Goal: Transaction & Acquisition: Book appointment/travel/reservation

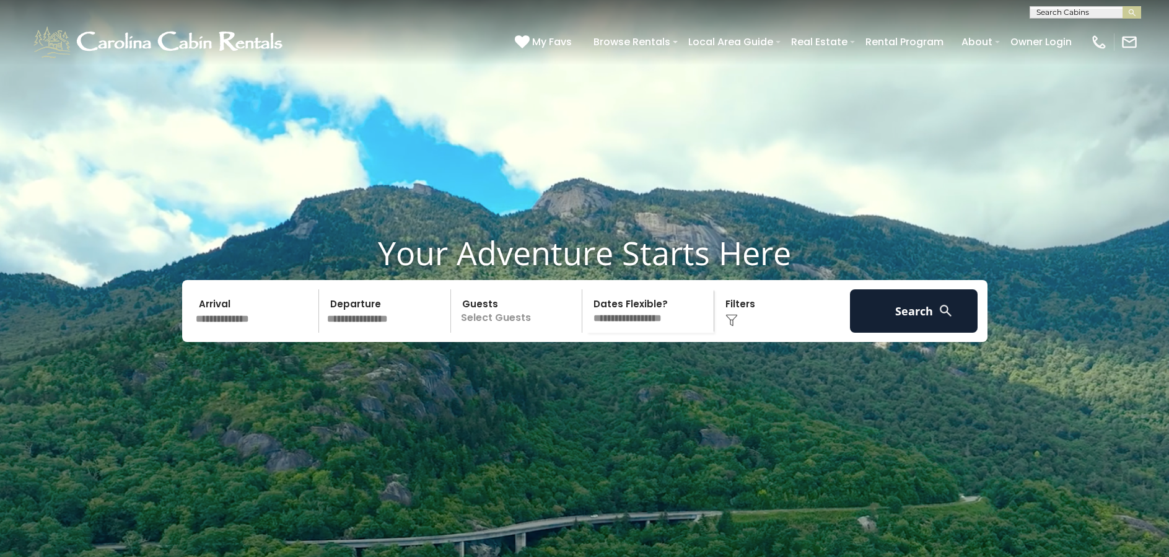
click at [549, 40] on span "My Favs" at bounding box center [552, 41] width 40 height 15
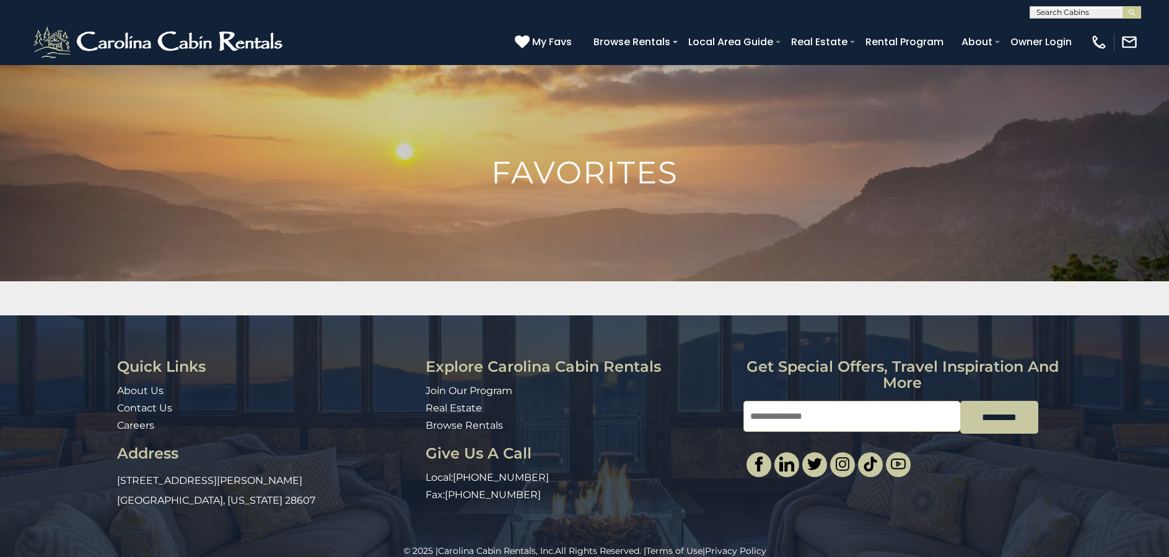
click at [1083, 12] on input "text" at bounding box center [1084, 15] width 108 height 12
type input "**********"
click at [1079, 29] on em "Whispering Pines" at bounding box center [1074, 29] width 77 height 11
click at [1135, 12] on img "submit" at bounding box center [1131, 12] width 9 height 9
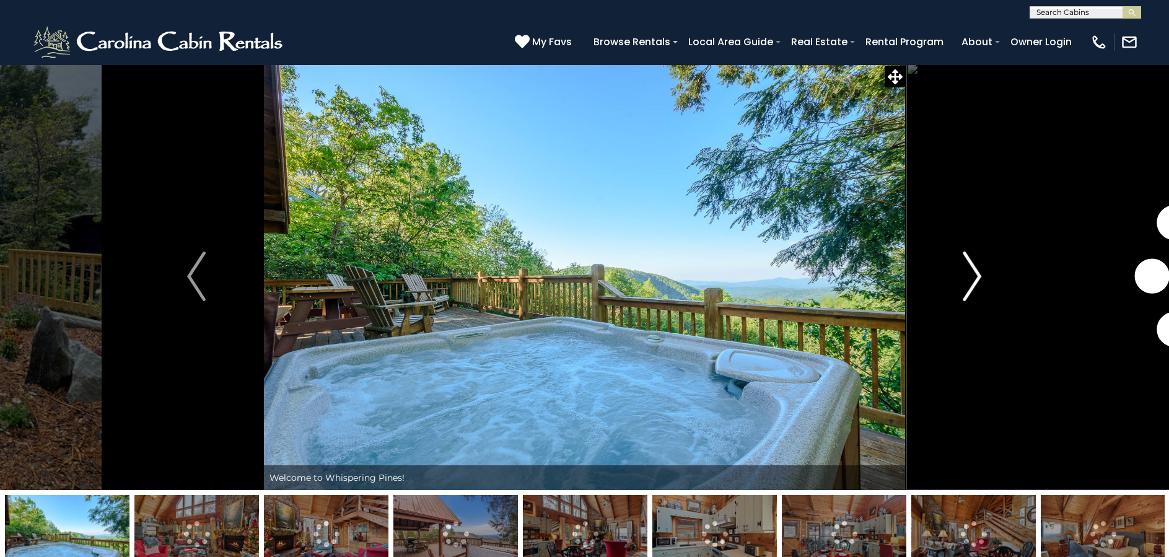
scroll to position [2, 0]
click at [975, 273] on img "Next" at bounding box center [972, 277] width 19 height 50
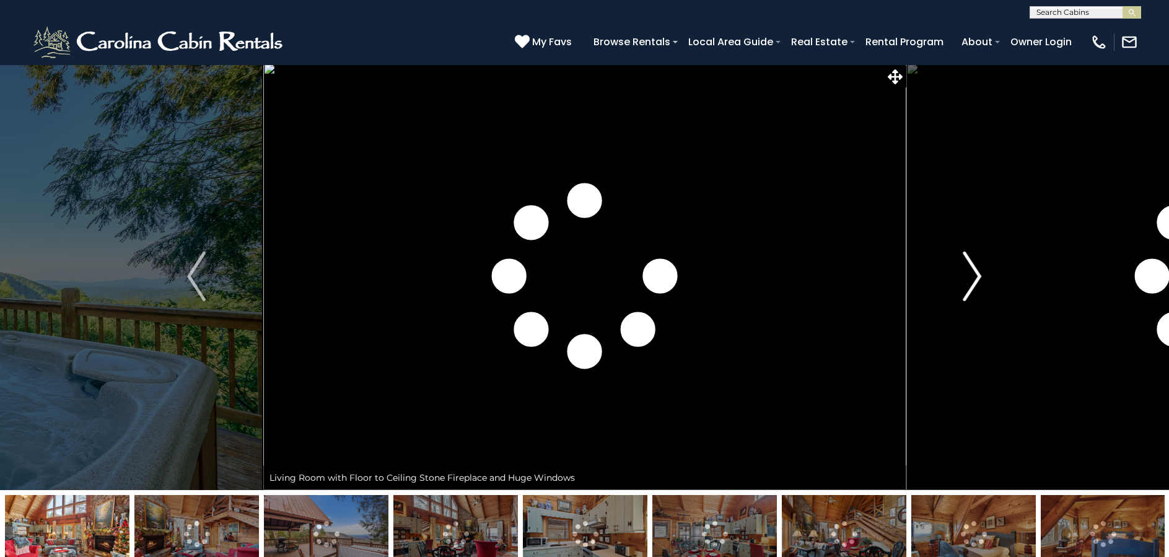
scroll to position [2, 0]
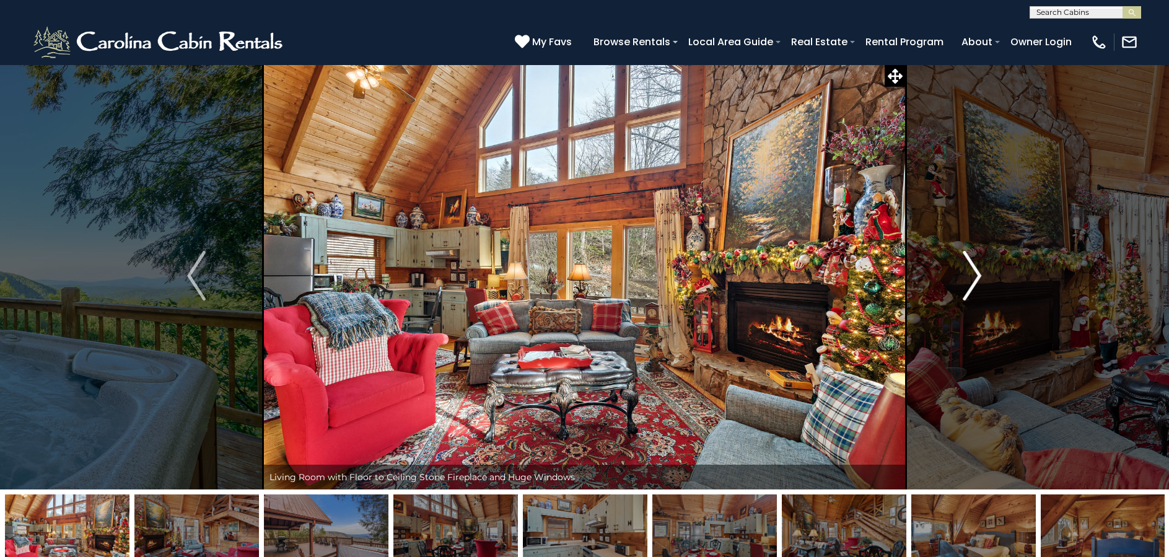
click at [973, 270] on img "Next" at bounding box center [972, 276] width 19 height 50
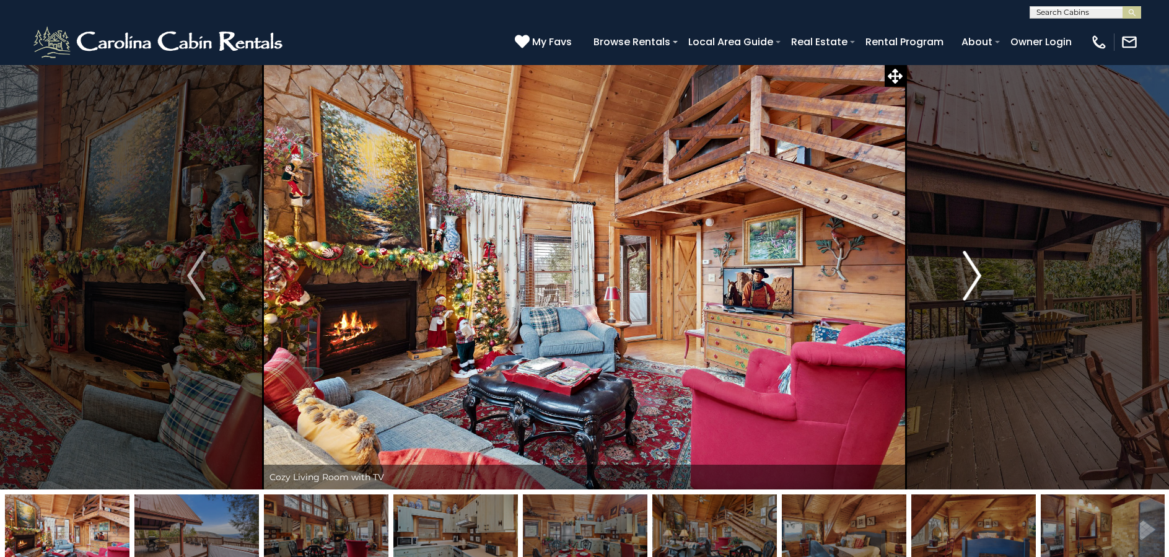
click at [973, 270] on img "Next" at bounding box center [972, 276] width 19 height 50
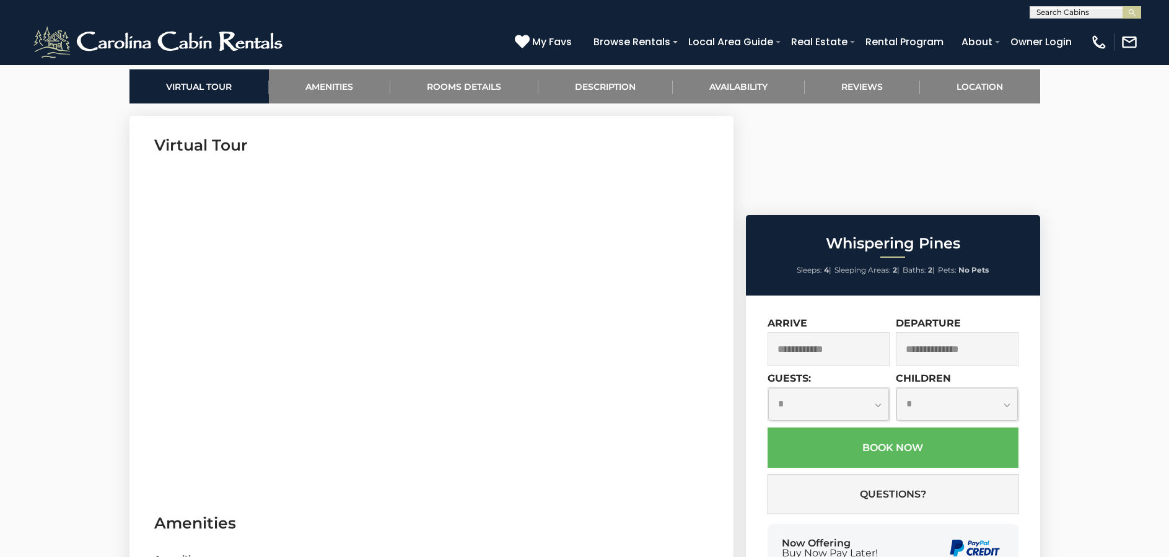
scroll to position [588, 0]
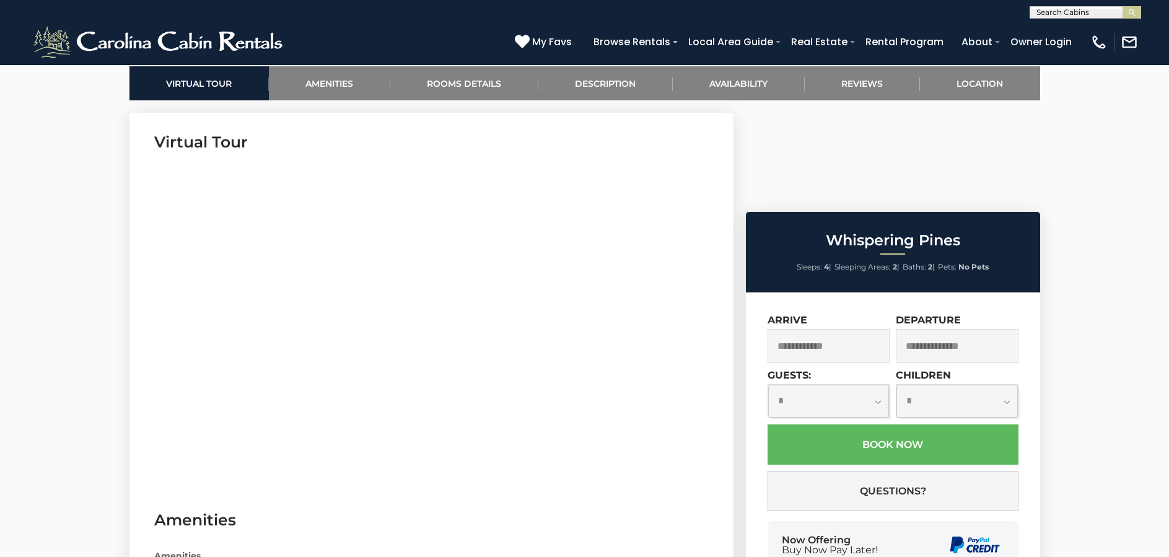
click at [823, 329] on input "text" at bounding box center [829, 346] width 123 height 34
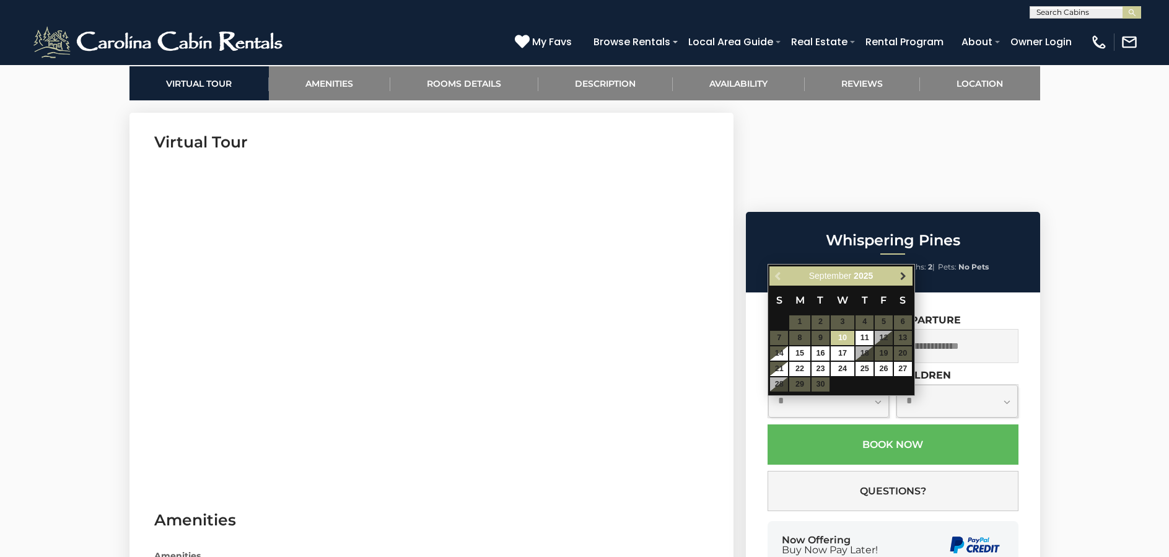
click at [903, 274] on span "Next" at bounding box center [903, 276] width 10 height 10
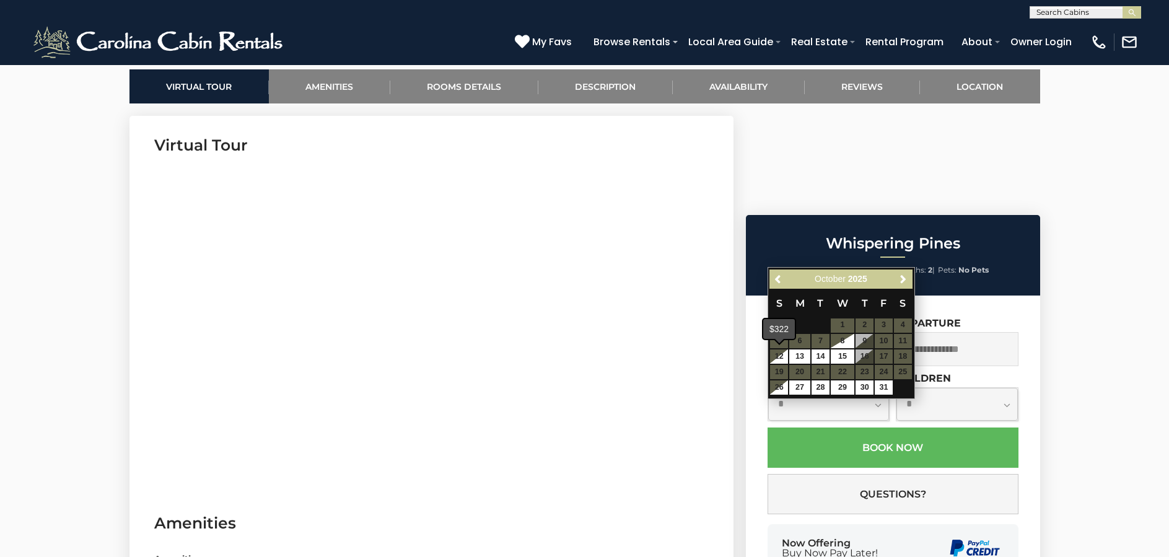
scroll to position [584, 1]
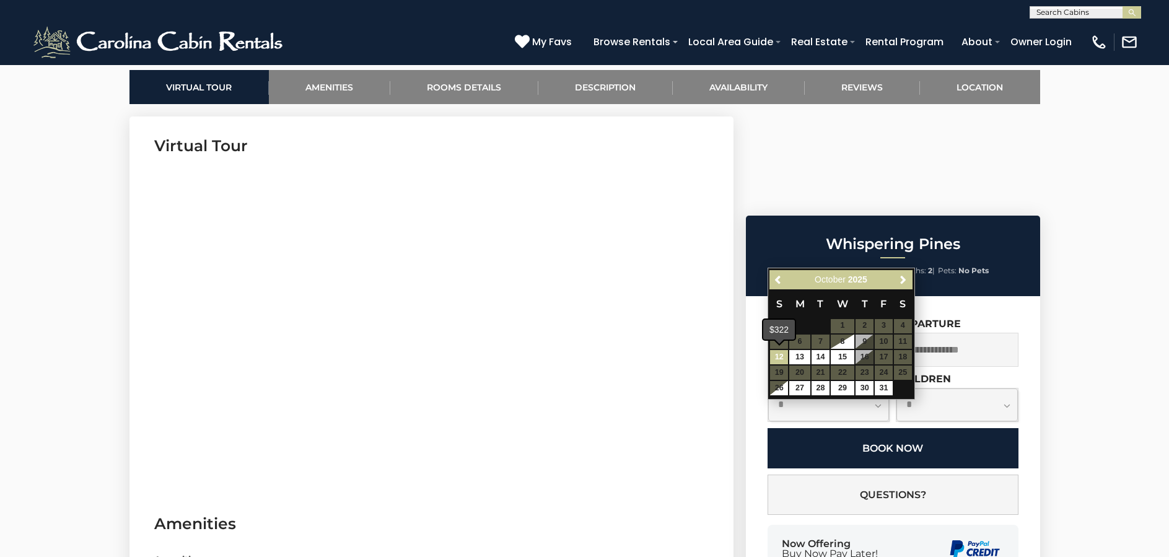
click at [783, 356] on link "12" at bounding box center [779, 357] width 18 height 14
type input "**********"
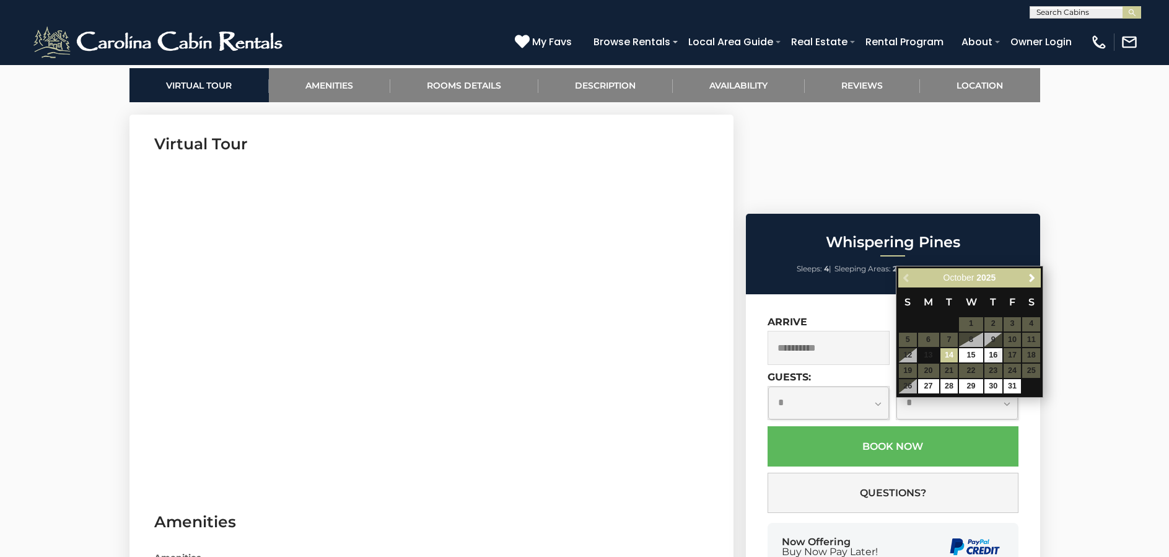
scroll to position [587, 0]
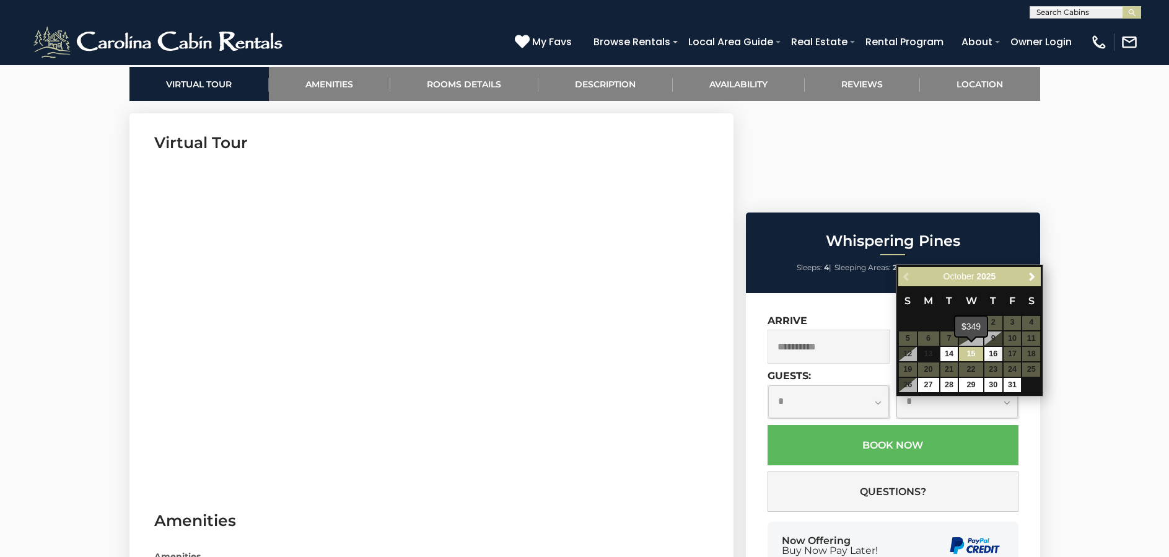
click at [971, 352] on link "15" at bounding box center [971, 354] width 24 height 14
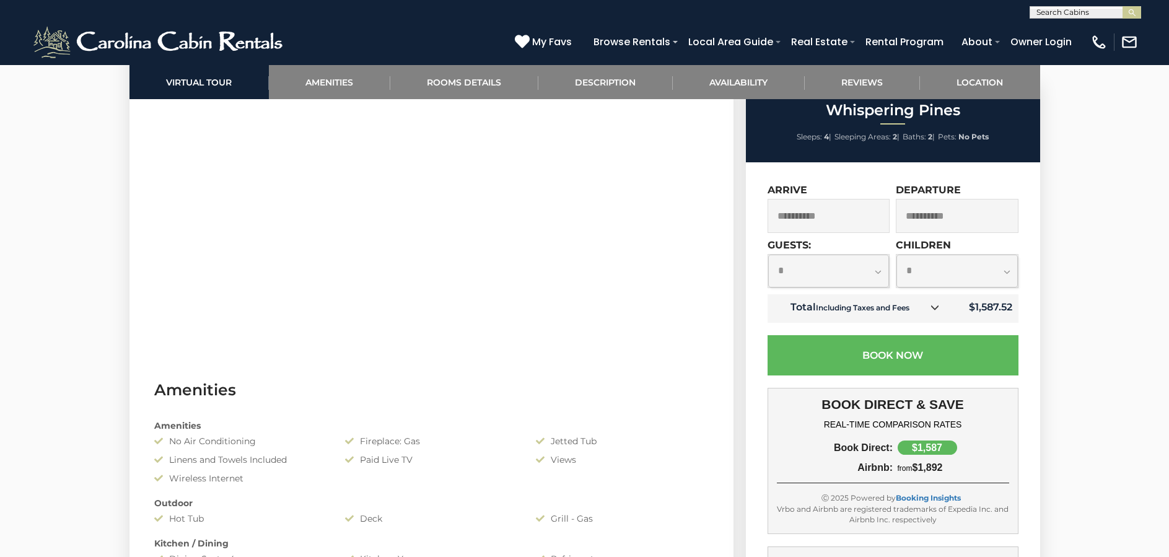
scroll to position [748, 0]
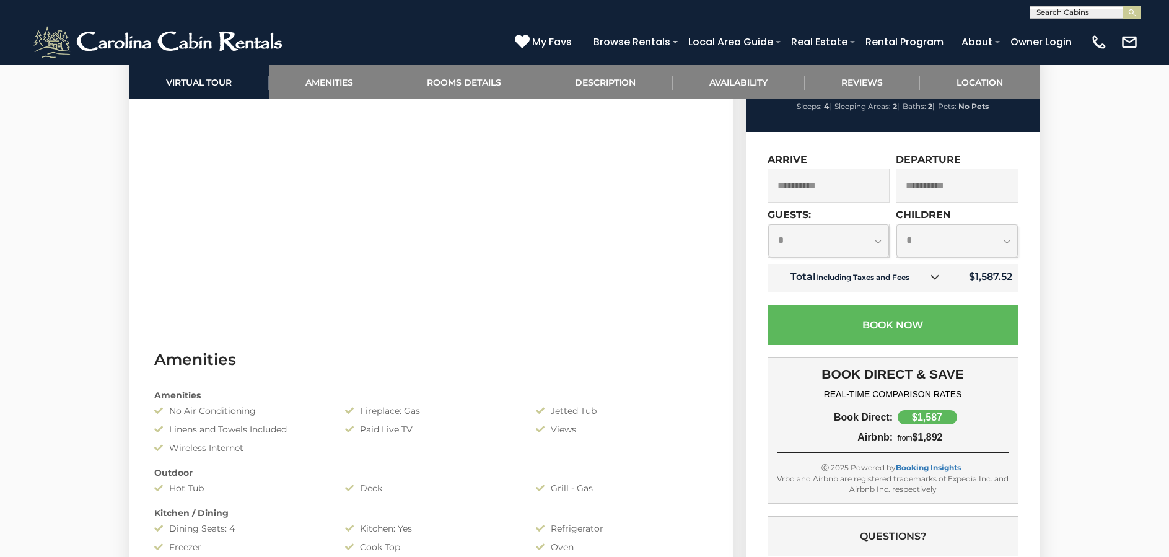
click at [928, 203] on input "**********" at bounding box center [957, 185] width 123 height 34
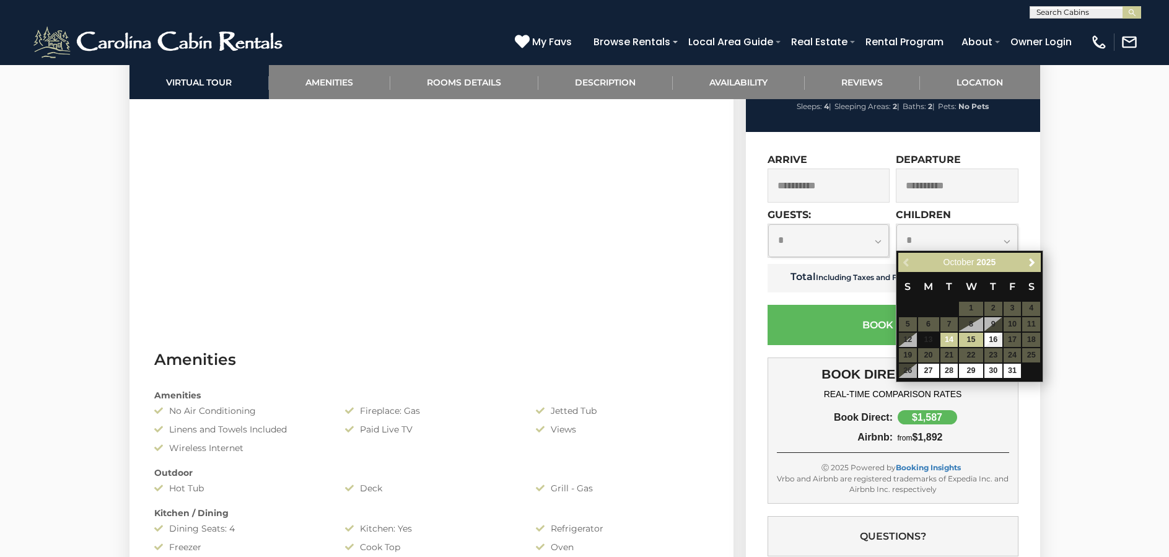
click at [948, 337] on link "14" at bounding box center [949, 340] width 18 height 14
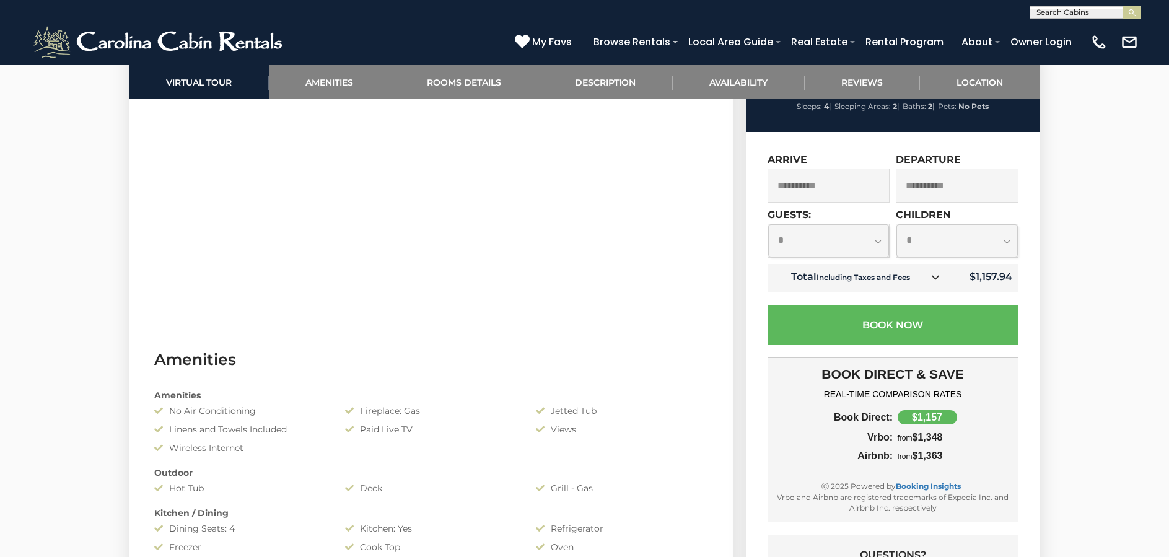
click at [953, 203] on input "**********" at bounding box center [957, 185] width 123 height 34
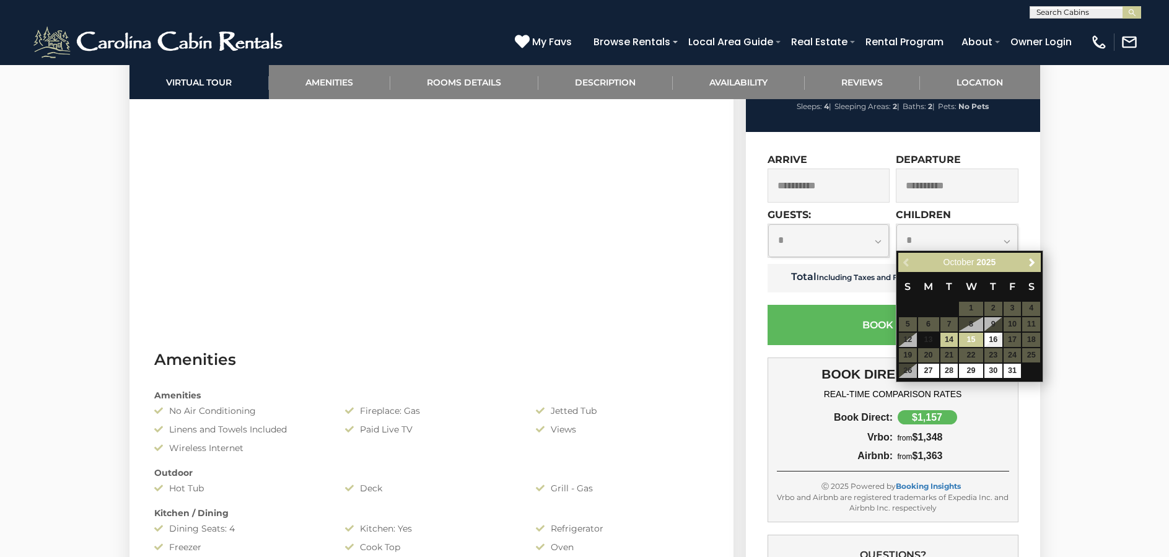
click at [974, 338] on link "15" at bounding box center [971, 340] width 24 height 14
type input "**********"
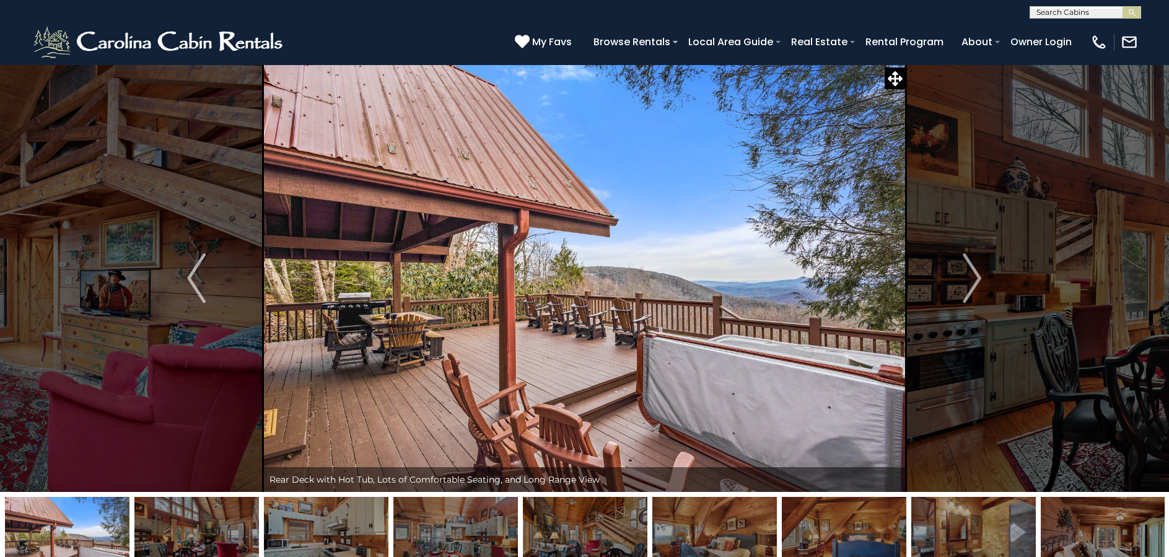
scroll to position [0, 0]
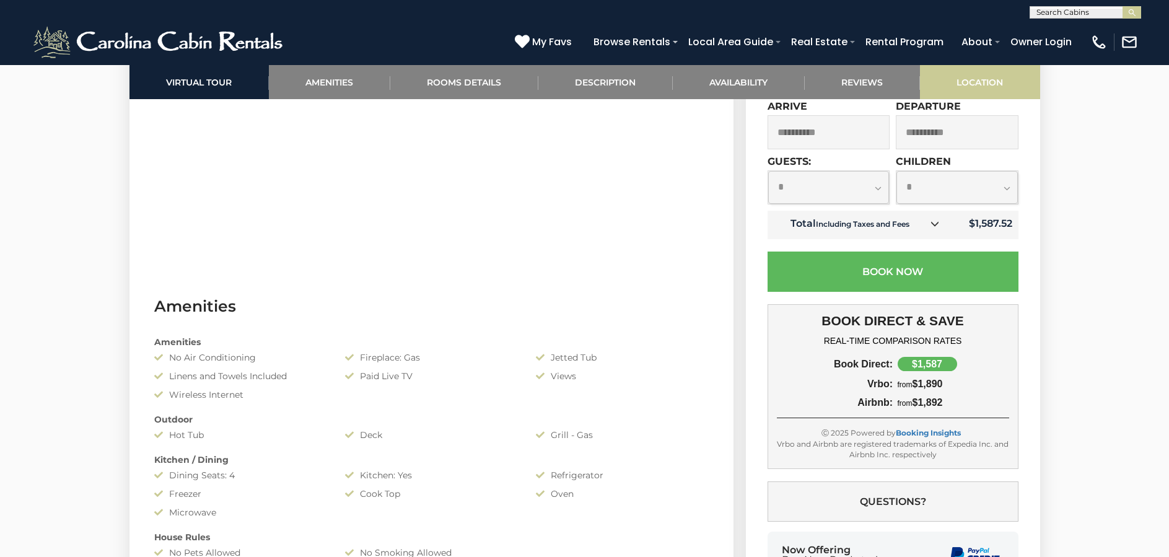
click at [981, 86] on link "Location" at bounding box center [980, 82] width 120 height 34
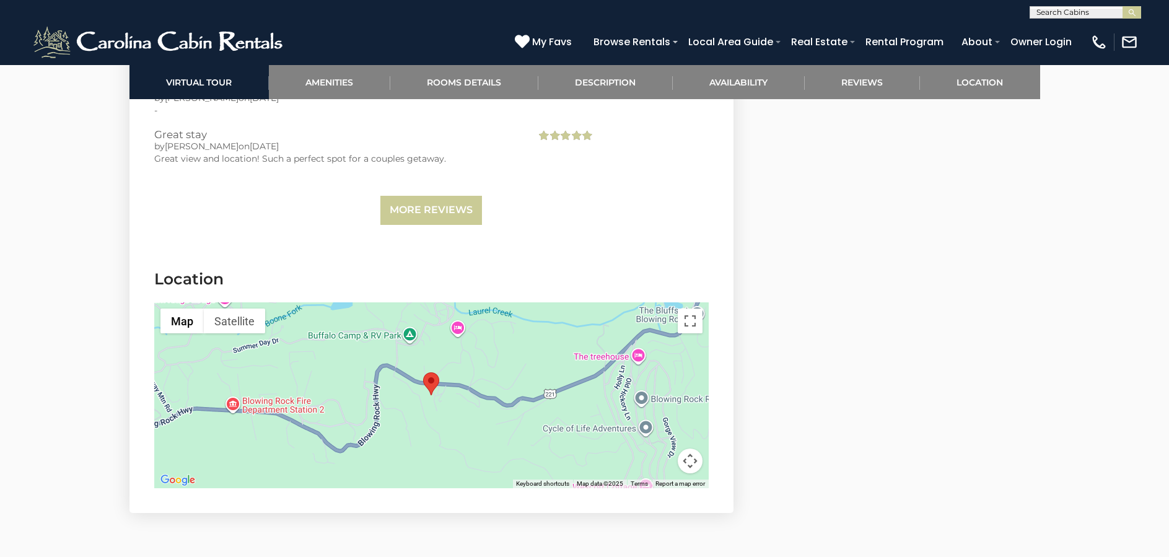
scroll to position [2792, 0]
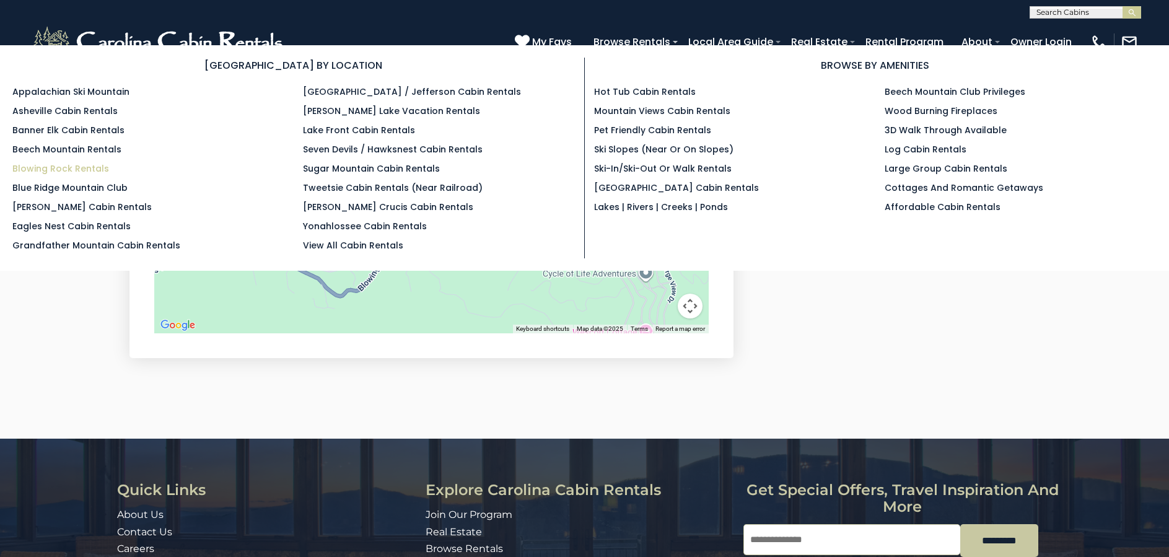
click at [82, 166] on link "Blowing Rock Rentals" at bounding box center [60, 168] width 97 height 12
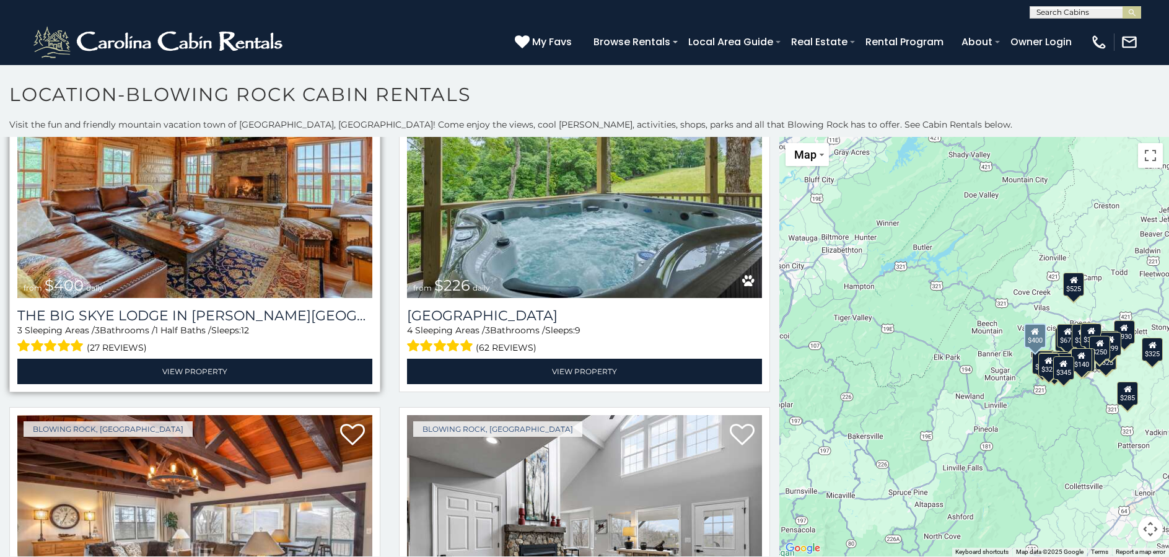
scroll to position [3620, 0]
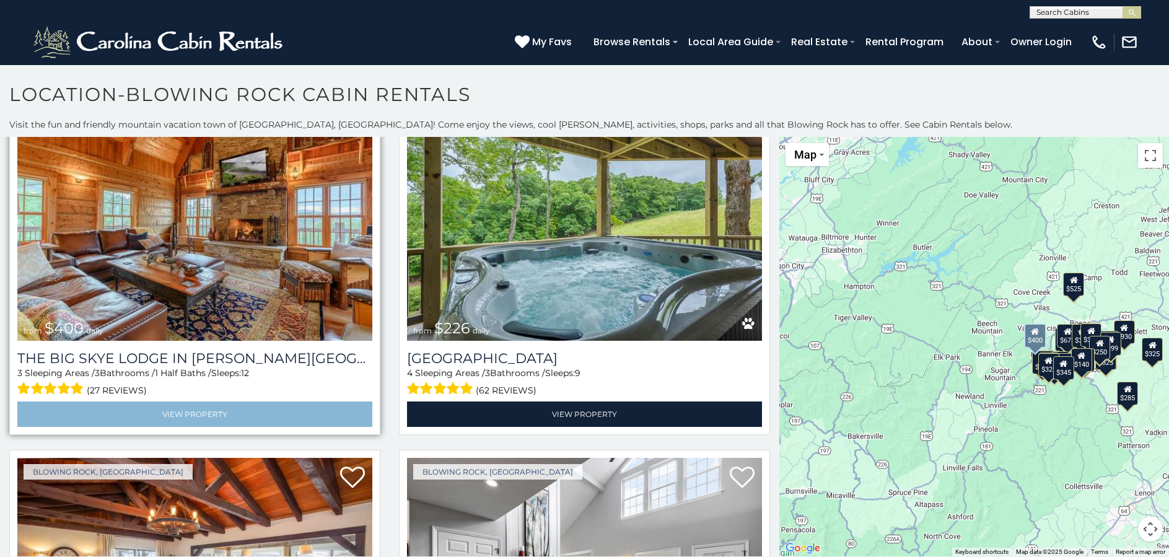
click at [209, 401] on link "View Property" at bounding box center [194, 413] width 355 height 25
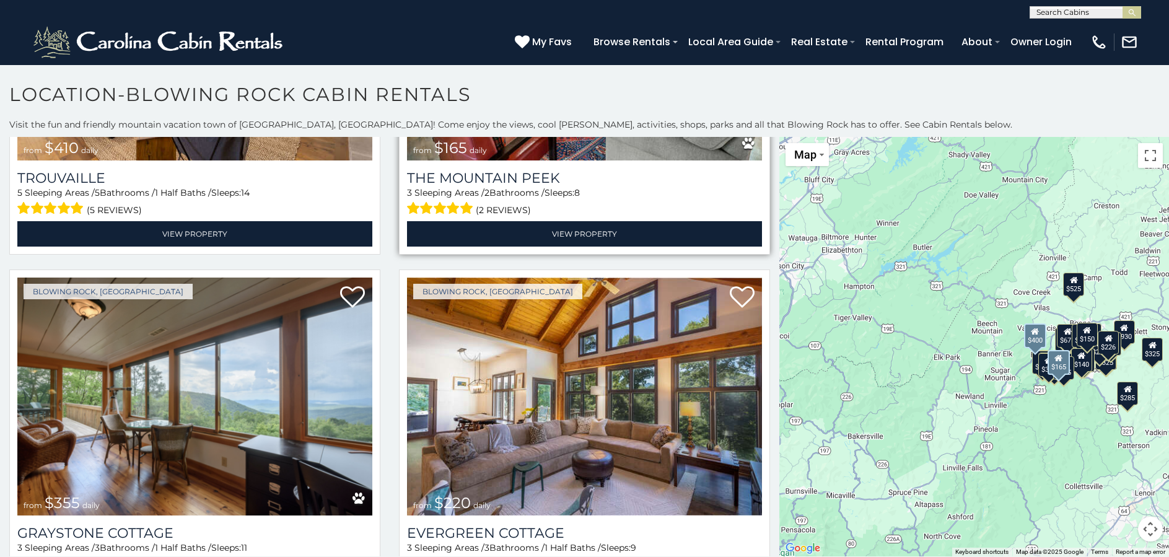
scroll to position [4510, 0]
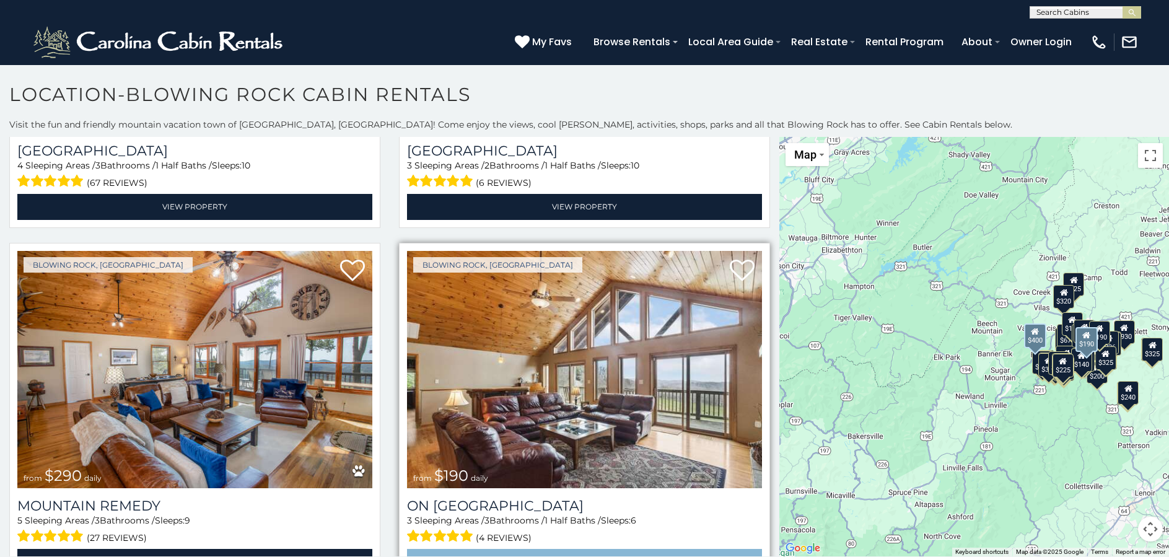
click at [574, 549] on link "View Property" at bounding box center [584, 561] width 355 height 25
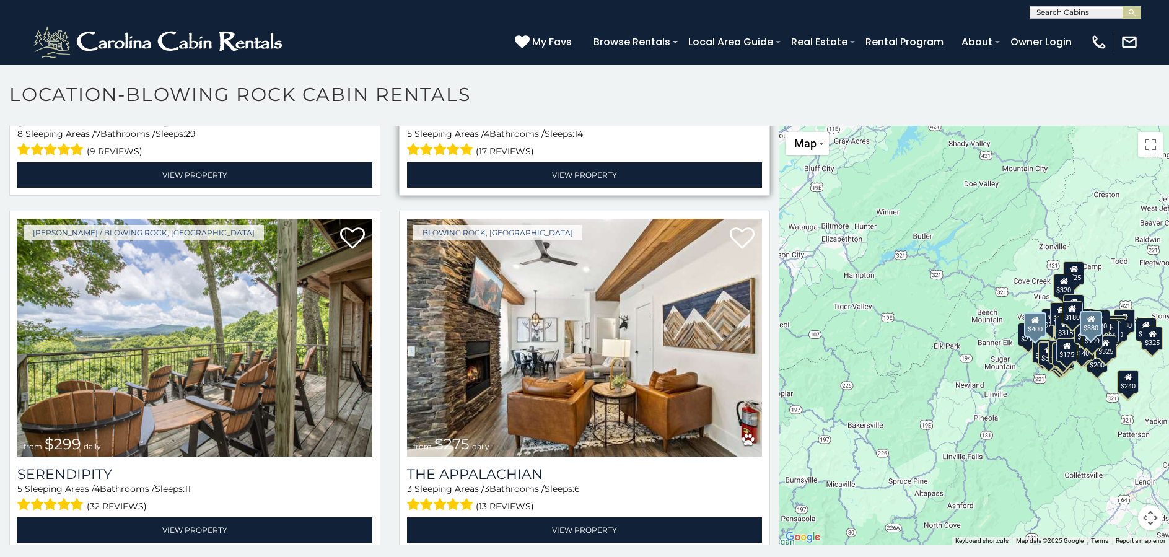
scroll to position [670, 0]
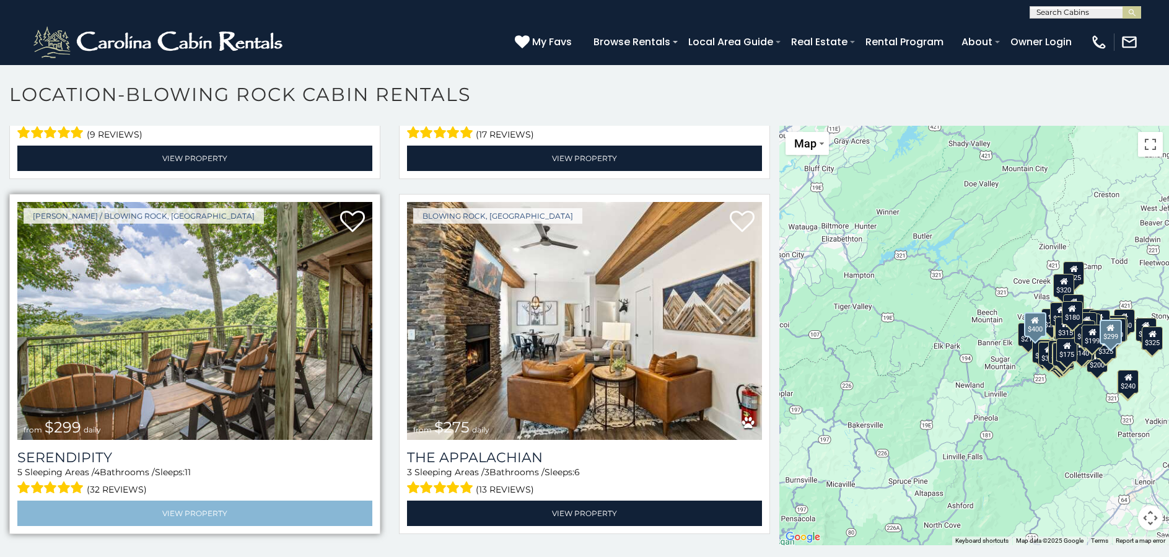
click at [190, 502] on link "View Property" at bounding box center [194, 513] width 355 height 25
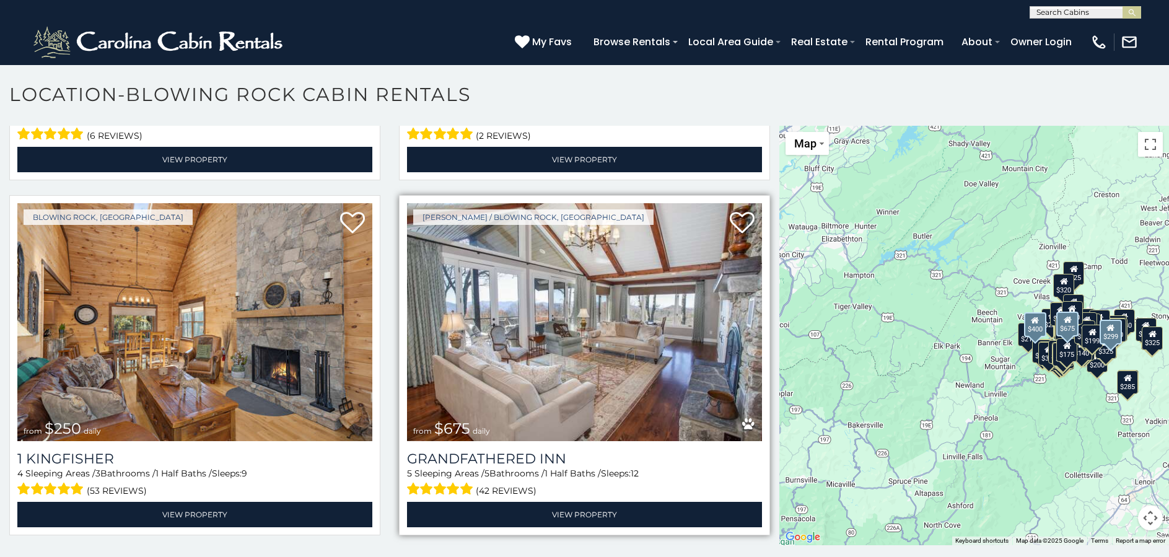
scroll to position [2089, 0]
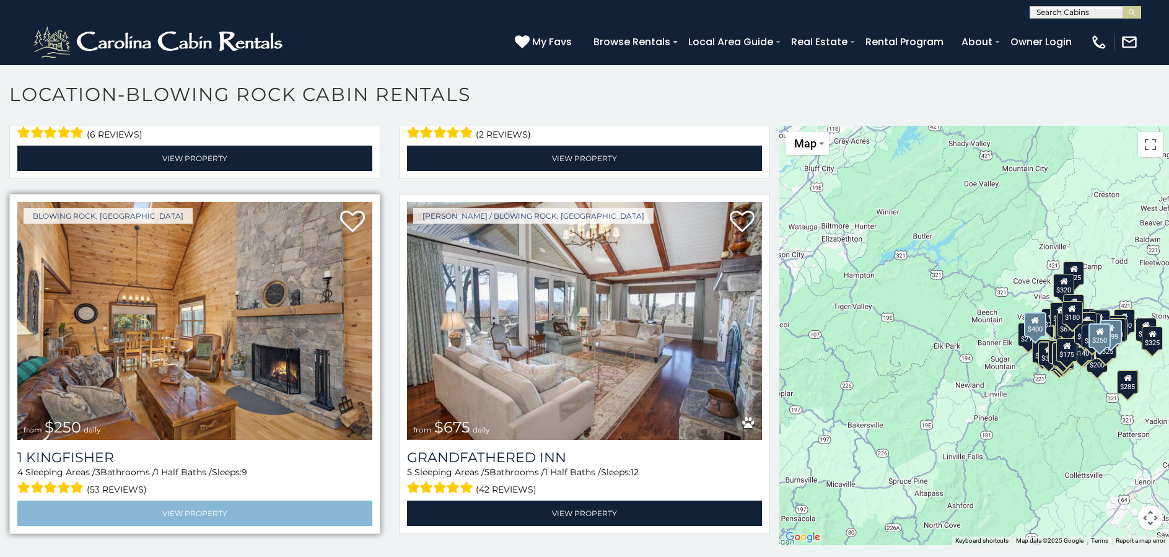
click at [186, 501] on link "View Property" at bounding box center [194, 513] width 355 height 25
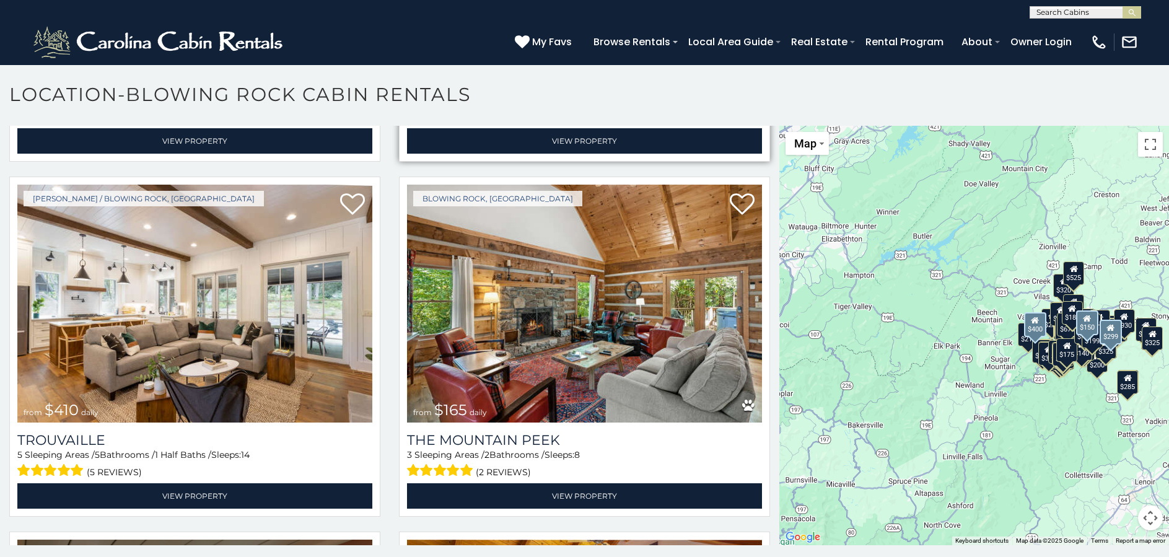
scroll to position [4238, 0]
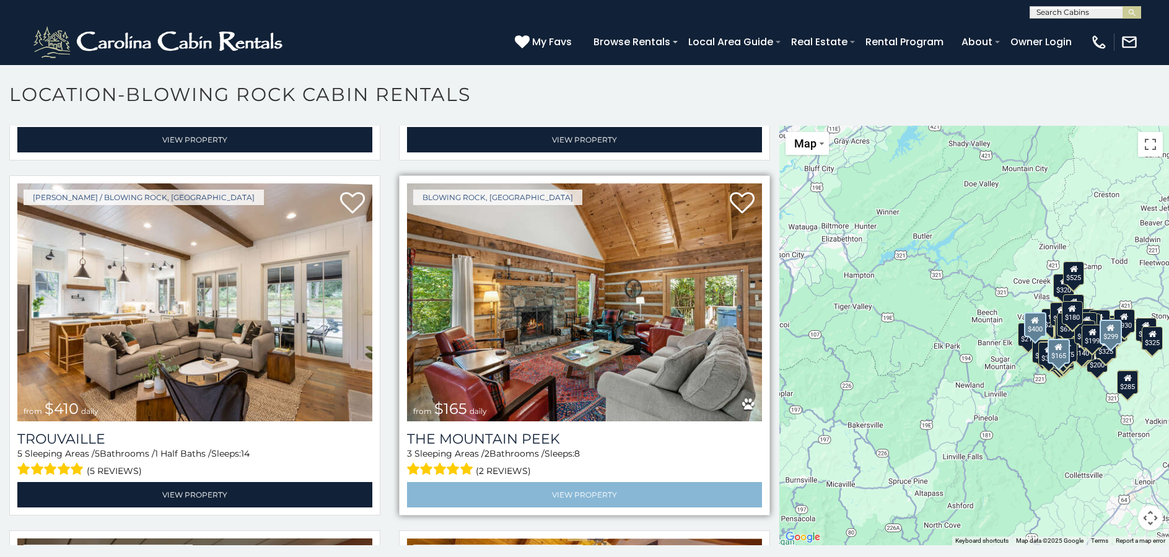
click at [580, 482] on link "View Property" at bounding box center [584, 494] width 355 height 25
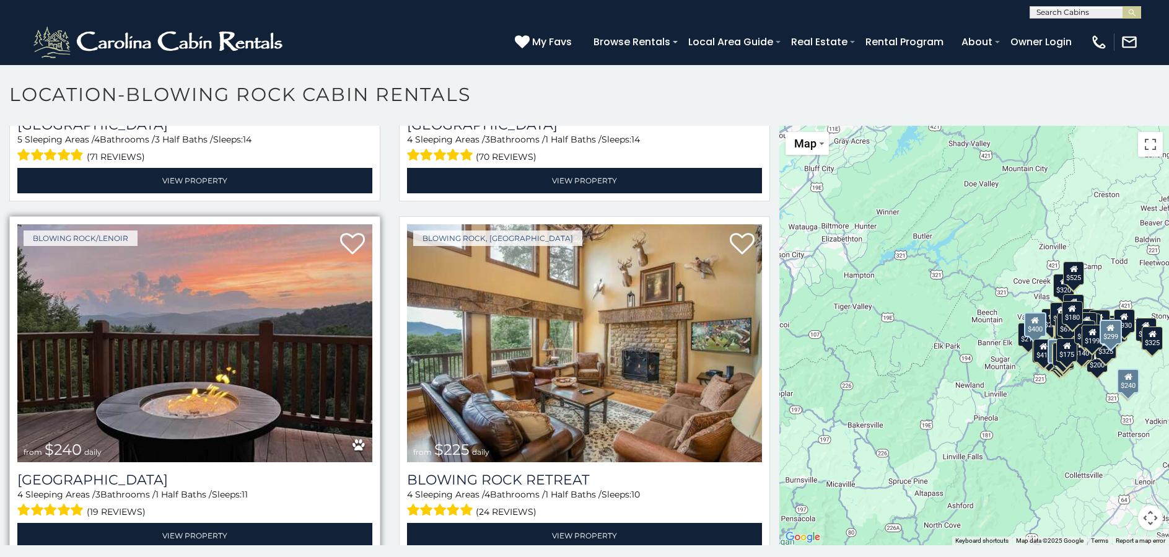
scroll to position [5263, 0]
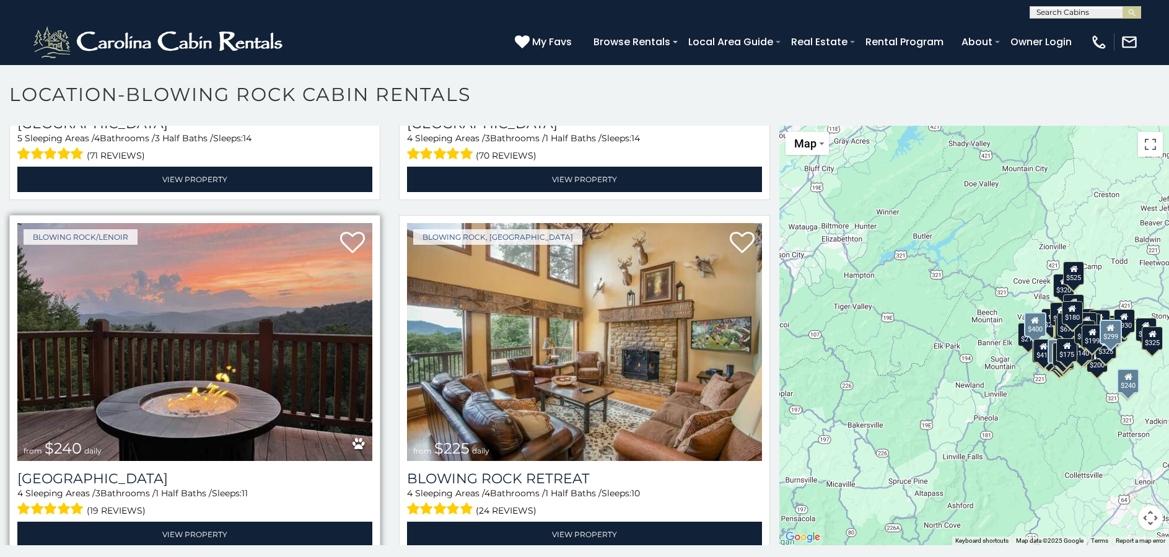
click at [172, 308] on img at bounding box center [194, 342] width 355 height 238
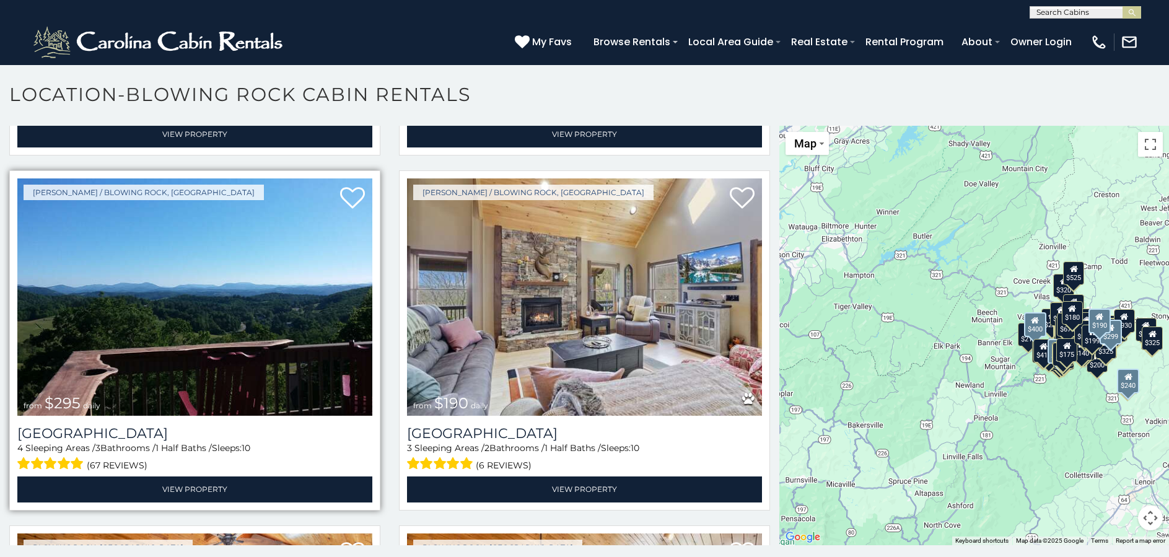
scroll to position [6015, 0]
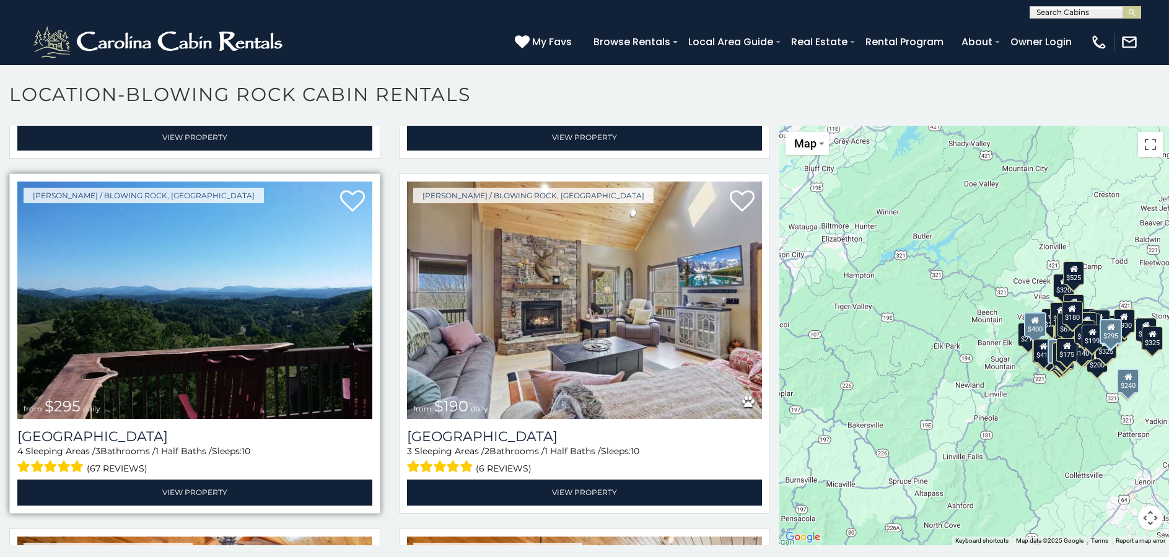
click at [279, 296] on img at bounding box center [194, 301] width 355 height 238
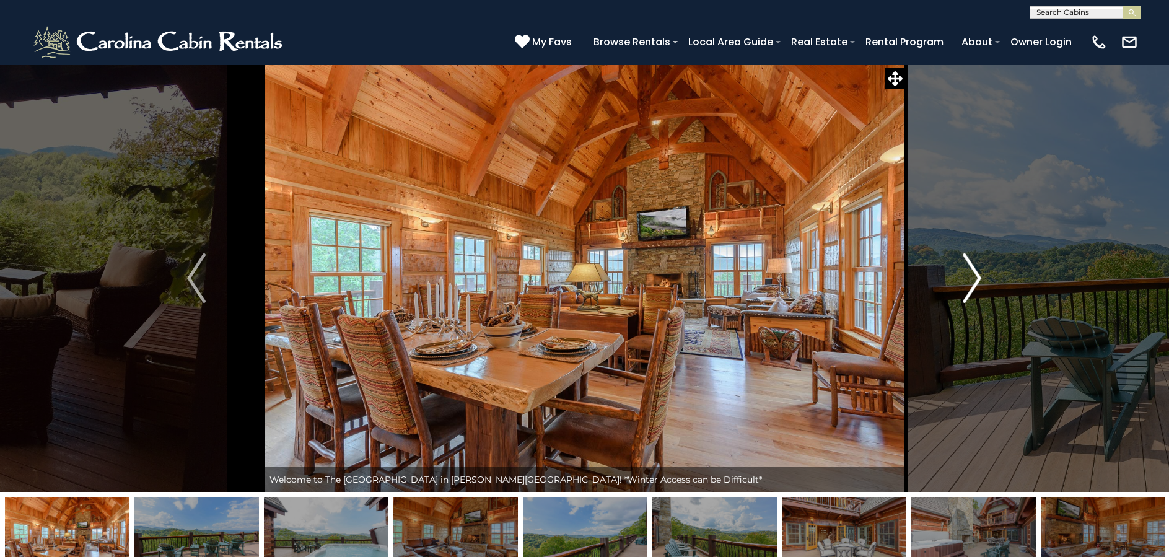
click at [978, 281] on img "Next" at bounding box center [972, 278] width 19 height 50
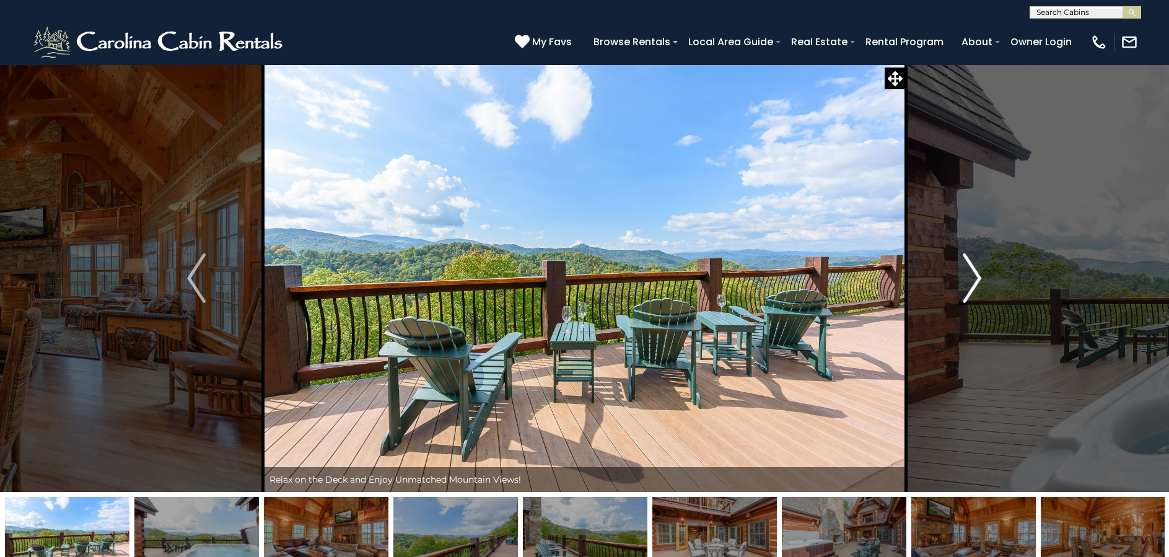
click at [977, 278] on img "Next" at bounding box center [972, 278] width 19 height 50
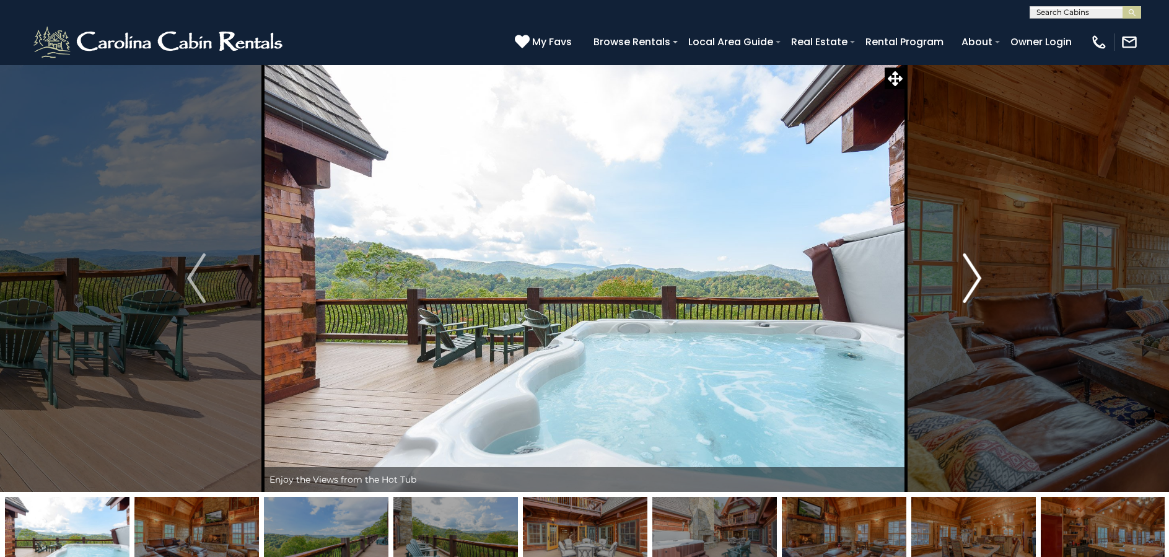
click at [977, 278] on img "Next" at bounding box center [972, 278] width 19 height 50
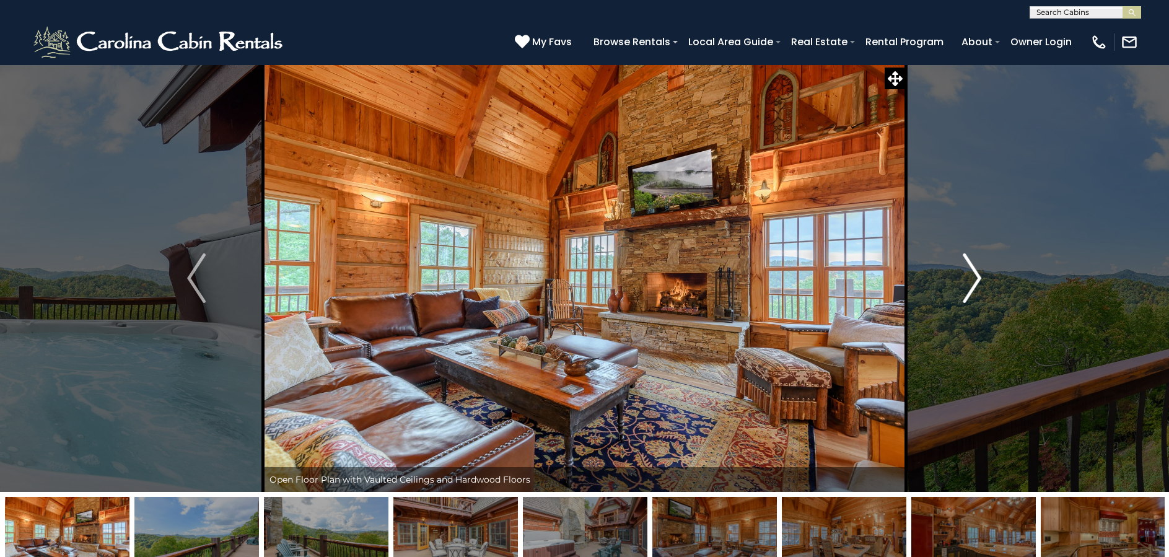
click at [977, 279] on img "Next" at bounding box center [972, 278] width 19 height 50
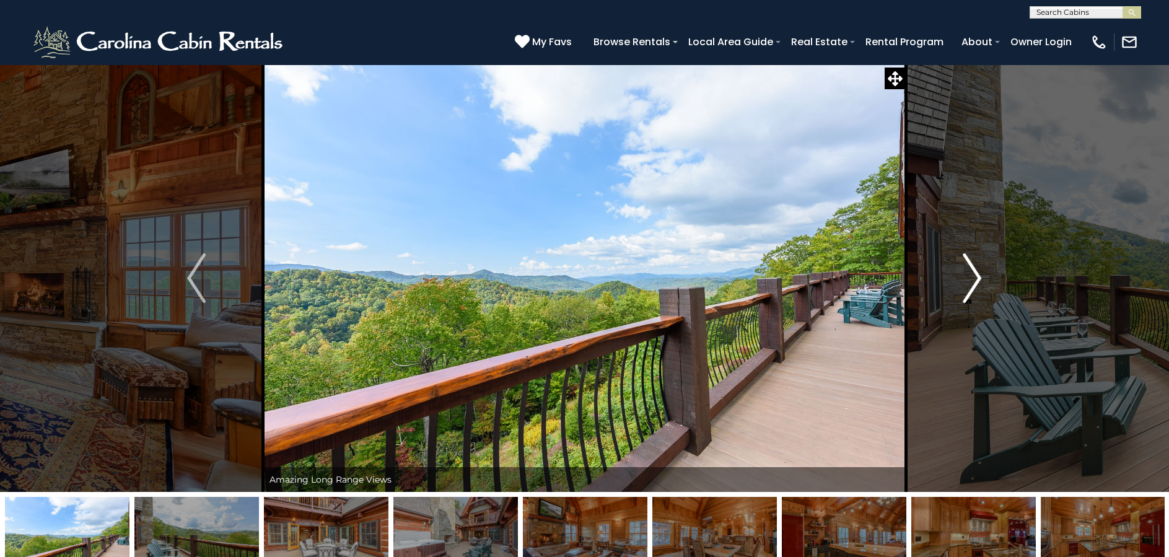
click at [976, 279] on img "Next" at bounding box center [972, 278] width 19 height 50
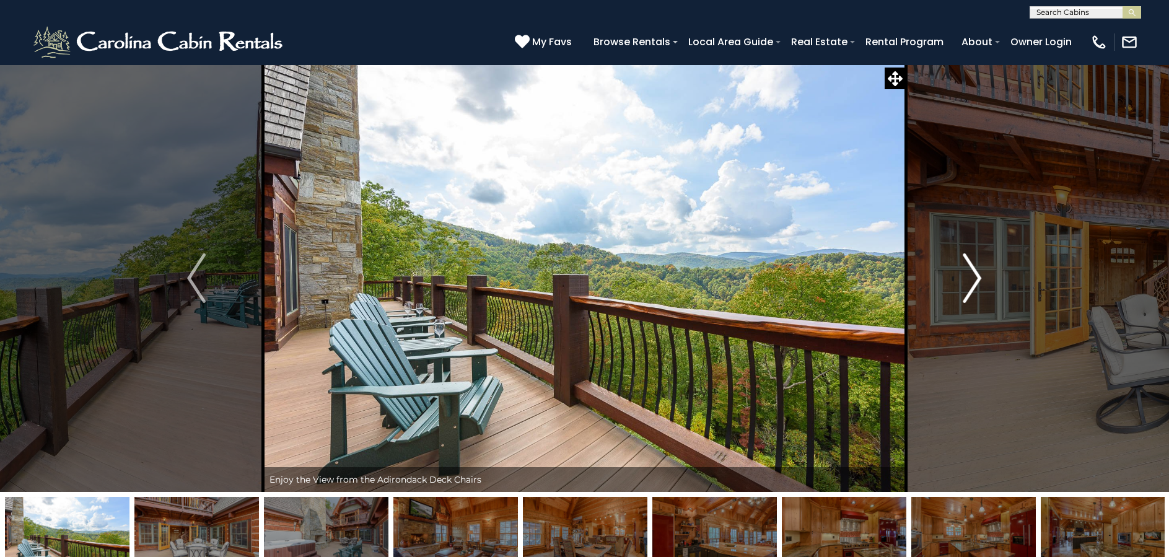
click at [976, 279] on img "Next" at bounding box center [972, 278] width 19 height 50
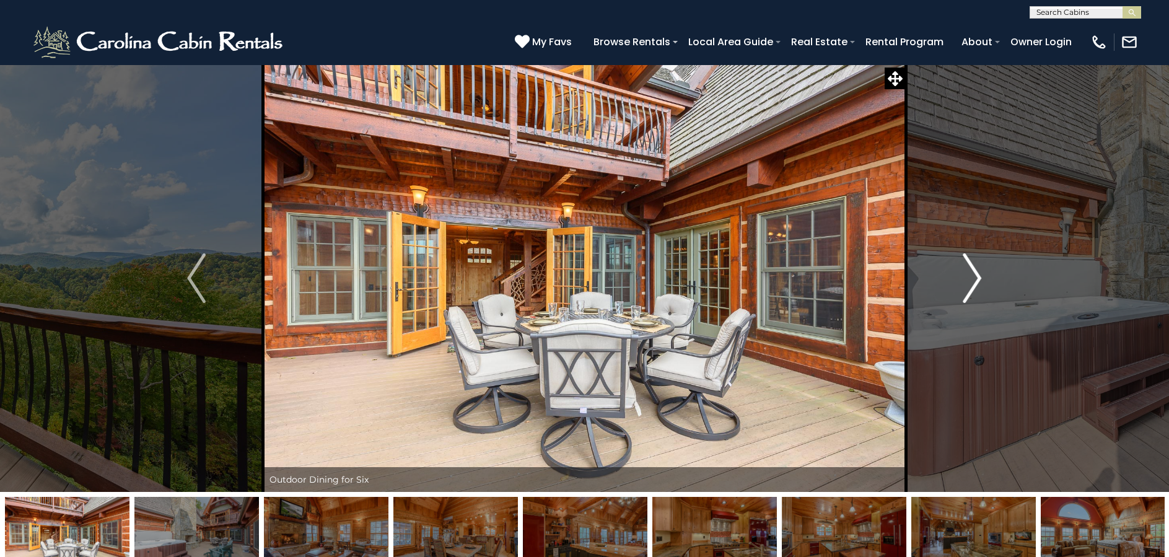
click at [976, 279] on img "Next" at bounding box center [972, 278] width 19 height 50
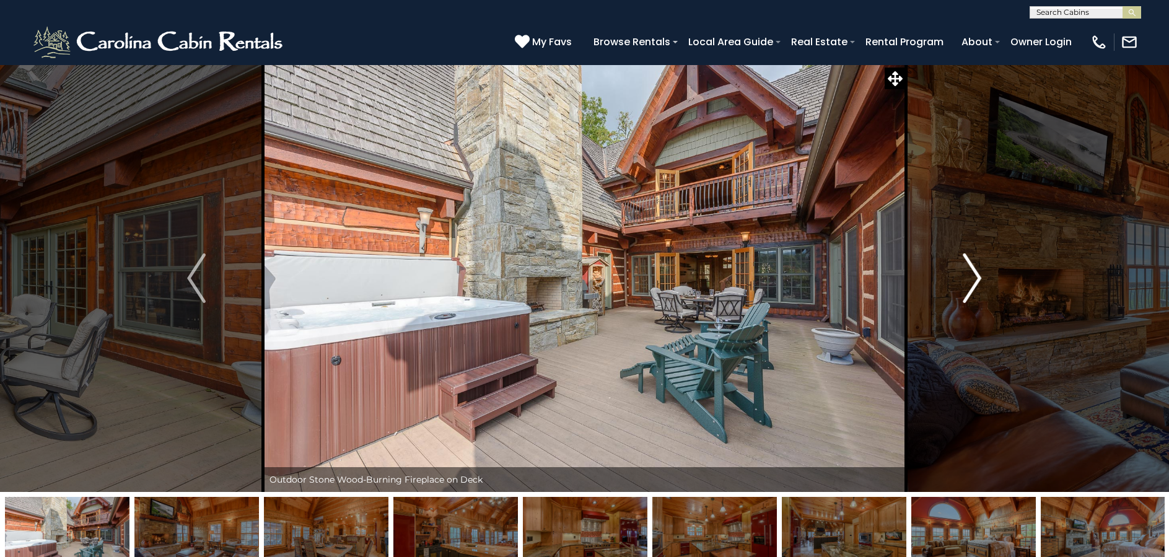
click at [976, 279] on img "Next" at bounding box center [972, 278] width 19 height 50
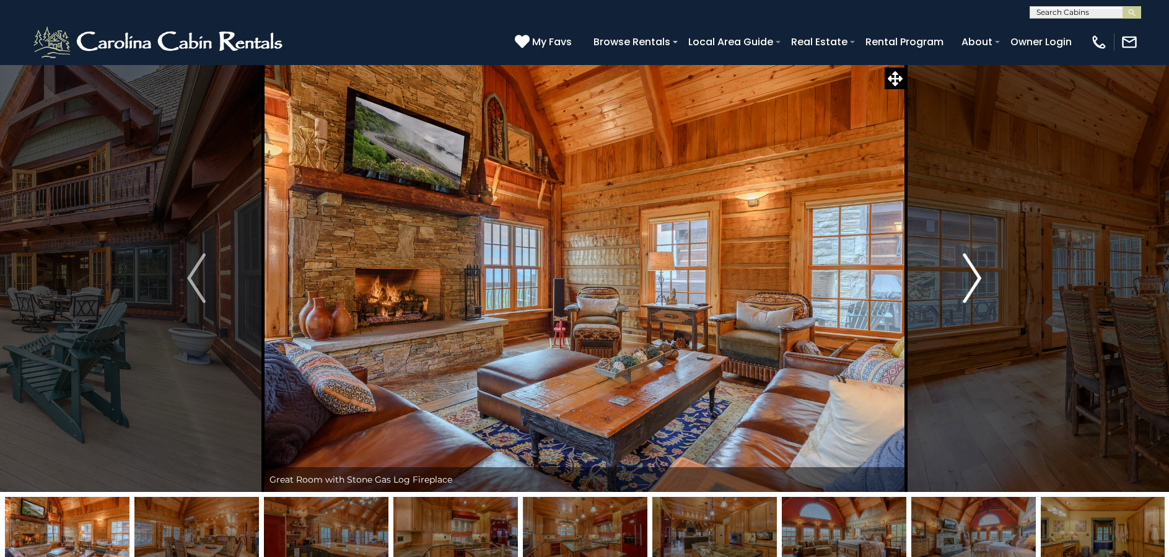
click at [975, 279] on img "Next" at bounding box center [972, 278] width 19 height 50
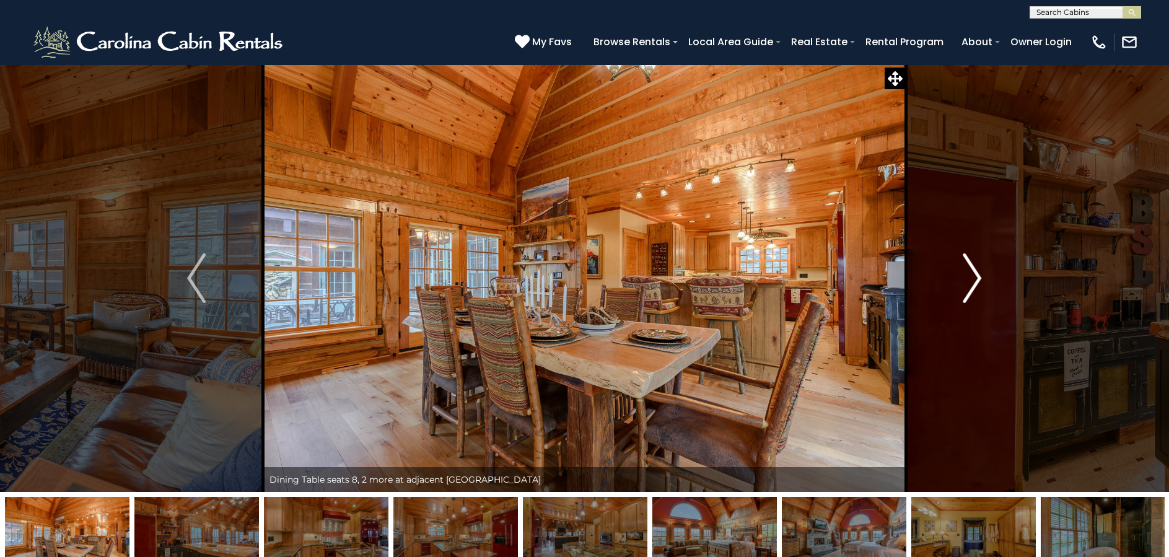
click at [974, 279] on img "Next" at bounding box center [972, 278] width 19 height 50
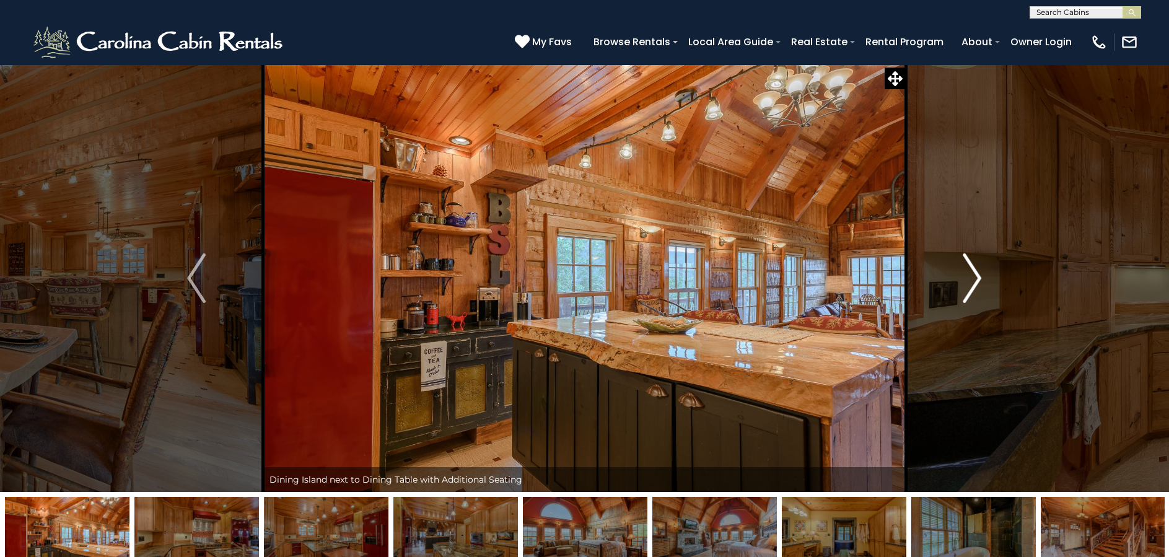
click at [971, 279] on img "Next" at bounding box center [972, 278] width 19 height 50
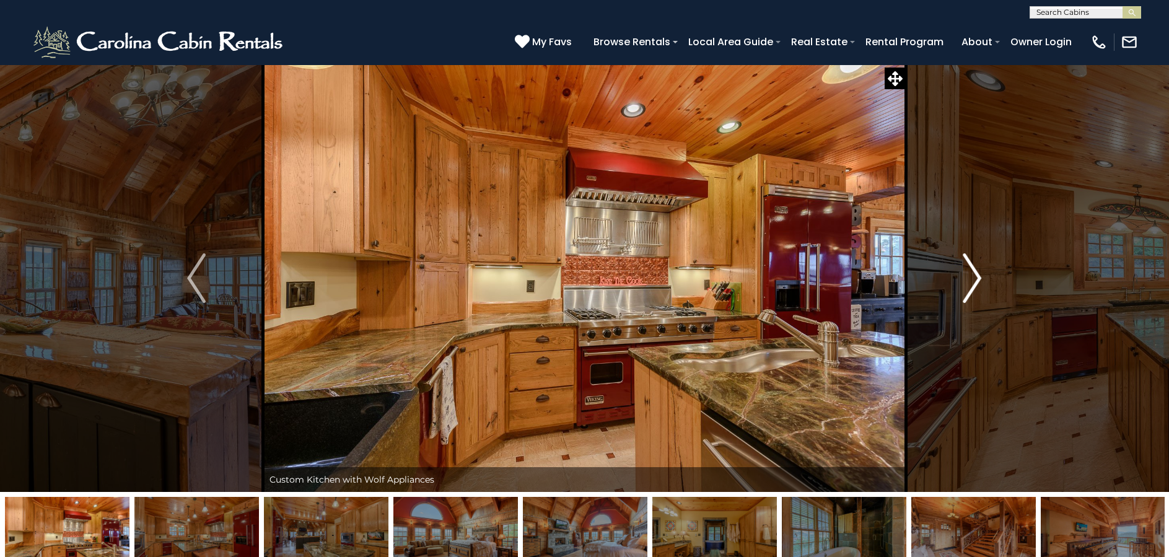
click at [972, 279] on img "Next" at bounding box center [972, 278] width 19 height 50
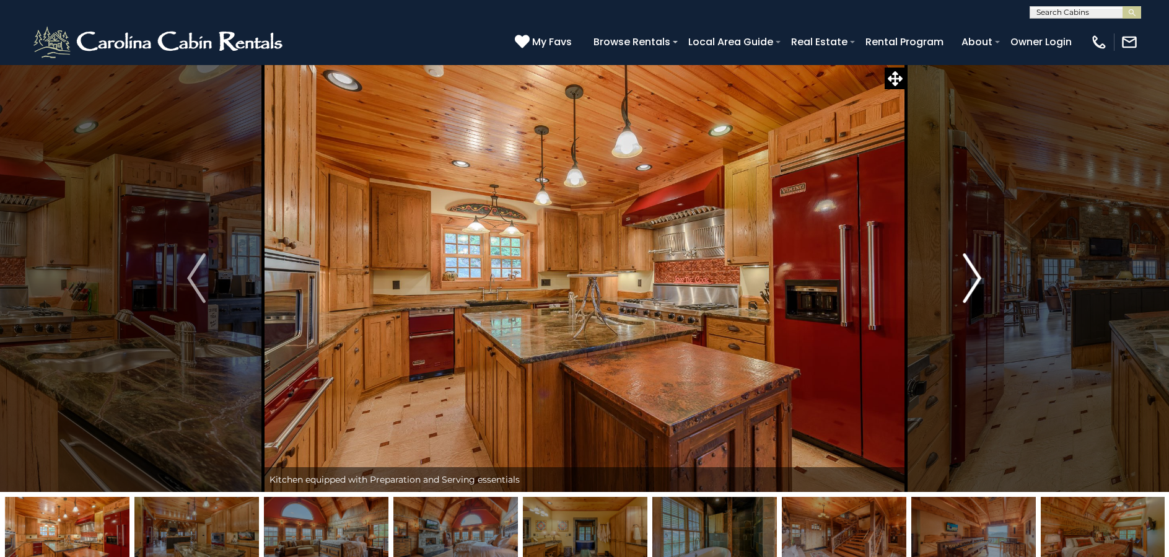
click at [972, 279] on img "Next" at bounding box center [972, 278] width 19 height 50
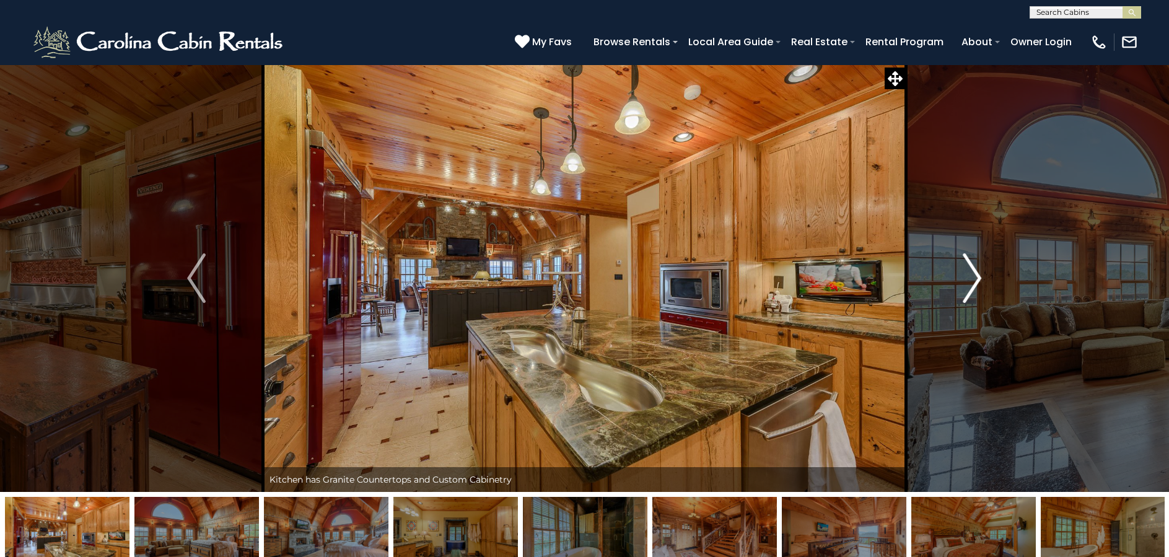
click at [972, 279] on img "Next" at bounding box center [972, 278] width 19 height 50
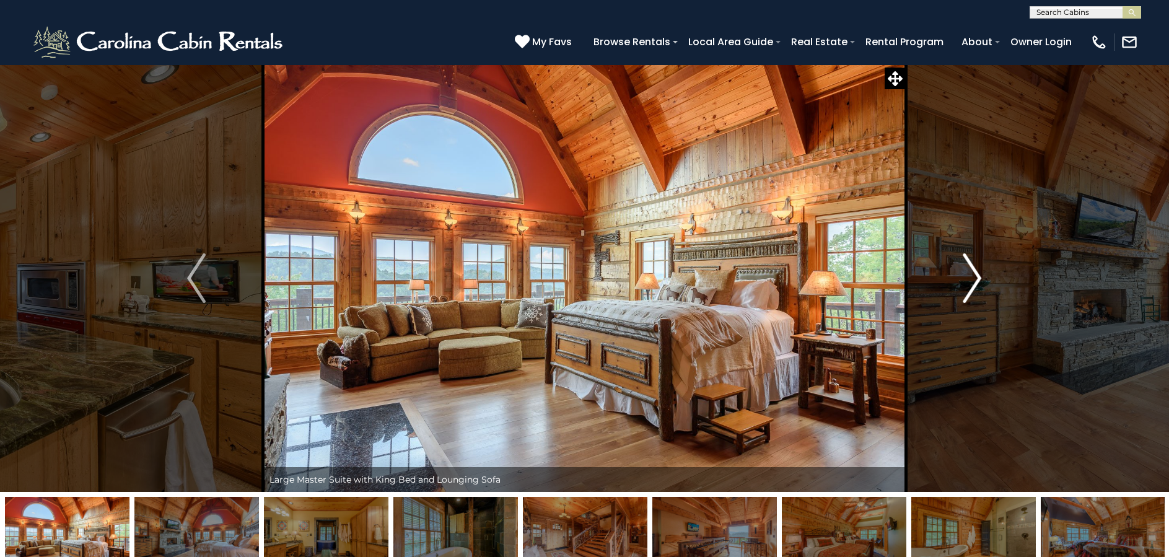
click at [973, 279] on img "Next" at bounding box center [972, 278] width 19 height 50
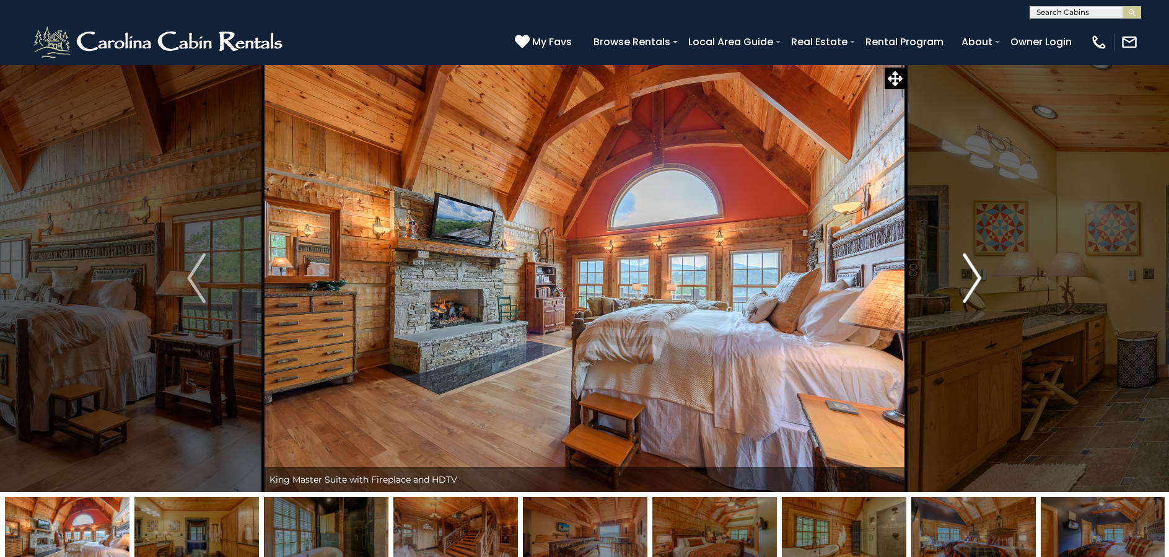
click at [973, 279] on img "Next" at bounding box center [972, 278] width 19 height 50
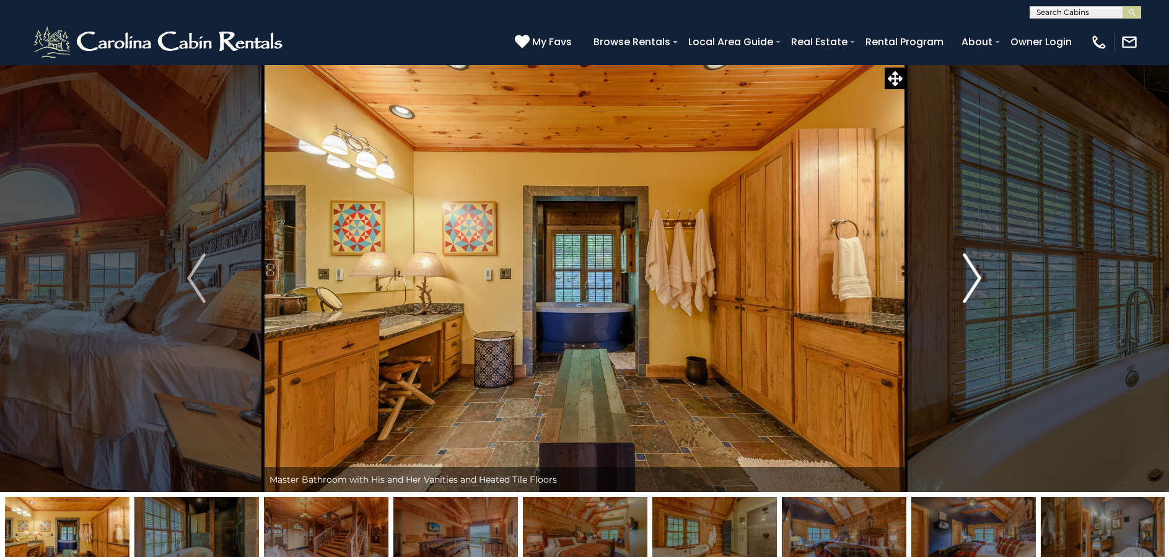
click at [975, 276] on img "Next" at bounding box center [972, 278] width 19 height 50
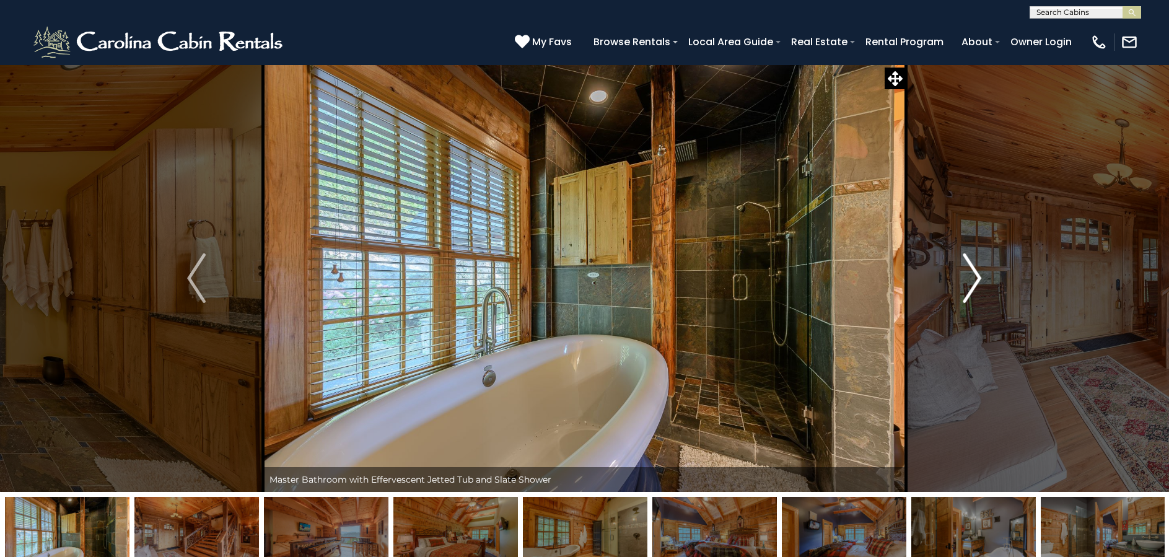
click at [975, 276] on img "Next" at bounding box center [972, 278] width 19 height 50
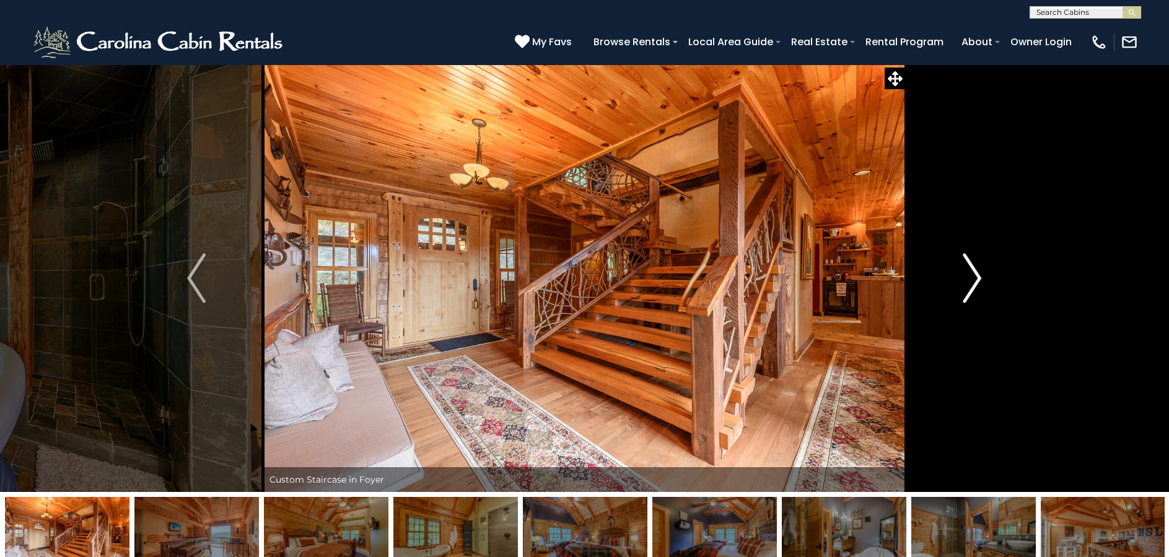
click at [975, 276] on img "Next" at bounding box center [972, 278] width 19 height 50
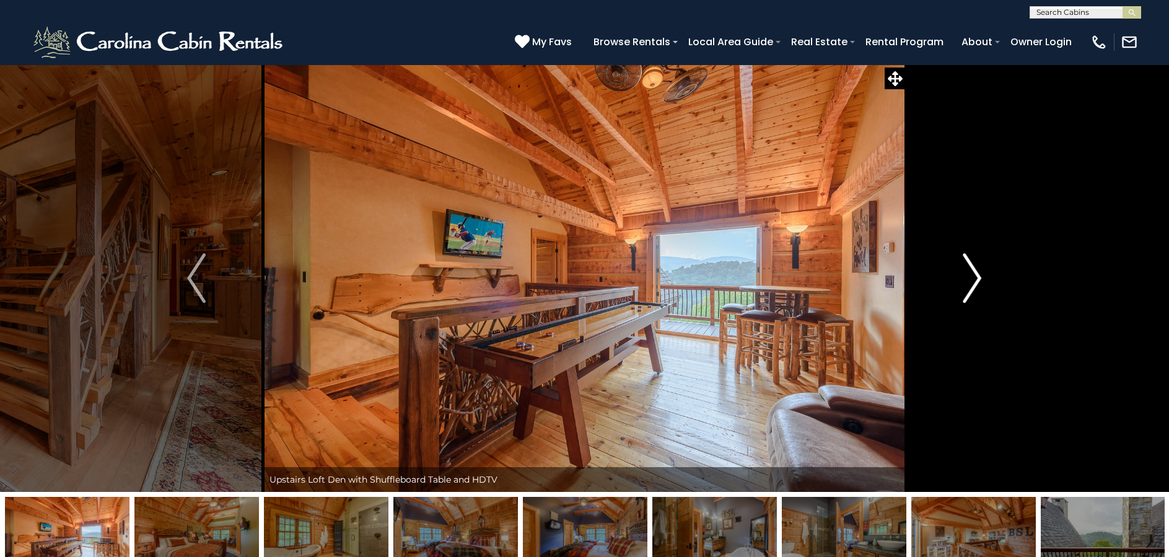
click at [975, 276] on img "Next" at bounding box center [972, 278] width 19 height 50
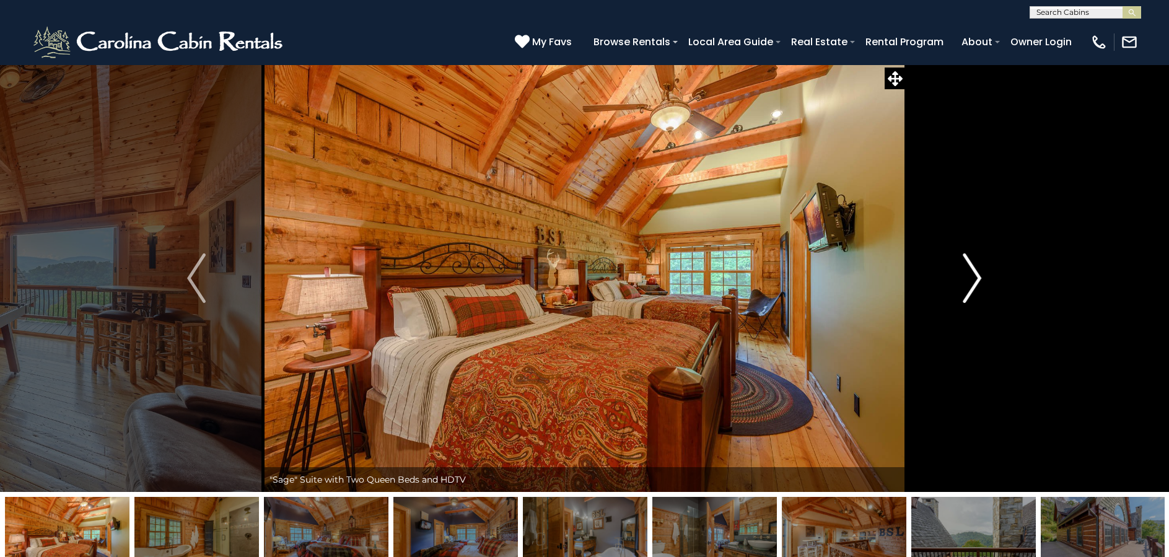
click at [974, 276] on img "Next" at bounding box center [972, 278] width 19 height 50
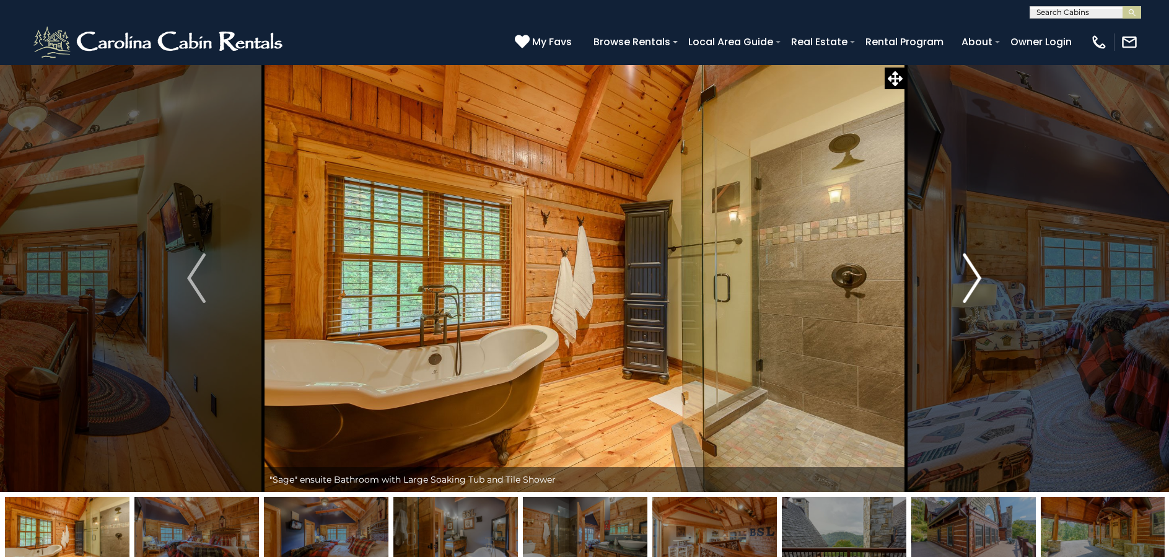
click at [974, 276] on img "Next" at bounding box center [972, 278] width 19 height 50
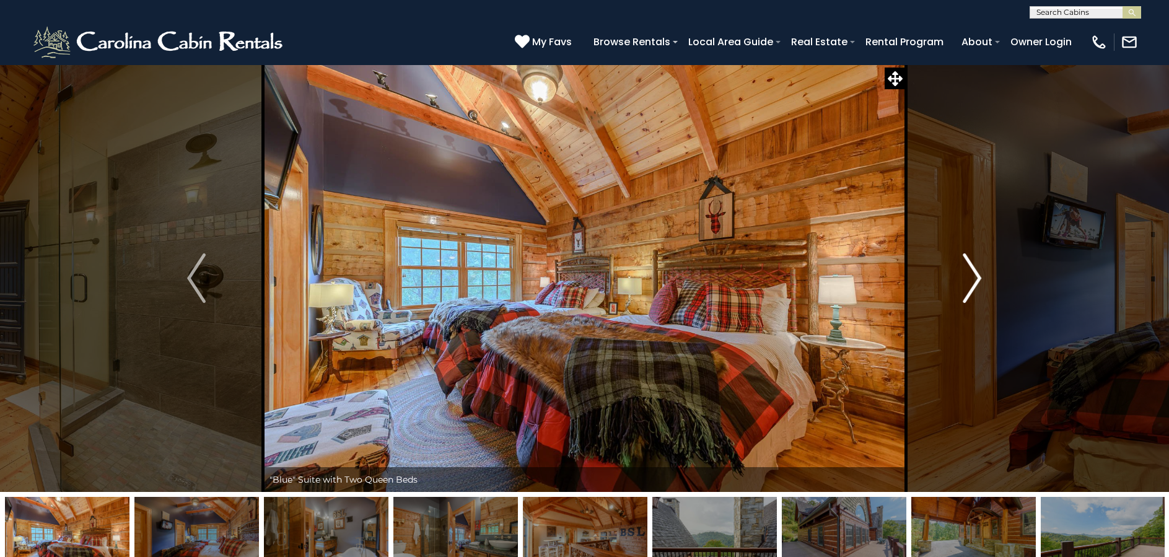
click at [974, 276] on img "Next" at bounding box center [972, 278] width 19 height 50
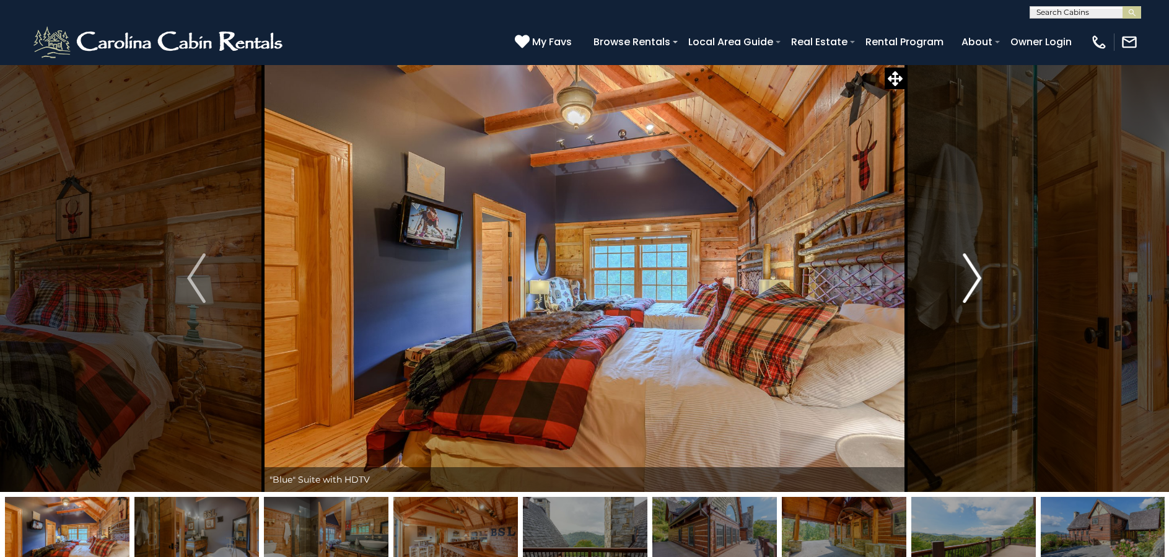
click at [974, 276] on img "Next" at bounding box center [972, 278] width 19 height 50
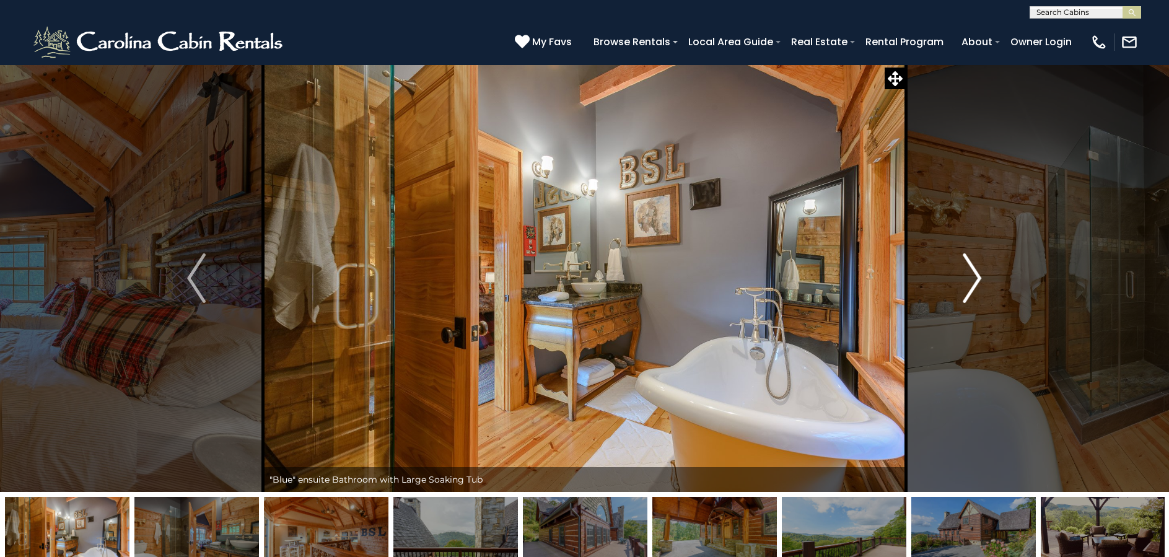
click at [974, 276] on img "Next" at bounding box center [972, 278] width 19 height 50
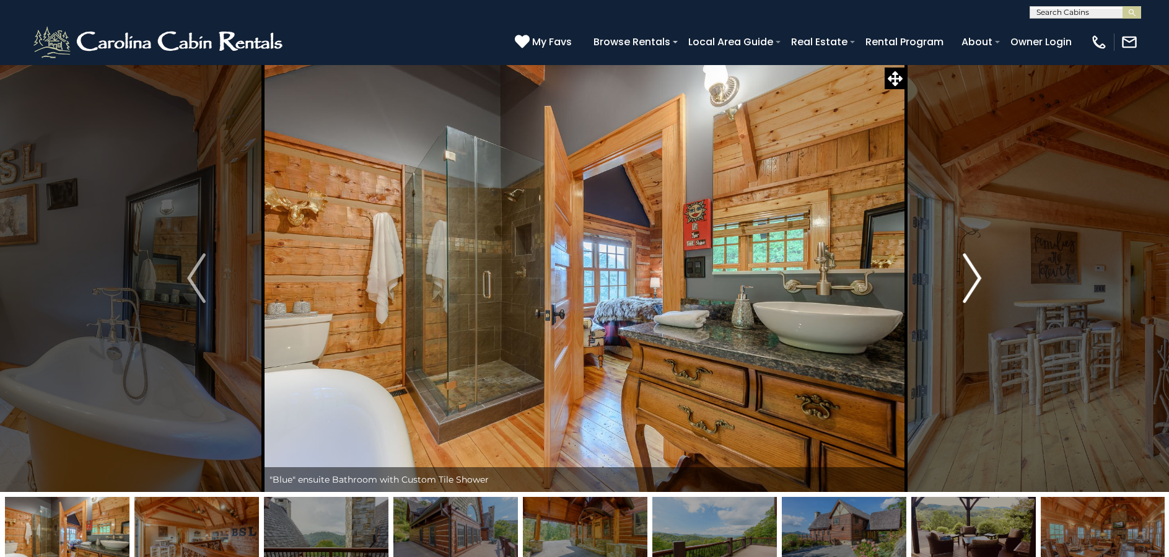
click at [974, 276] on img "Next" at bounding box center [972, 278] width 19 height 50
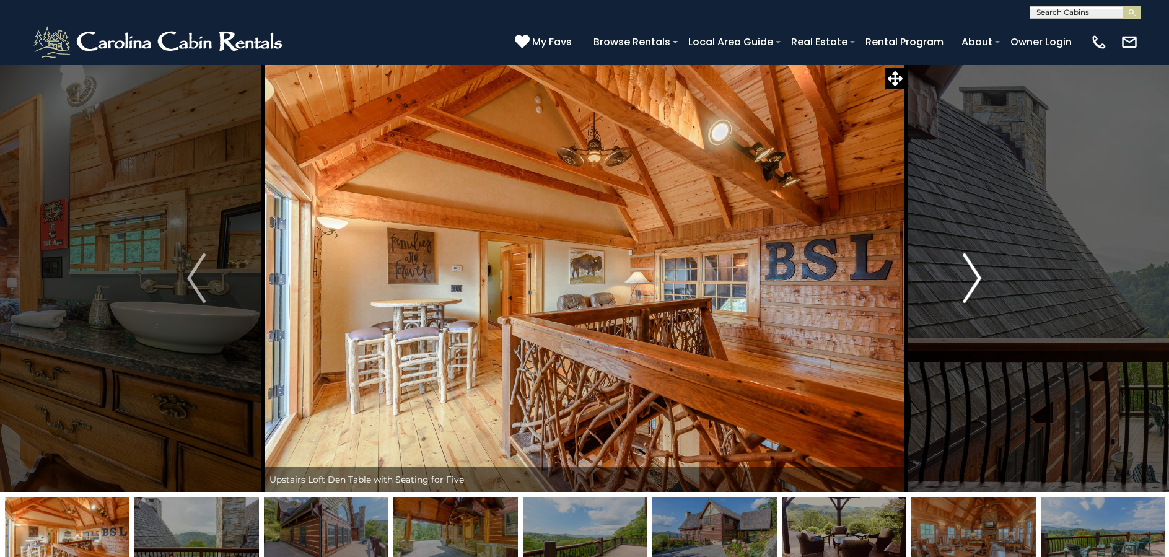
click at [974, 276] on img "Next" at bounding box center [972, 278] width 19 height 50
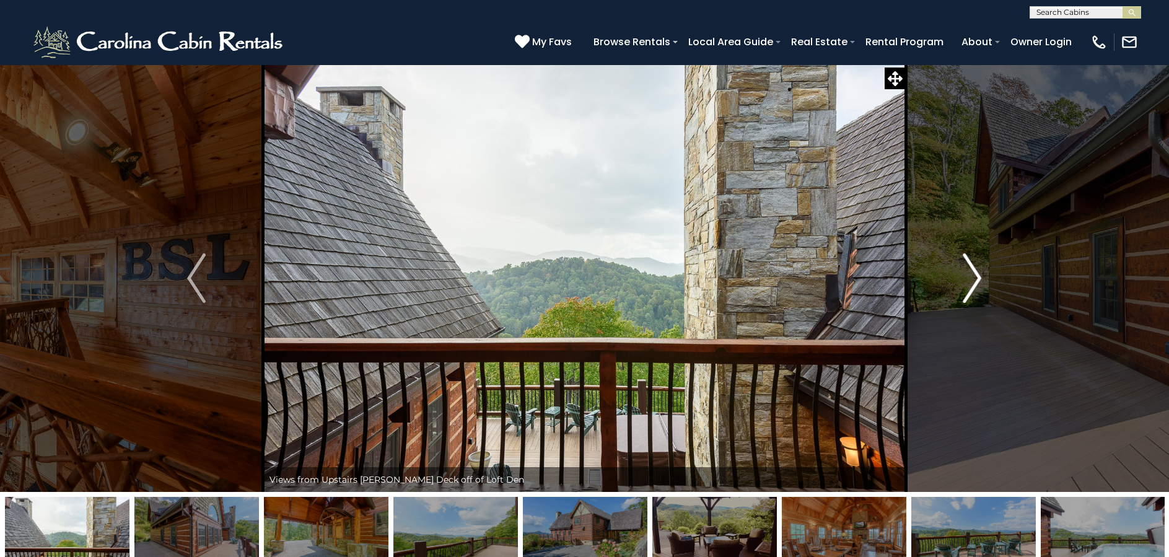
click at [974, 276] on img "Next" at bounding box center [972, 278] width 19 height 50
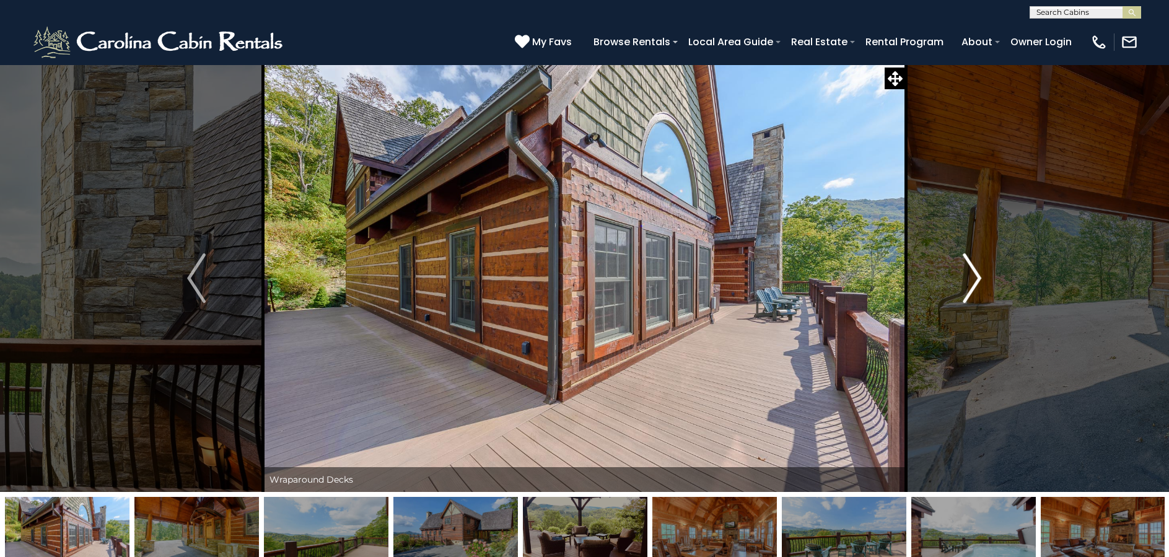
click at [974, 276] on img "Next" at bounding box center [972, 278] width 19 height 50
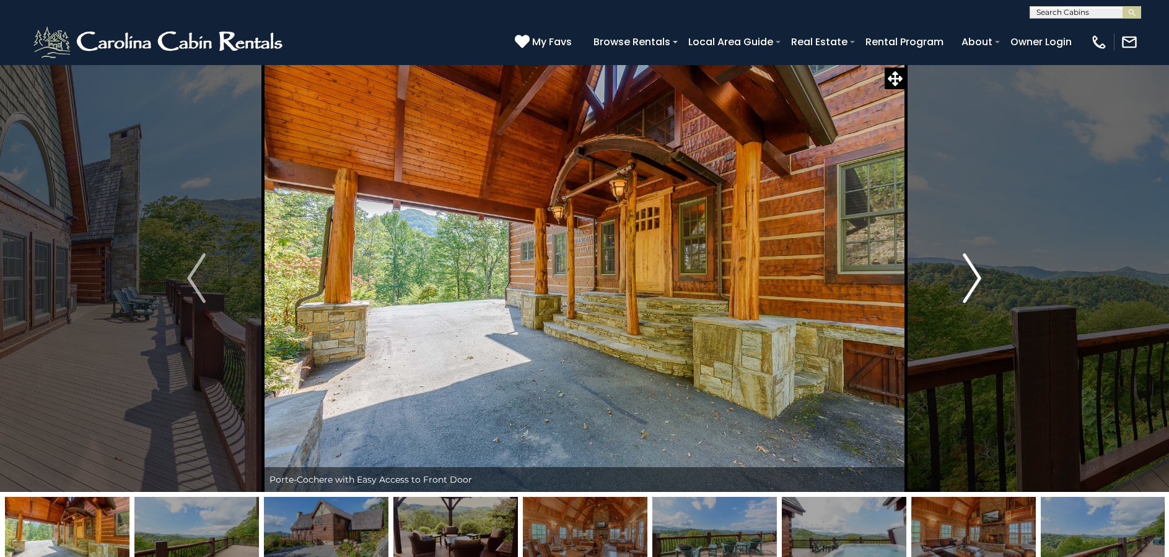
click at [974, 276] on img "Next" at bounding box center [972, 278] width 19 height 50
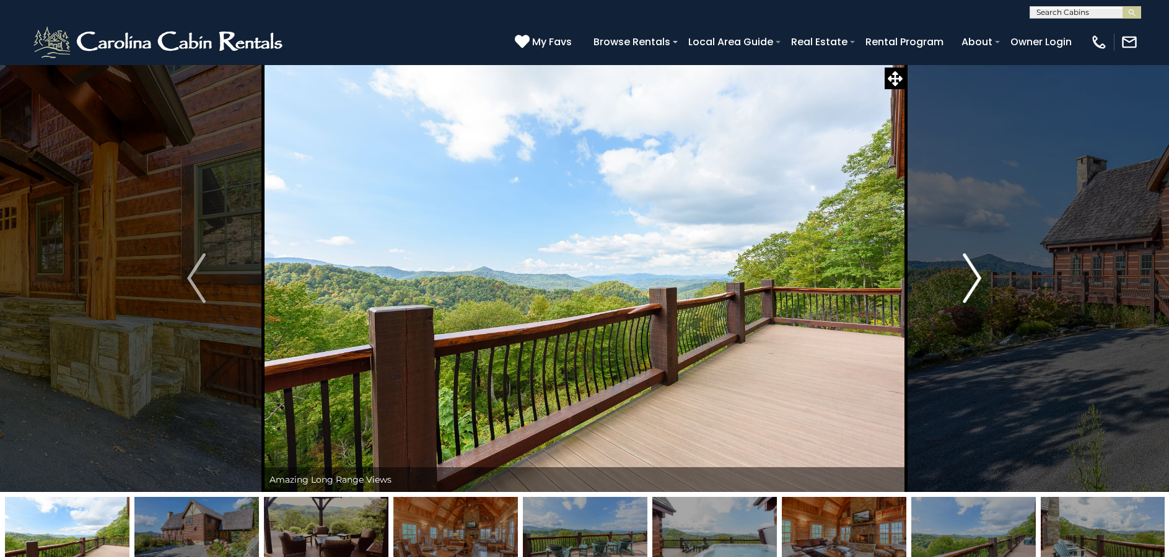
click at [974, 274] on img "Next" at bounding box center [972, 278] width 19 height 50
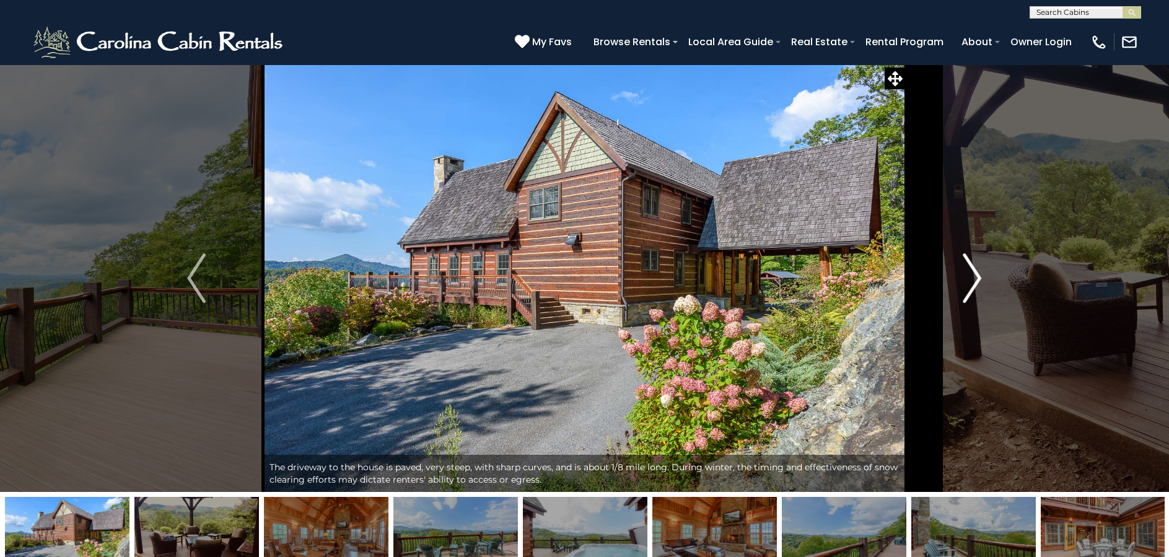
click at [973, 276] on img "Next" at bounding box center [972, 278] width 19 height 50
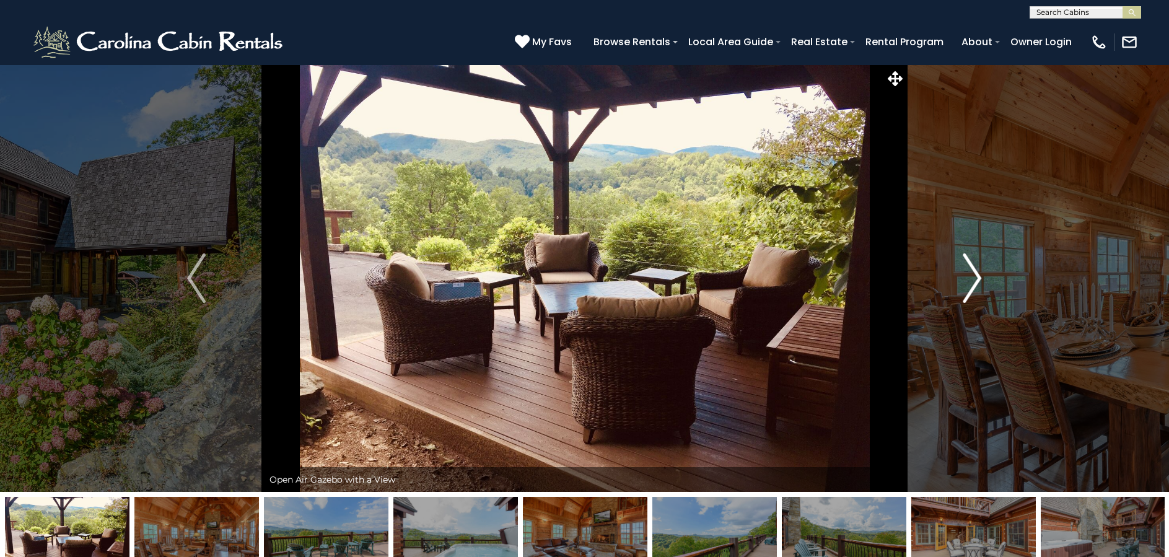
click at [973, 276] on img "Next" at bounding box center [972, 278] width 19 height 50
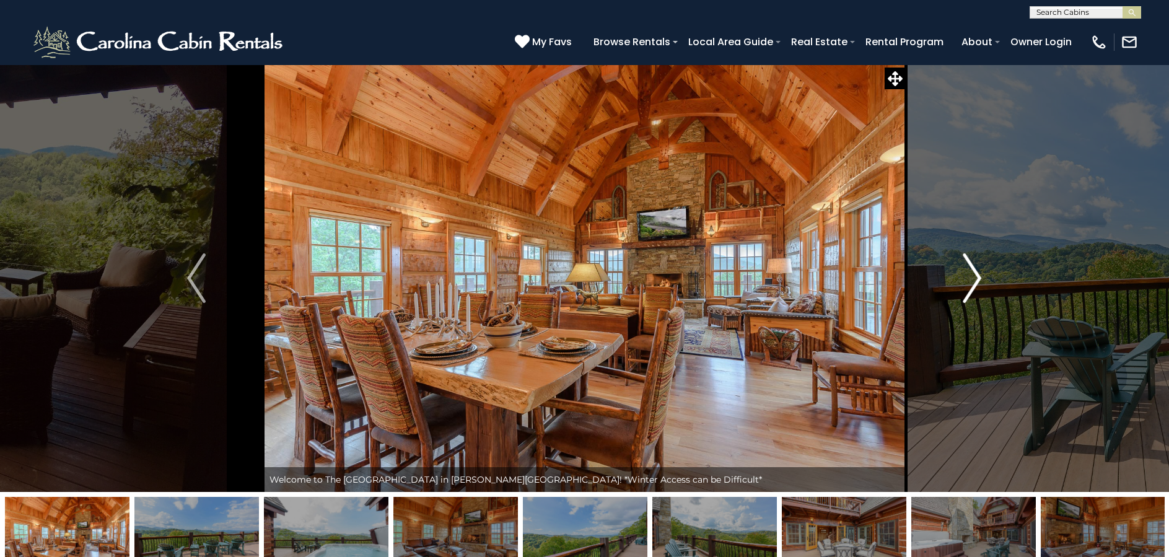
click at [973, 276] on img "Next" at bounding box center [972, 278] width 19 height 50
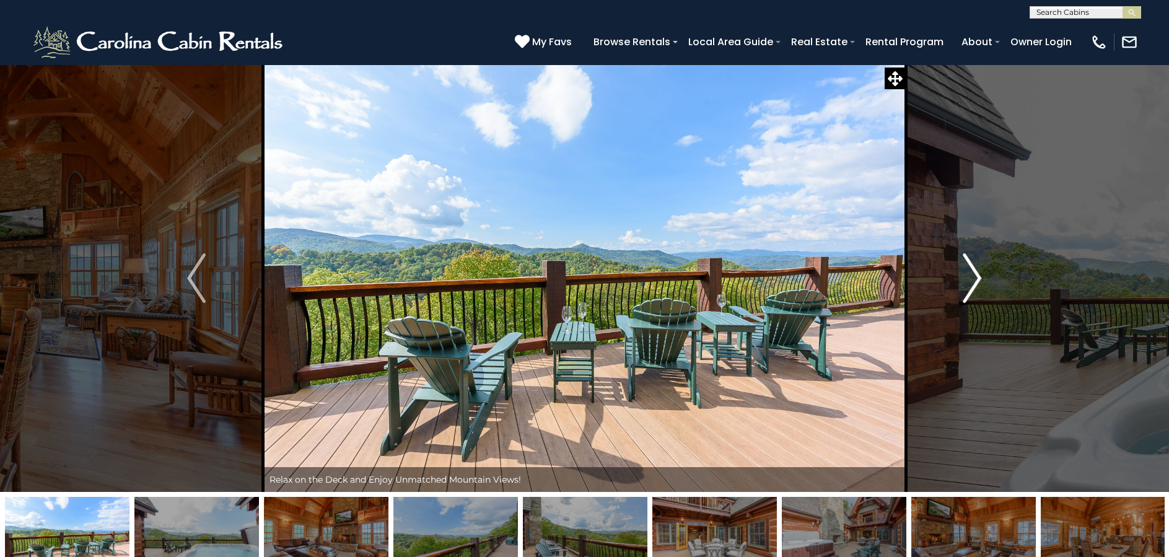
click at [973, 276] on img "Next" at bounding box center [972, 278] width 19 height 50
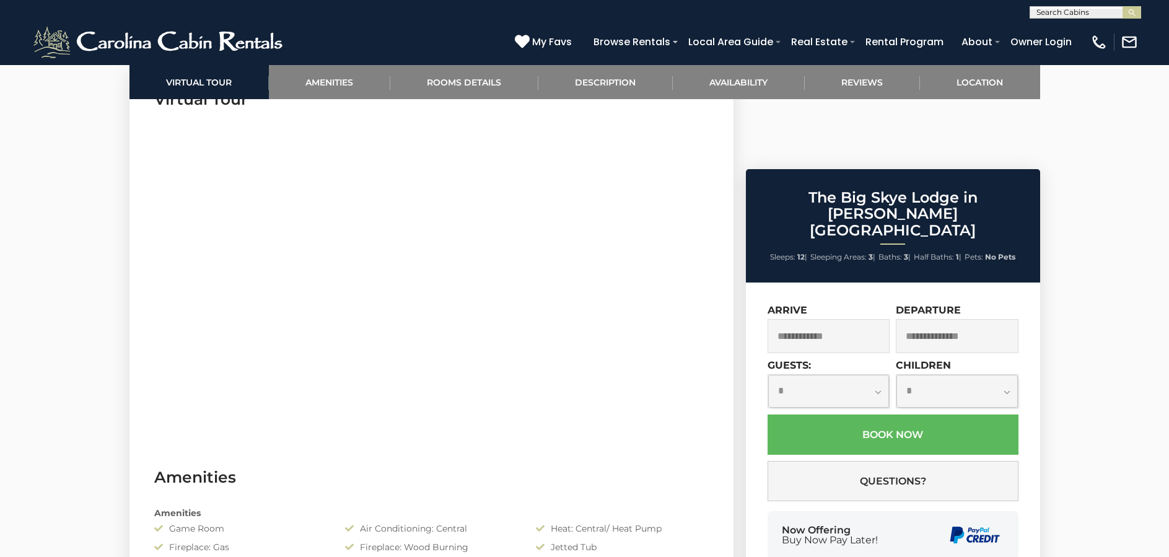
scroll to position [654, 0]
click at [834, 318] on input "text" at bounding box center [829, 335] width 123 height 34
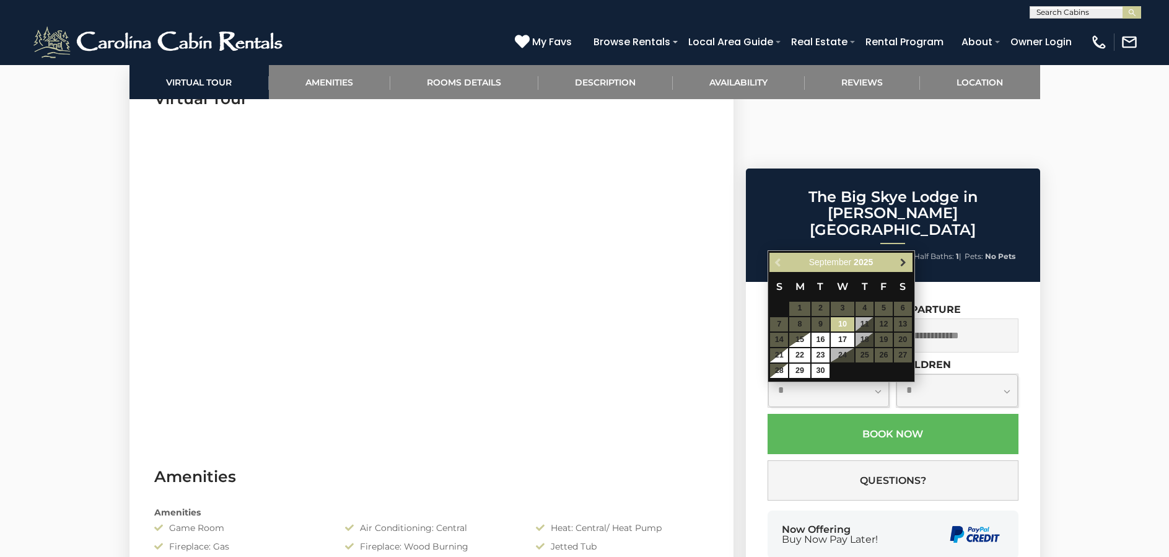
click at [904, 263] on span "Next" at bounding box center [903, 262] width 10 height 10
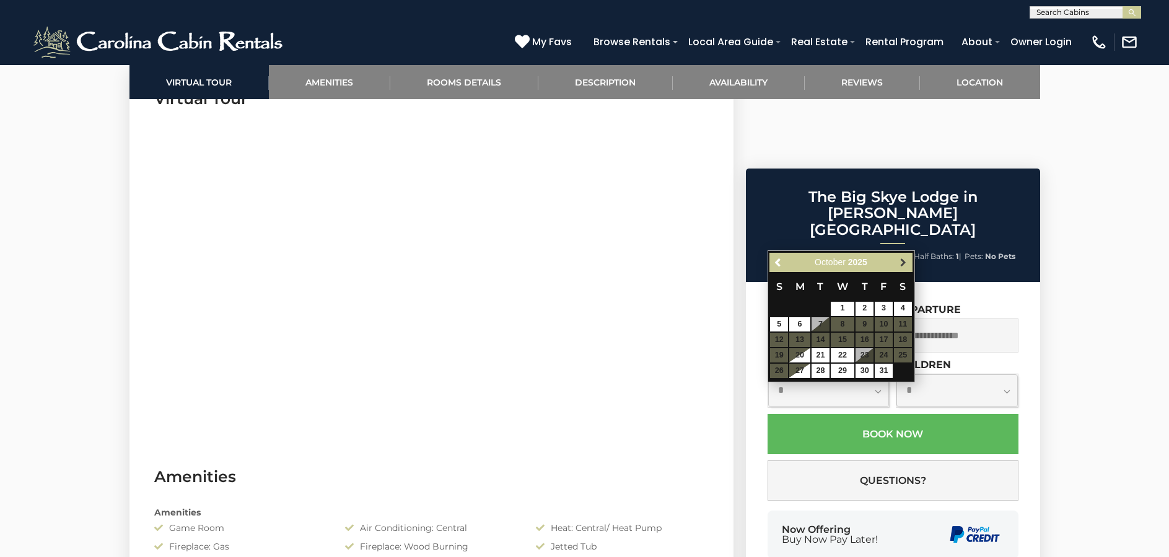
click at [903, 262] on span "Next" at bounding box center [903, 262] width 10 height 10
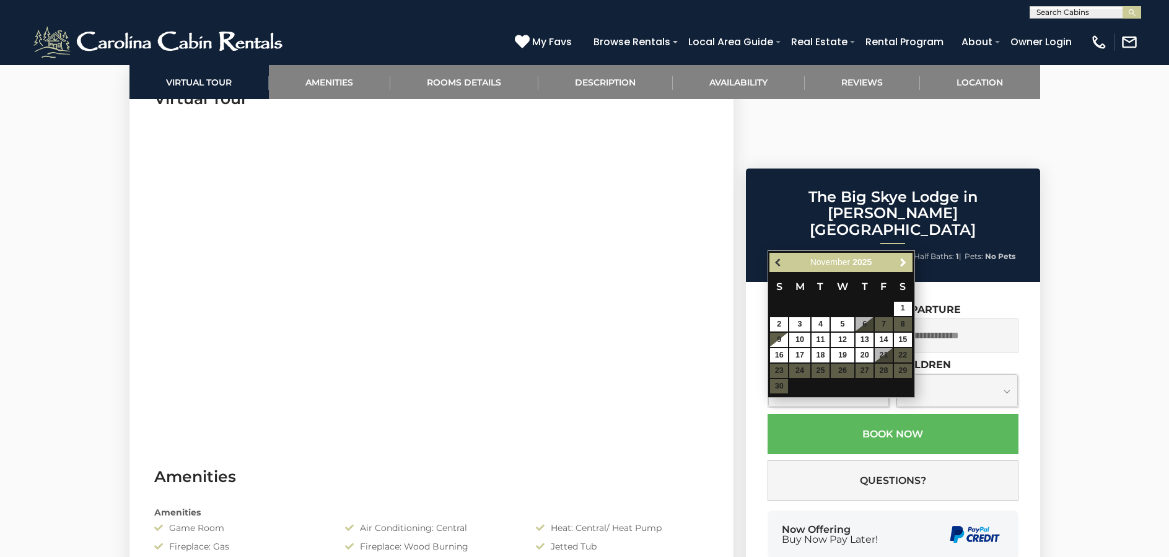
click at [778, 263] on span "Previous" at bounding box center [779, 262] width 10 height 10
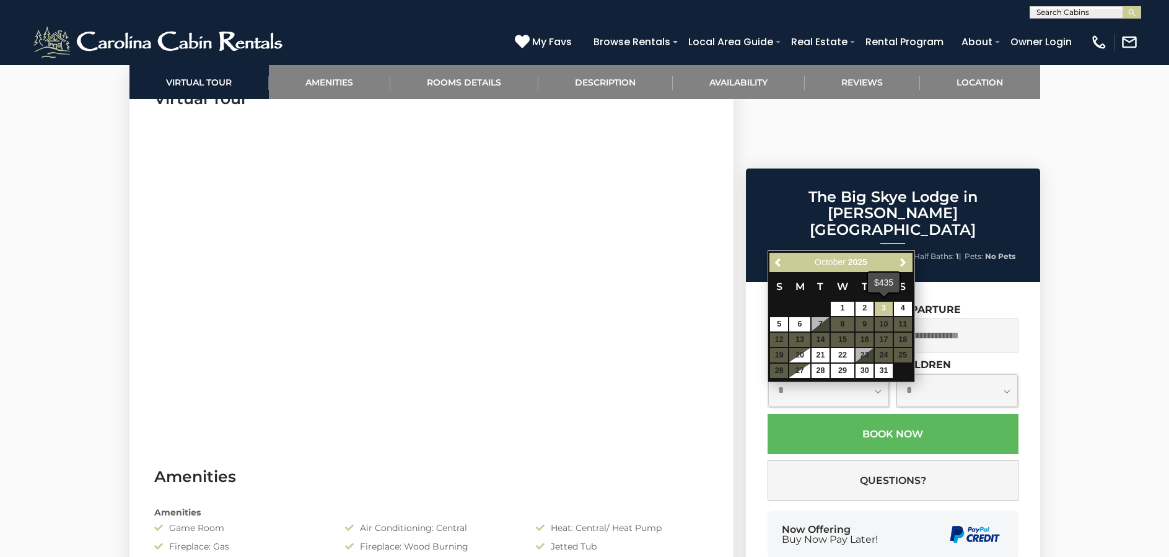
click at [886, 307] on link "3" at bounding box center [884, 309] width 18 height 14
type input "**********"
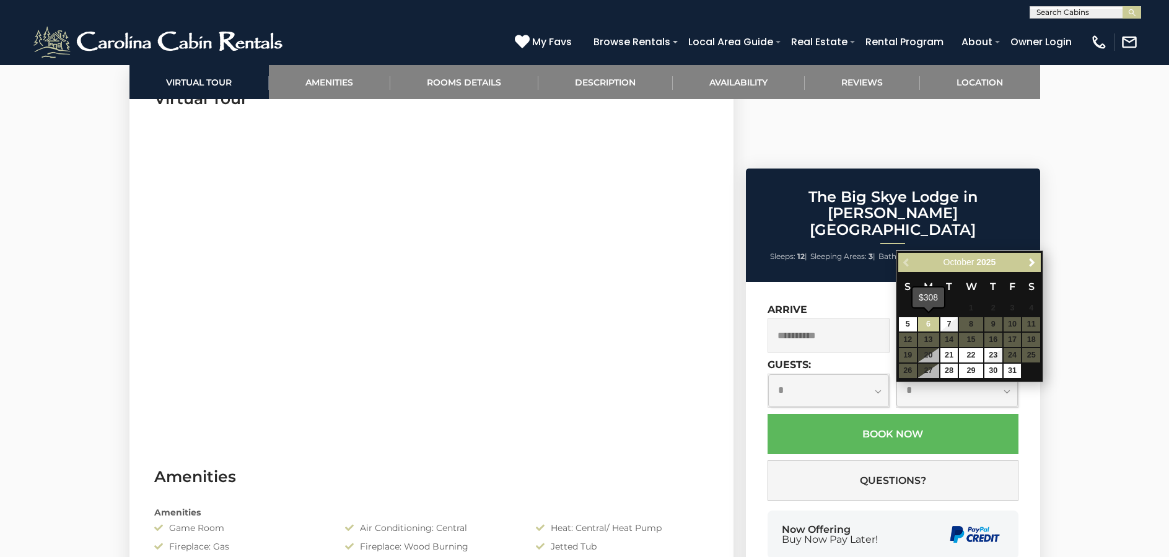
click at [927, 323] on link "6" at bounding box center [928, 324] width 21 height 14
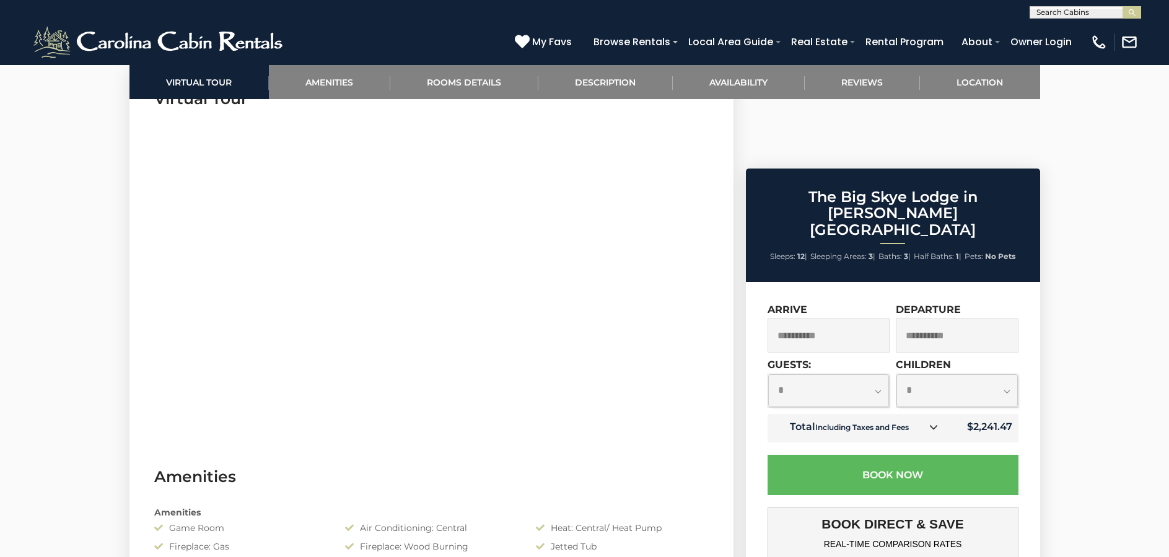
click at [929, 318] on input "**********" at bounding box center [957, 335] width 123 height 34
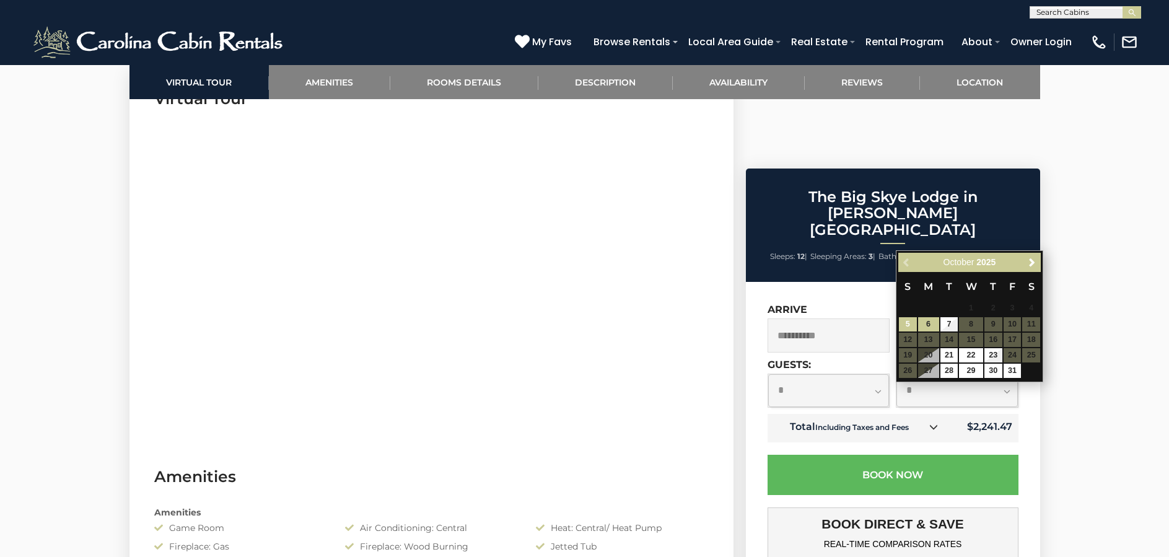
click at [910, 325] on link "5" at bounding box center [908, 324] width 18 height 14
type input "**********"
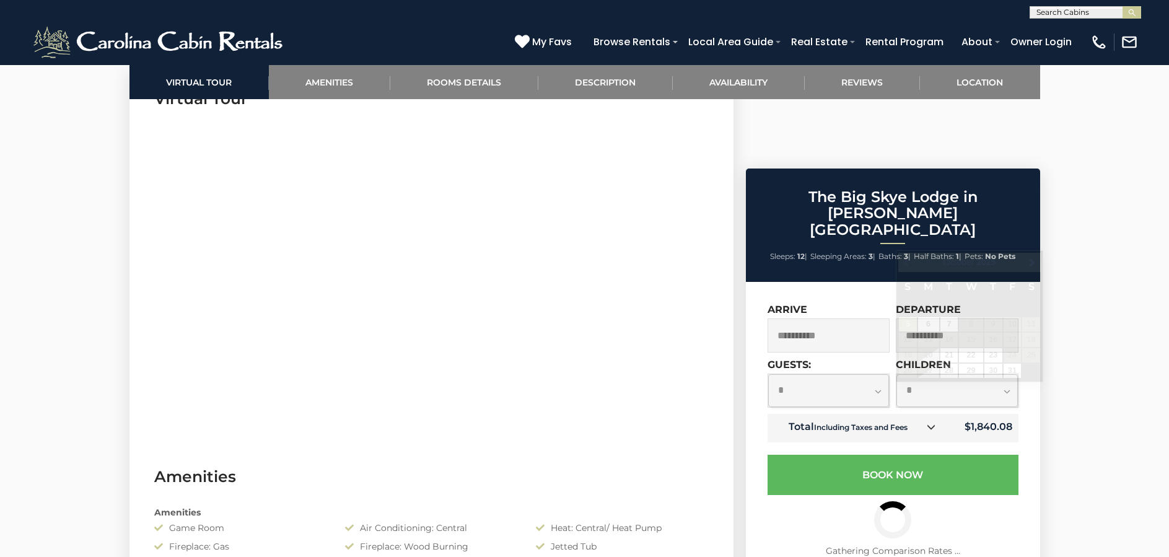
click at [960, 318] on input "**********" at bounding box center [957, 335] width 123 height 34
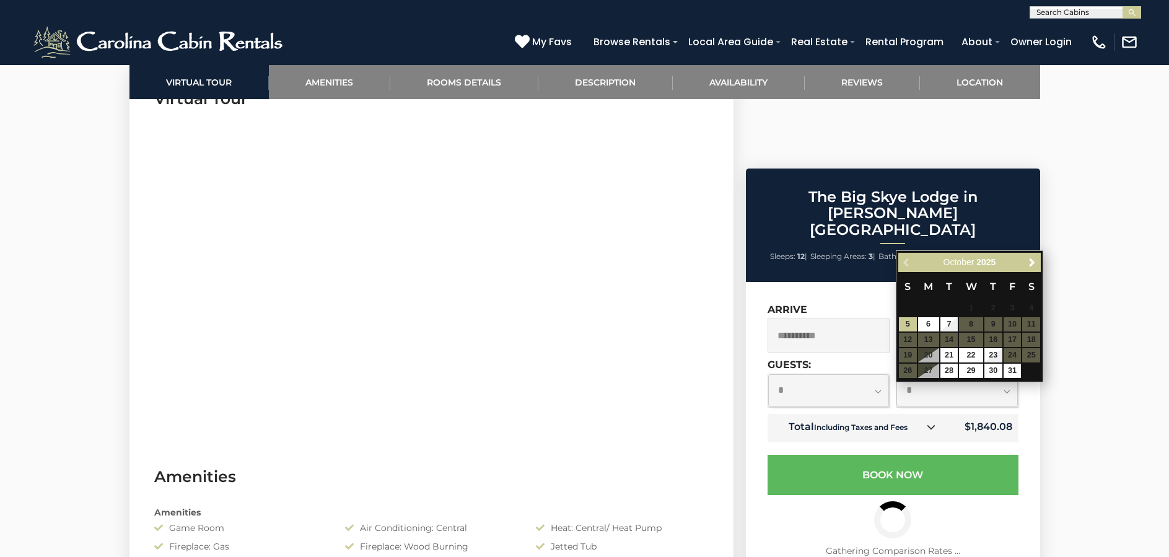
click at [755, 322] on div "**********" at bounding box center [893, 526] width 294 height 488
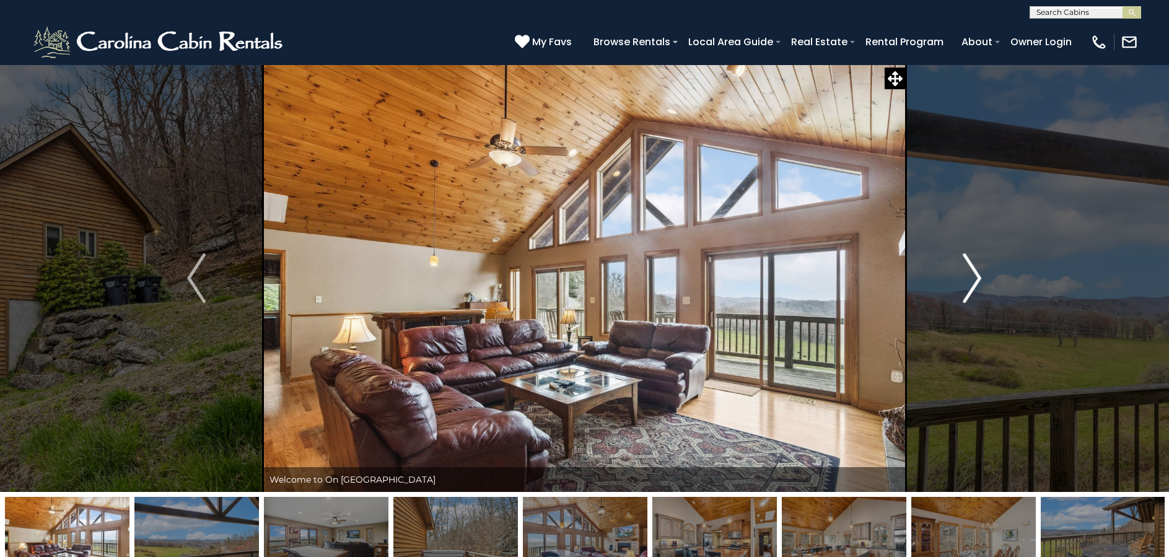
click at [975, 279] on img "Next" at bounding box center [972, 278] width 19 height 50
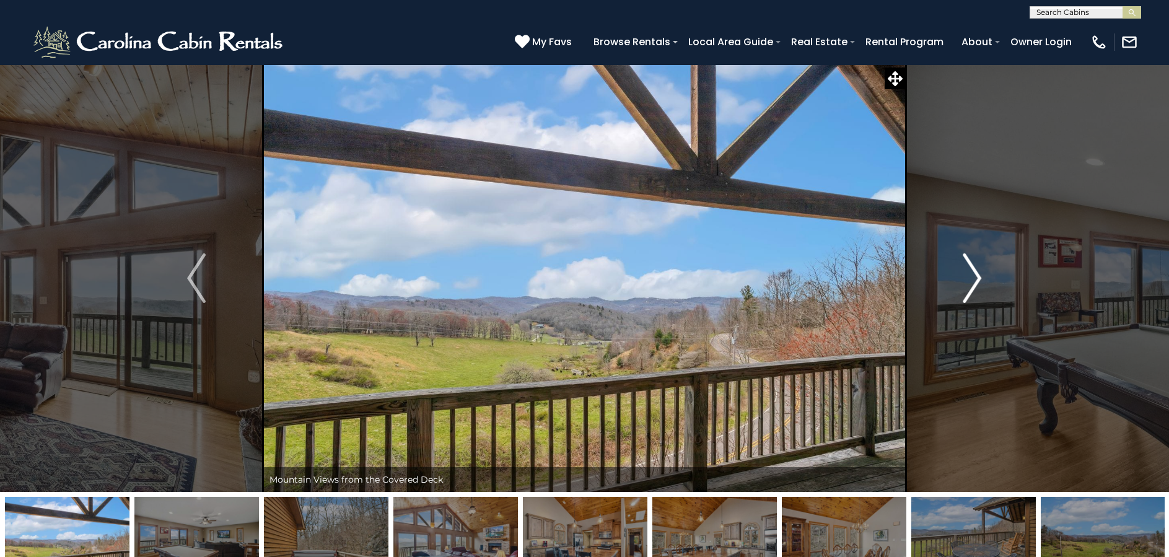
click at [973, 278] on img "Next" at bounding box center [972, 278] width 19 height 50
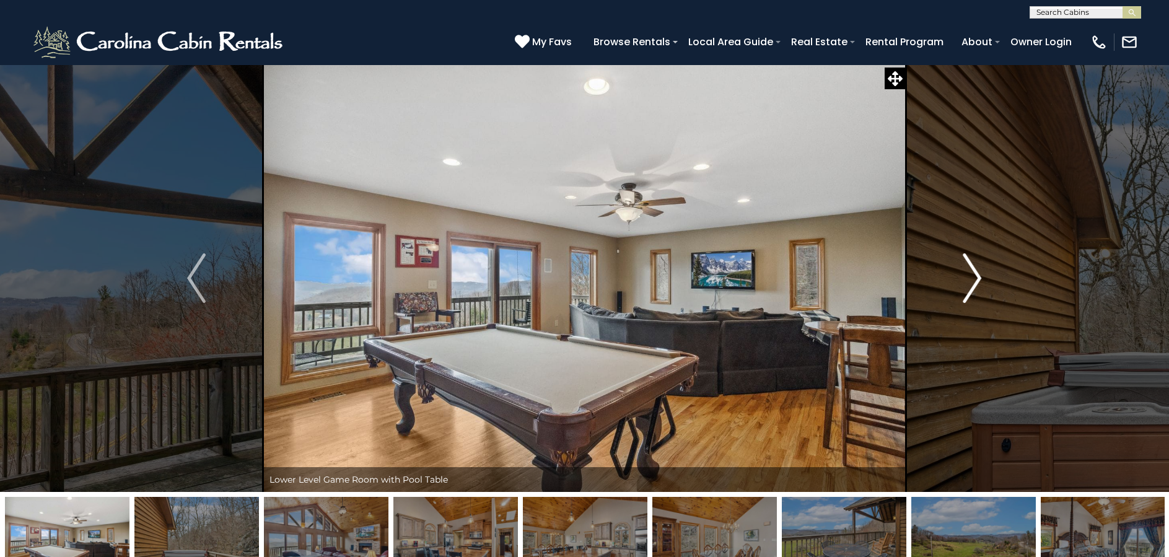
click at [975, 278] on img "Next" at bounding box center [972, 278] width 19 height 50
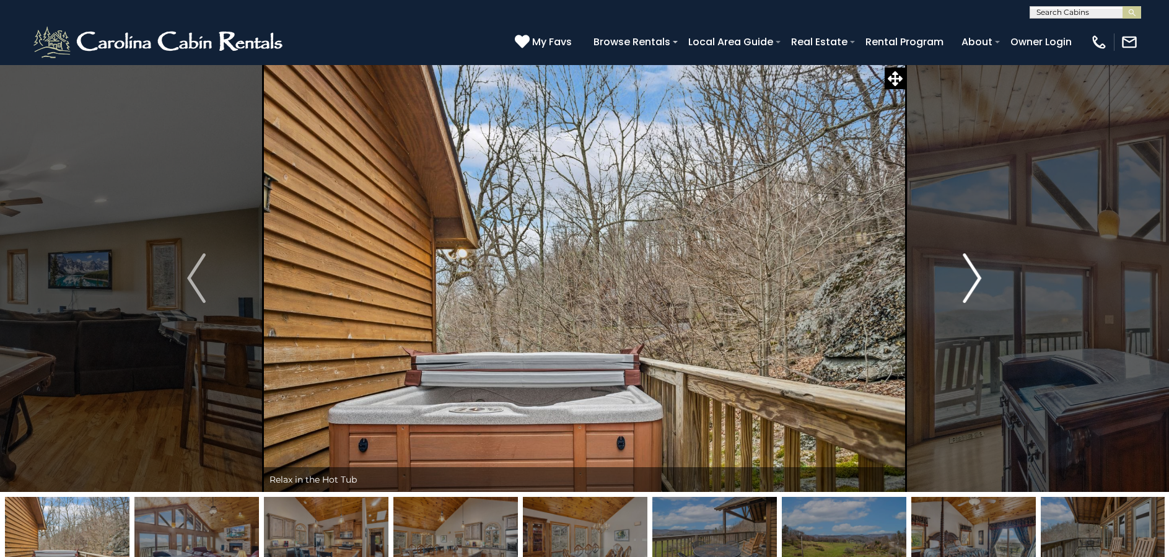
click at [975, 278] on img "Next" at bounding box center [972, 278] width 19 height 50
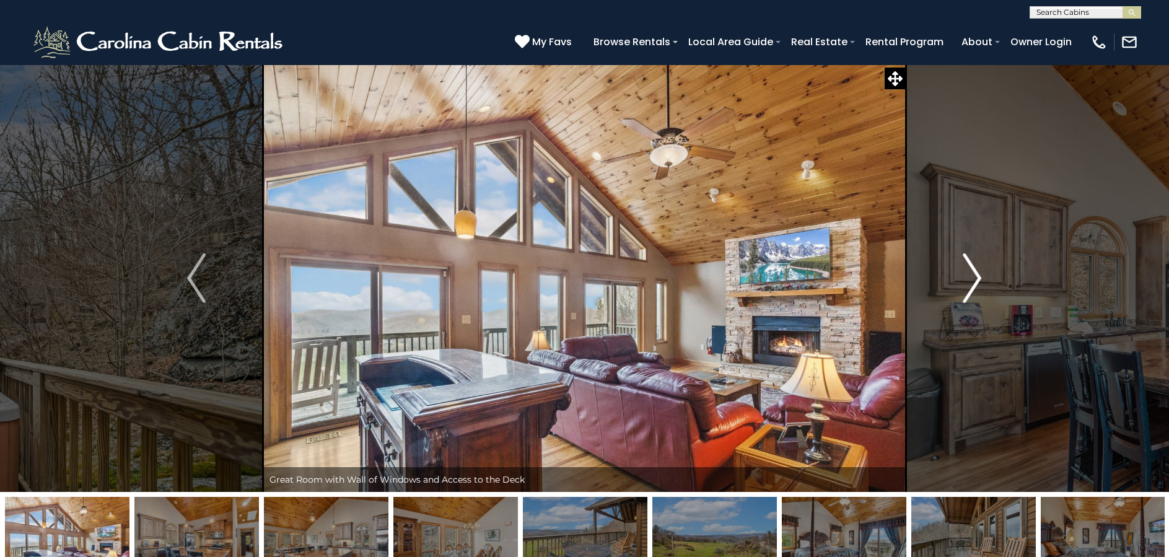
click at [975, 278] on img "Next" at bounding box center [972, 278] width 19 height 50
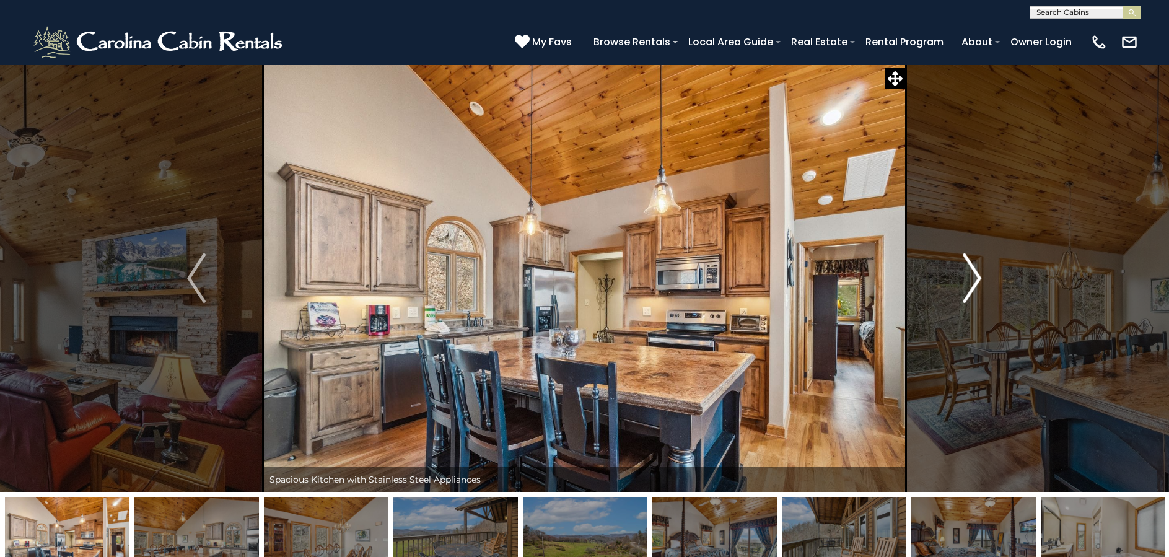
click at [975, 278] on img "Next" at bounding box center [972, 278] width 19 height 50
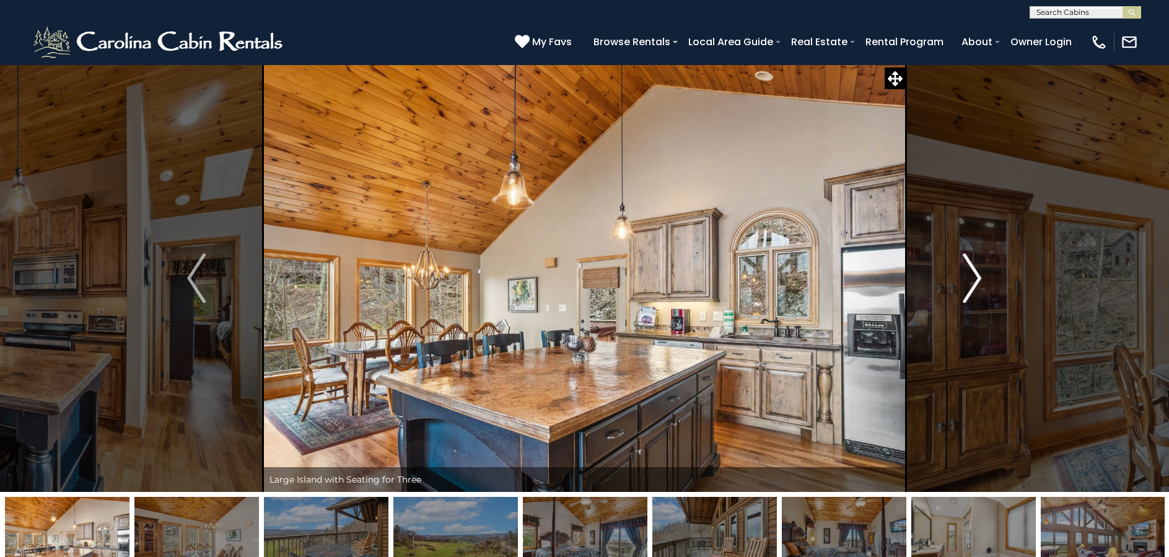
click at [975, 278] on img "Next" at bounding box center [972, 278] width 19 height 50
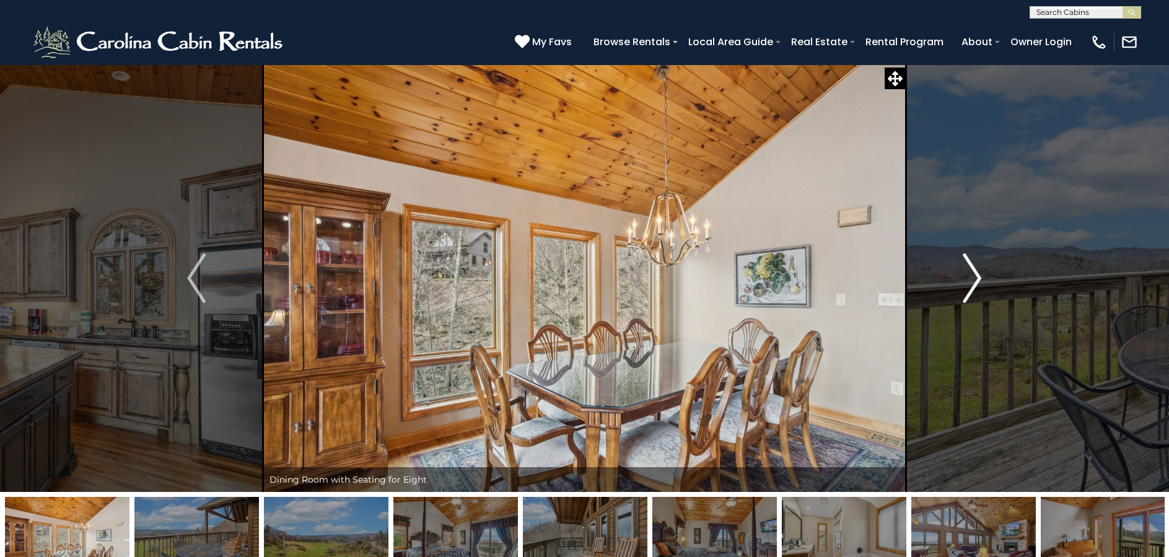
click at [975, 278] on img "Next" at bounding box center [972, 278] width 19 height 50
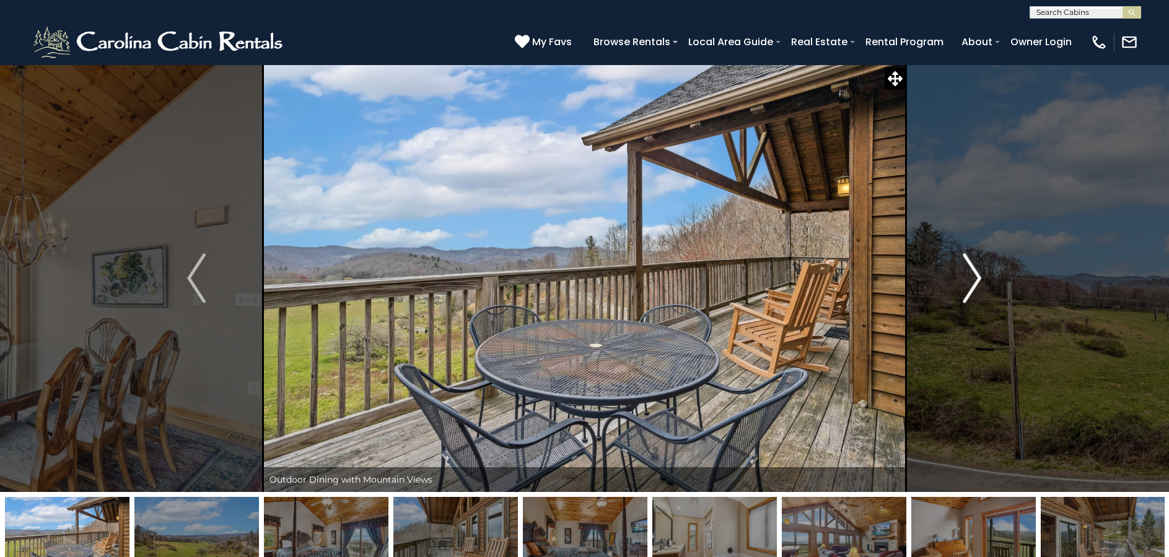
click at [975, 278] on img "Next" at bounding box center [972, 278] width 19 height 50
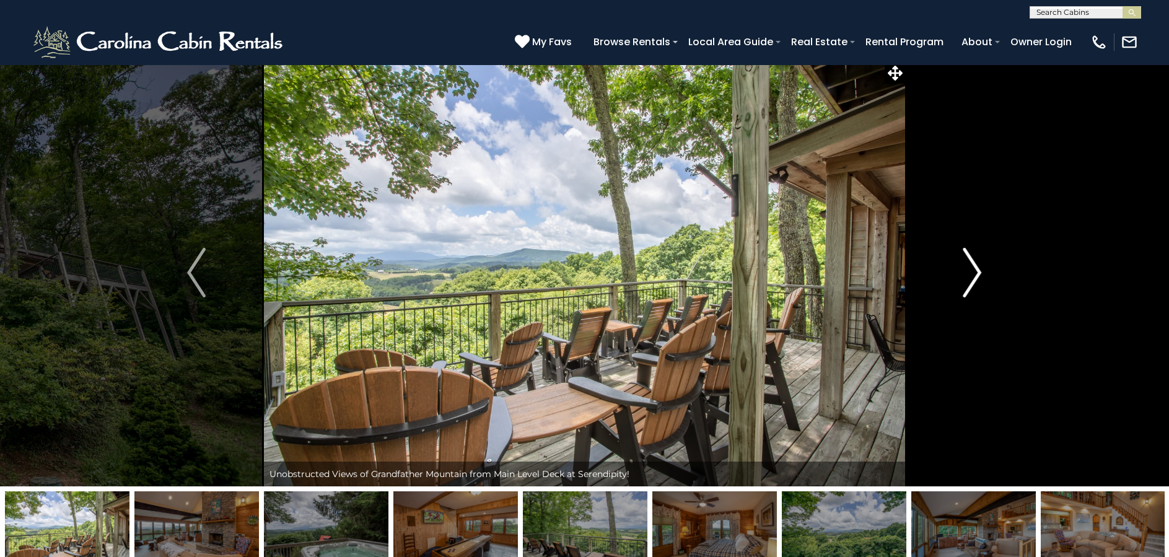
scroll to position [4, 0]
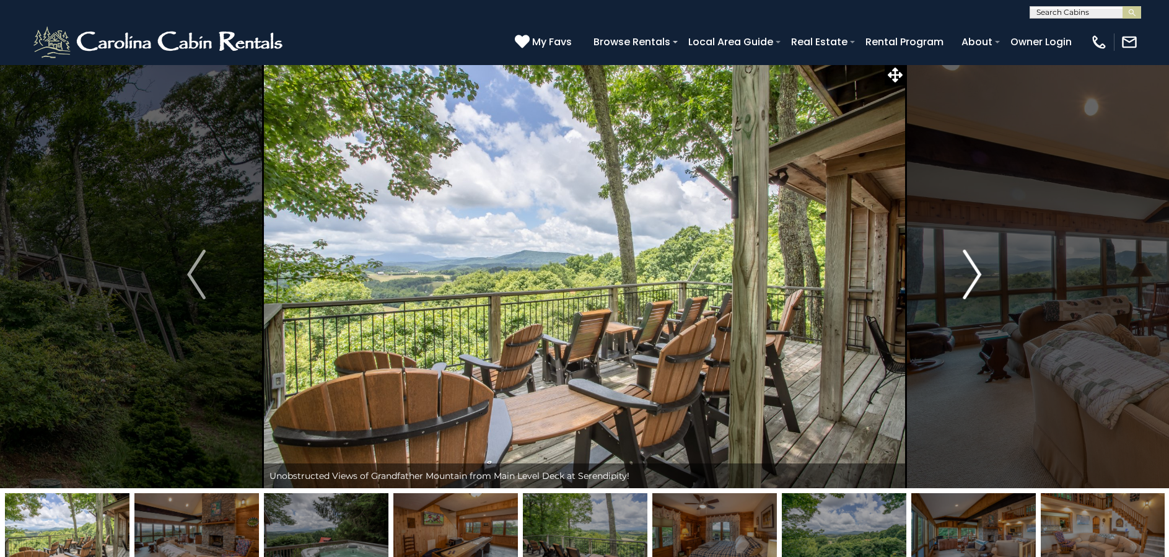
click at [973, 278] on img "Next" at bounding box center [972, 275] width 19 height 50
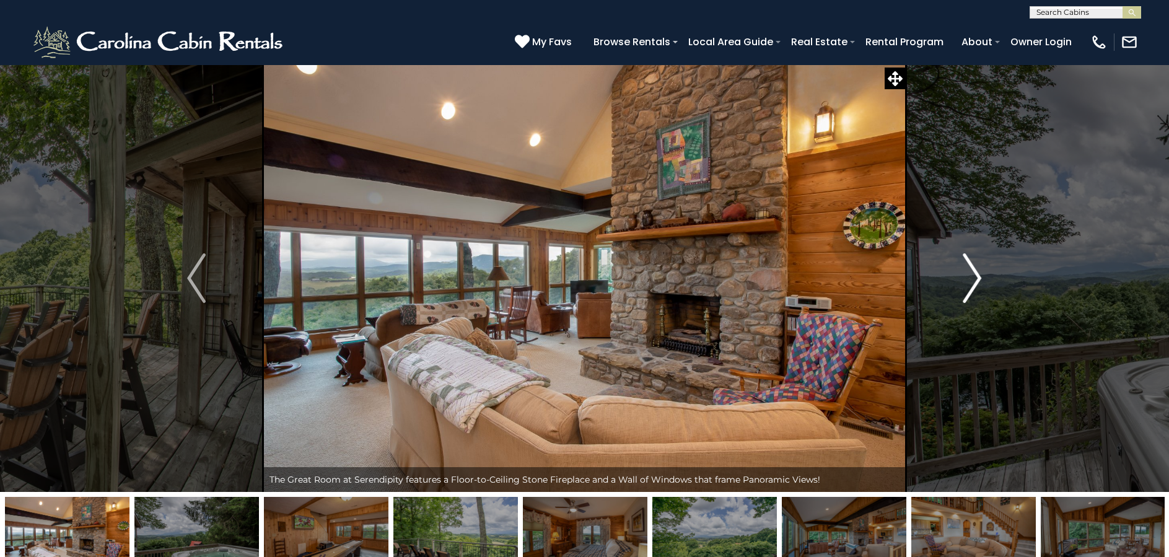
scroll to position [0, 0]
click at [973, 273] on img "Next" at bounding box center [972, 278] width 19 height 50
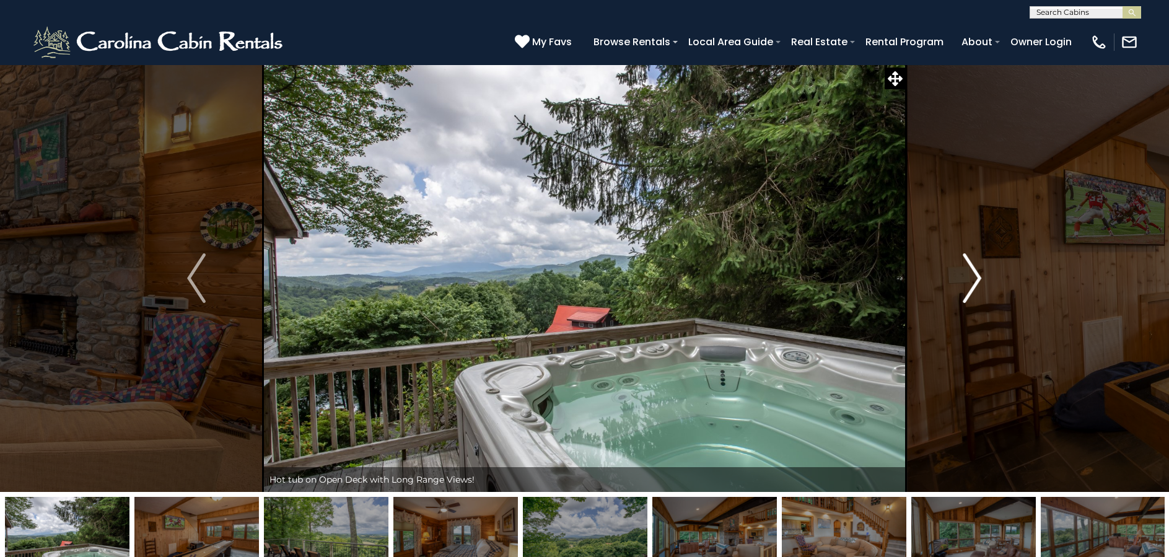
click at [974, 273] on img "Next" at bounding box center [972, 278] width 19 height 50
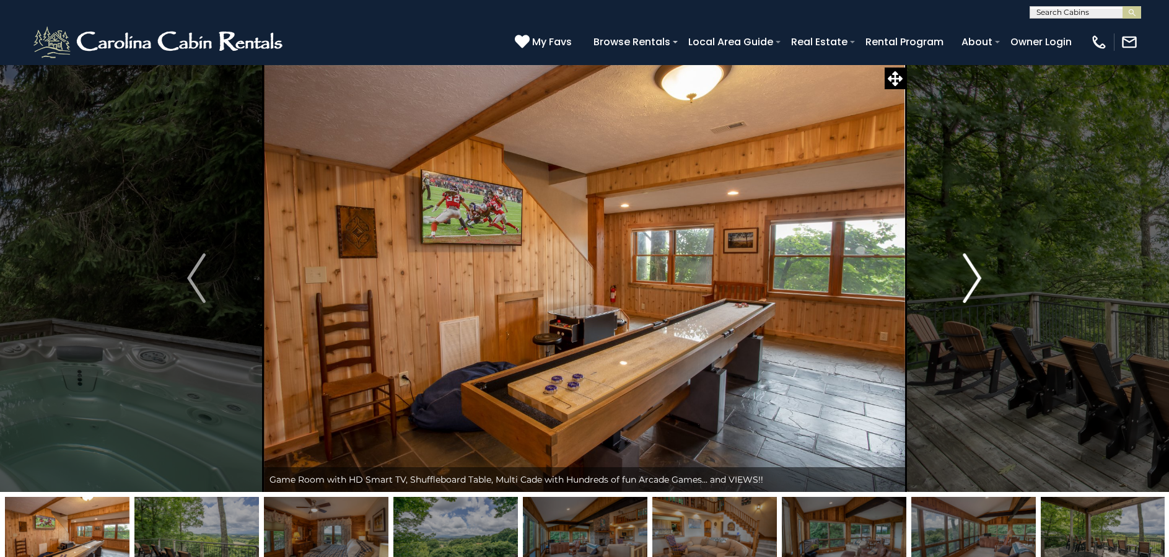
click at [974, 273] on img "Next" at bounding box center [972, 278] width 19 height 50
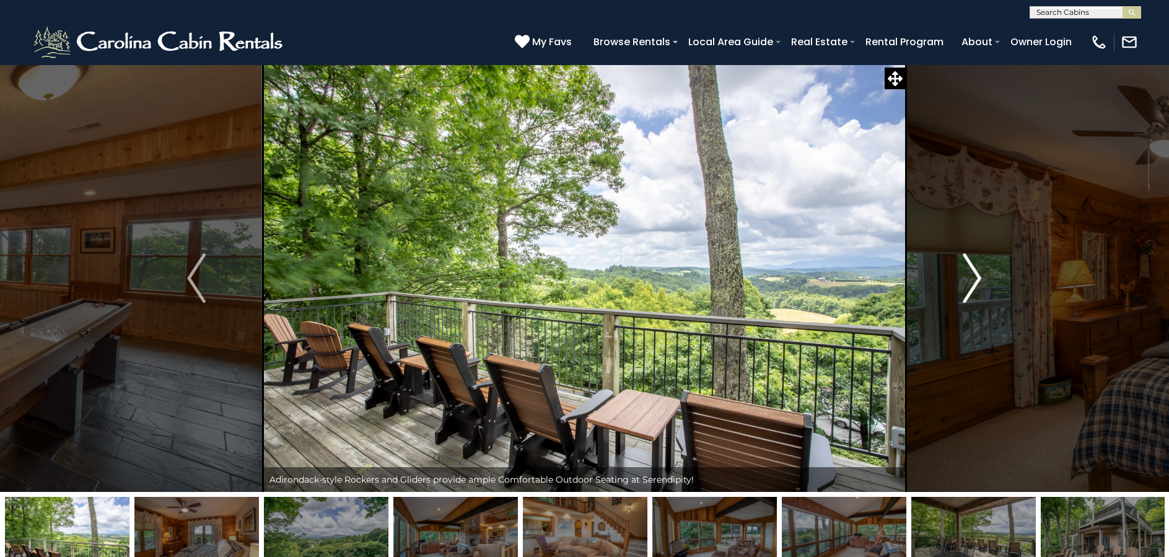
click at [974, 274] on img "Next" at bounding box center [972, 278] width 19 height 50
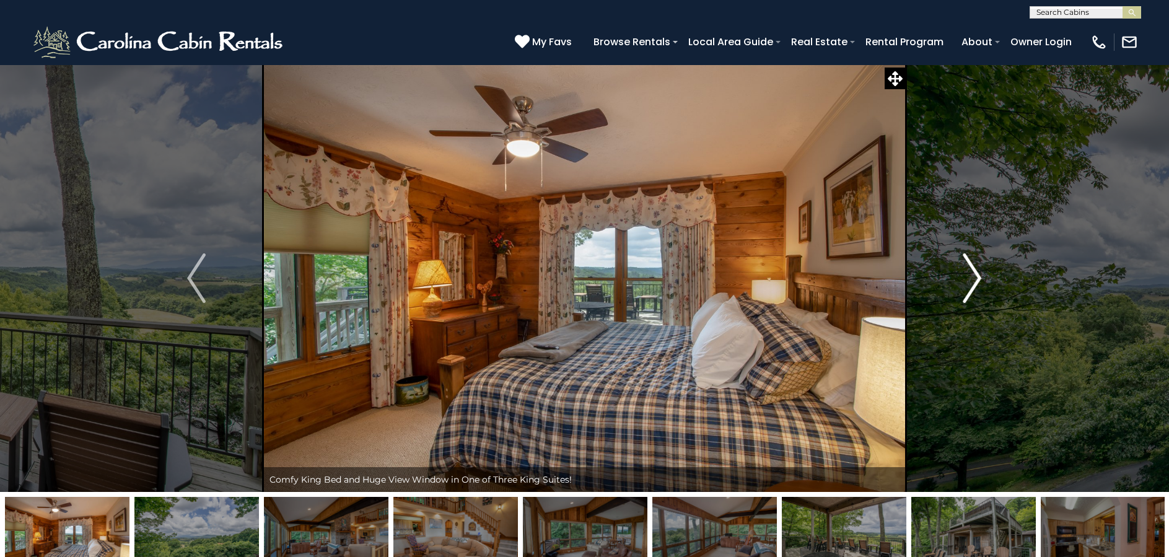
click at [974, 274] on img "Next" at bounding box center [972, 278] width 19 height 50
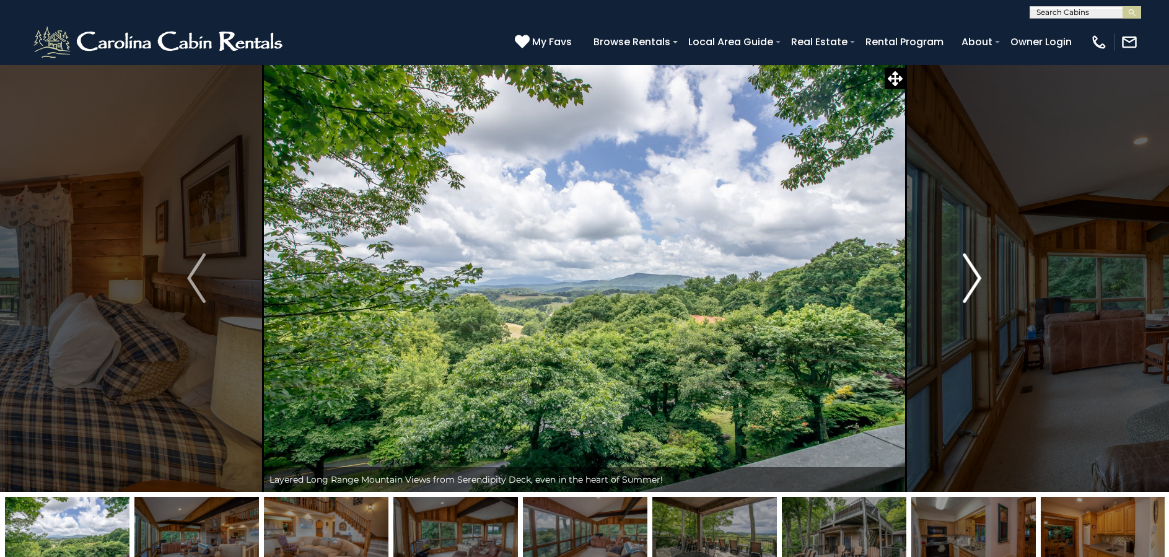
click at [974, 274] on img "Next" at bounding box center [972, 278] width 19 height 50
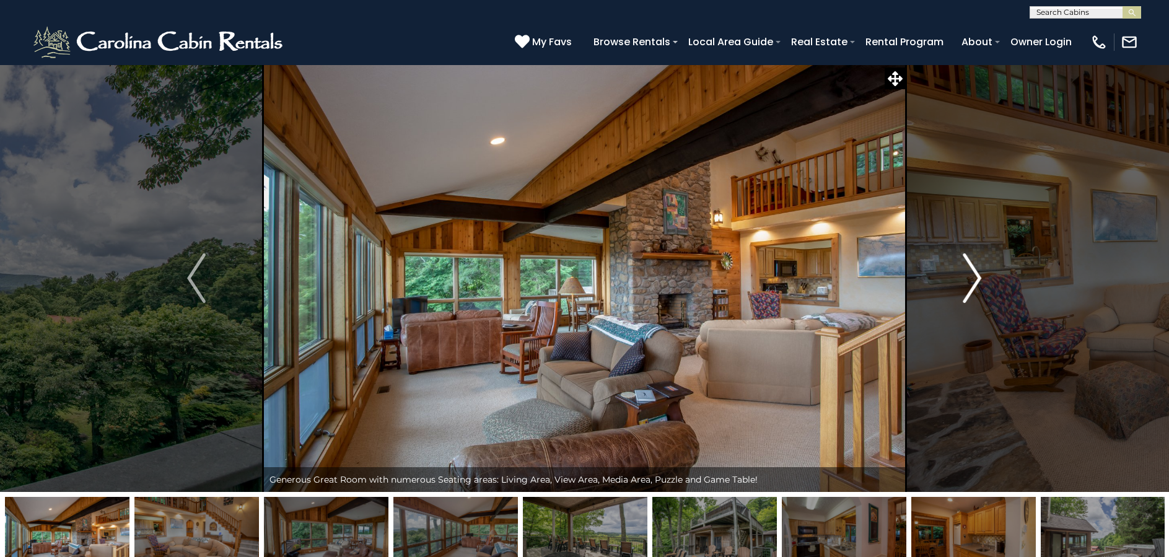
click at [974, 274] on img "Next" at bounding box center [972, 278] width 19 height 50
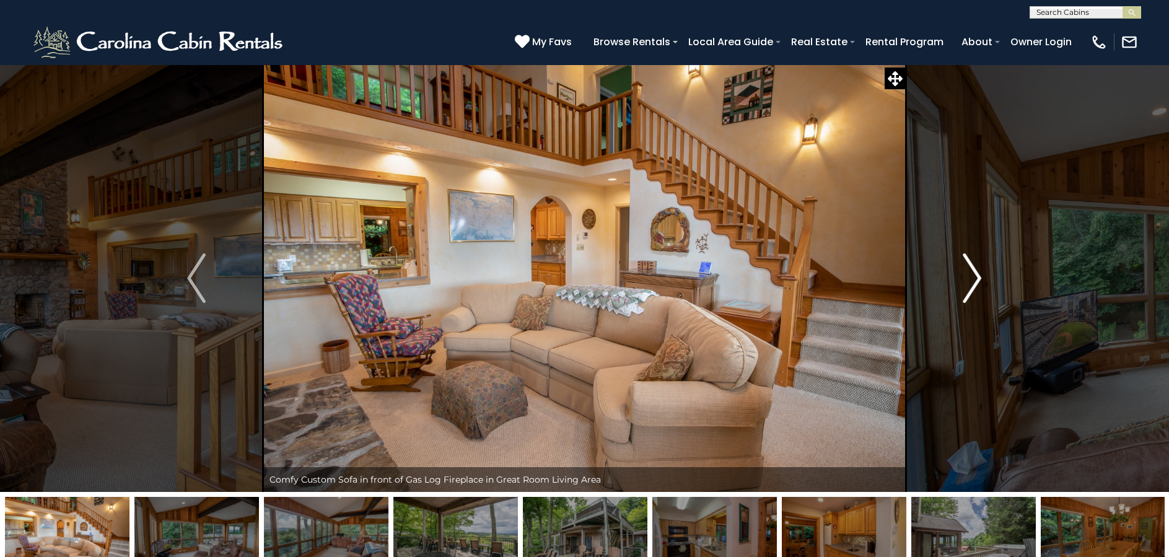
click at [974, 274] on img "Next" at bounding box center [972, 278] width 19 height 50
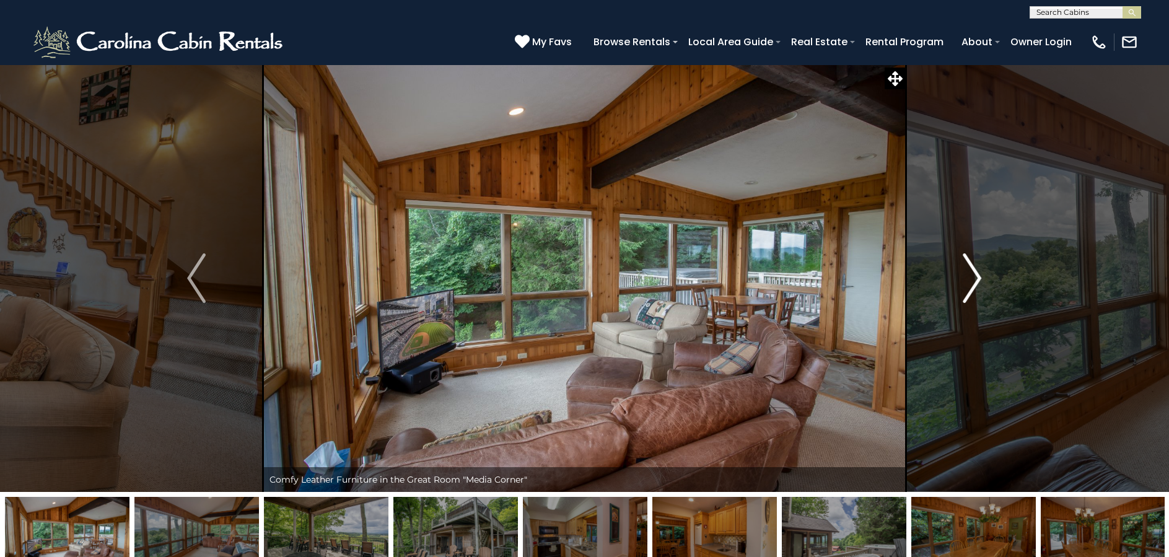
click at [974, 274] on img "Next" at bounding box center [972, 278] width 19 height 50
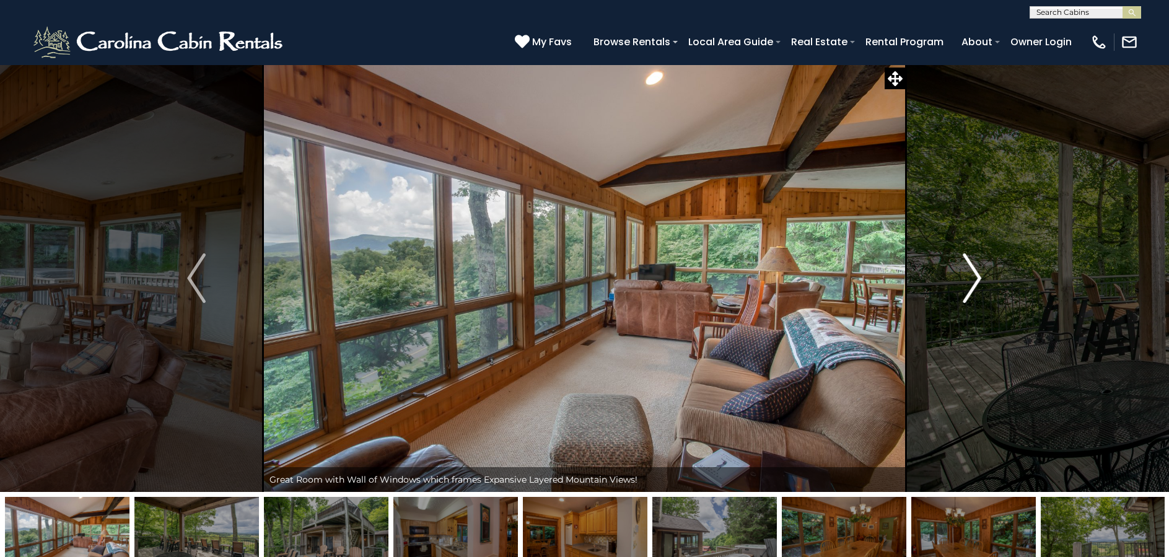
click at [974, 274] on img "Next" at bounding box center [972, 278] width 19 height 50
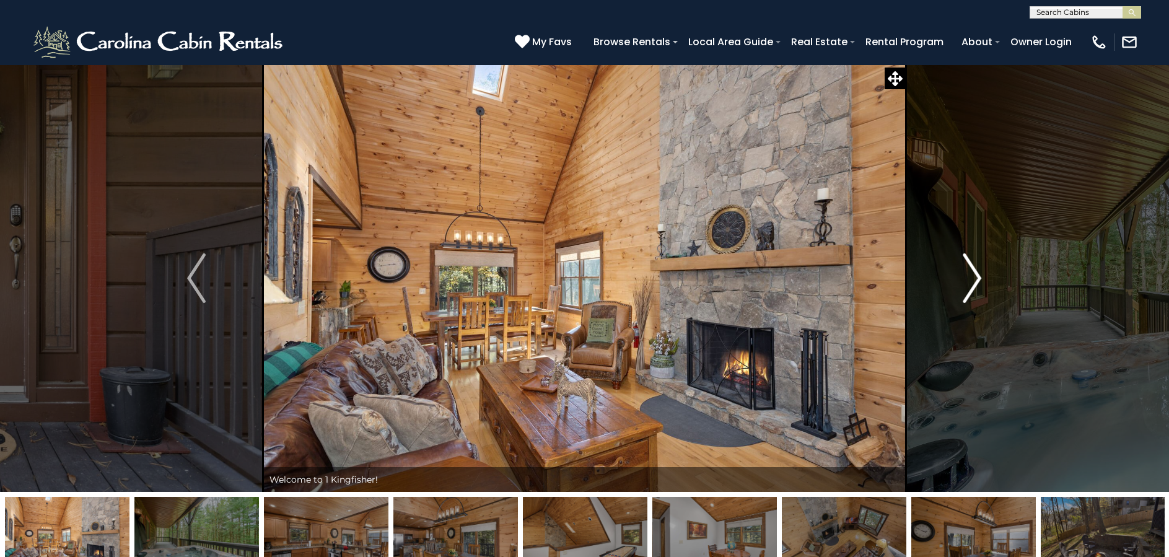
click at [979, 279] on img "Next" at bounding box center [972, 278] width 19 height 50
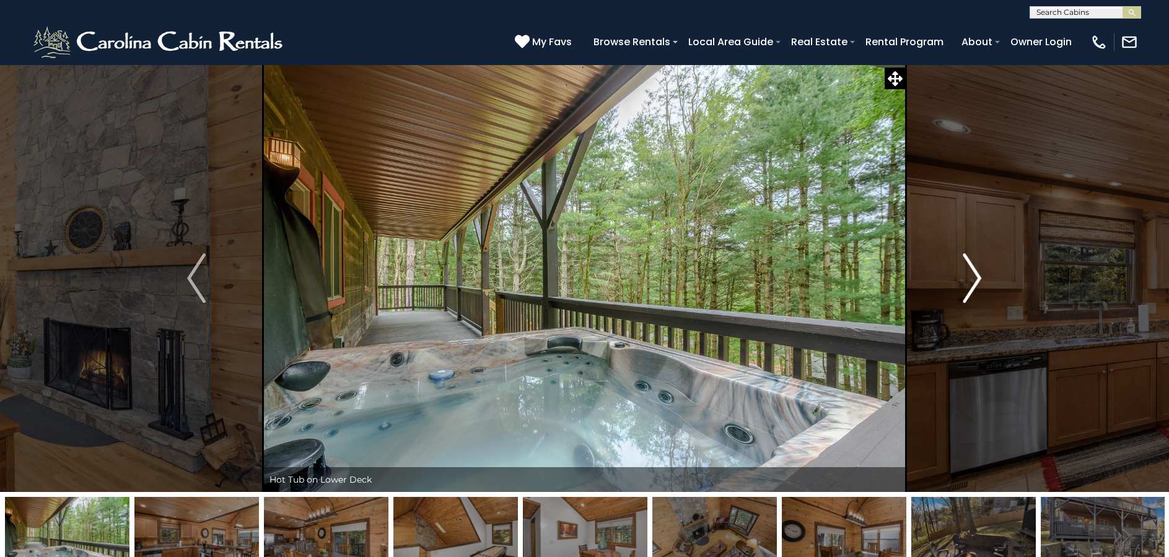
click at [976, 277] on img "Next" at bounding box center [972, 278] width 19 height 50
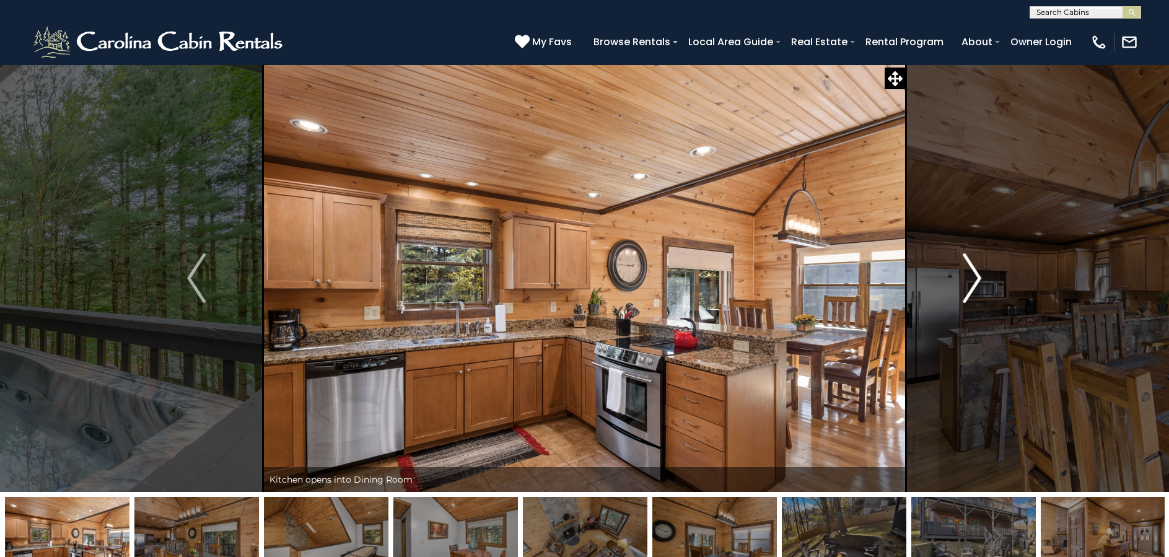
click at [976, 277] on img "Next" at bounding box center [972, 278] width 19 height 50
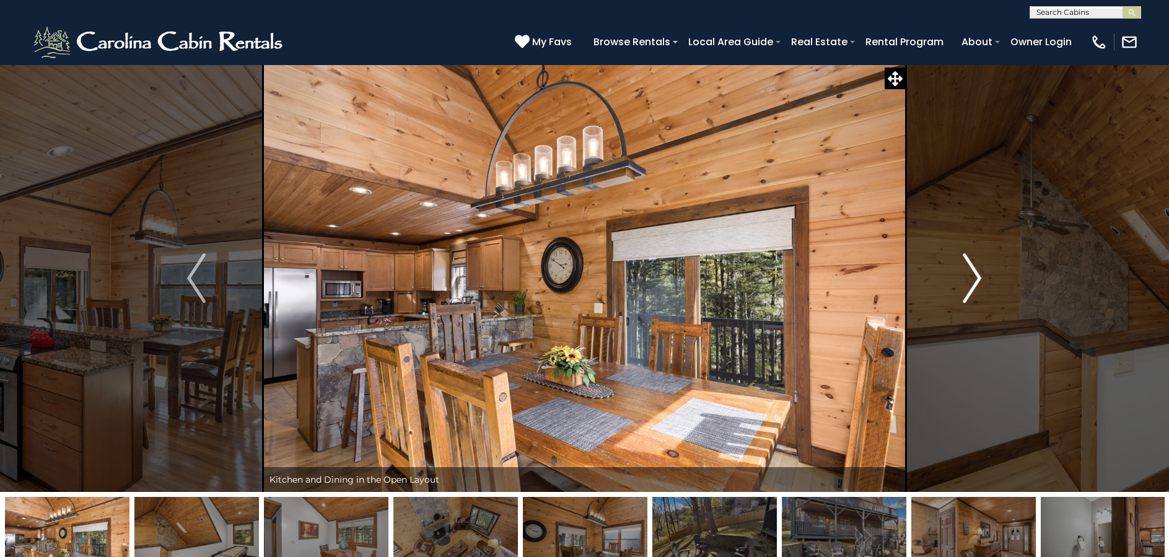
click at [976, 277] on img "Next" at bounding box center [972, 278] width 19 height 50
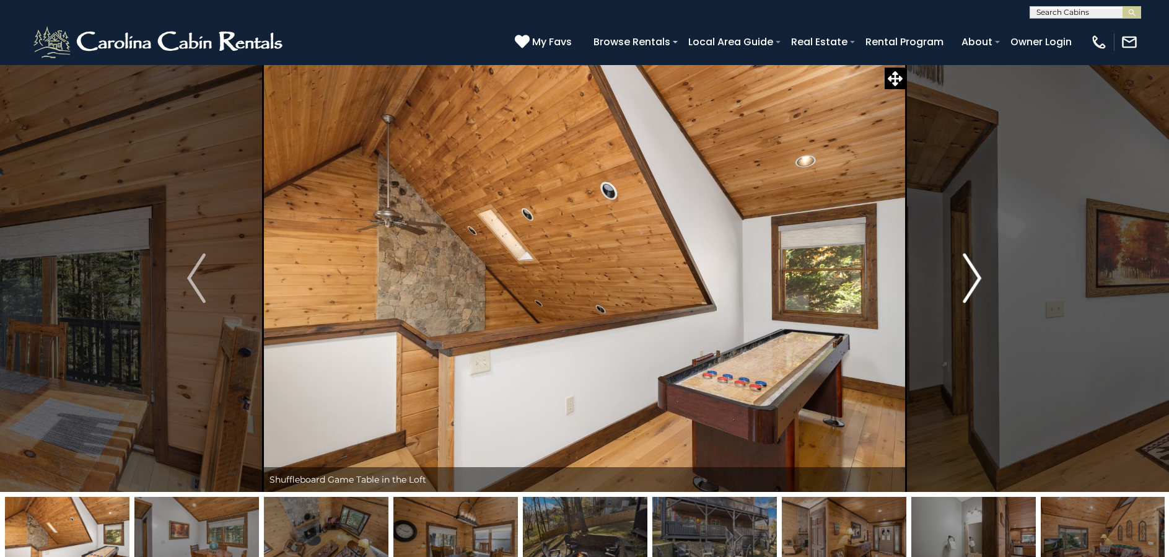
click at [976, 277] on img "Next" at bounding box center [972, 278] width 19 height 50
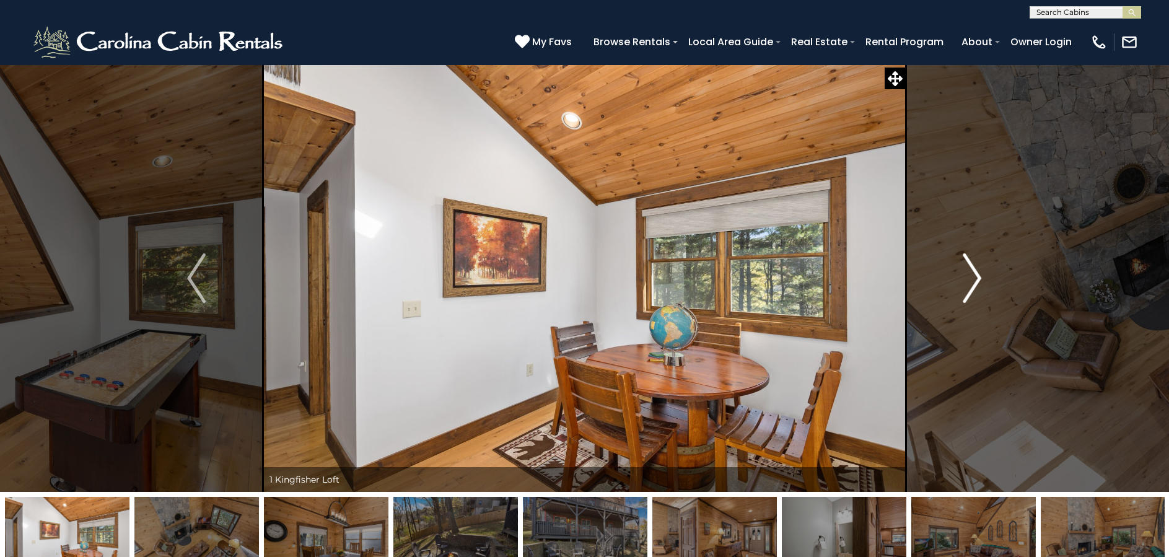
click at [976, 277] on img "Next" at bounding box center [972, 278] width 19 height 50
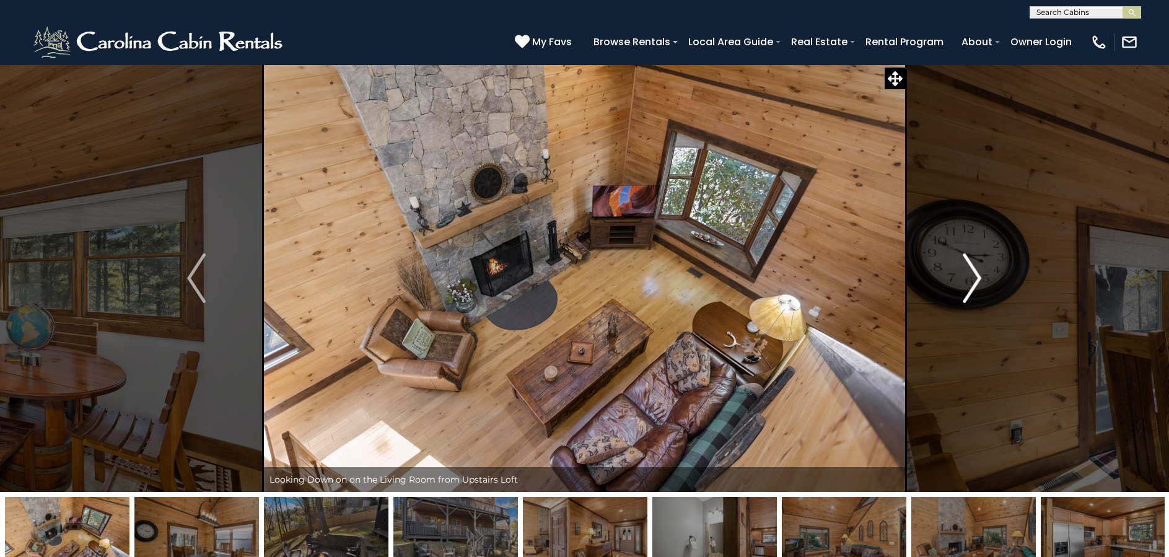
click at [976, 277] on img "Next" at bounding box center [972, 278] width 19 height 50
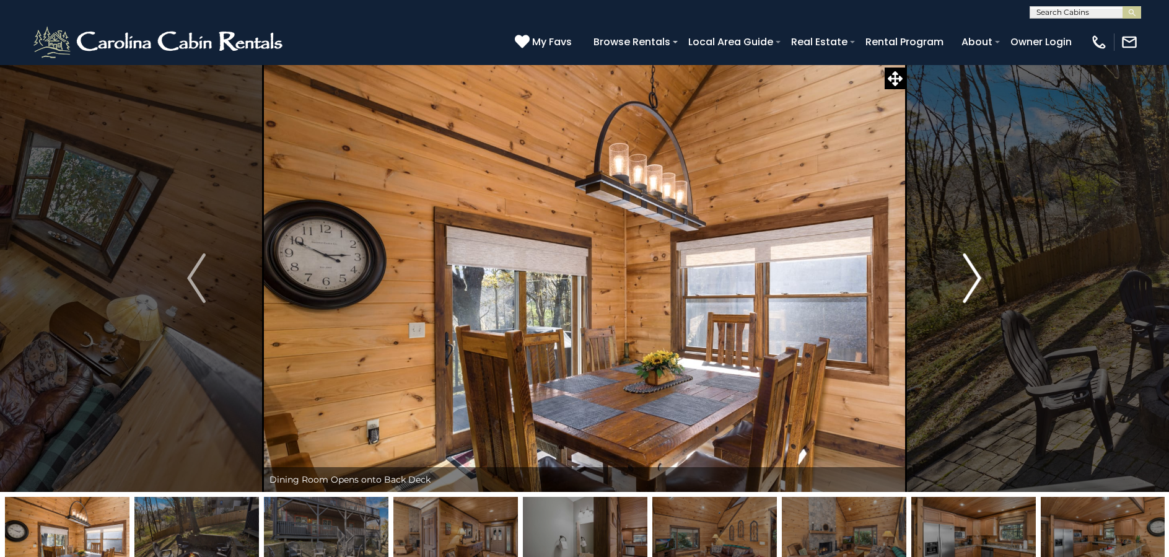
click at [976, 277] on img "Next" at bounding box center [972, 278] width 19 height 50
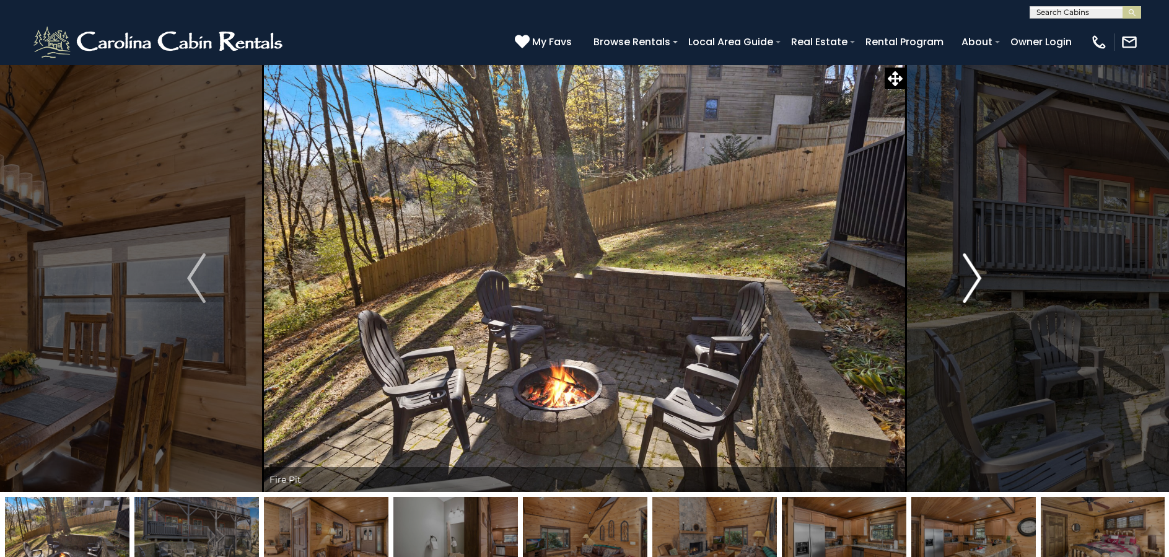
click at [976, 277] on img "Next" at bounding box center [972, 278] width 19 height 50
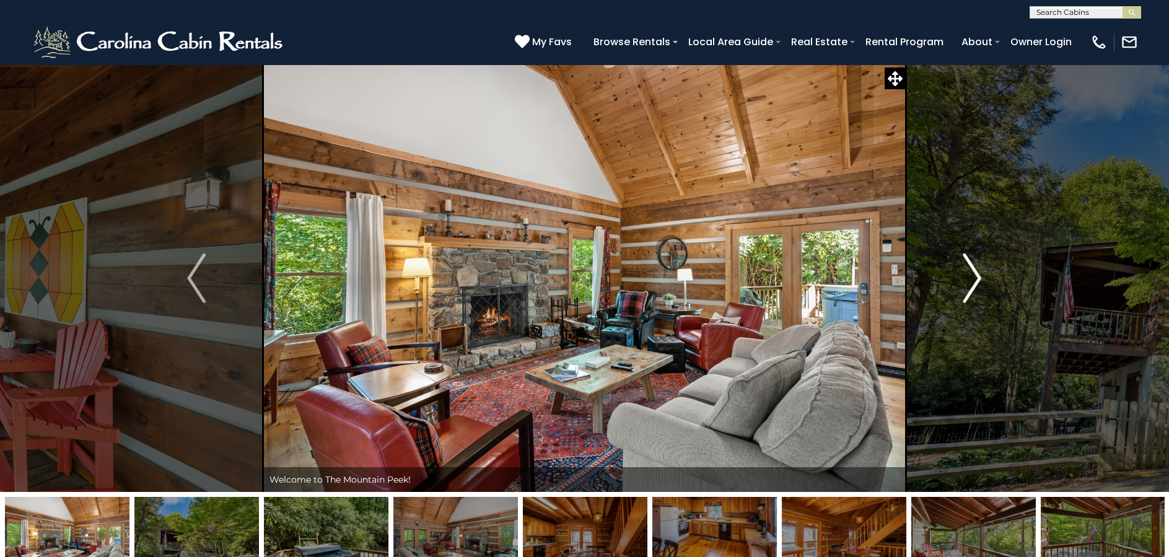
click at [974, 276] on img "Next" at bounding box center [972, 278] width 19 height 50
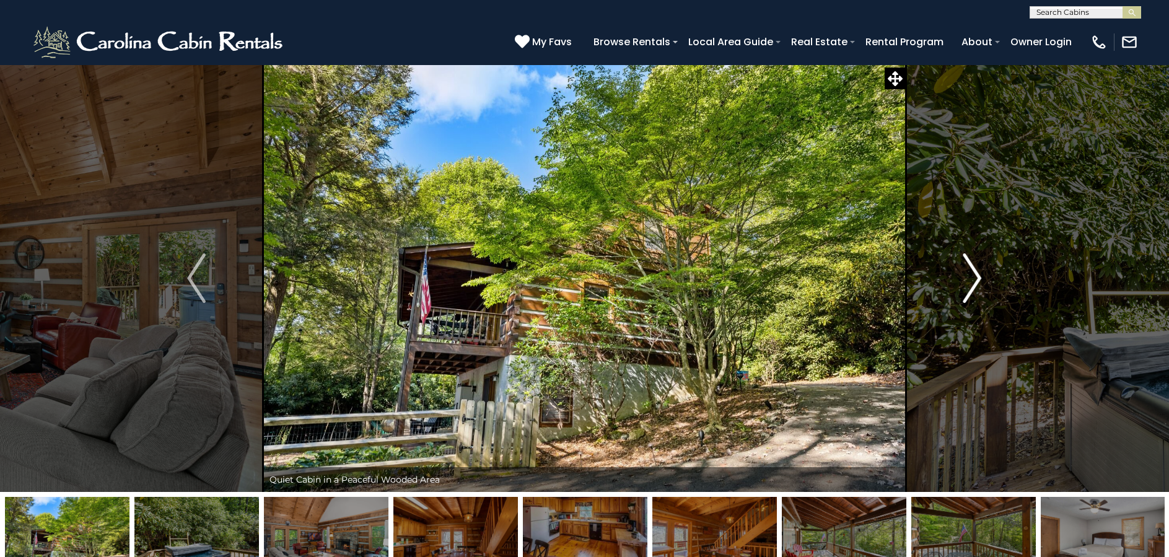
click at [976, 276] on img "Next" at bounding box center [972, 278] width 19 height 50
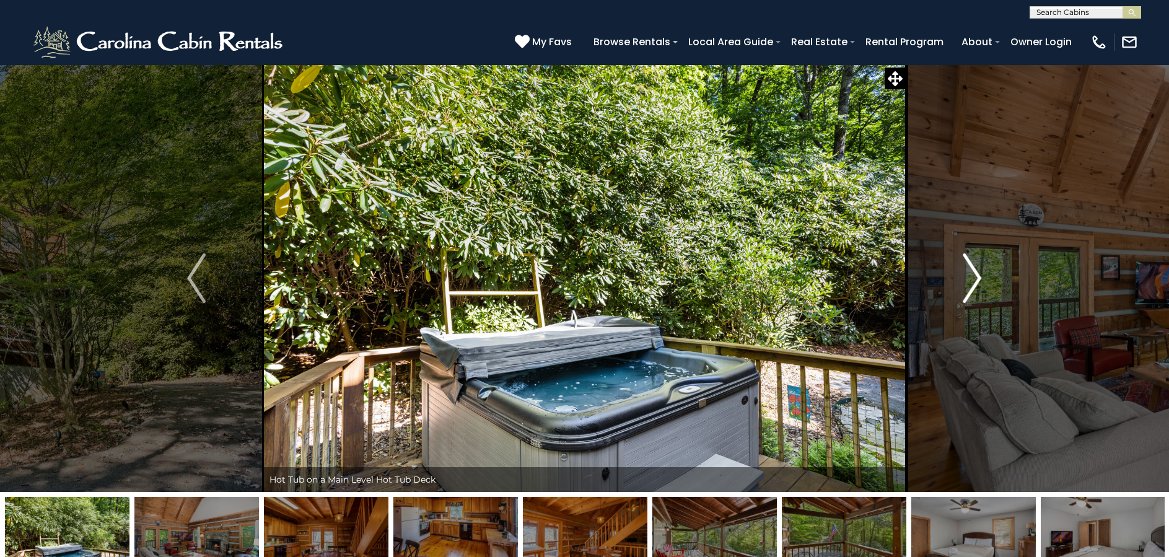
click at [976, 276] on img "Next" at bounding box center [972, 278] width 19 height 50
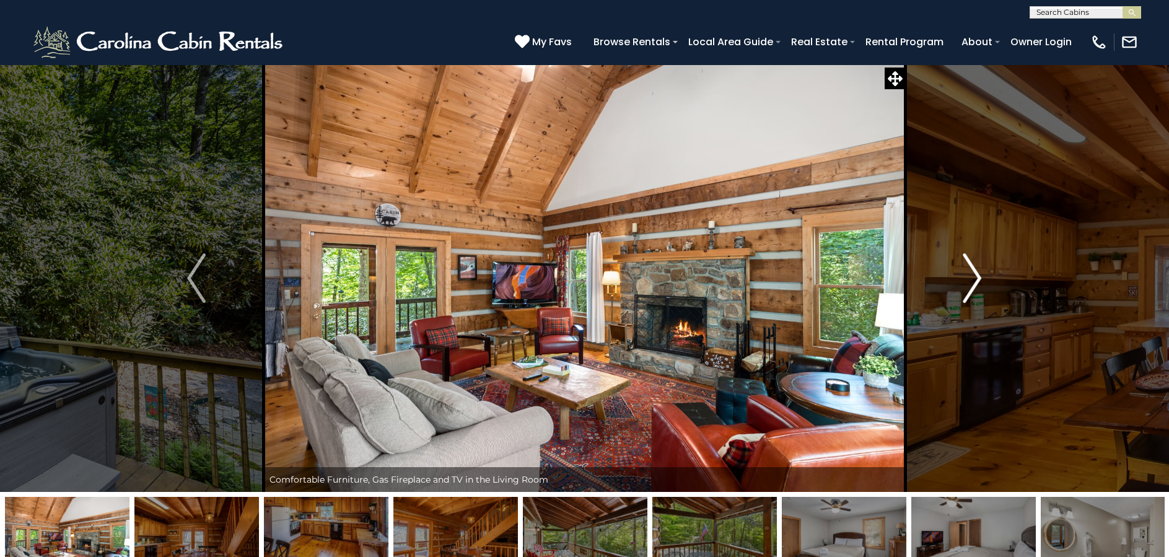
click at [976, 276] on img "Next" at bounding box center [972, 278] width 19 height 50
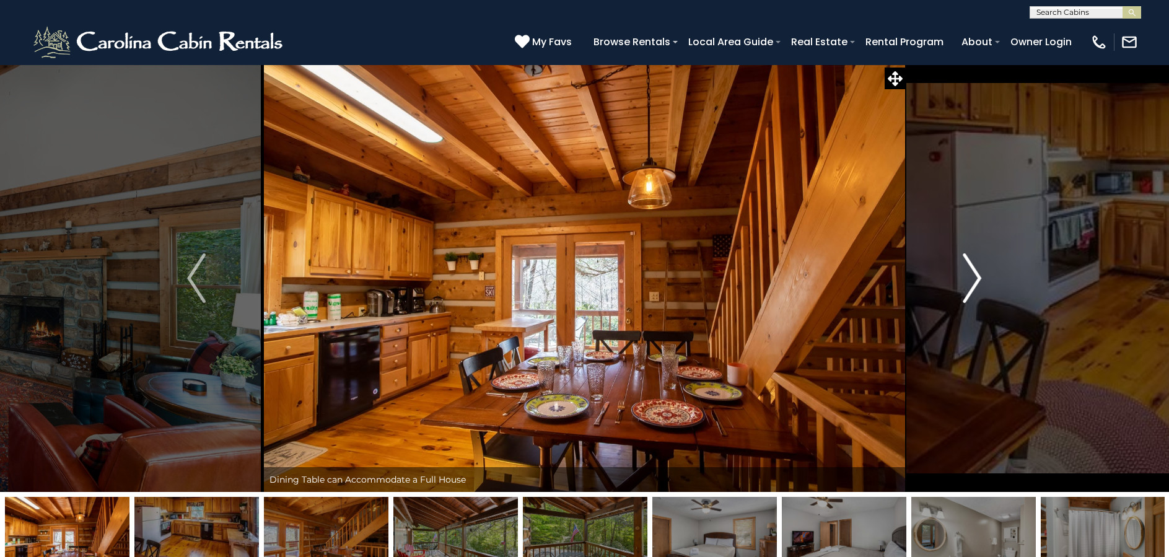
click at [976, 276] on img "Next" at bounding box center [972, 278] width 19 height 50
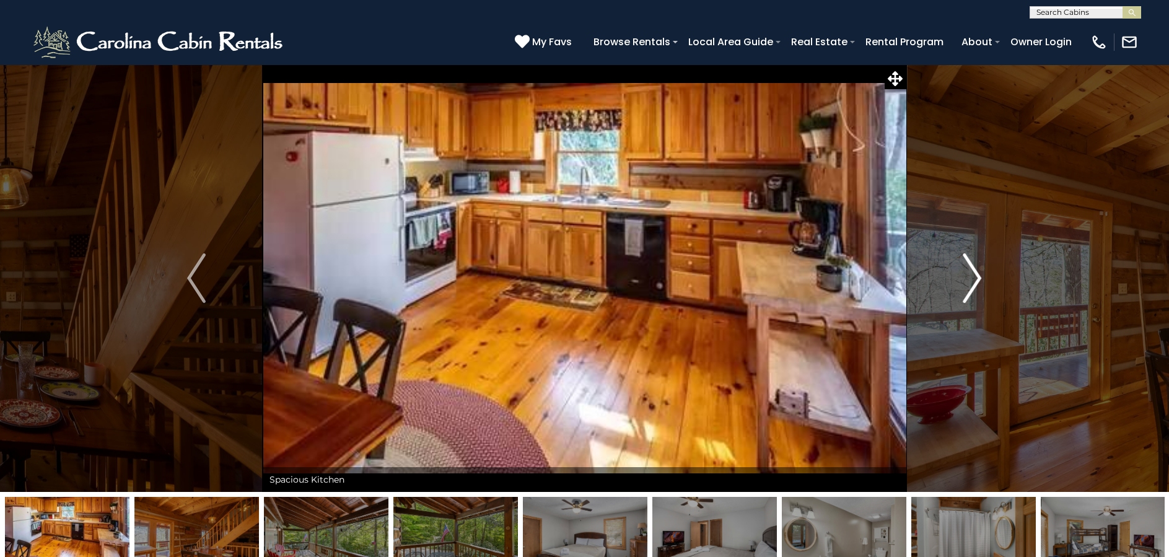
click at [976, 276] on img "Next" at bounding box center [972, 278] width 19 height 50
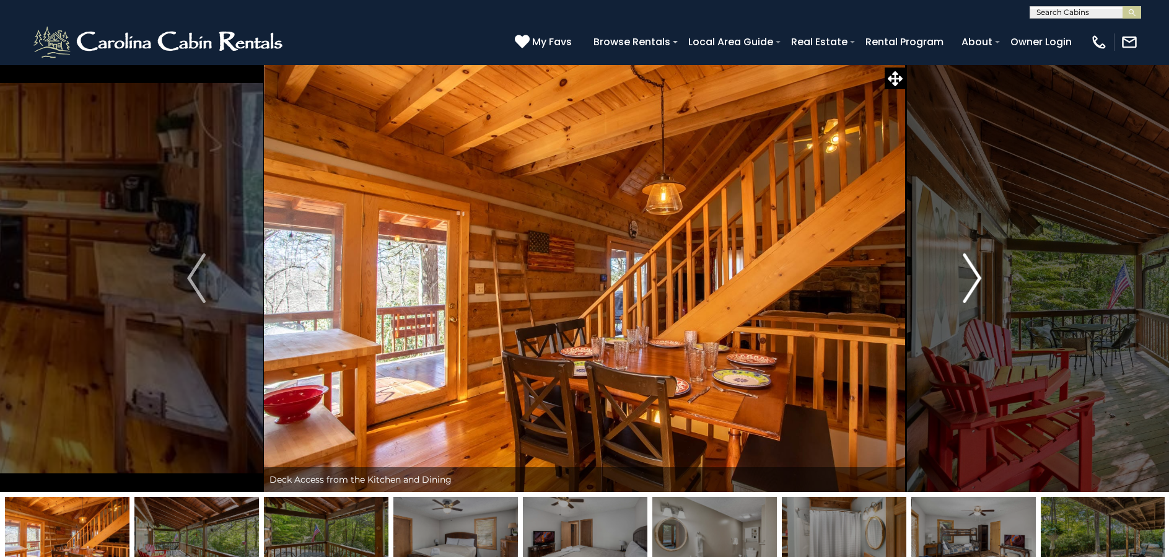
click at [976, 276] on img "Next" at bounding box center [972, 278] width 19 height 50
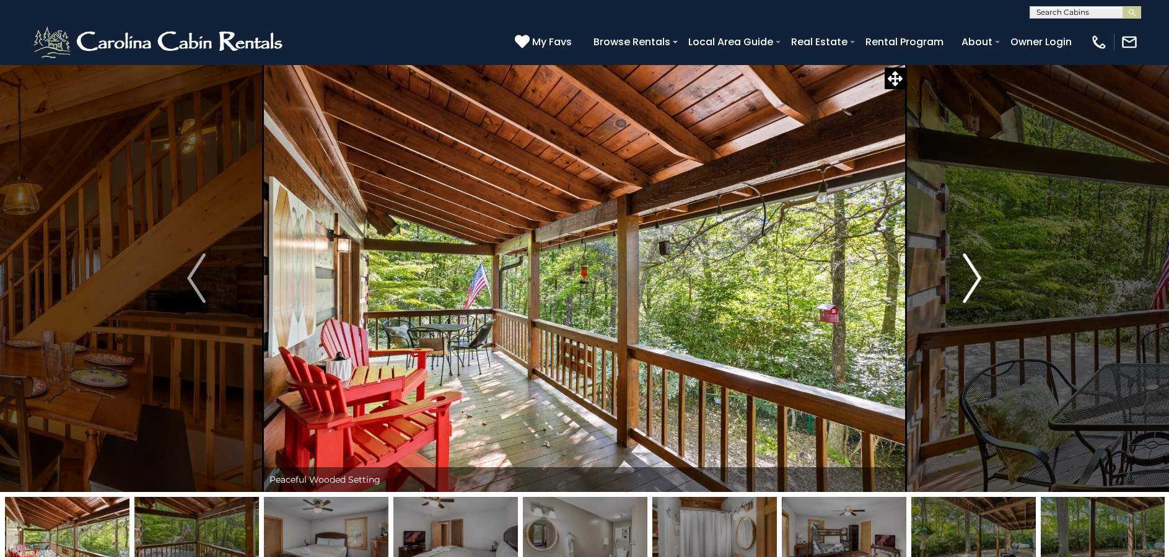
click at [976, 276] on img "Next" at bounding box center [972, 278] width 19 height 50
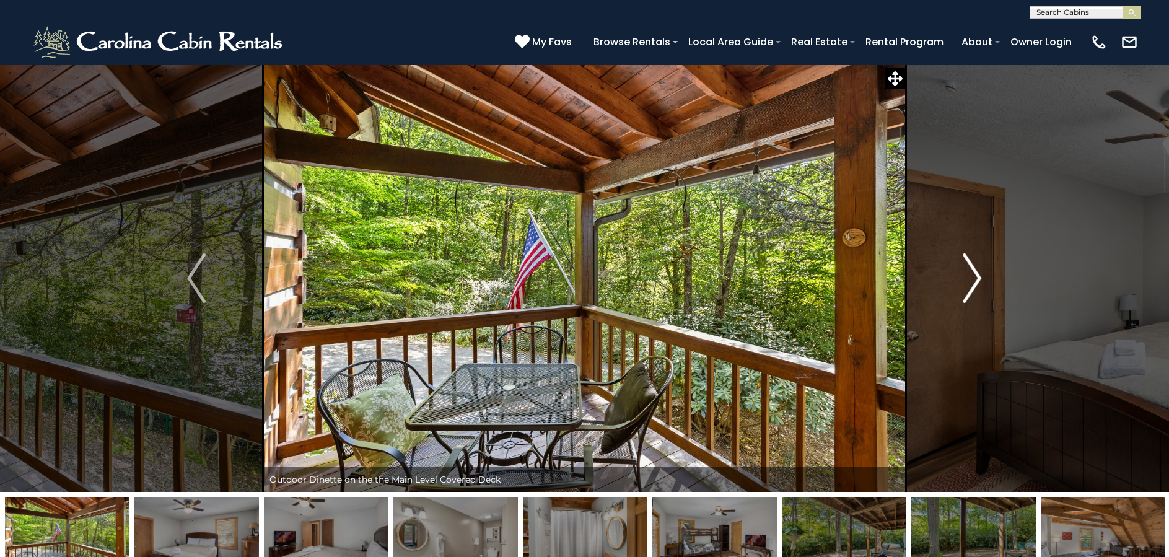
click at [976, 276] on img "Next" at bounding box center [972, 278] width 19 height 50
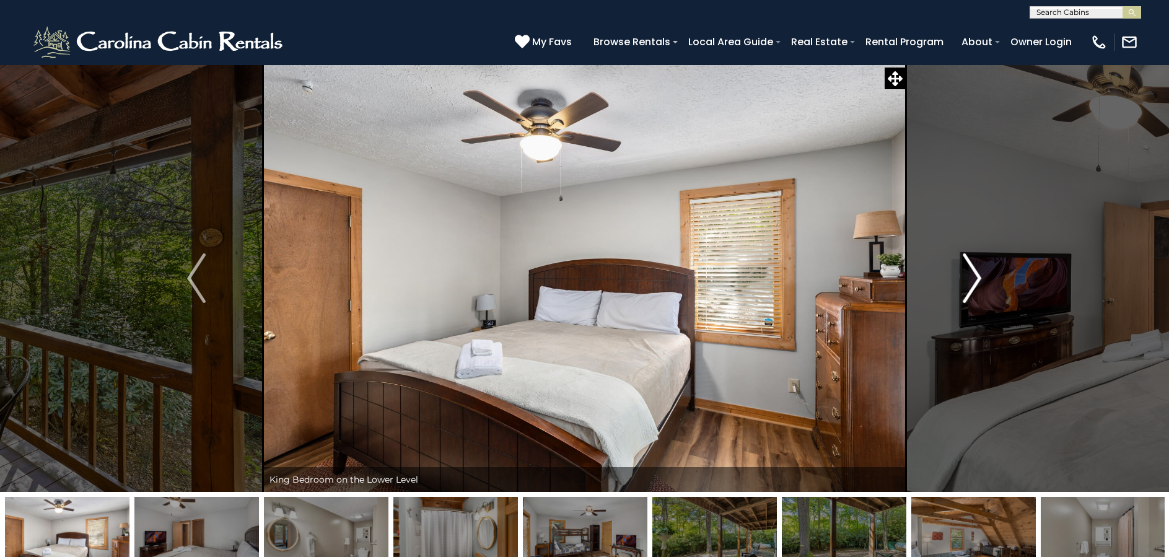
click at [976, 276] on img "Next" at bounding box center [972, 278] width 19 height 50
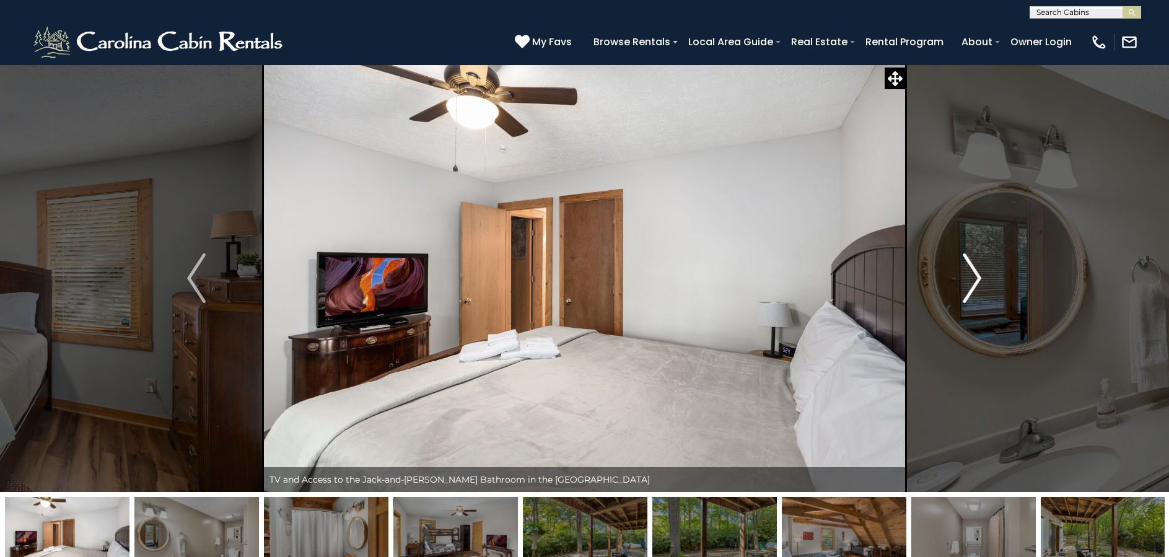
click at [976, 276] on img "Next" at bounding box center [972, 278] width 19 height 50
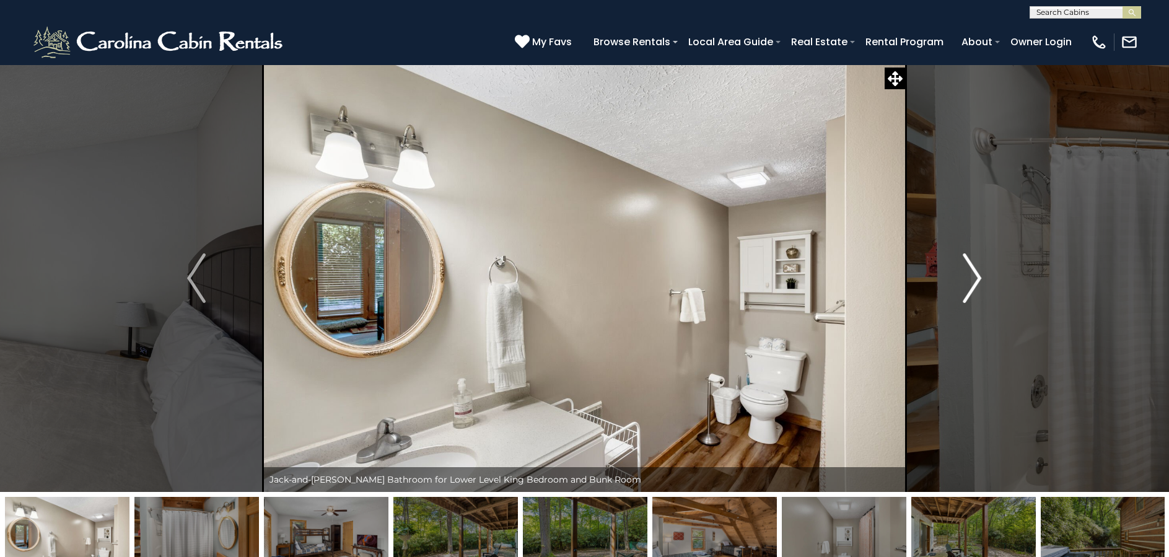
click at [976, 276] on img "Next" at bounding box center [972, 278] width 19 height 50
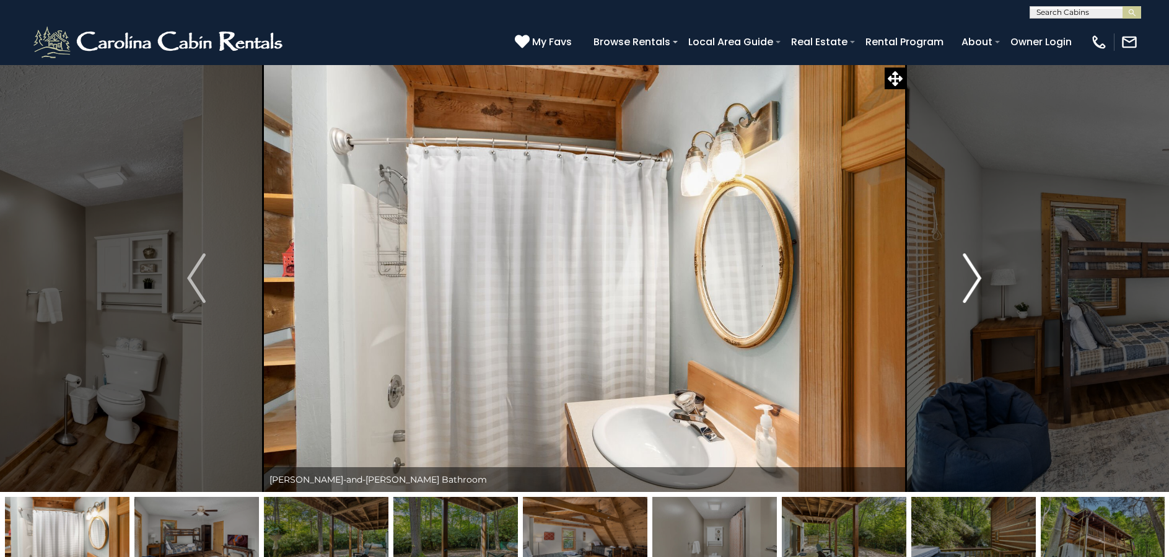
click at [976, 279] on img "Next" at bounding box center [972, 278] width 19 height 50
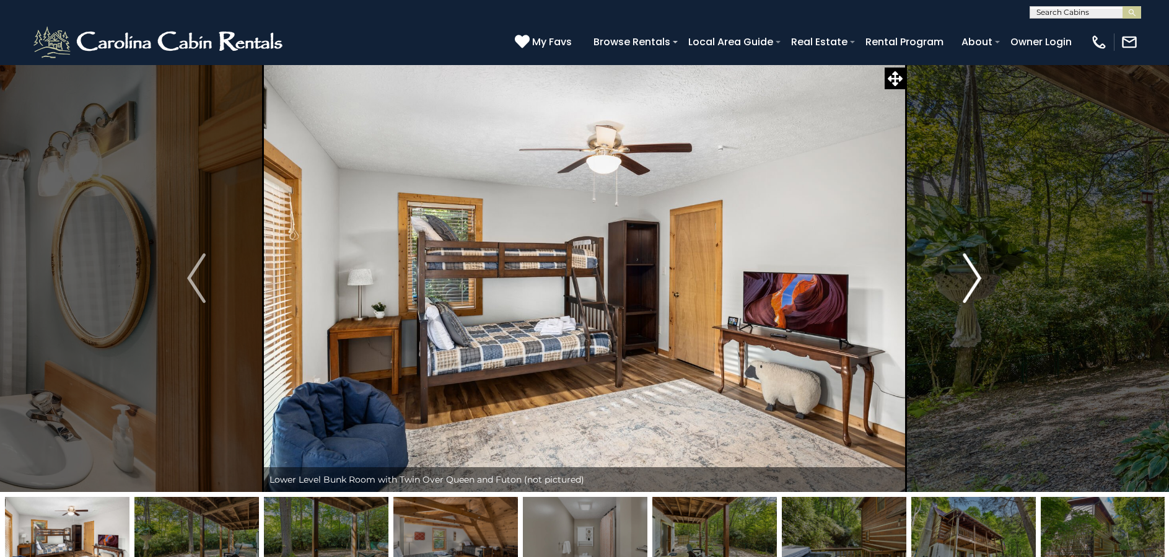
click at [976, 279] on img "Next" at bounding box center [972, 278] width 19 height 50
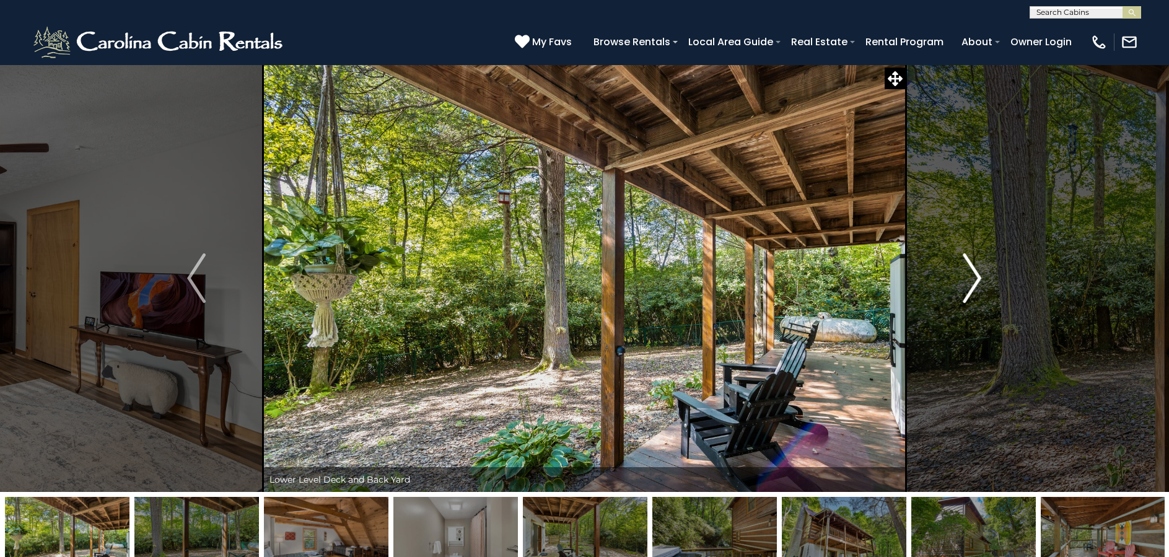
click at [976, 279] on img "Next" at bounding box center [972, 278] width 19 height 50
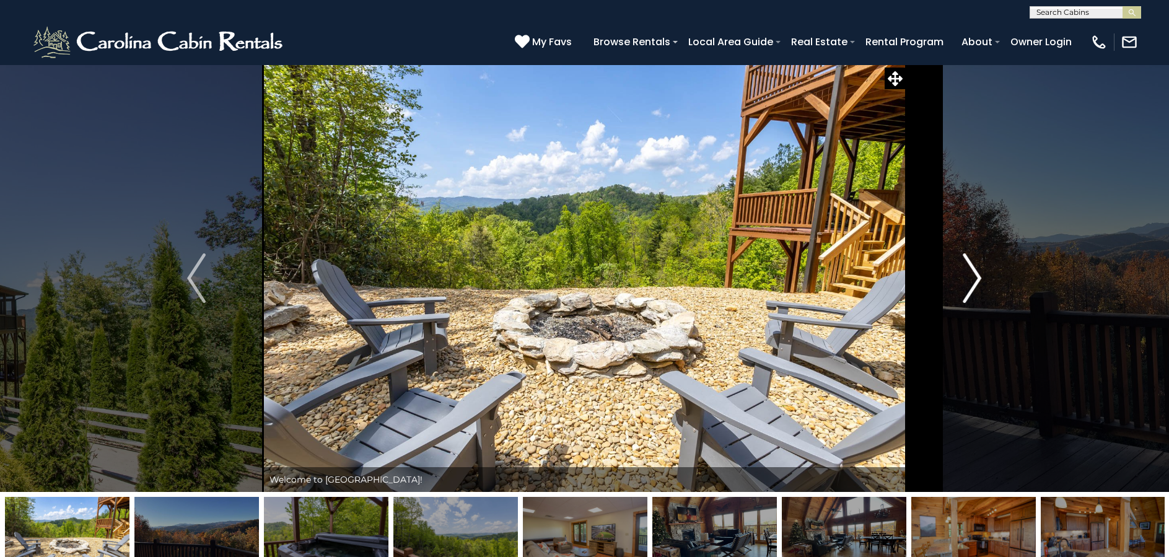
click at [972, 276] on img "Next" at bounding box center [972, 278] width 19 height 50
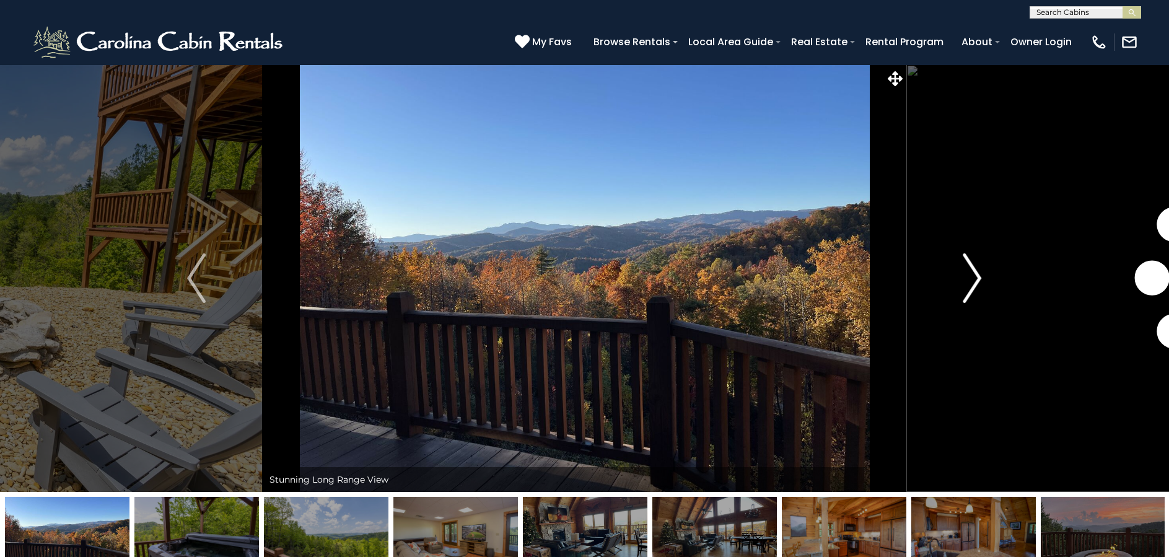
scroll to position [0, 1]
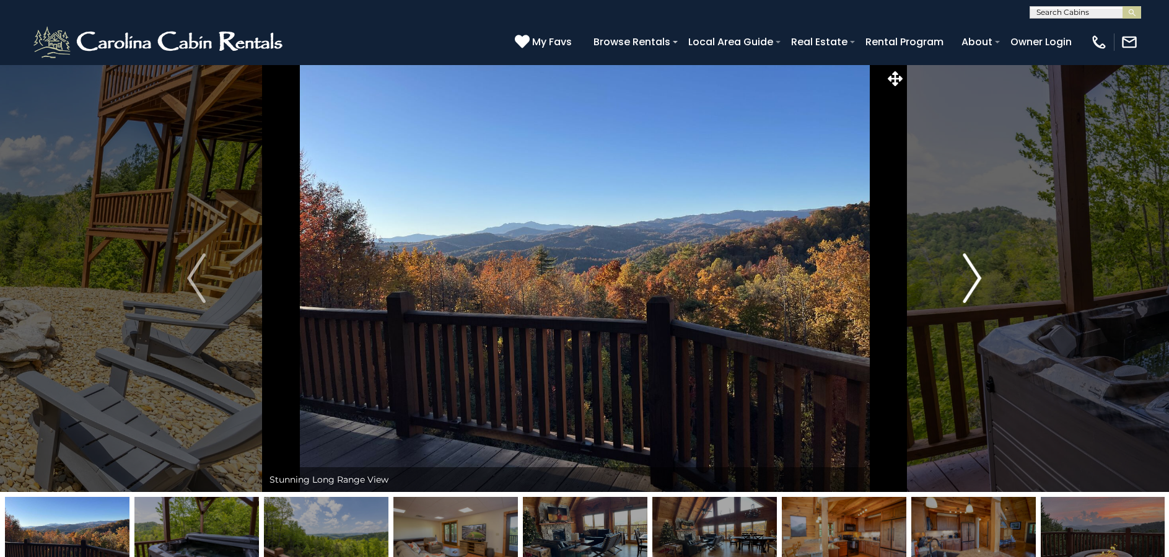
click at [969, 276] on img "Next" at bounding box center [972, 278] width 19 height 50
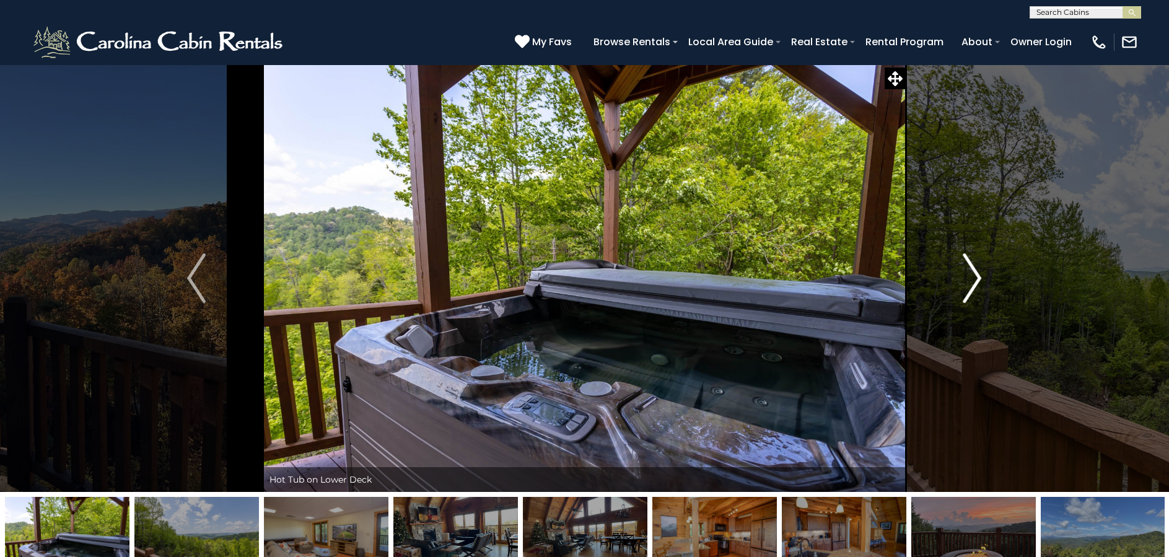
scroll to position [9, 0]
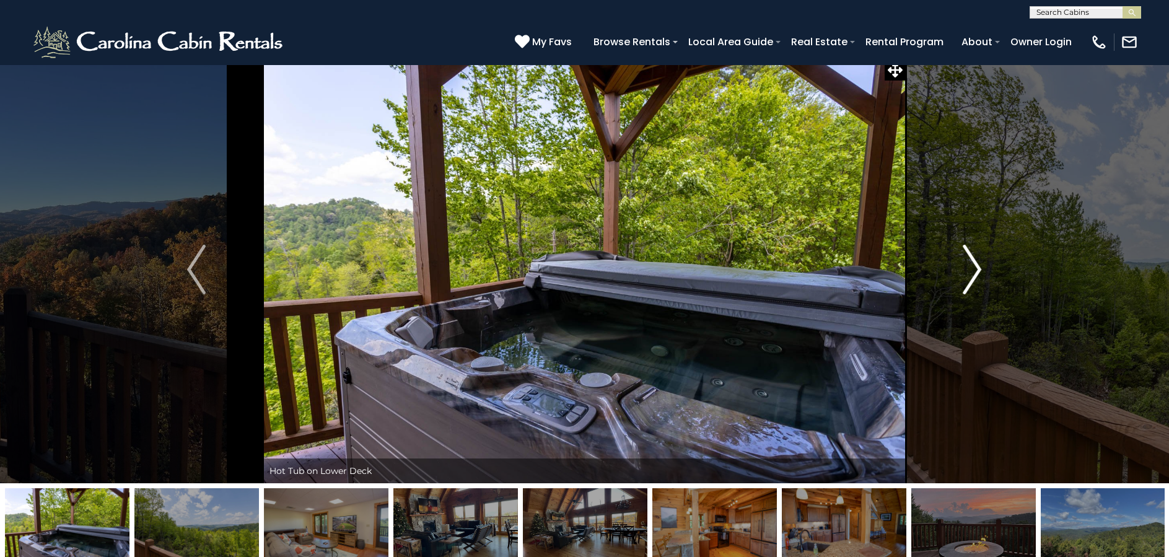
click at [973, 266] on img "Next" at bounding box center [972, 270] width 19 height 50
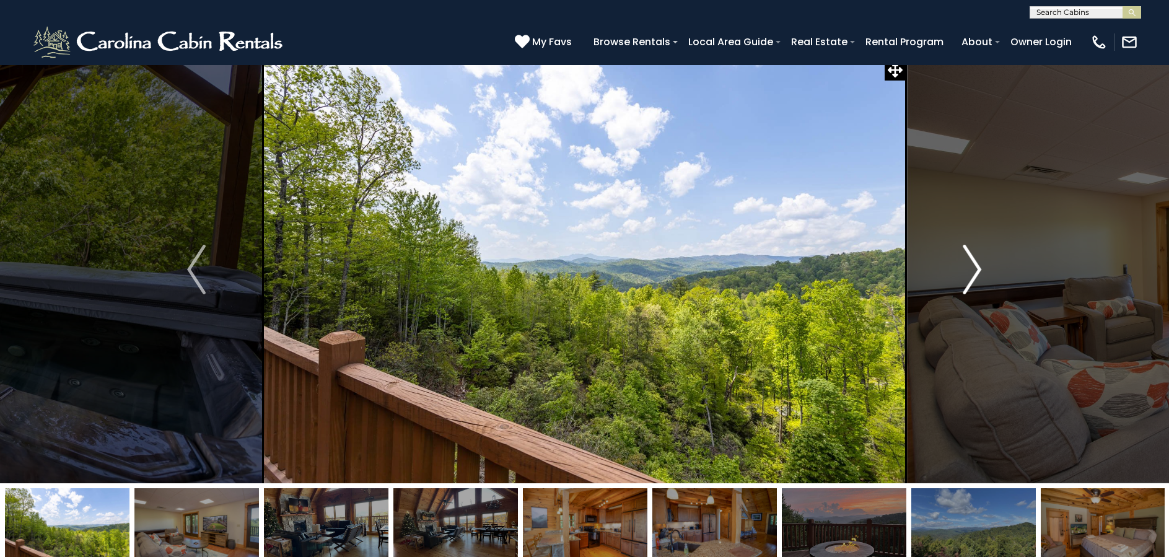
click at [975, 264] on img "Next" at bounding box center [972, 270] width 19 height 50
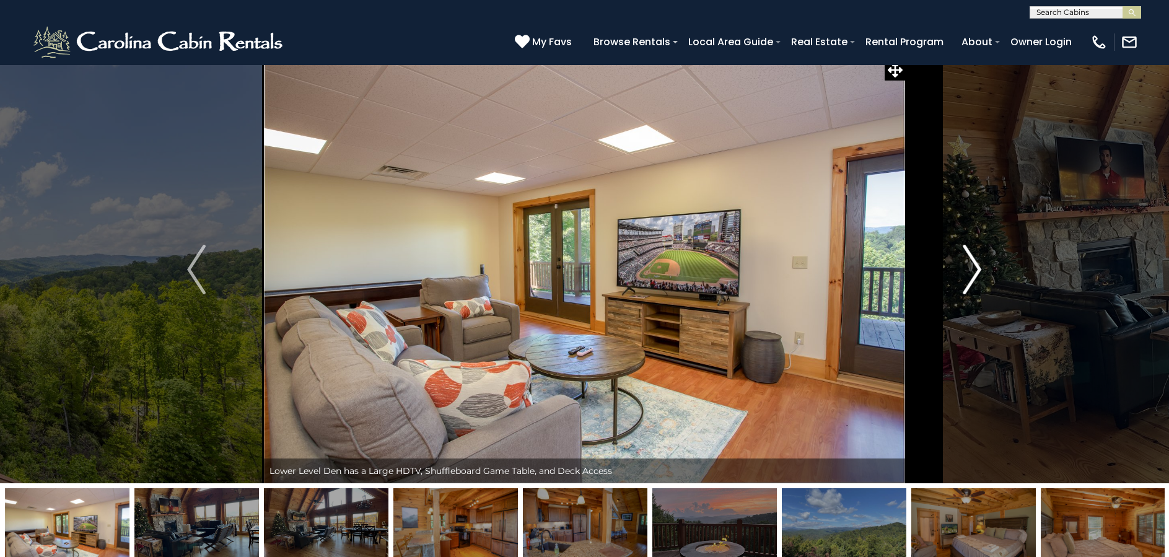
click at [974, 264] on img "Next" at bounding box center [972, 270] width 19 height 50
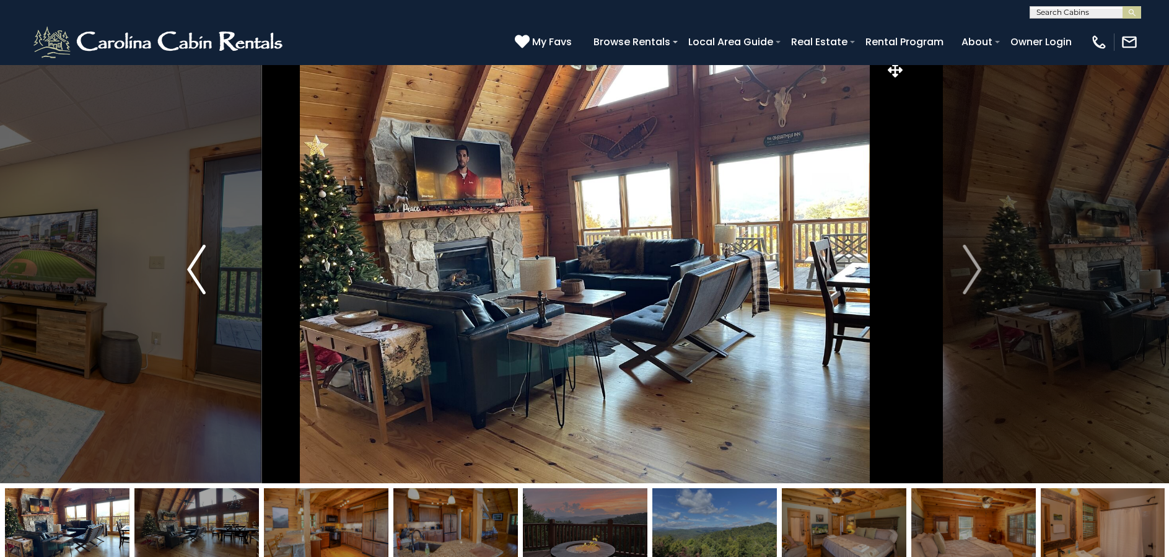
click at [197, 274] on img "Previous" at bounding box center [196, 270] width 19 height 50
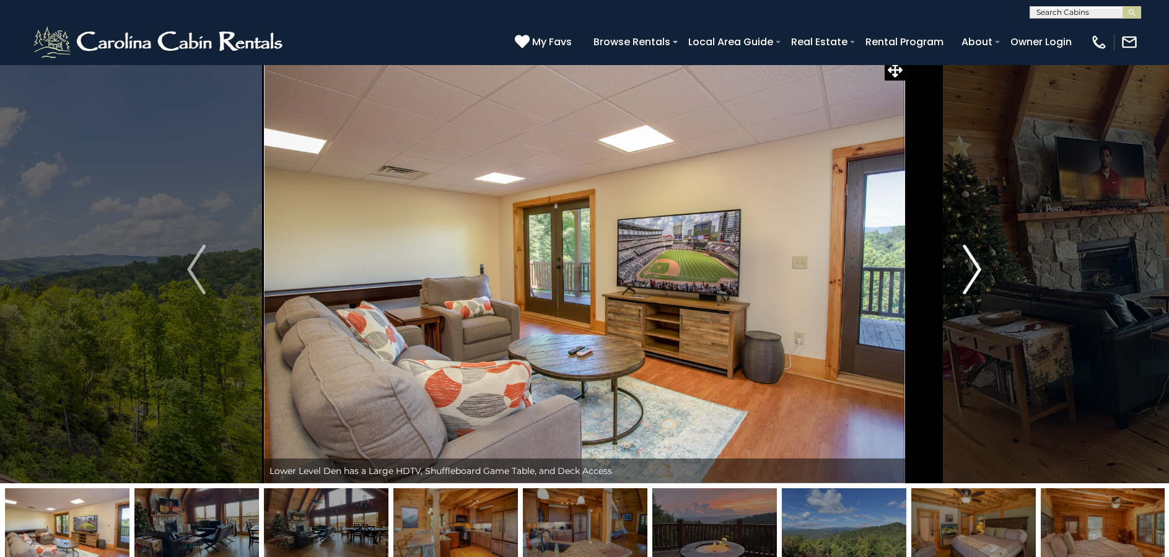
click at [971, 265] on img "Next" at bounding box center [972, 270] width 19 height 50
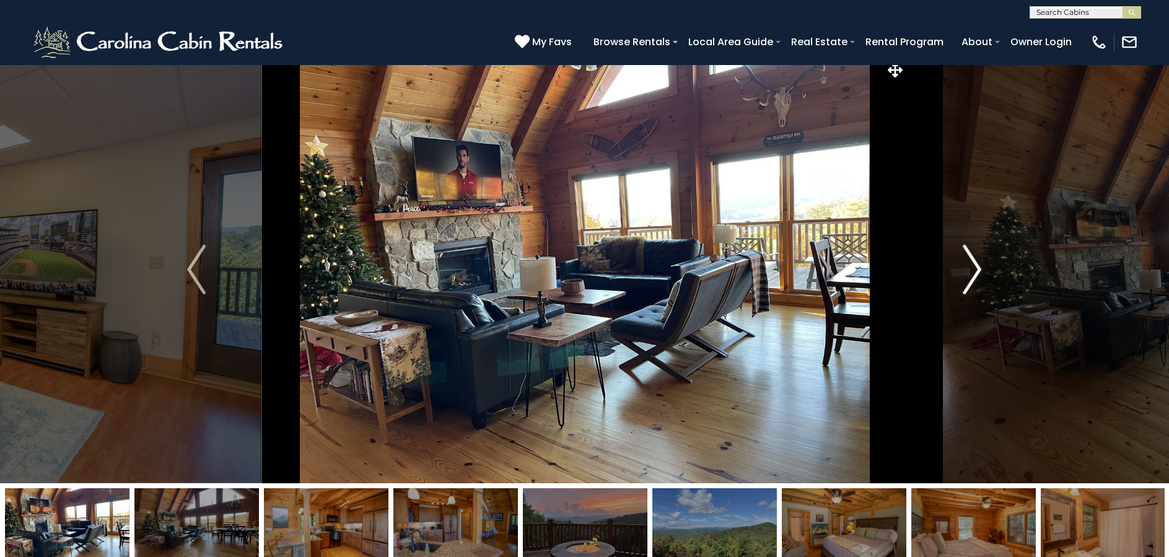
click at [972, 266] on img "Next" at bounding box center [972, 270] width 19 height 50
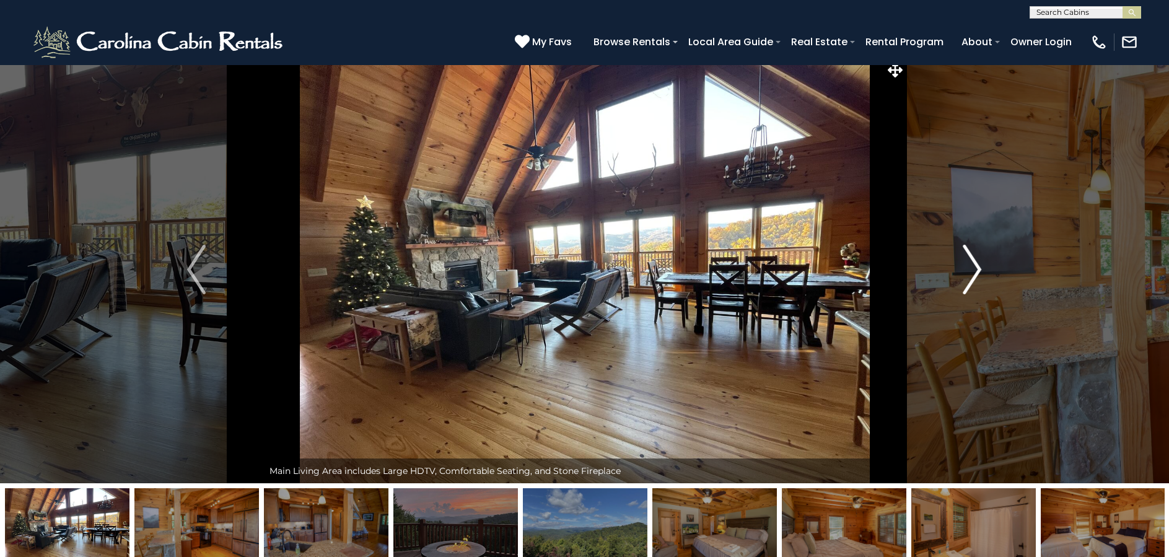
click at [972, 266] on img "Next" at bounding box center [972, 270] width 19 height 50
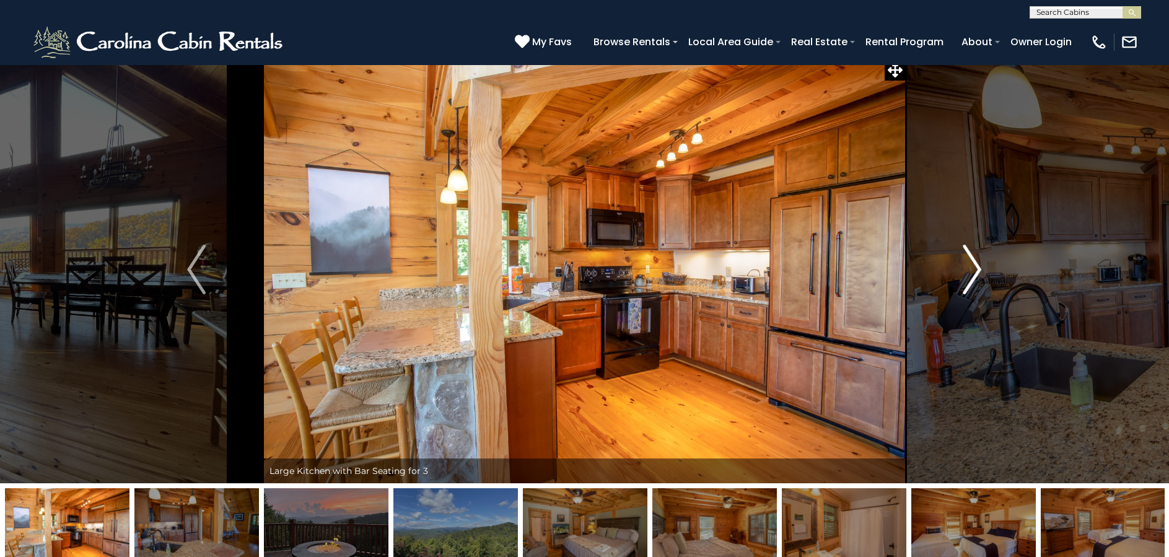
click at [972, 266] on img "Next" at bounding box center [972, 270] width 19 height 50
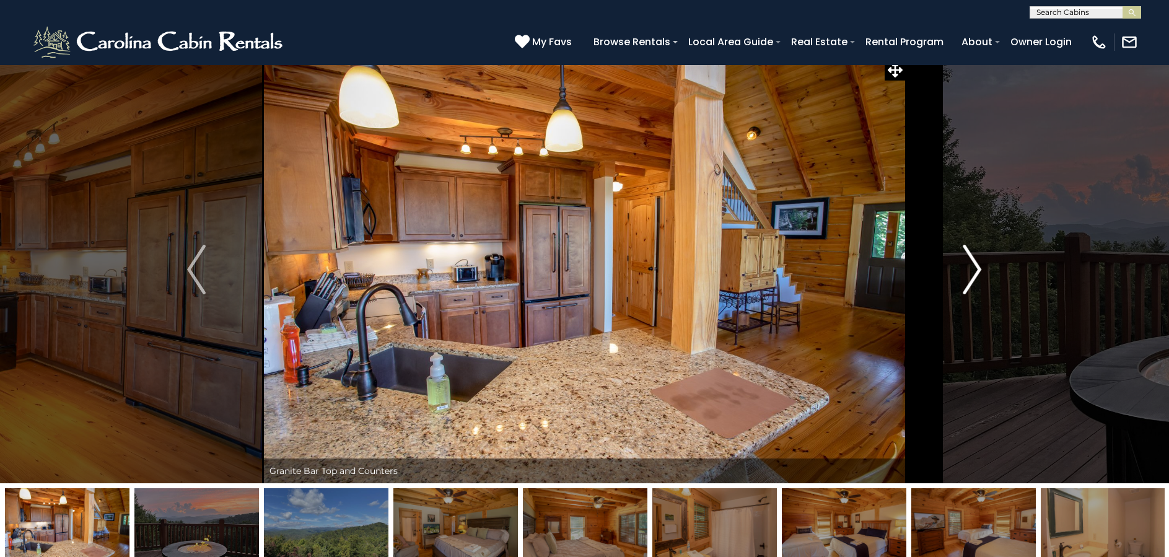
click at [972, 266] on img "Next" at bounding box center [972, 270] width 19 height 50
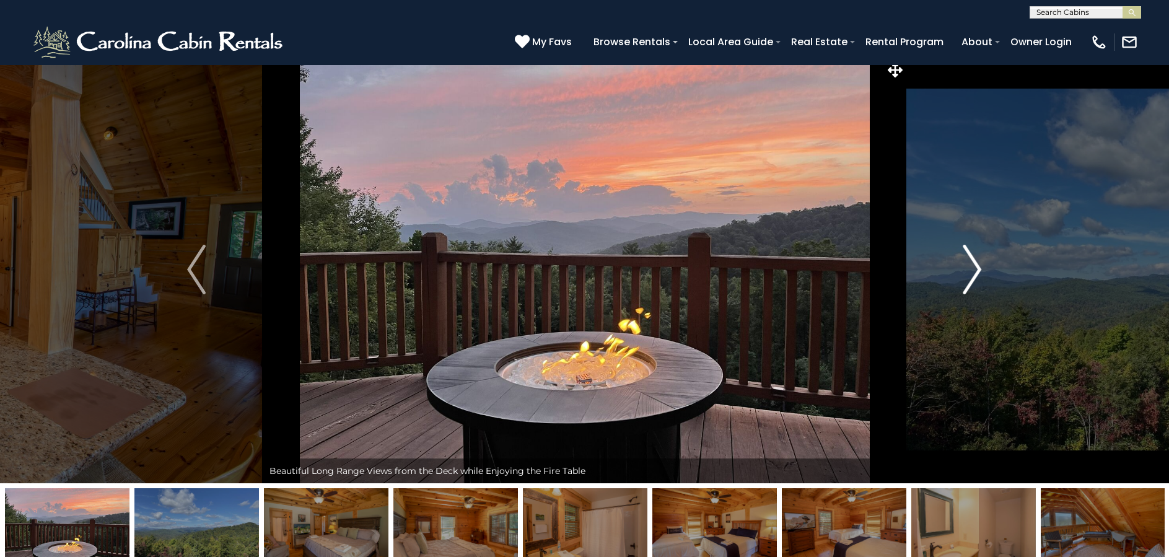
click at [974, 267] on img "Next" at bounding box center [972, 270] width 19 height 50
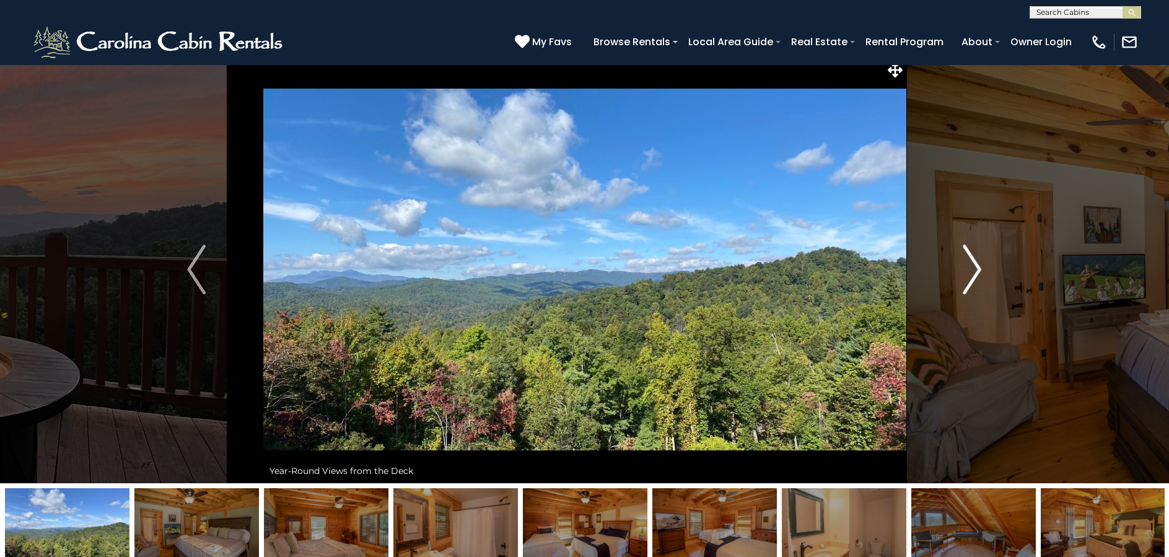
click at [975, 266] on img "Next" at bounding box center [972, 270] width 19 height 50
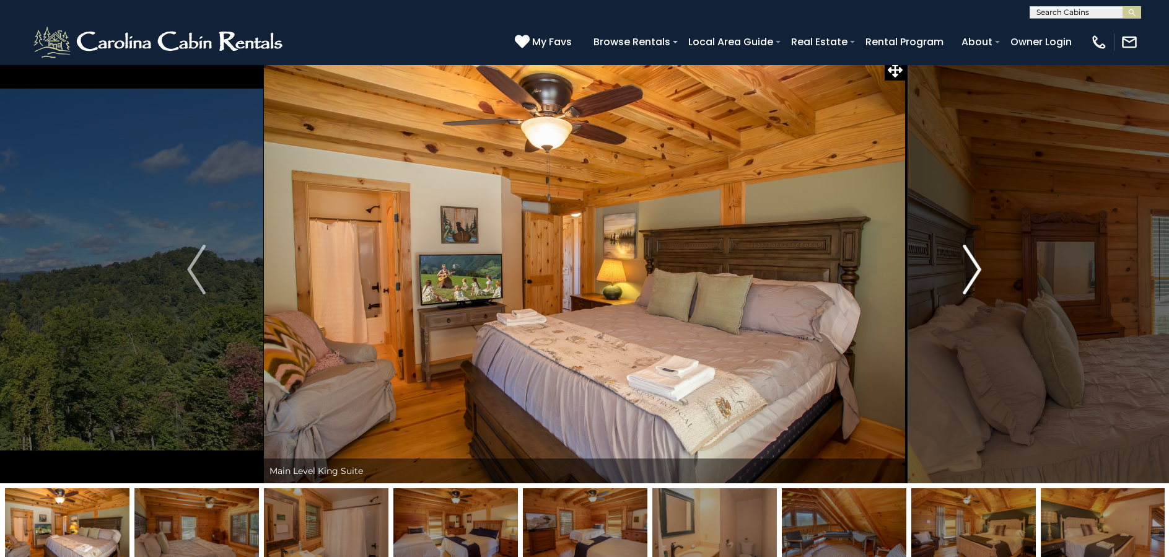
click at [974, 267] on img "Next" at bounding box center [972, 270] width 19 height 50
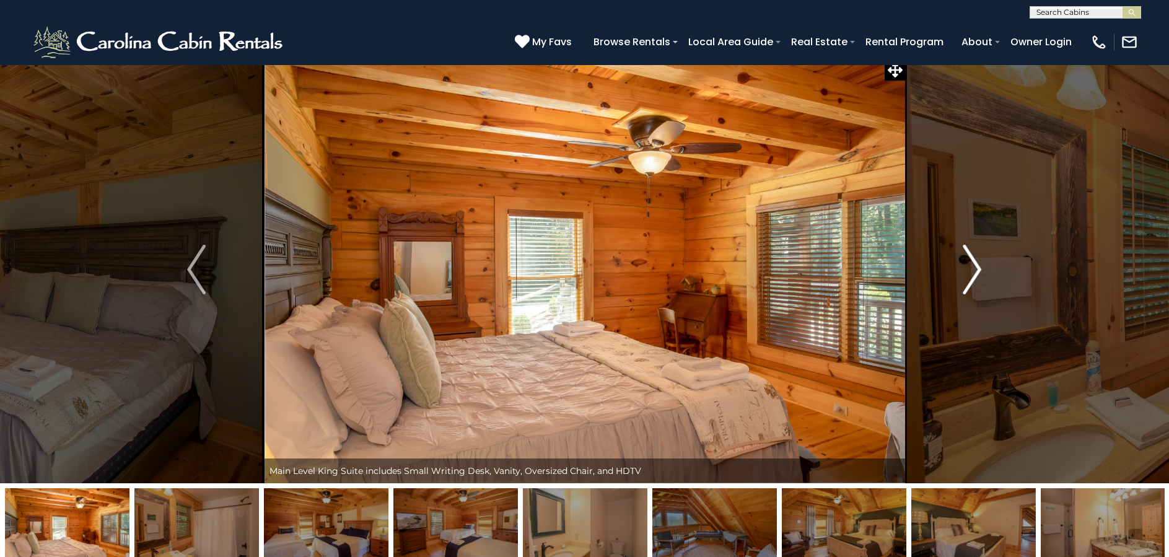
click at [974, 267] on img "Next" at bounding box center [972, 270] width 19 height 50
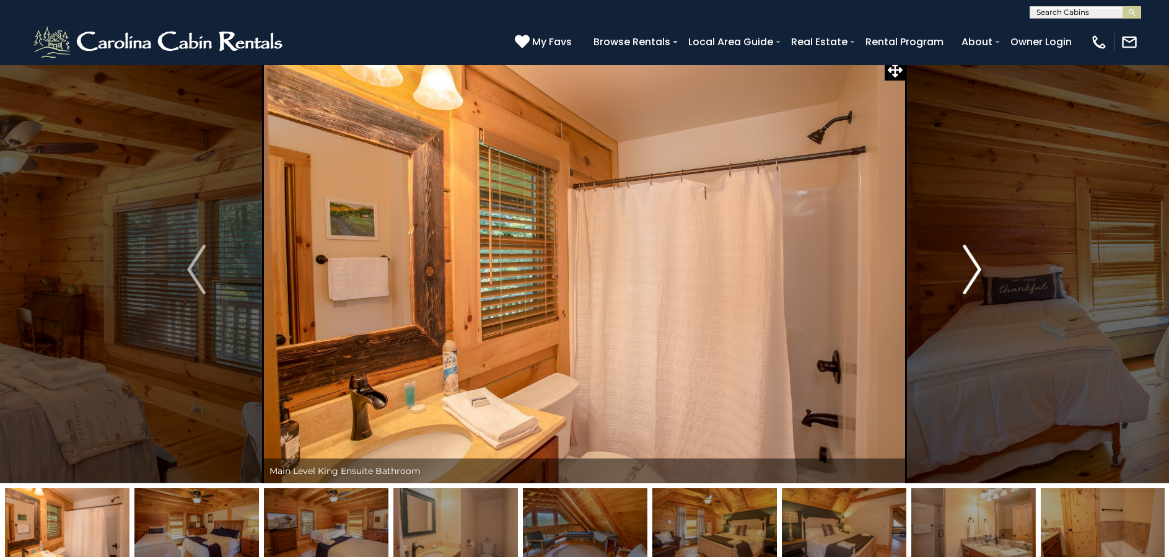
click at [974, 267] on img "Next" at bounding box center [972, 270] width 19 height 50
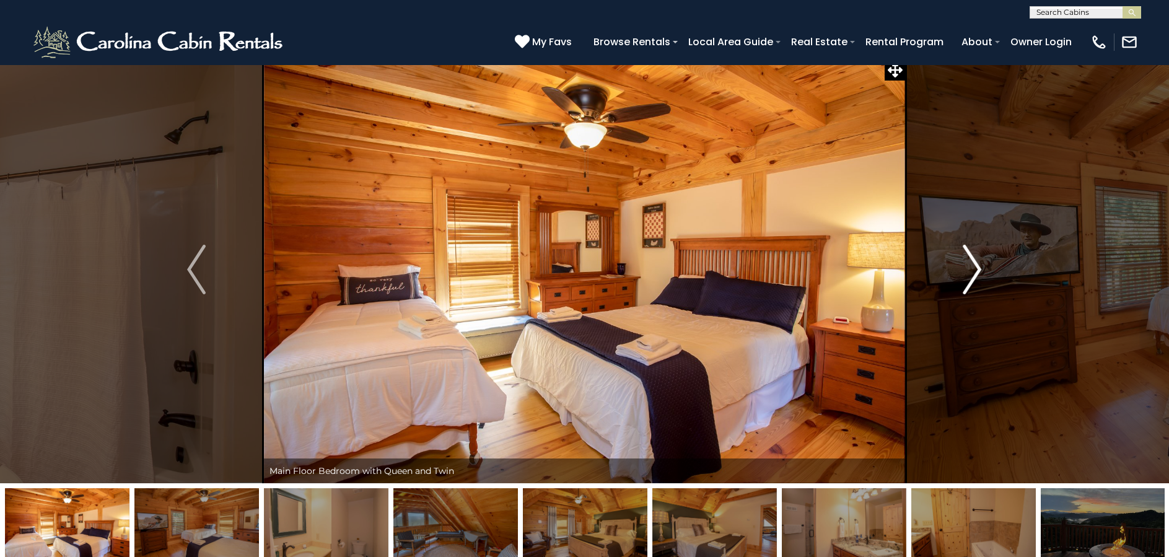
click at [974, 267] on img "Next" at bounding box center [972, 270] width 19 height 50
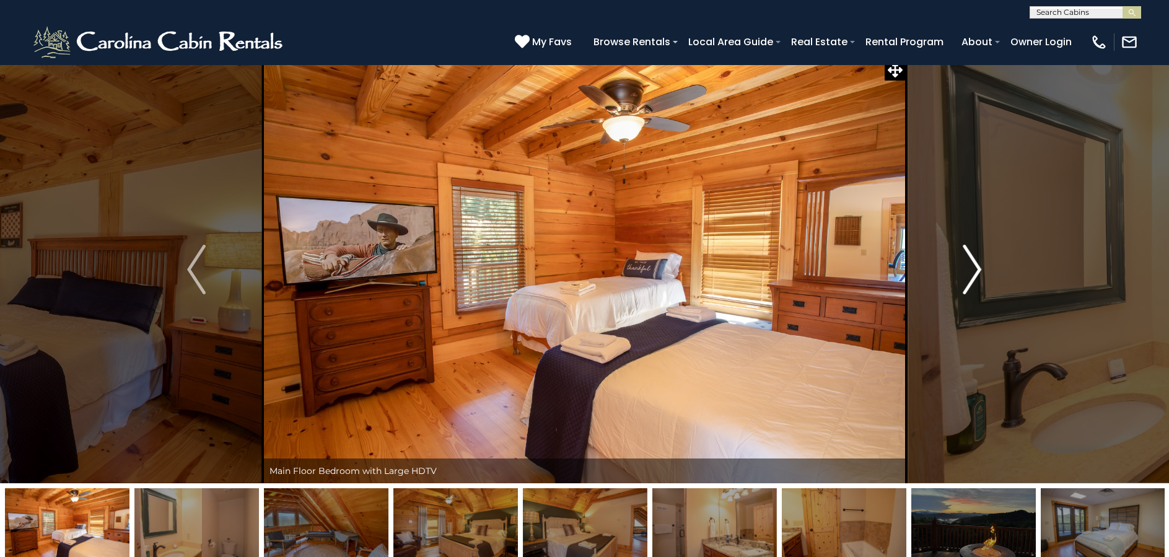
click at [974, 267] on img "Next" at bounding box center [972, 270] width 19 height 50
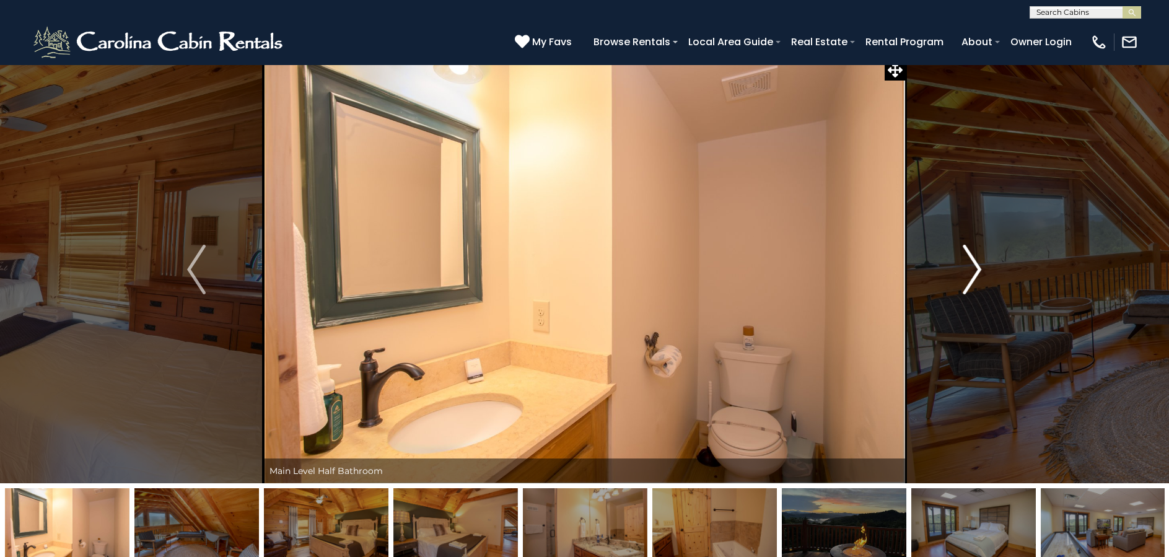
click at [973, 267] on img "Next" at bounding box center [972, 270] width 19 height 50
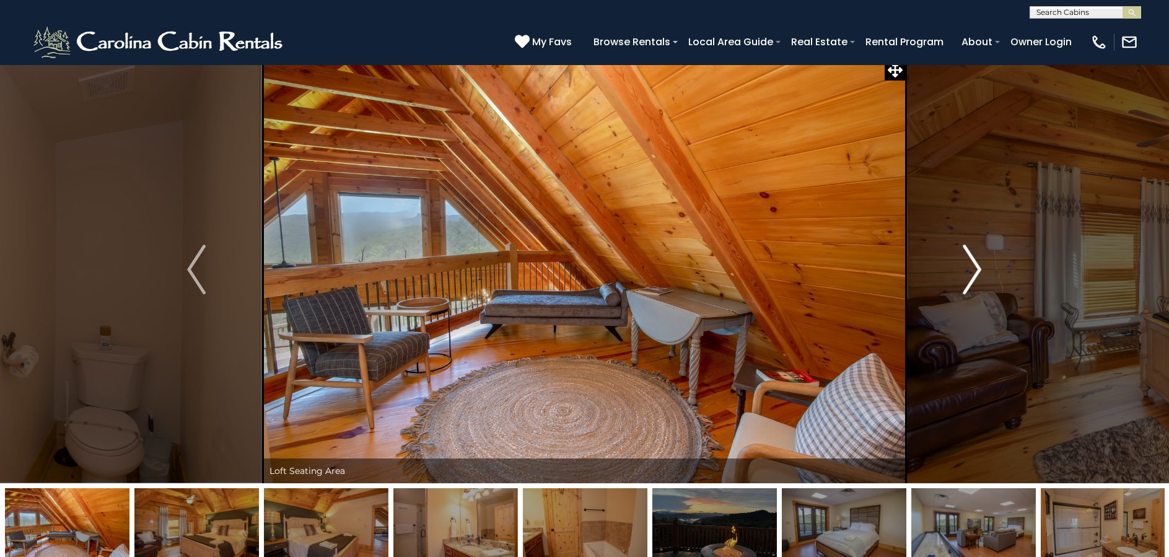
click at [973, 267] on img "Next" at bounding box center [972, 270] width 19 height 50
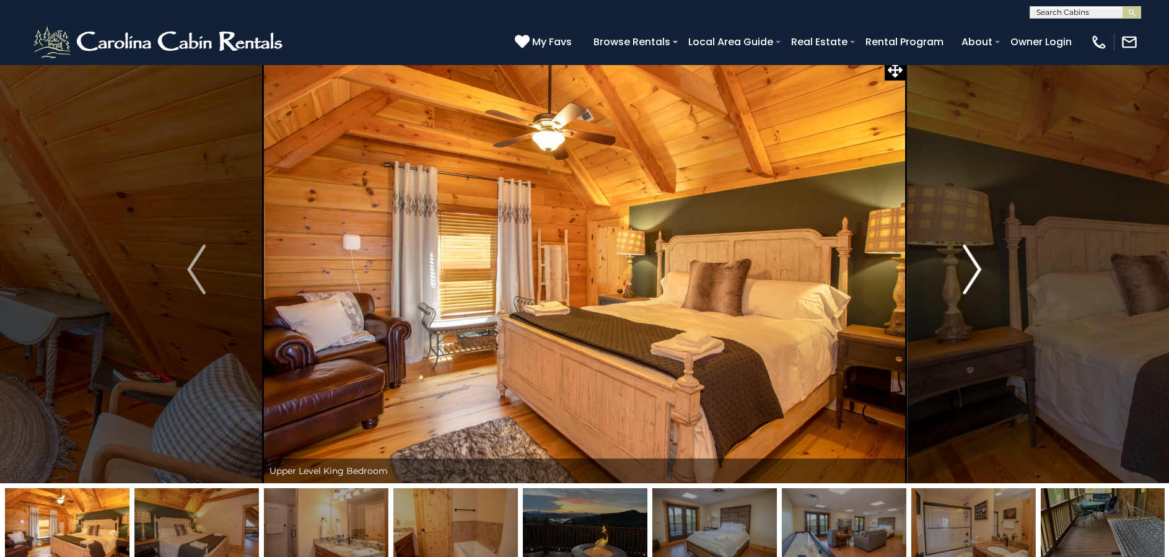
click at [973, 267] on img "Next" at bounding box center [972, 270] width 19 height 50
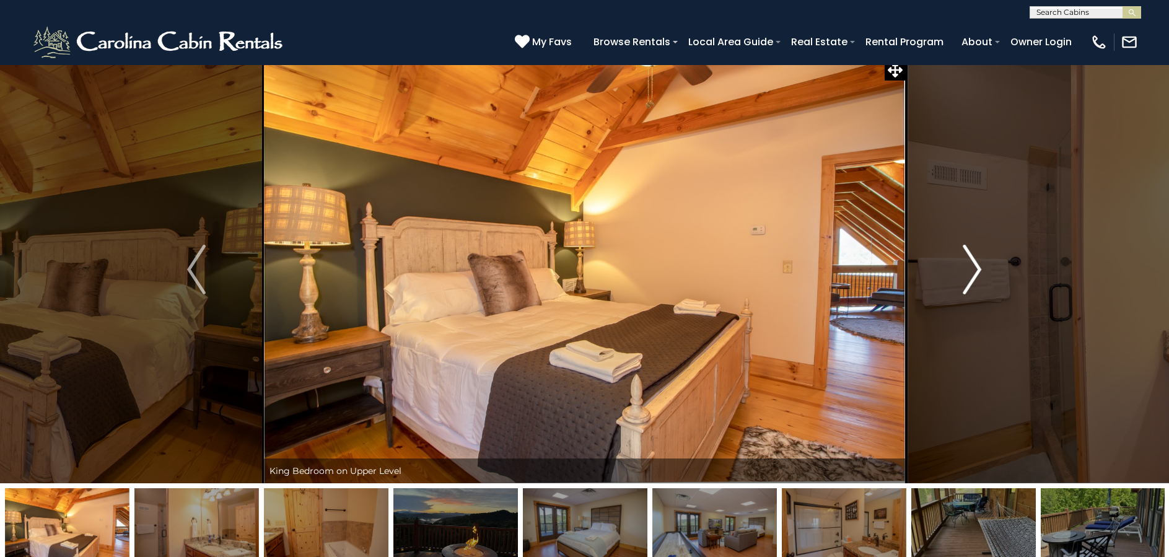
click at [973, 267] on img "Next" at bounding box center [972, 270] width 19 height 50
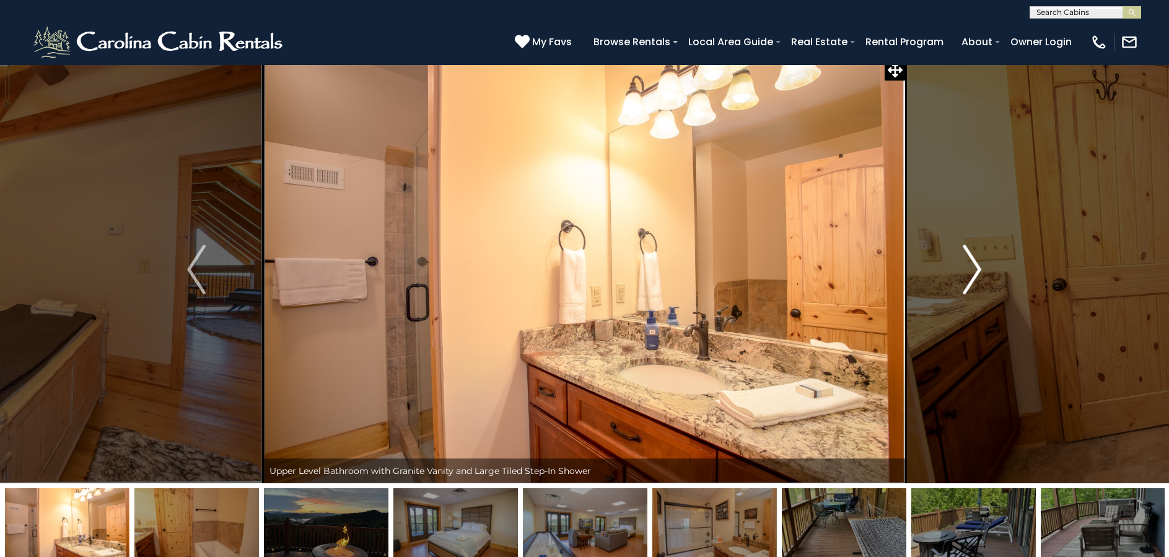
click at [973, 267] on img "Next" at bounding box center [972, 270] width 19 height 50
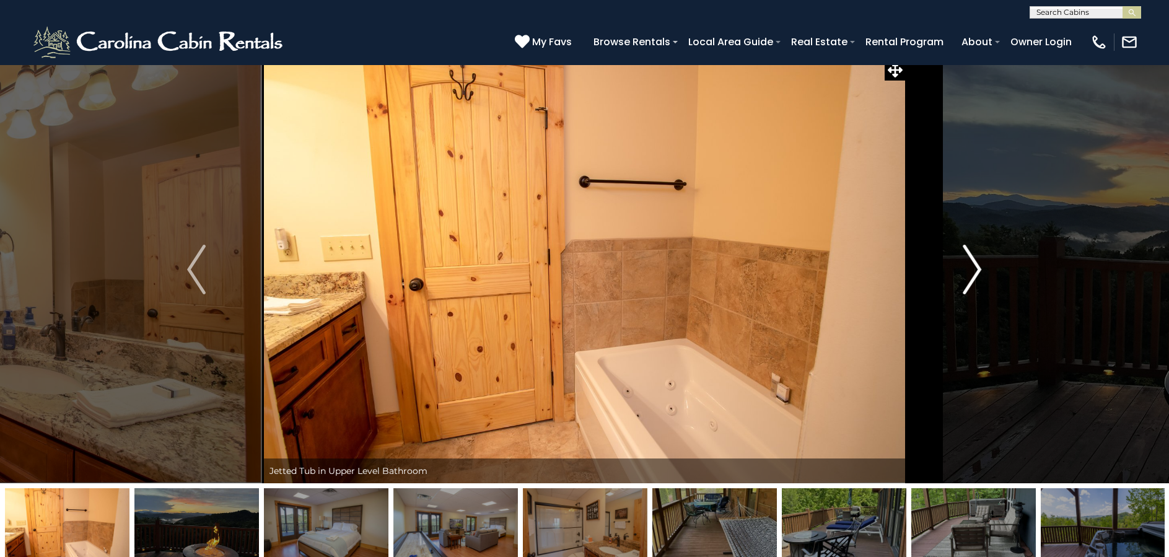
click at [973, 267] on img "Next" at bounding box center [972, 270] width 19 height 50
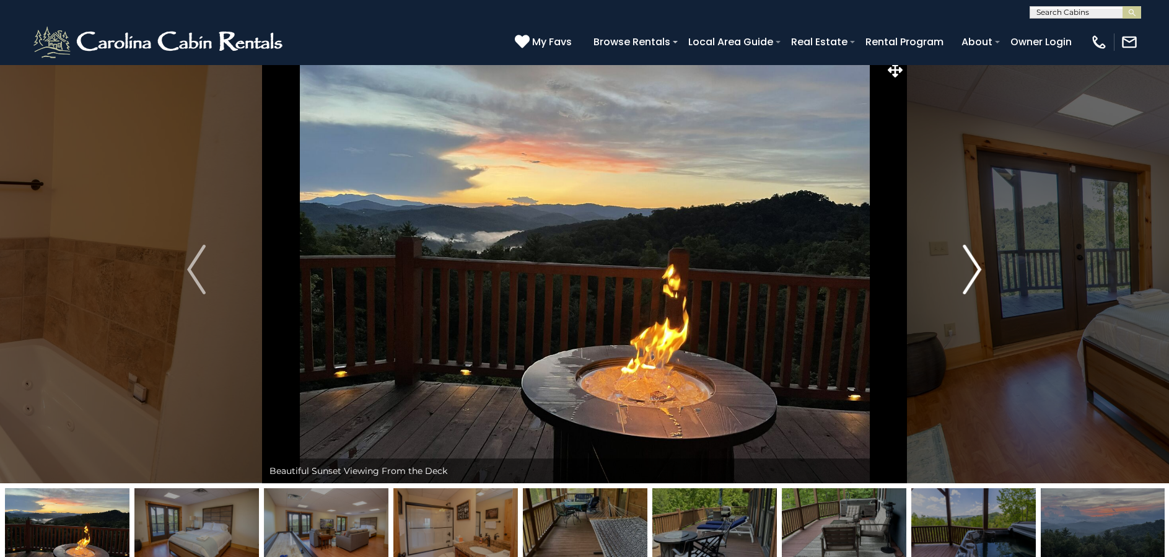
click at [973, 267] on img "Next" at bounding box center [972, 270] width 19 height 50
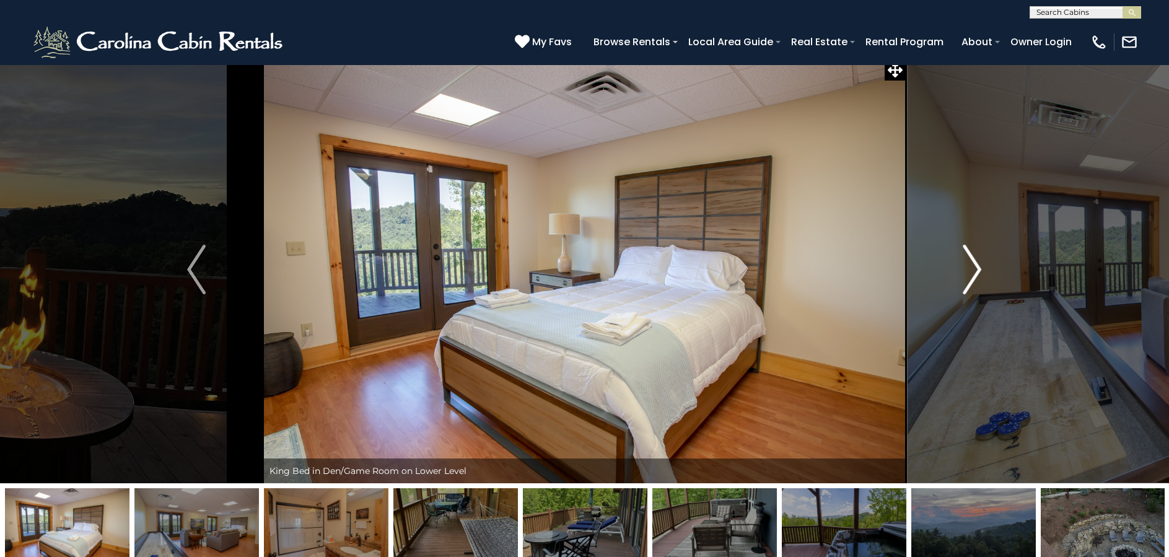
click at [973, 267] on img "Next" at bounding box center [972, 270] width 19 height 50
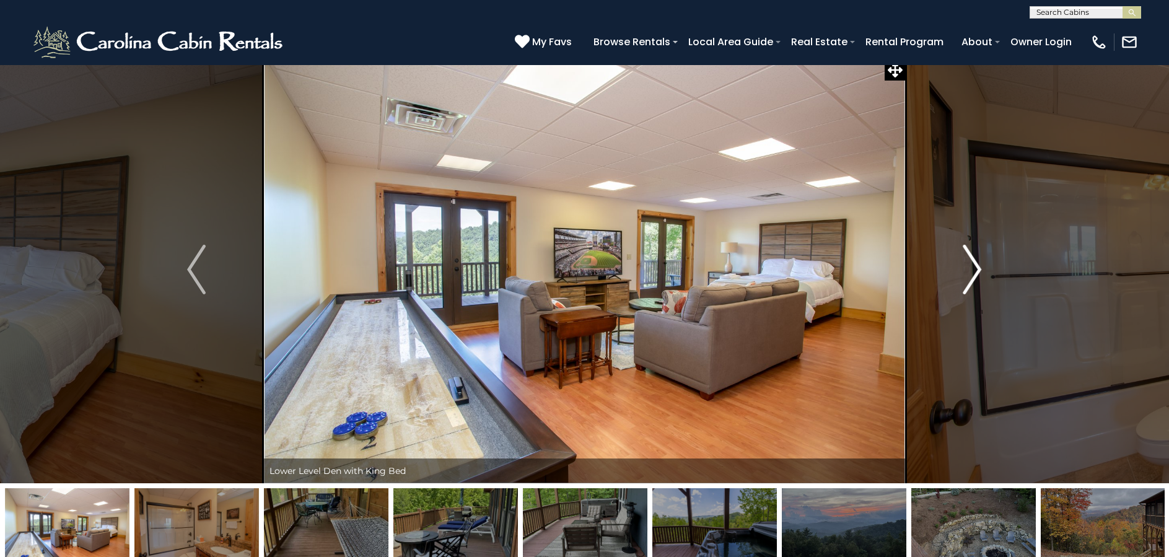
click at [973, 267] on img "Next" at bounding box center [972, 270] width 19 height 50
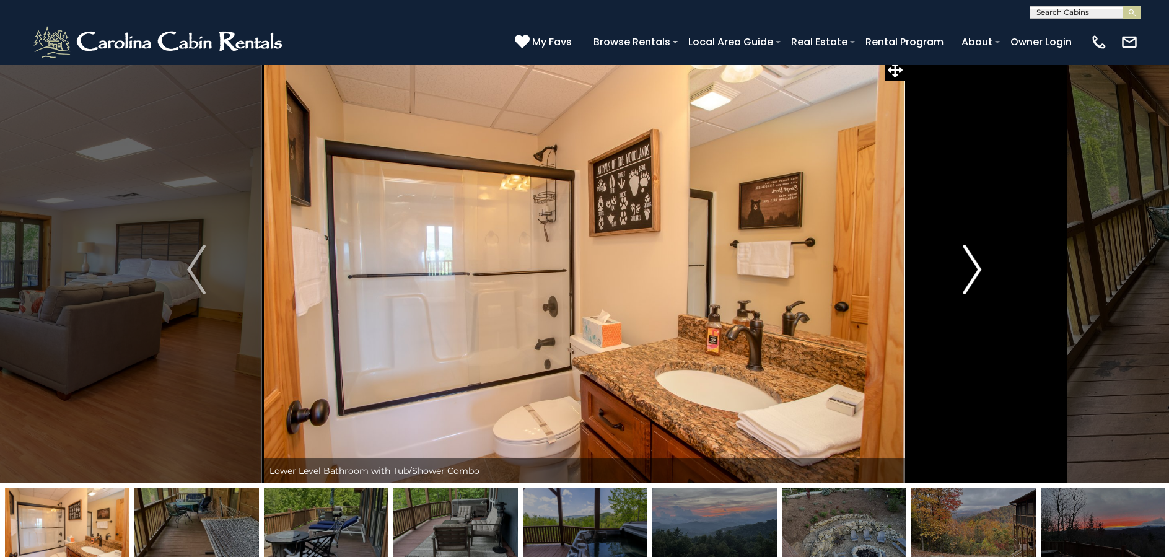
click at [973, 267] on img "Next" at bounding box center [972, 270] width 19 height 50
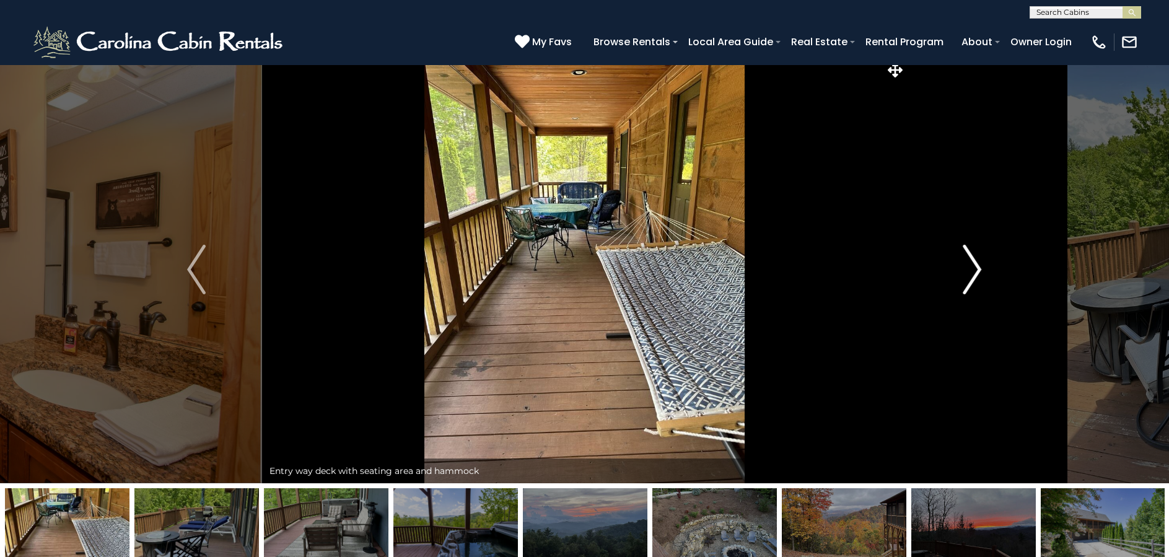
click at [973, 266] on img "Next" at bounding box center [972, 270] width 19 height 50
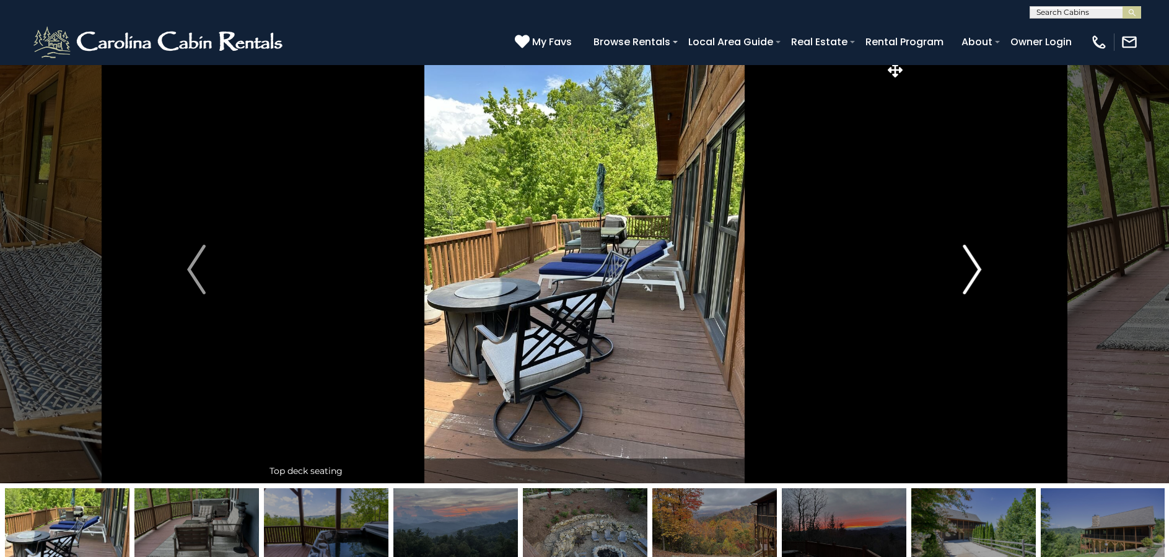
click at [973, 266] on img "Next" at bounding box center [972, 270] width 19 height 50
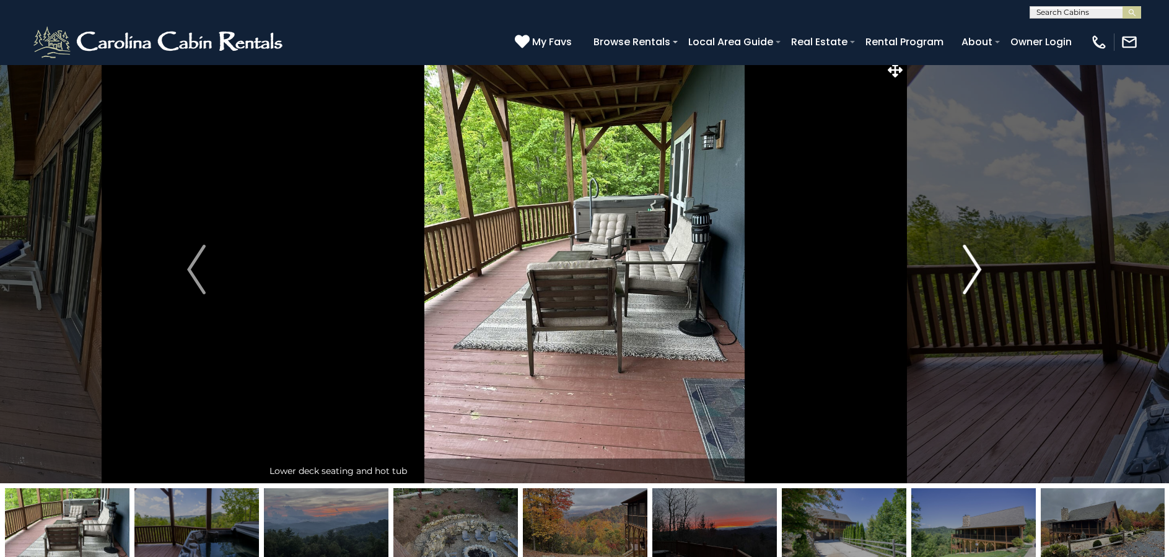
click at [973, 267] on img "Next" at bounding box center [972, 270] width 19 height 50
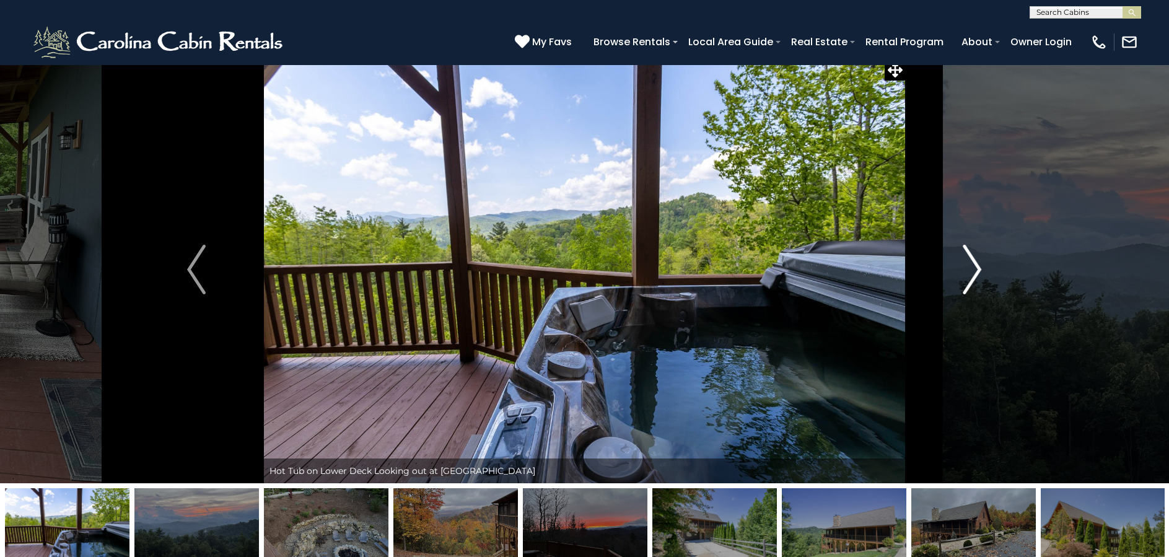
click at [973, 267] on img "Next" at bounding box center [972, 270] width 19 height 50
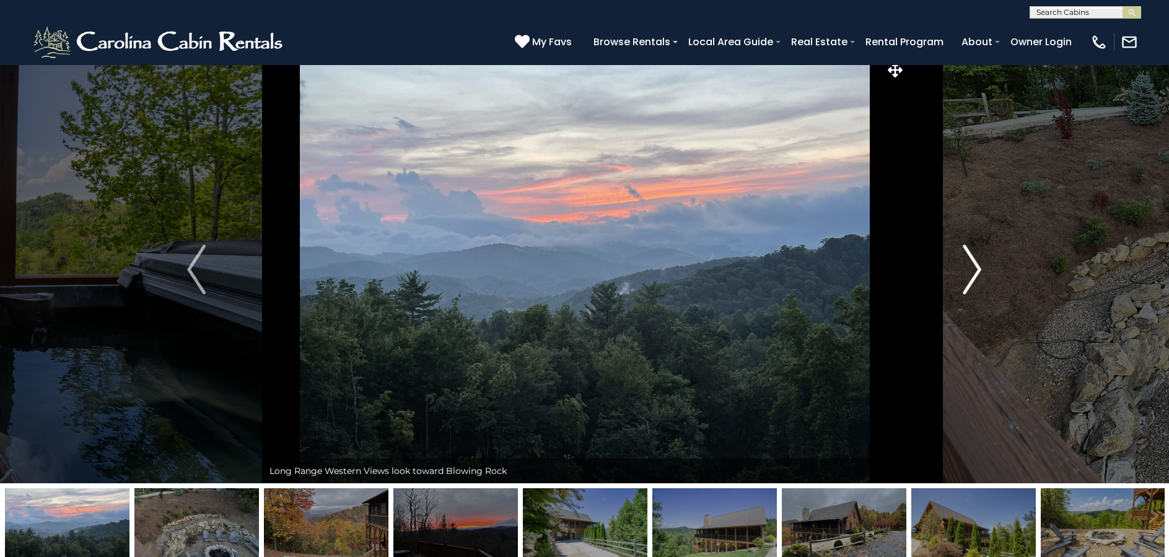
click at [973, 266] on img "Next" at bounding box center [972, 270] width 19 height 50
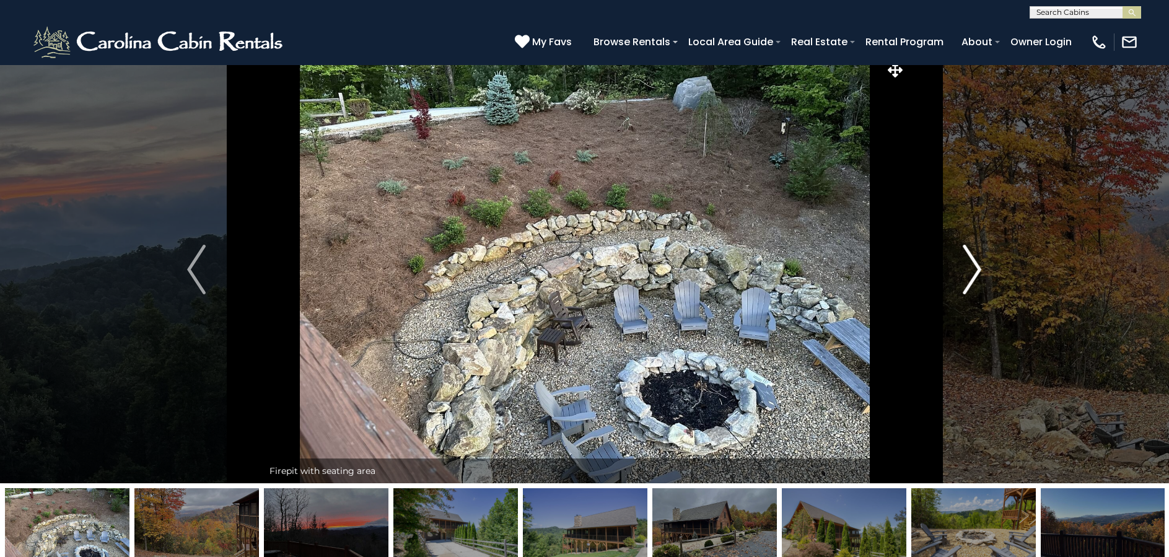
click at [973, 266] on img "Next" at bounding box center [972, 270] width 19 height 50
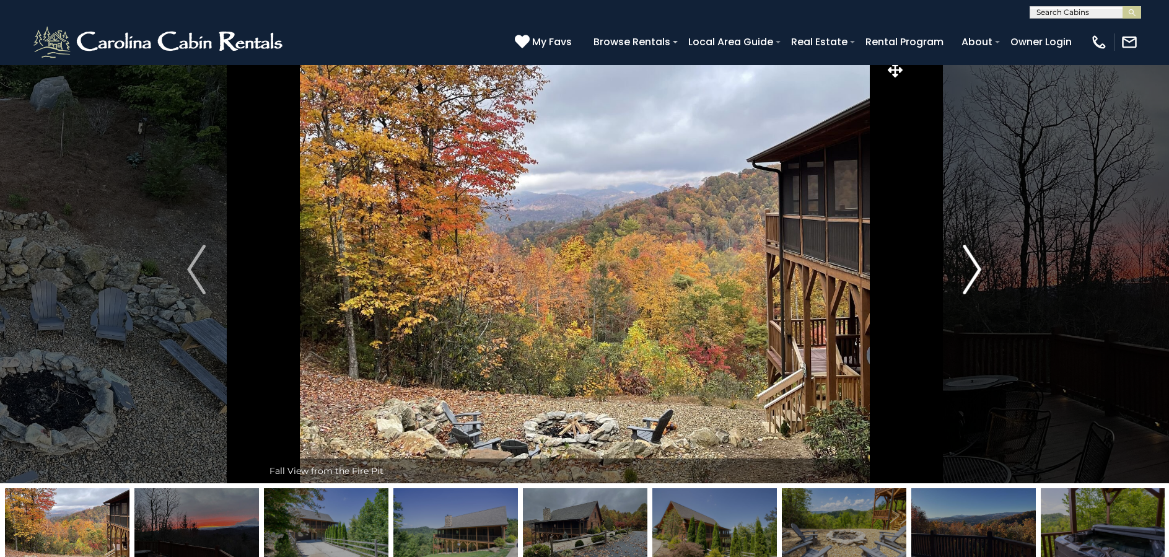
click at [973, 266] on img "Next" at bounding box center [972, 270] width 19 height 50
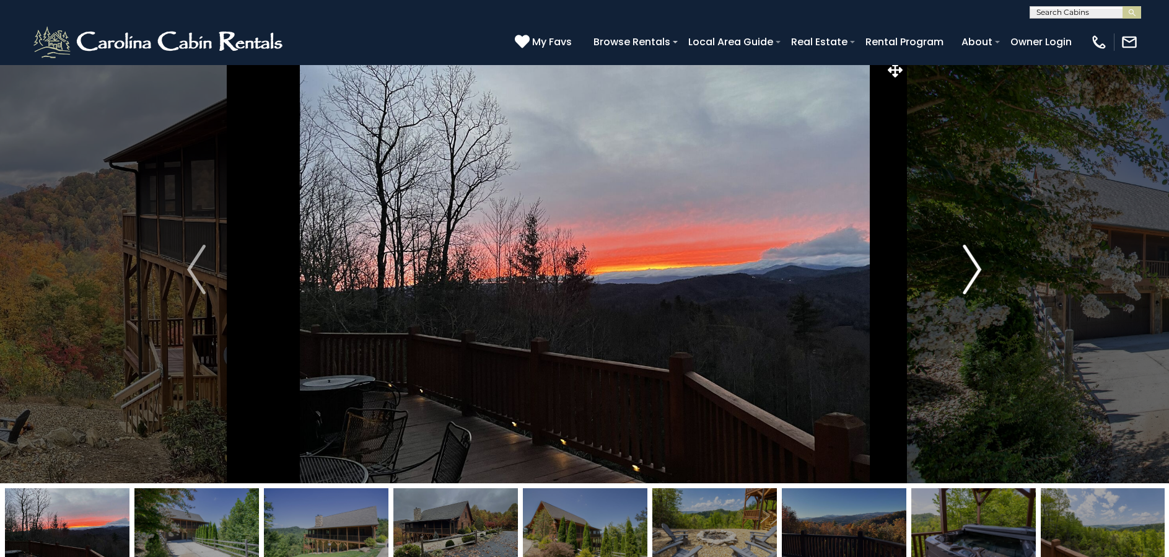
click at [973, 266] on img "Next" at bounding box center [972, 270] width 19 height 50
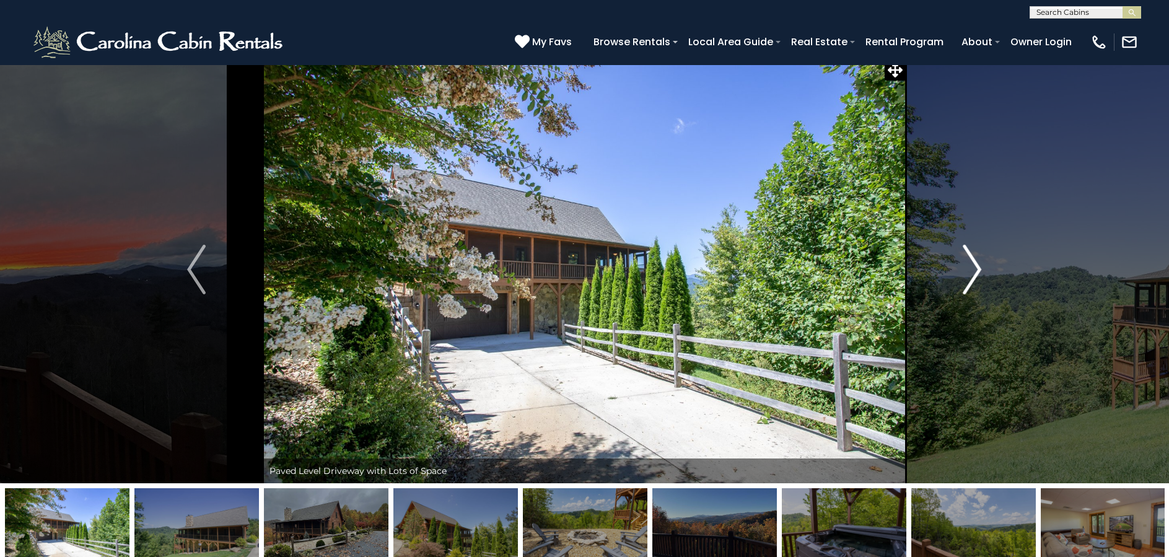
click at [973, 266] on img "Next" at bounding box center [972, 270] width 19 height 50
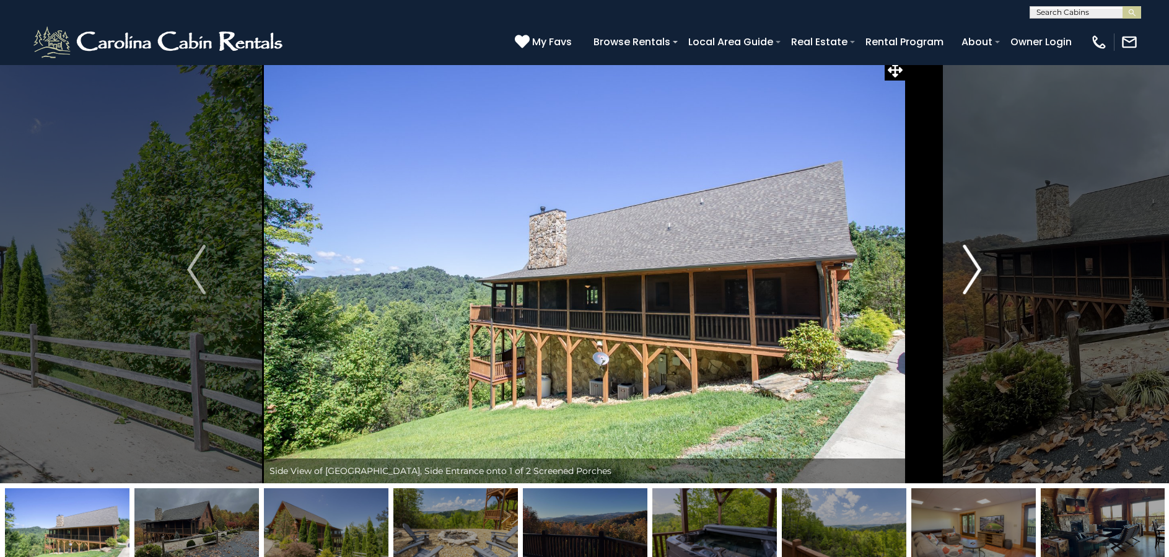
click at [971, 266] on img "Next" at bounding box center [972, 270] width 19 height 50
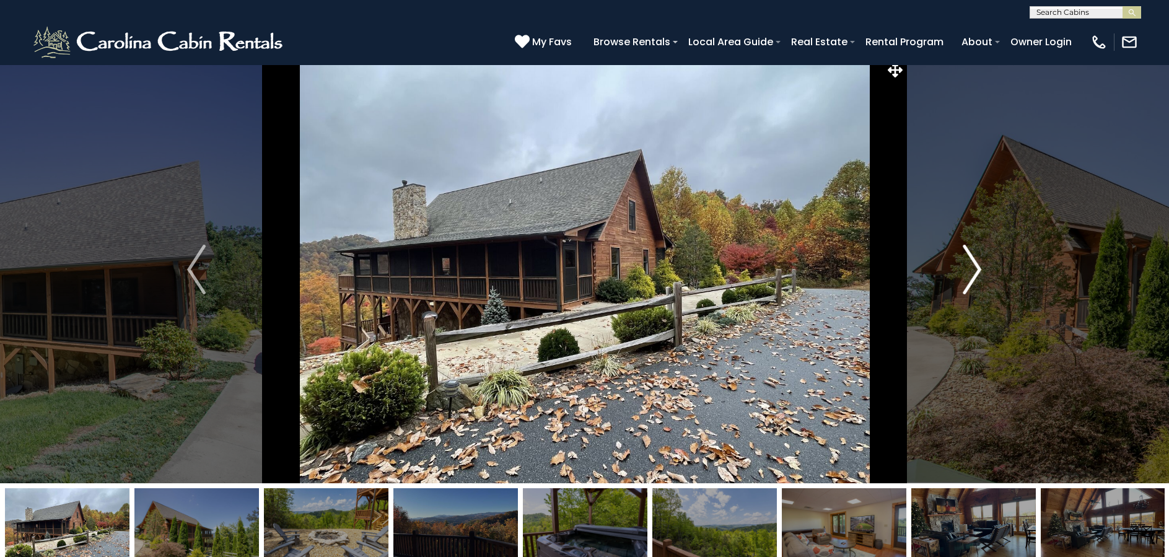
click at [973, 267] on img "Next" at bounding box center [972, 270] width 19 height 50
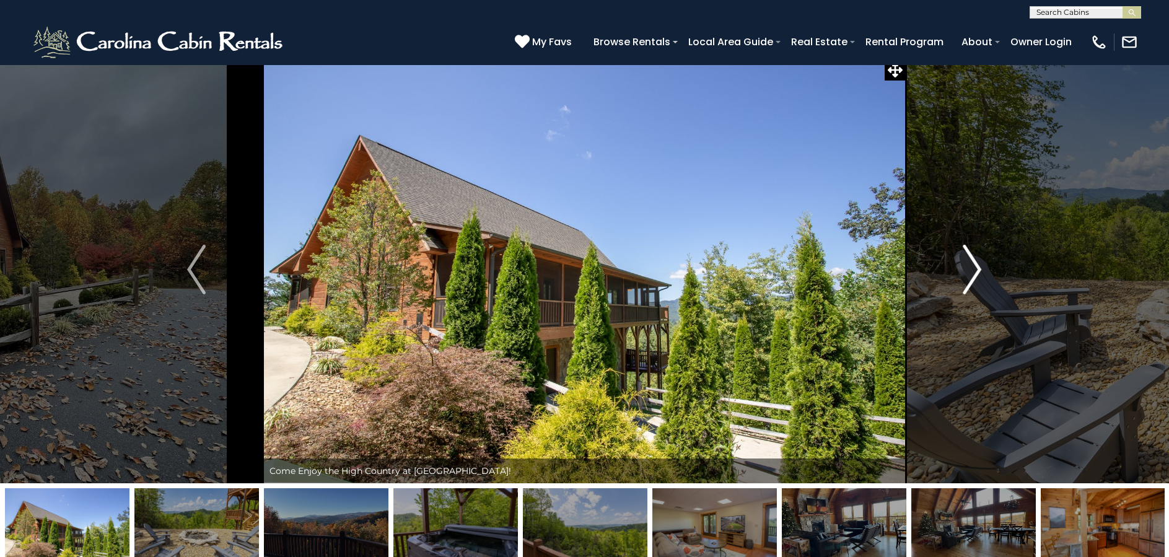
click at [979, 265] on img "Next" at bounding box center [972, 270] width 19 height 50
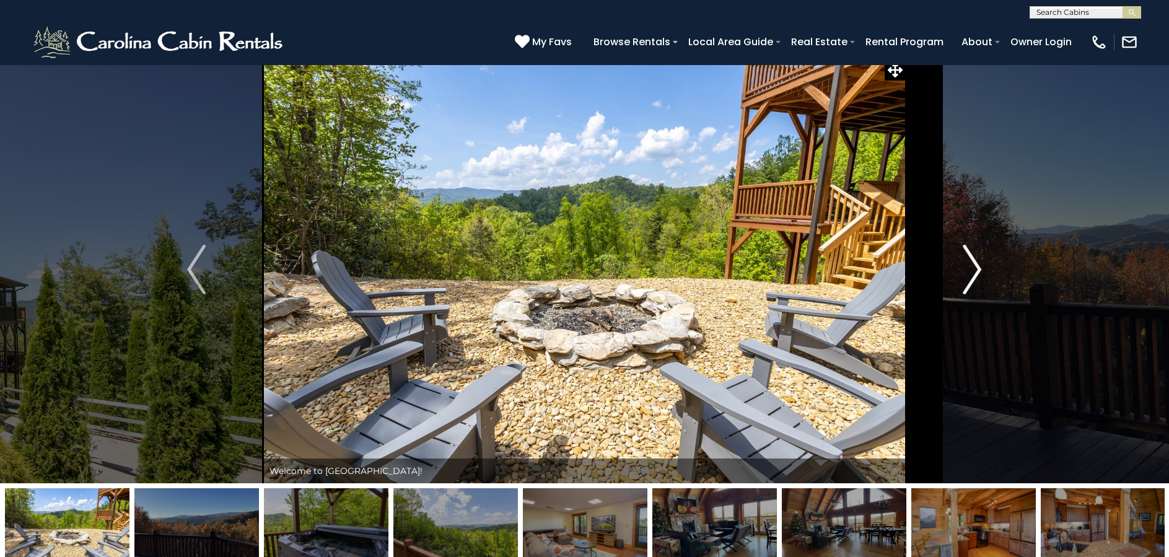
click at [979, 265] on img "Next" at bounding box center [972, 270] width 19 height 50
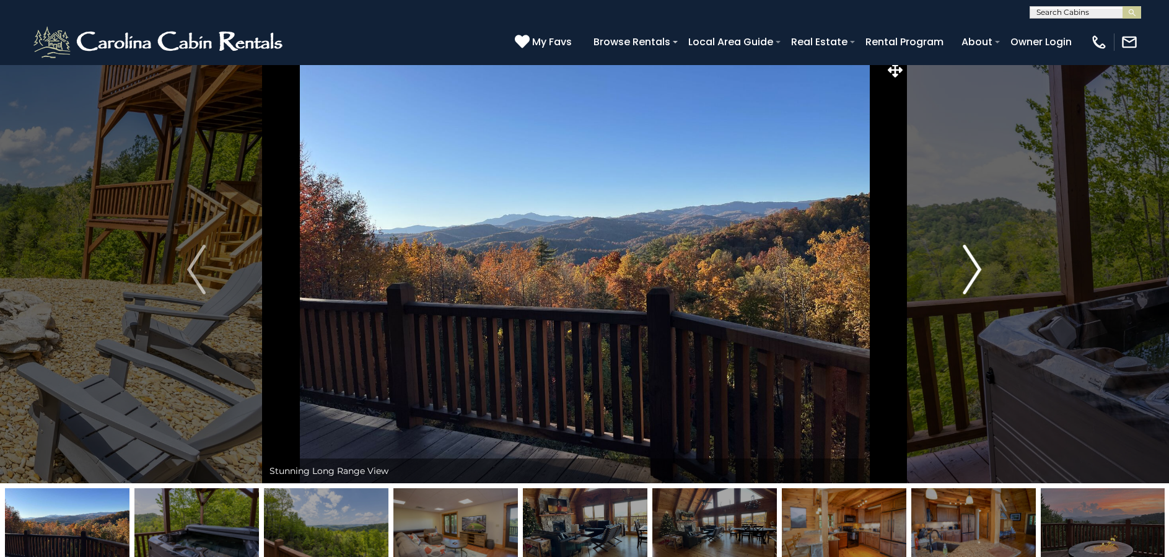
click at [979, 265] on img "Next" at bounding box center [972, 270] width 19 height 50
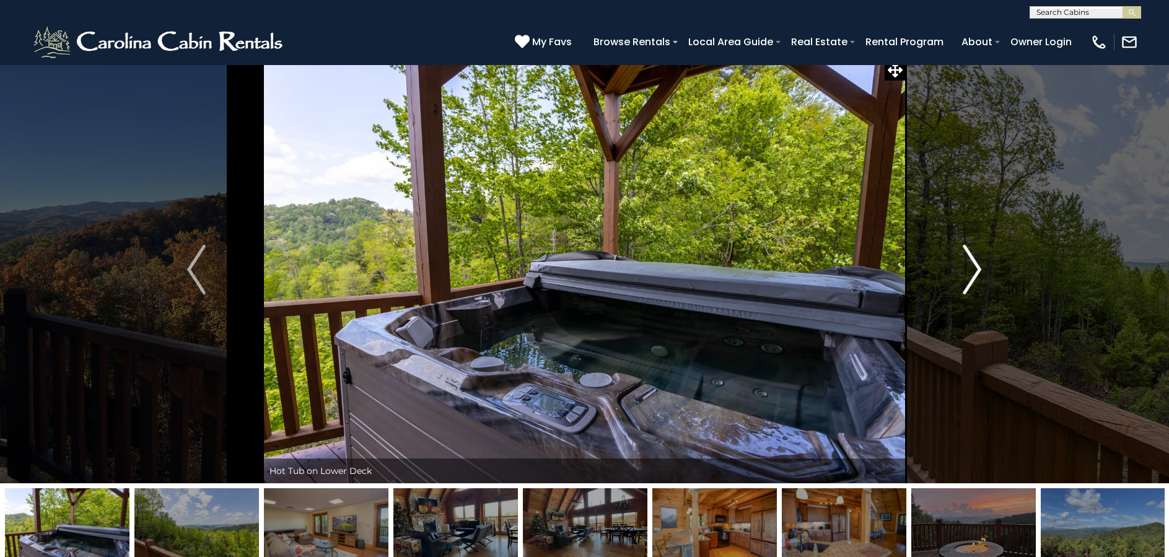
click at [973, 266] on img "Next" at bounding box center [972, 270] width 19 height 50
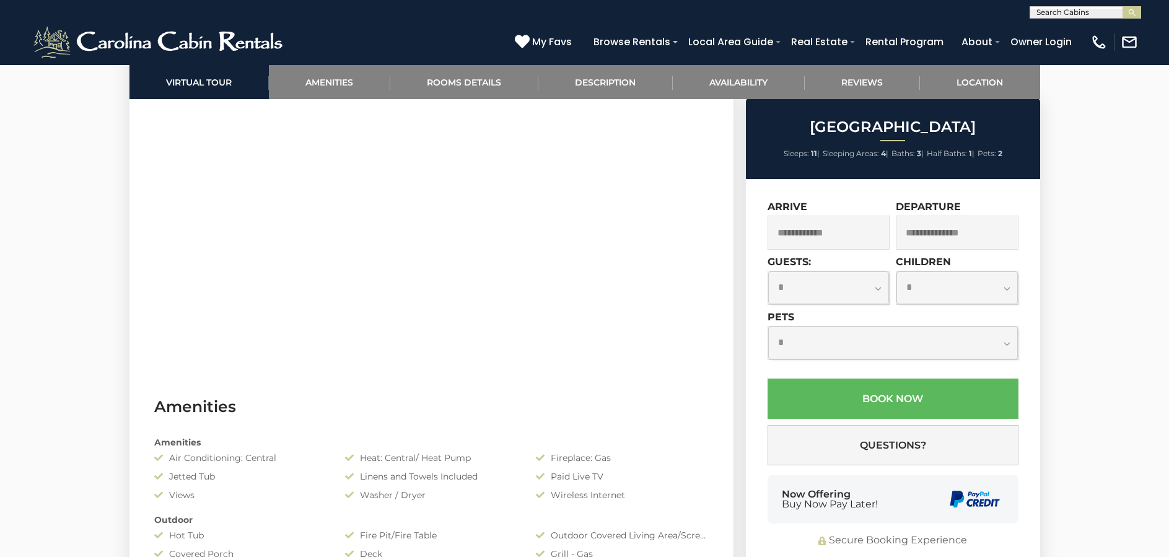
scroll to position [703, 0]
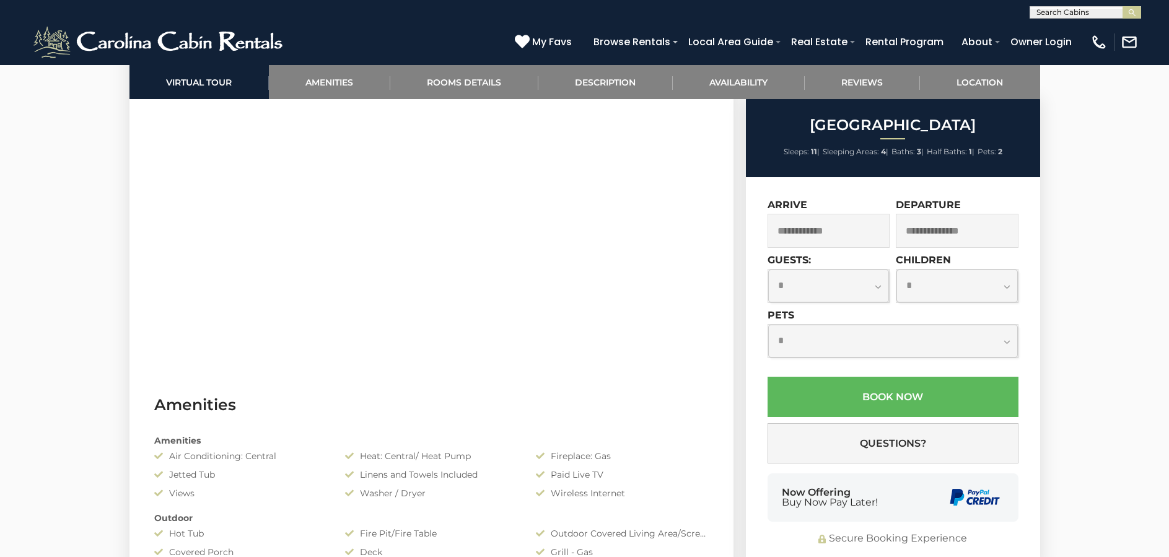
click at [816, 237] on input "text" at bounding box center [829, 231] width 123 height 34
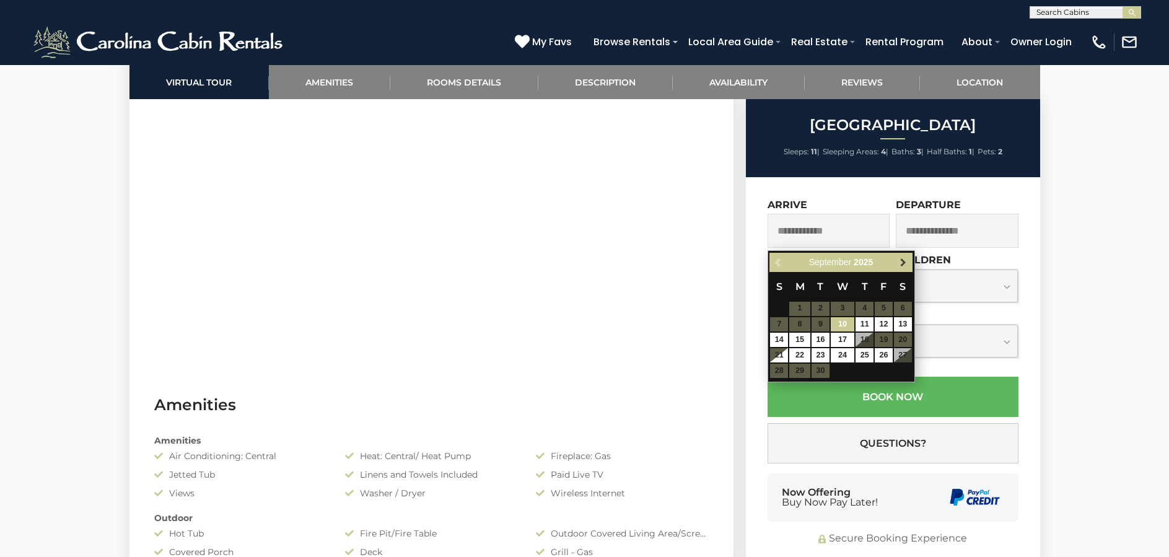
click at [906, 262] on span "Next" at bounding box center [903, 262] width 10 height 10
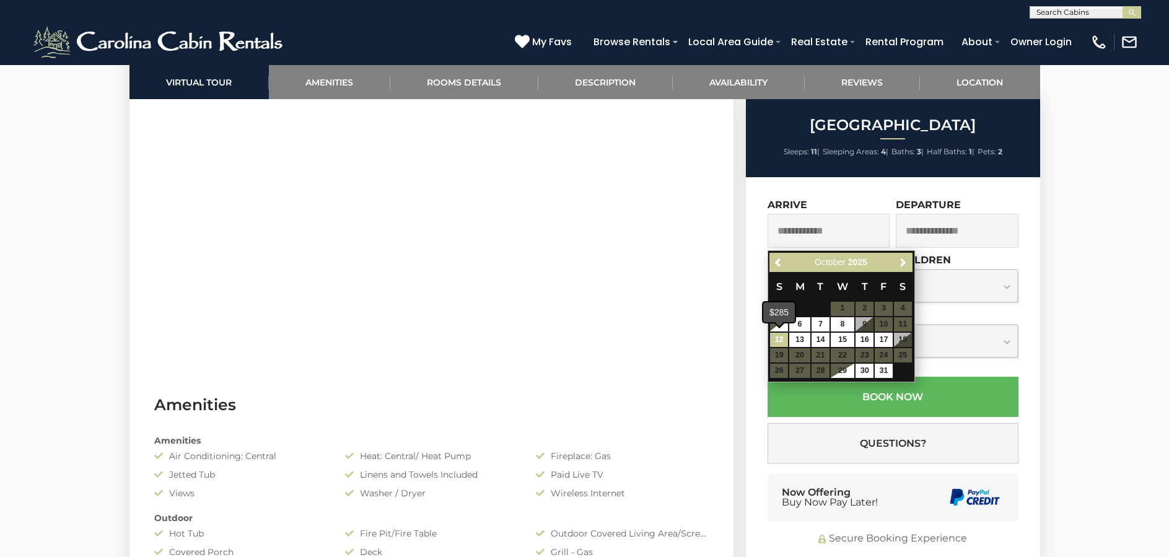
click at [779, 336] on link "12" at bounding box center [779, 340] width 18 height 14
type input "**********"
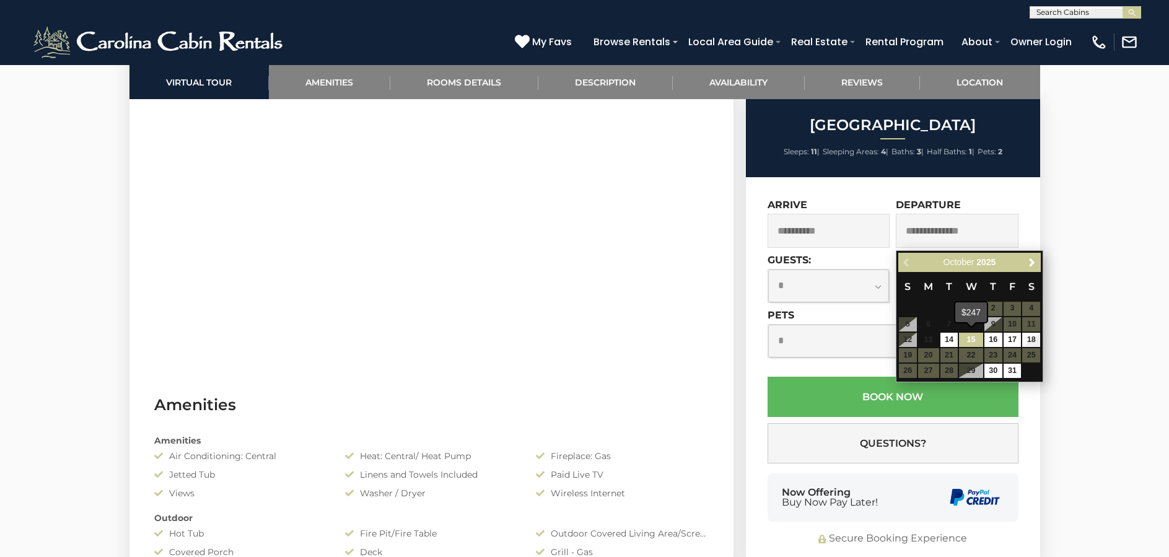
click at [968, 339] on link "15" at bounding box center [971, 340] width 24 height 14
type input "**********"
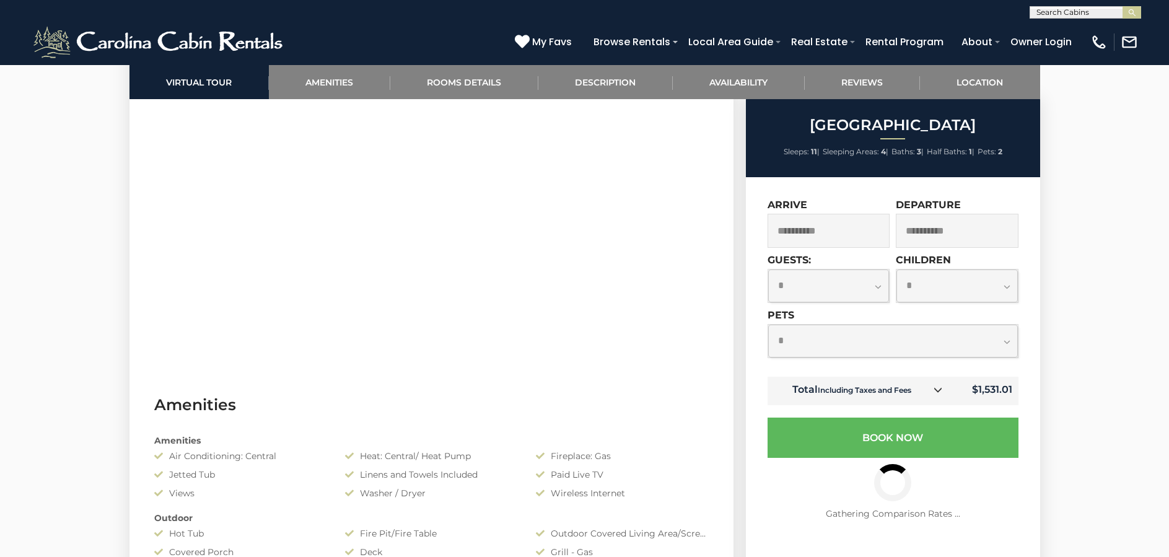
select select "*"
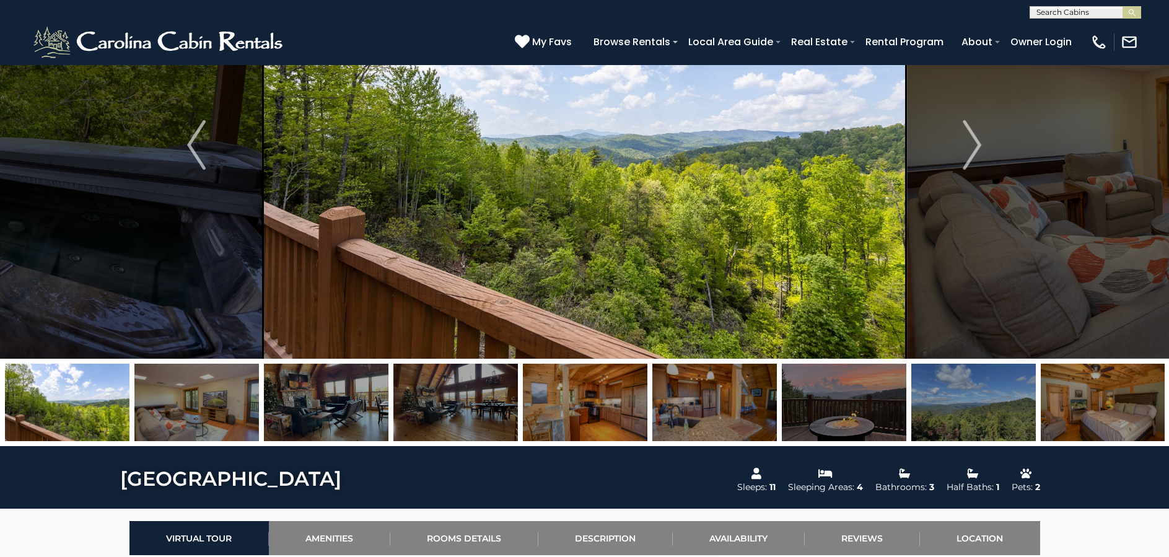
scroll to position [132, 0]
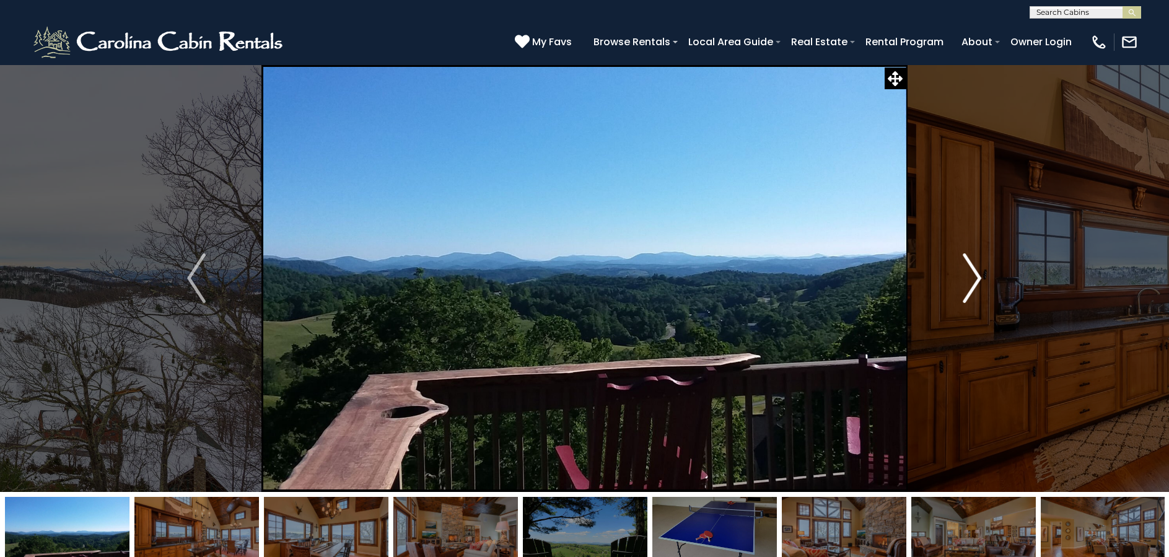
click at [973, 279] on img "Next" at bounding box center [972, 278] width 19 height 50
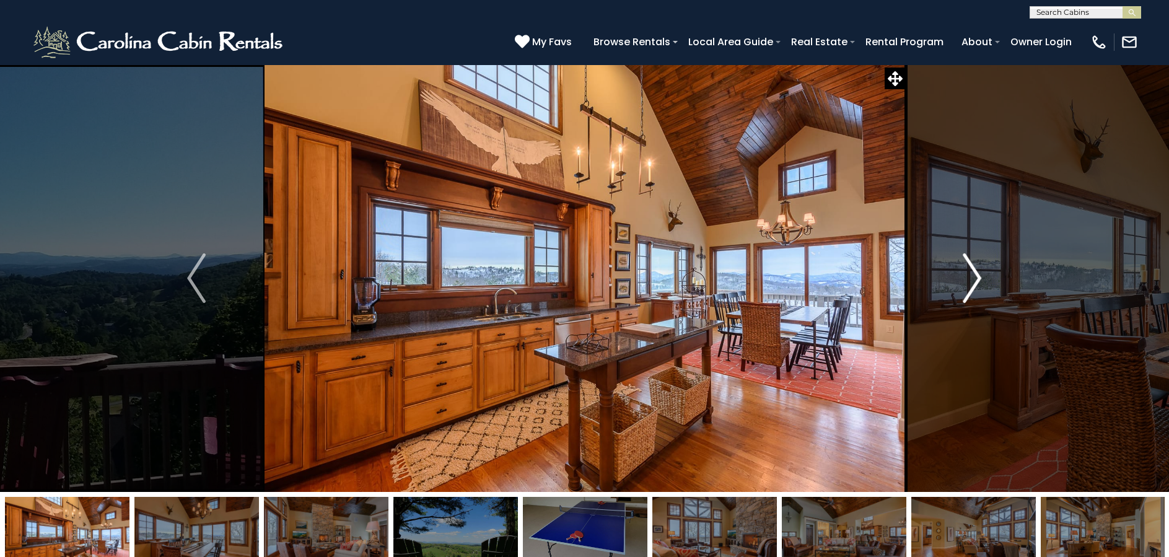
click at [976, 278] on img "Next" at bounding box center [972, 278] width 19 height 50
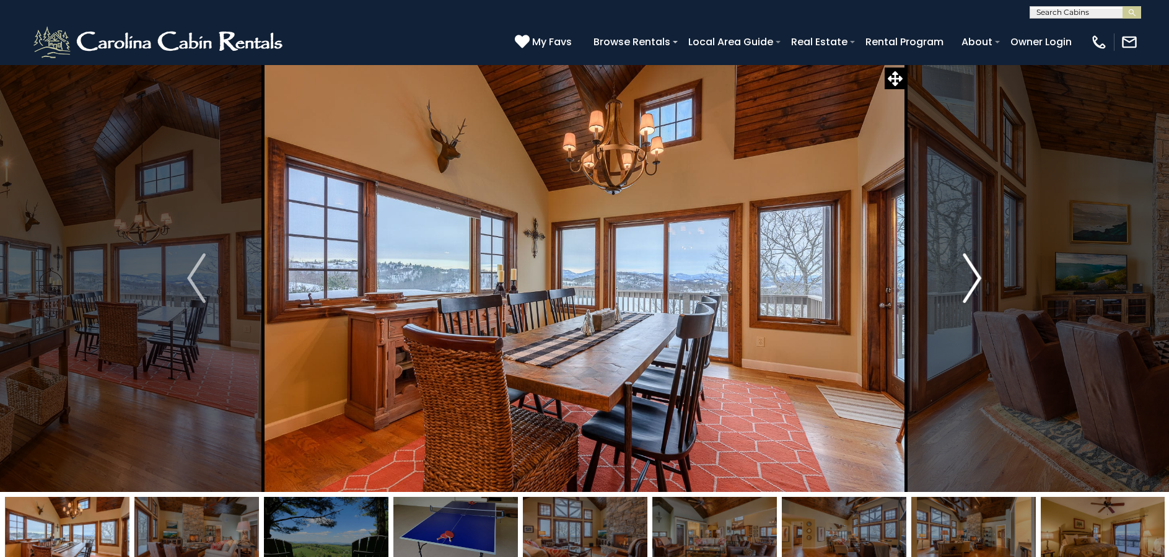
click at [976, 278] on img "Next" at bounding box center [972, 278] width 19 height 50
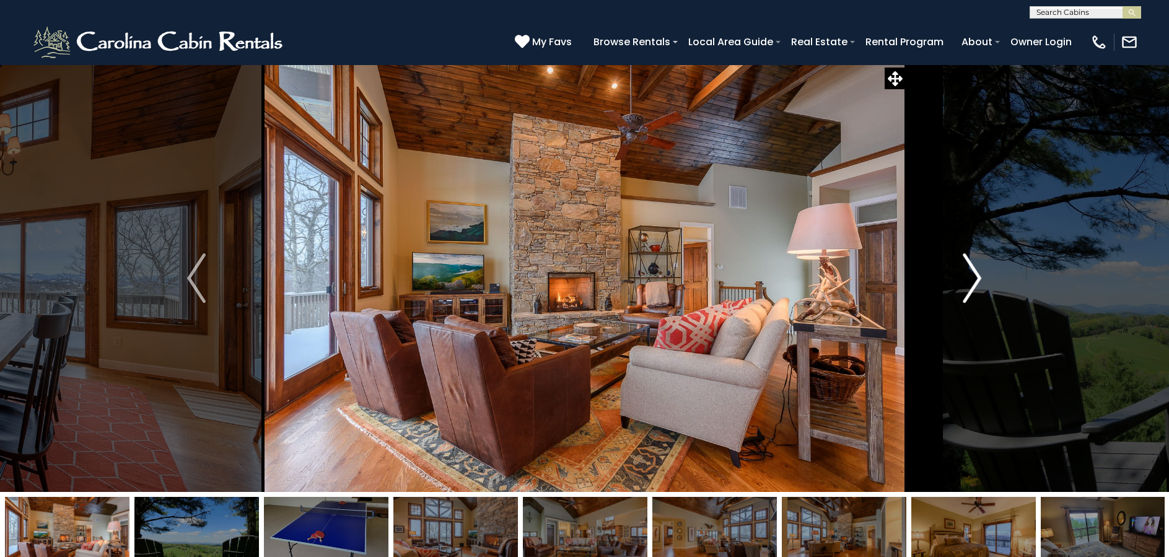
click at [972, 278] on img "Next" at bounding box center [972, 278] width 19 height 50
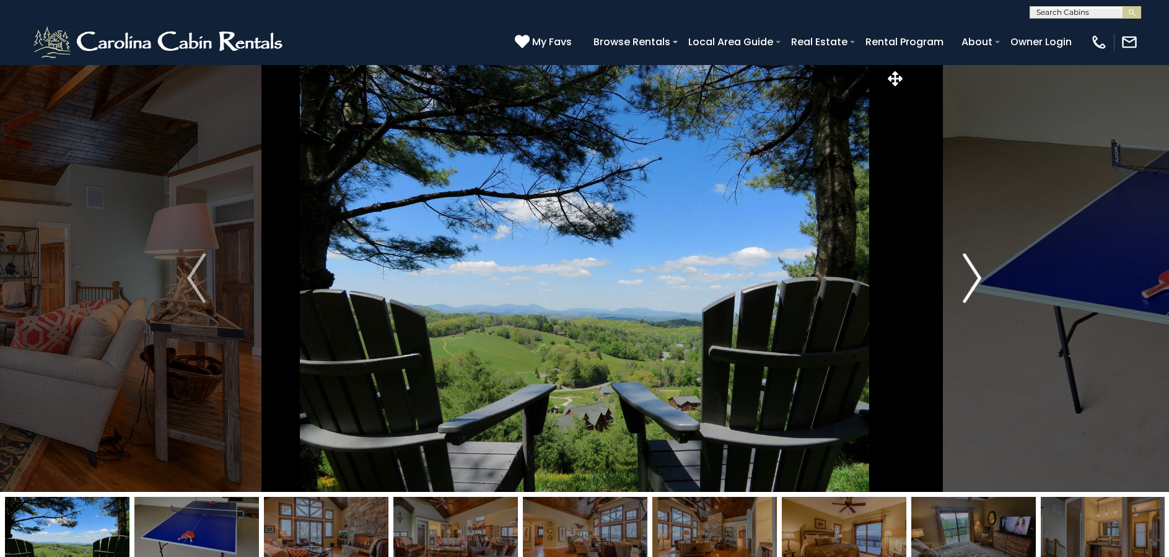
click at [972, 277] on img "Next" at bounding box center [972, 278] width 19 height 50
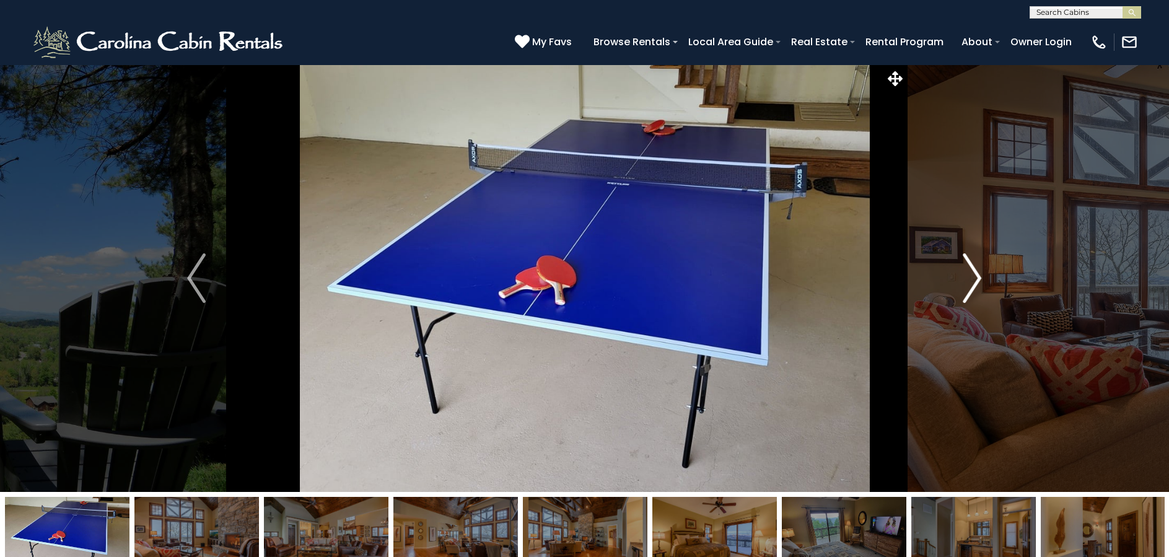
click at [971, 278] on img "Next" at bounding box center [972, 278] width 19 height 50
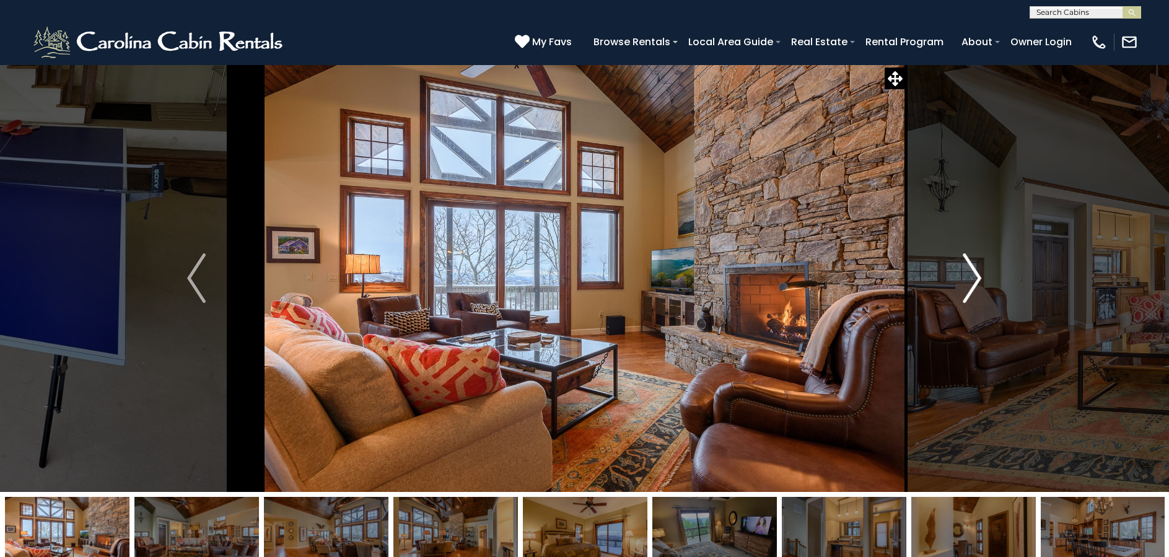
click at [972, 278] on img "Next" at bounding box center [972, 278] width 19 height 50
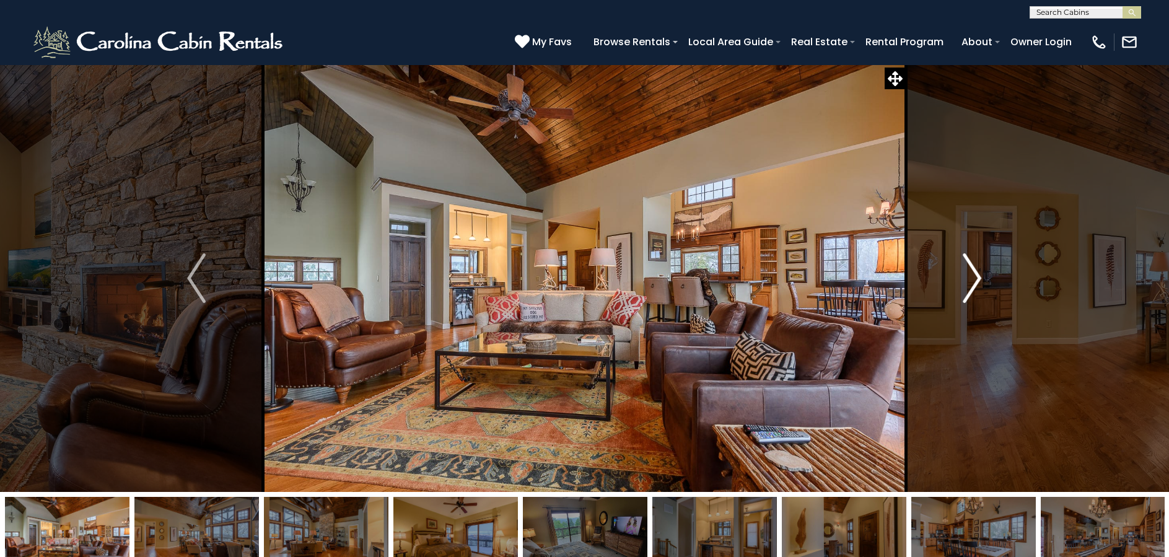
click at [971, 278] on img "Next" at bounding box center [972, 278] width 19 height 50
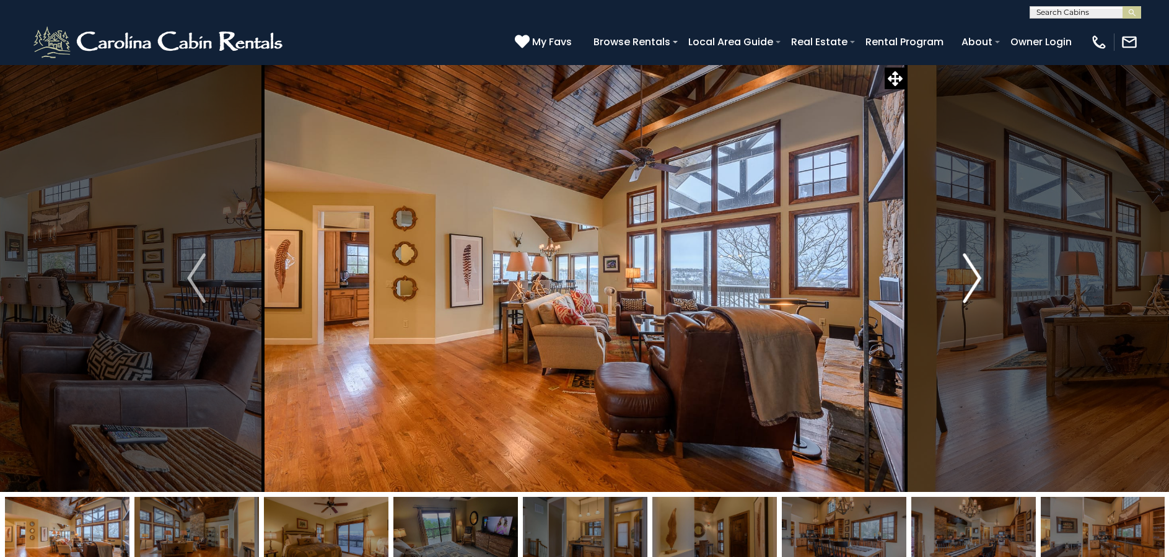
click at [971, 278] on img "Next" at bounding box center [972, 278] width 19 height 50
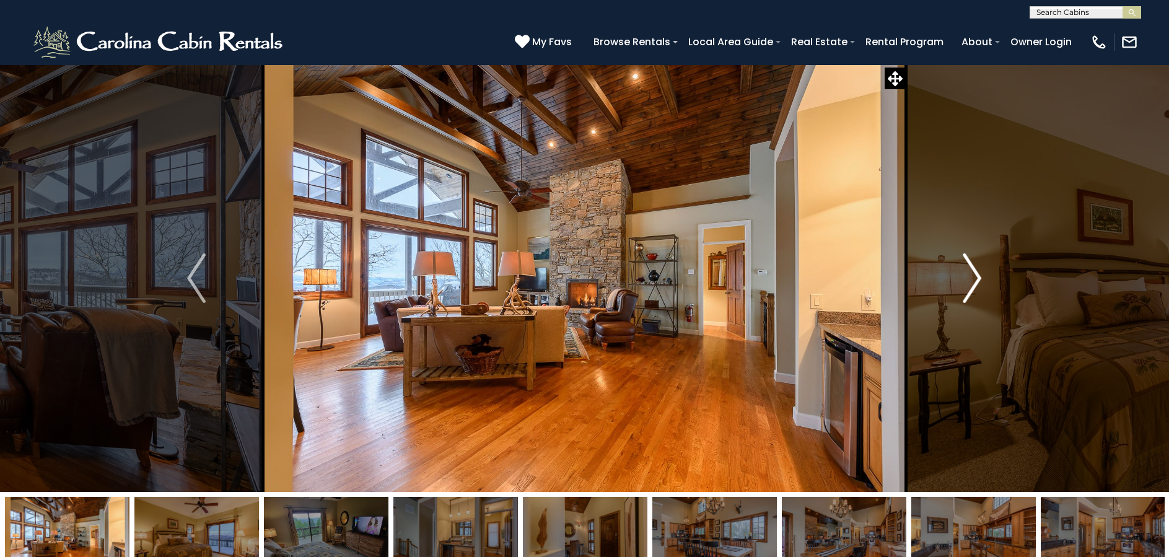
click at [971, 278] on img "Next" at bounding box center [972, 278] width 19 height 50
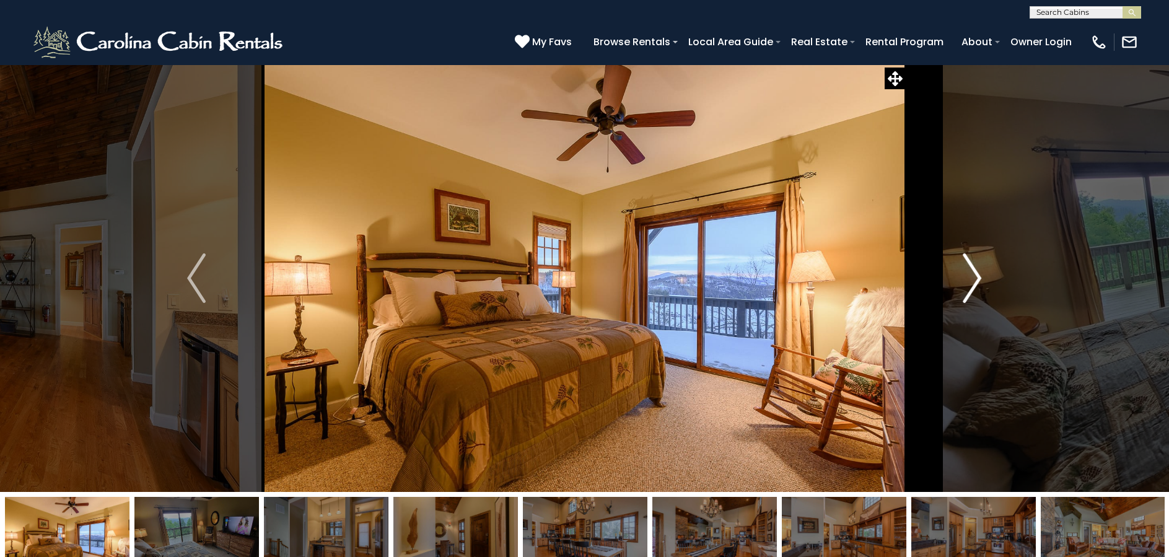
click at [971, 278] on img "Next" at bounding box center [972, 278] width 19 height 50
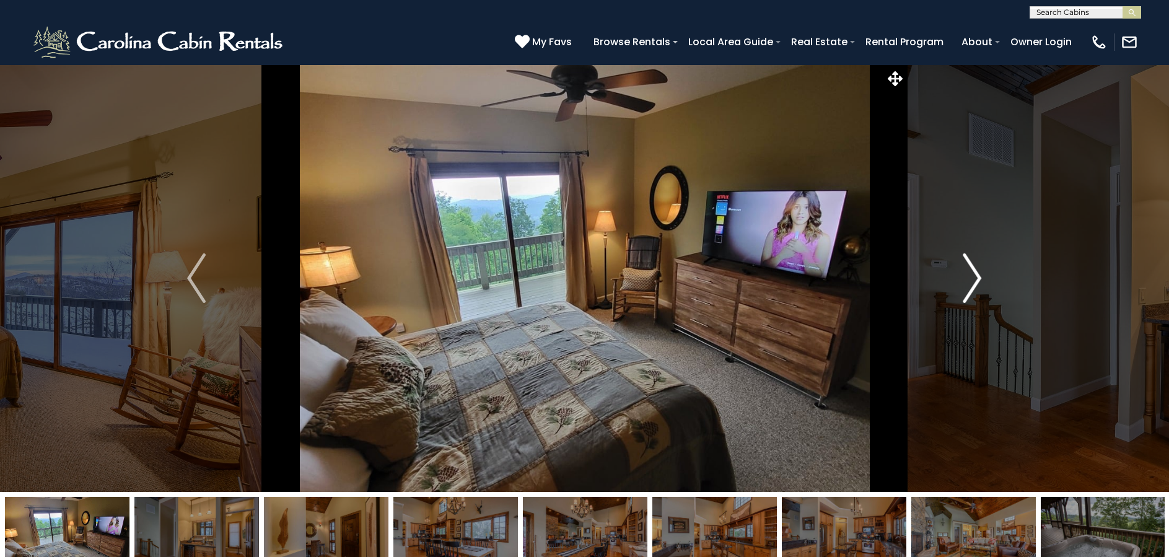
click at [971, 278] on img "Next" at bounding box center [972, 278] width 19 height 50
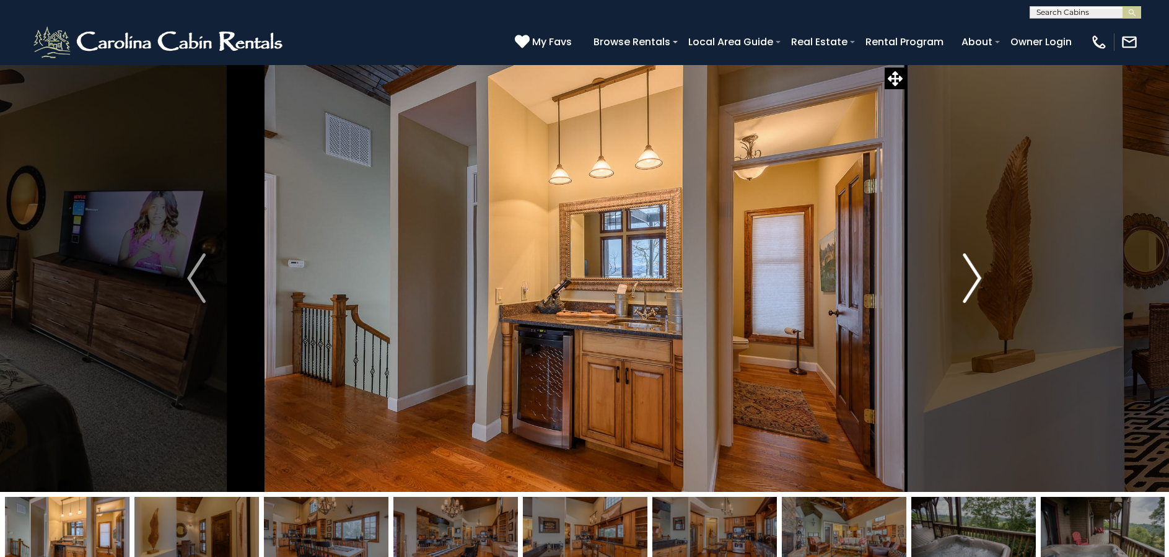
click at [972, 278] on img "Next" at bounding box center [972, 278] width 19 height 50
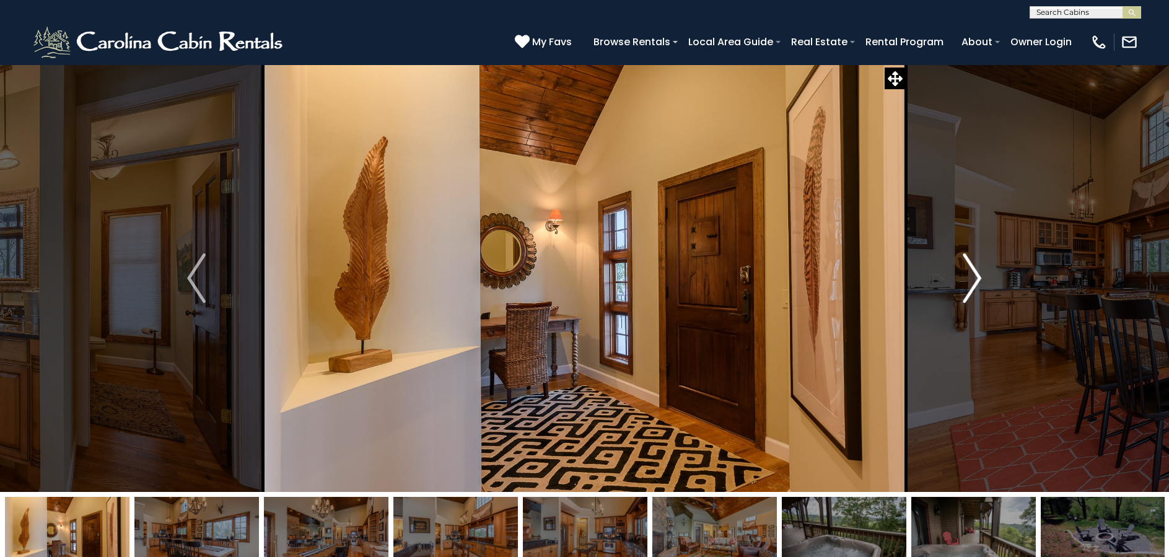
click at [973, 277] on img "Next" at bounding box center [972, 278] width 19 height 50
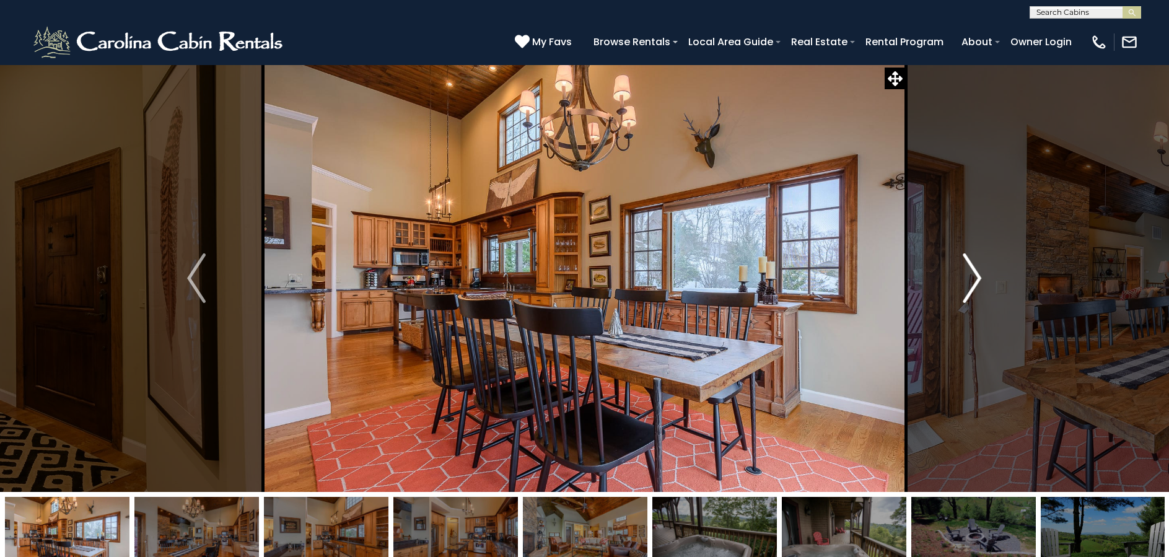
click at [973, 277] on img "Next" at bounding box center [972, 278] width 19 height 50
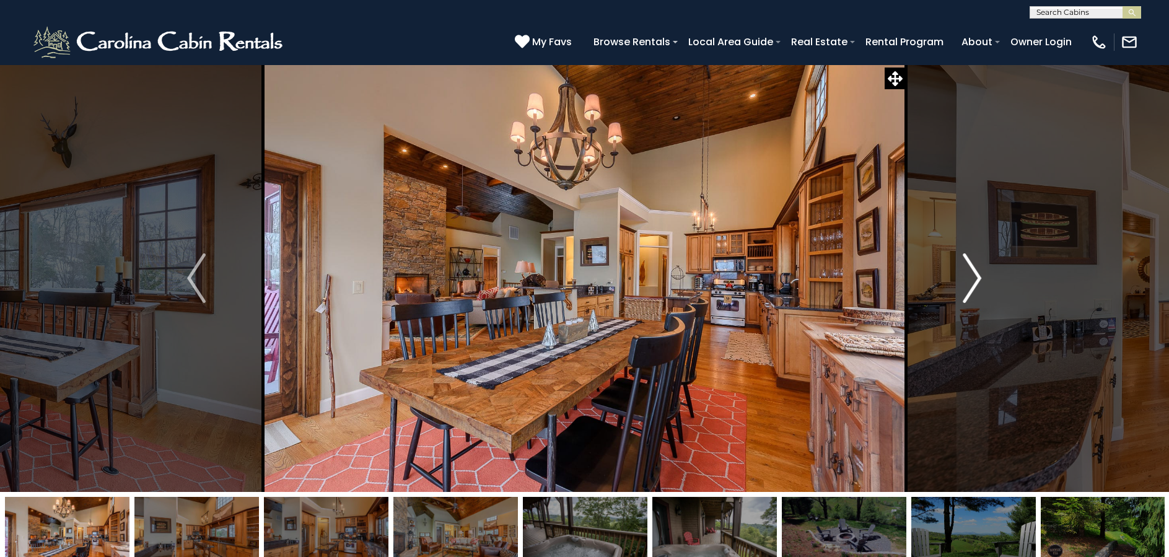
click at [973, 277] on img "Next" at bounding box center [972, 278] width 19 height 50
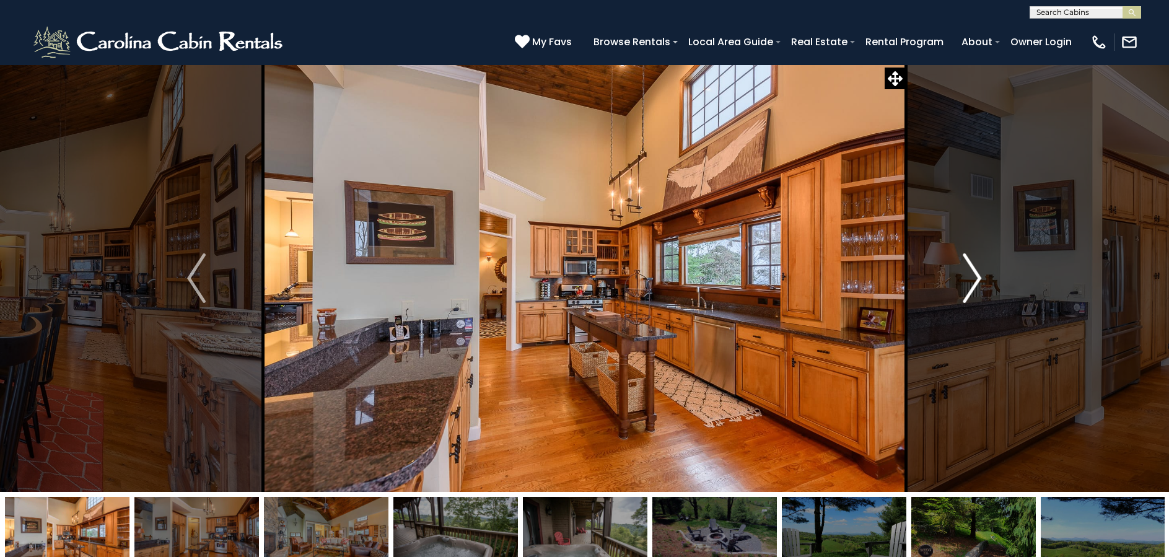
click at [973, 277] on img "Next" at bounding box center [972, 278] width 19 height 50
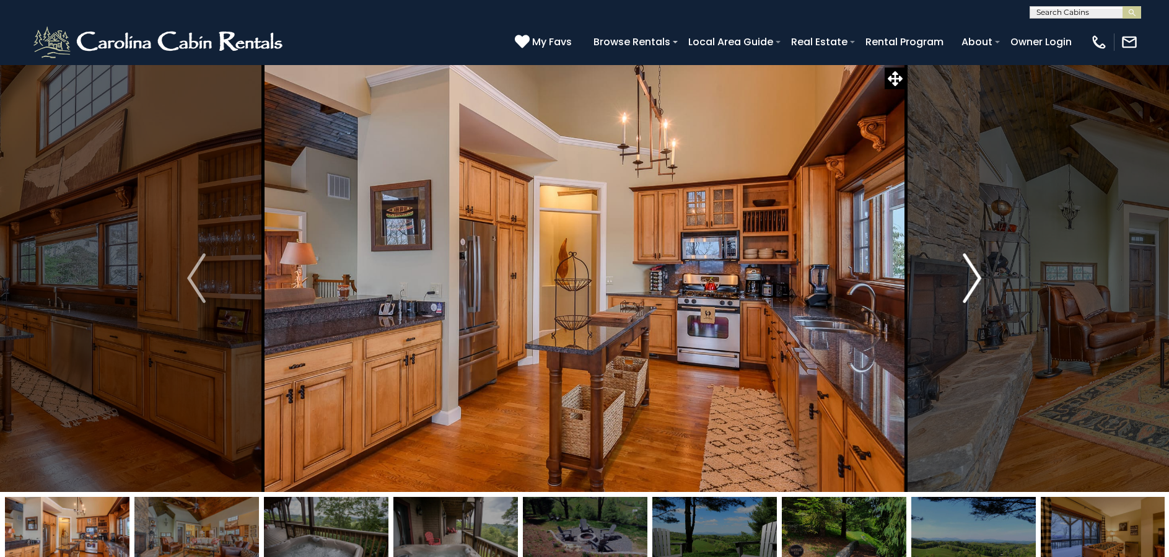
click at [973, 277] on img "Next" at bounding box center [972, 278] width 19 height 50
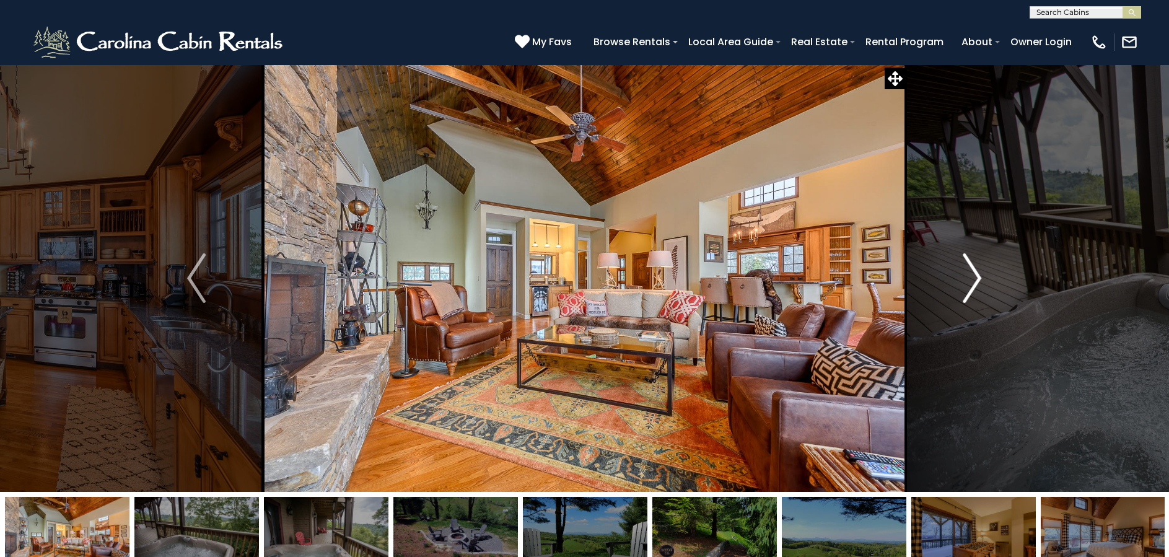
click at [973, 277] on img "Next" at bounding box center [972, 278] width 19 height 50
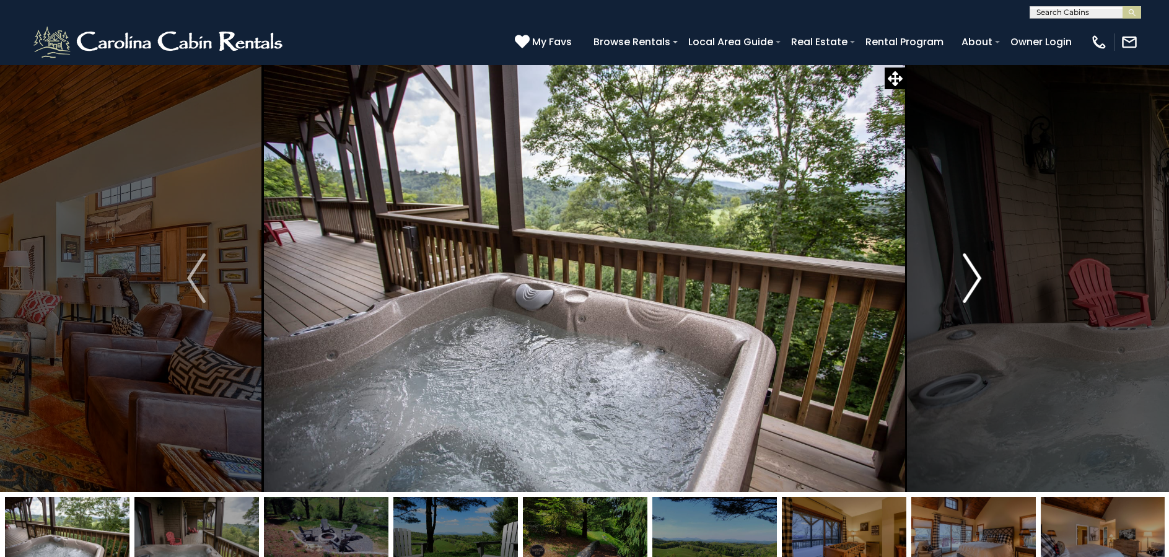
click at [974, 278] on img "Next" at bounding box center [972, 278] width 19 height 50
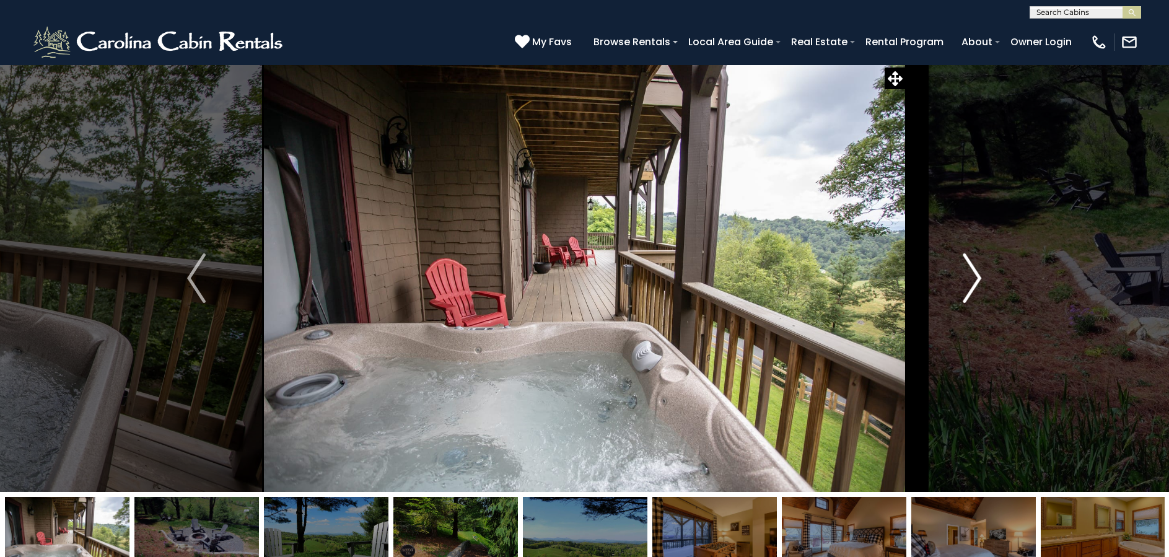
click at [974, 278] on img "Next" at bounding box center [972, 278] width 19 height 50
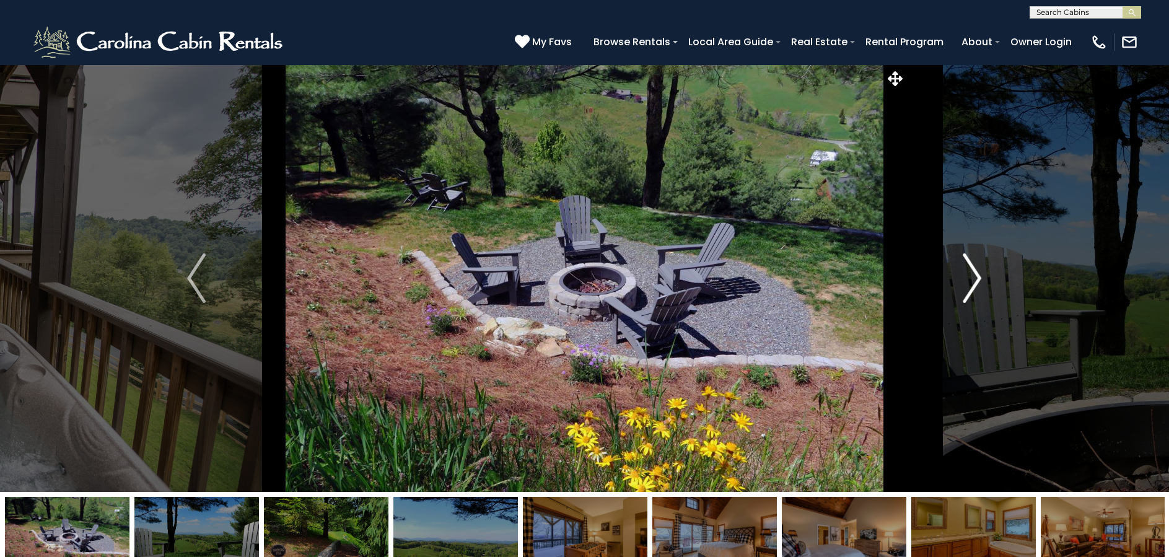
click at [974, 278] on img "Next" at bounding box center [972, 278] width 19 height 50
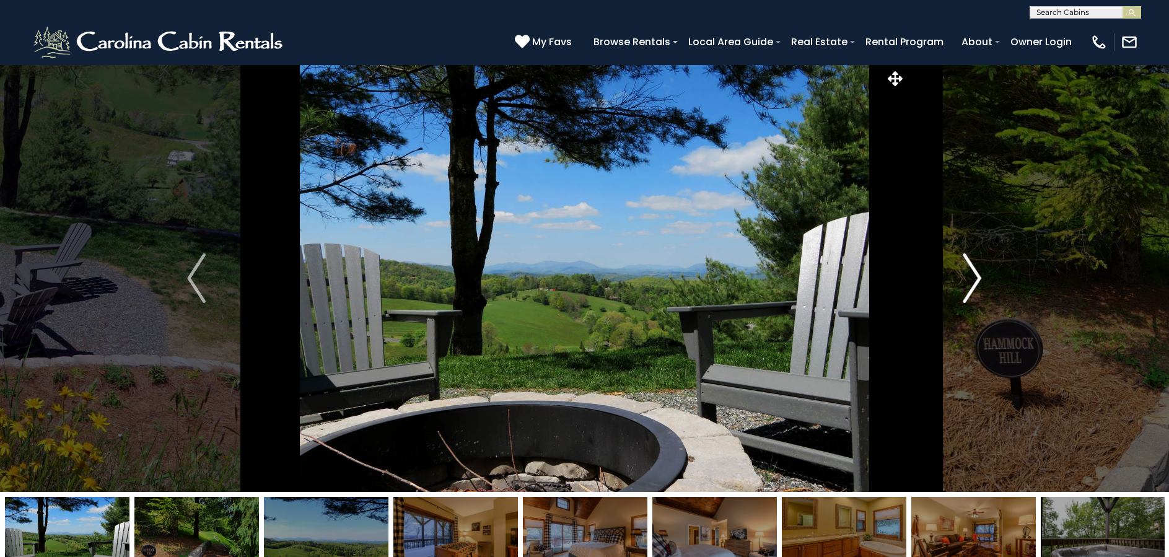
click at [970, 275] on img "Next" at bounding box center [972, 278] width 19 height 50
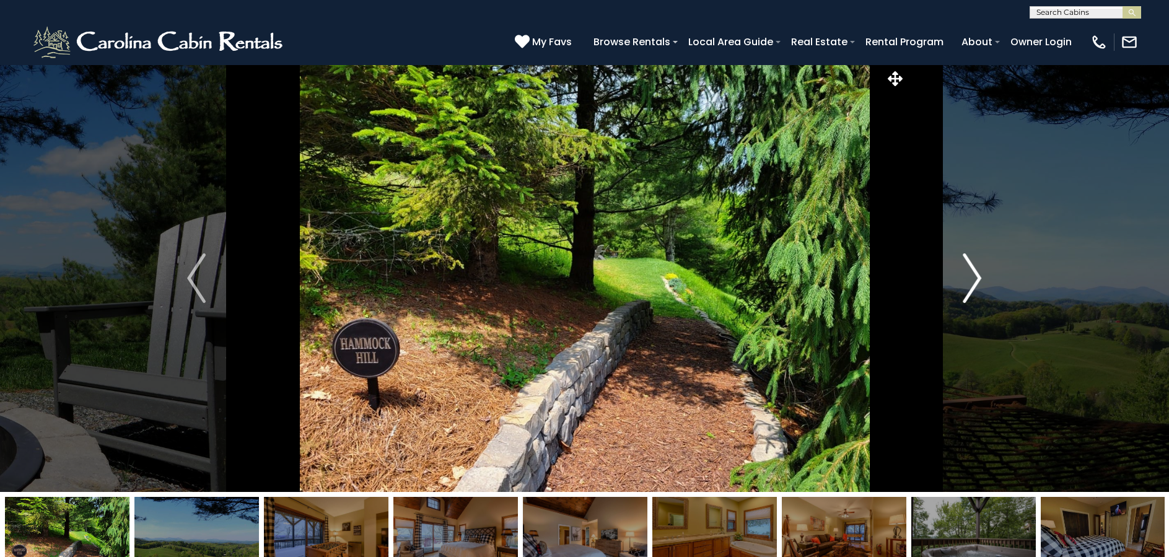
click at [969, 275] on img "Next" at bounding box center [972, 278] width 19 height 50
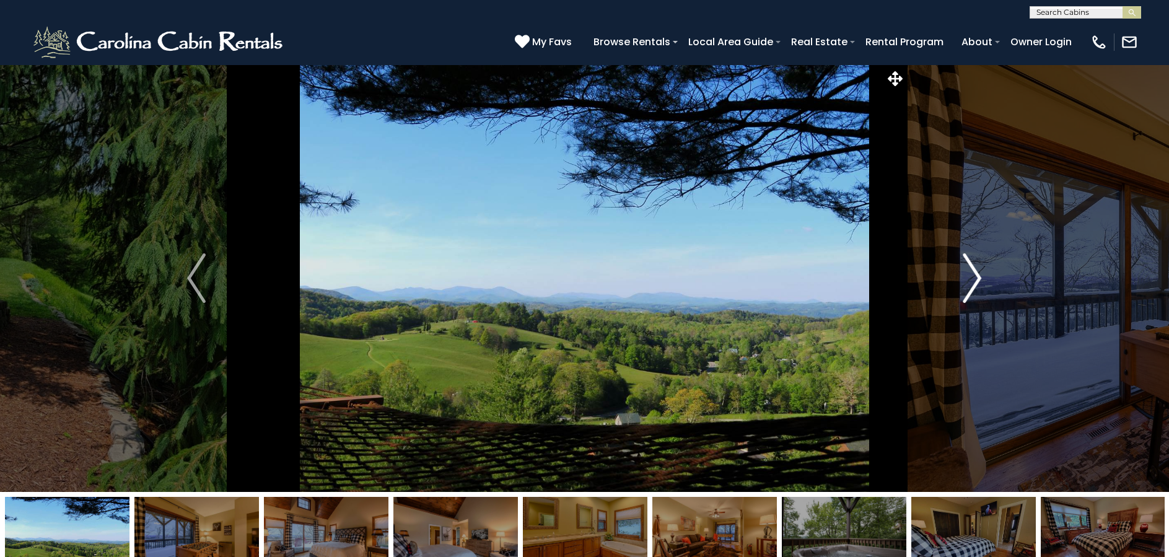
click at [974, 275] on img "Next" at bounding box center [972, 278] width 19 height 50
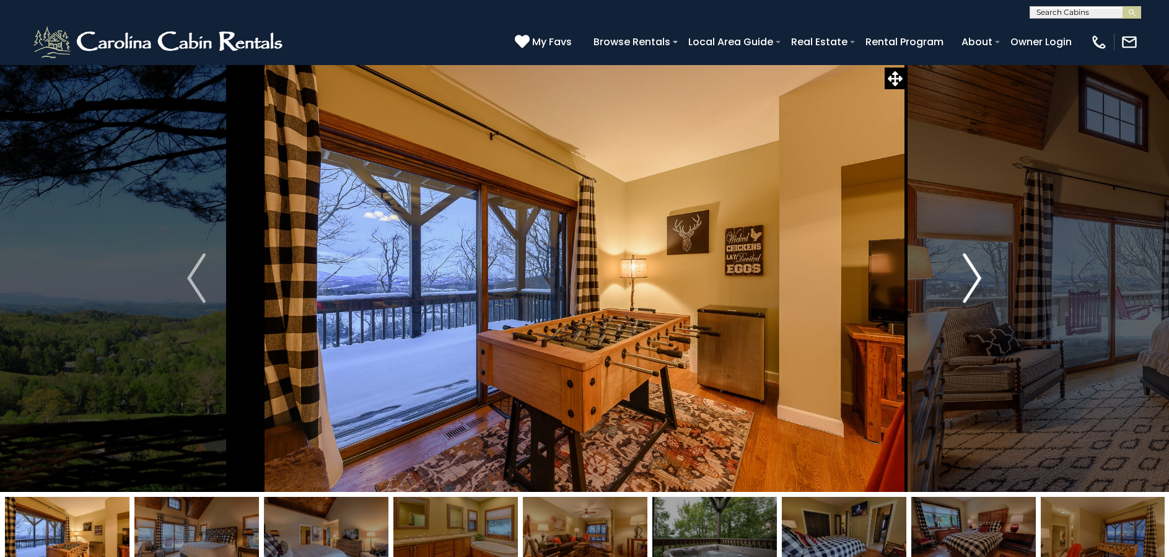
click at [973, 275] on img "Next" at bounding box center [972, 278] width 19 height 50
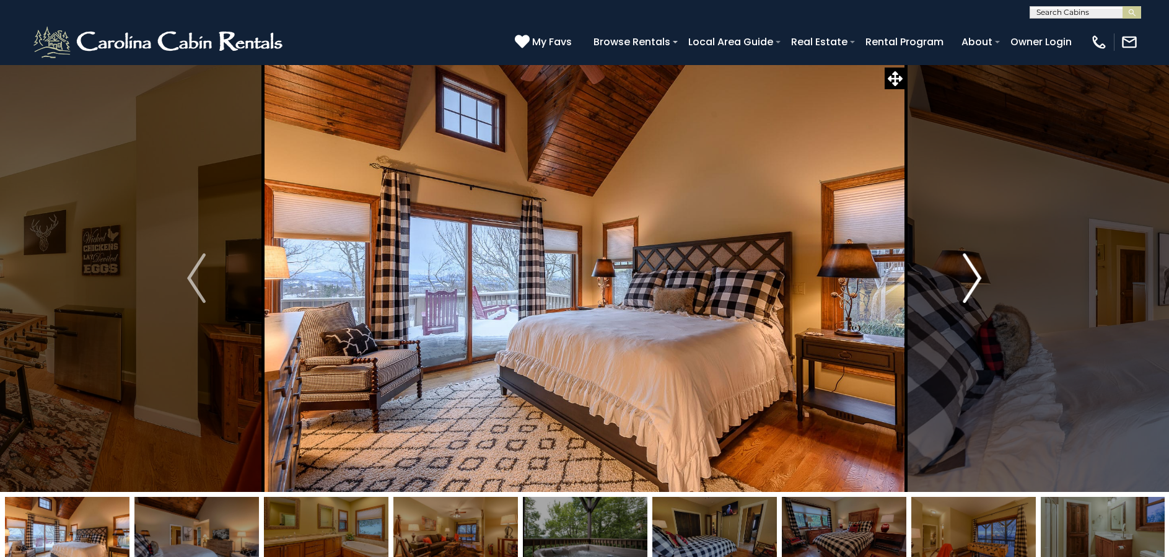
click at [971, 276] on img "Next" at bounding box center [972, 278] width 19 height 50
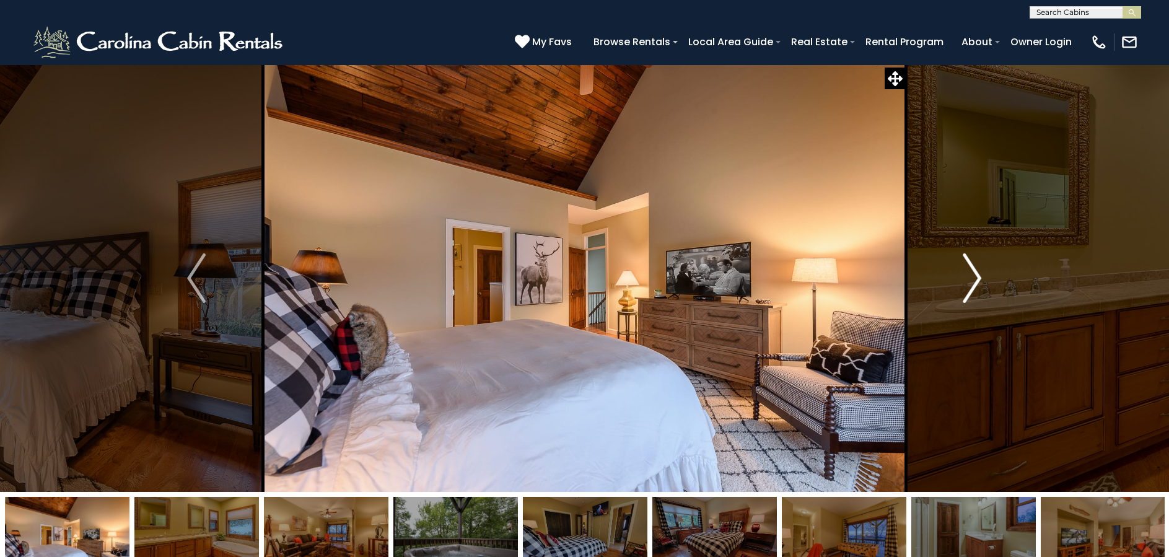
click at [971, 276] on img "Next" at bounding box center [972, 278] width 19 height 50
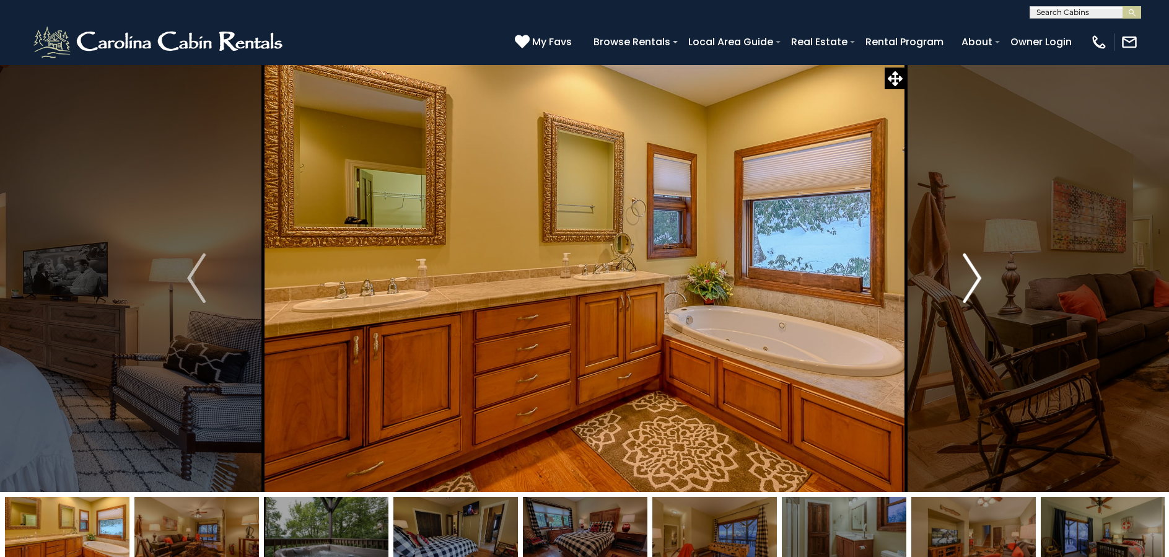
click at [973, 276] on img "Next" at bounding box center [972, 278] width 19 height 50
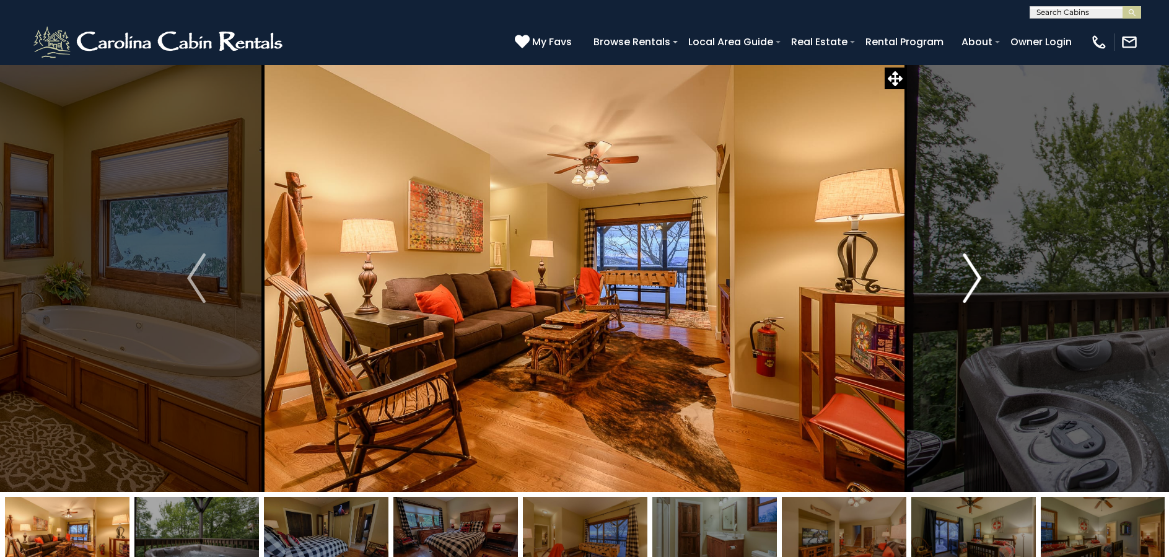
click at [973, 276] on img "Next" at bounding box center [972, 278] width 19 height 50
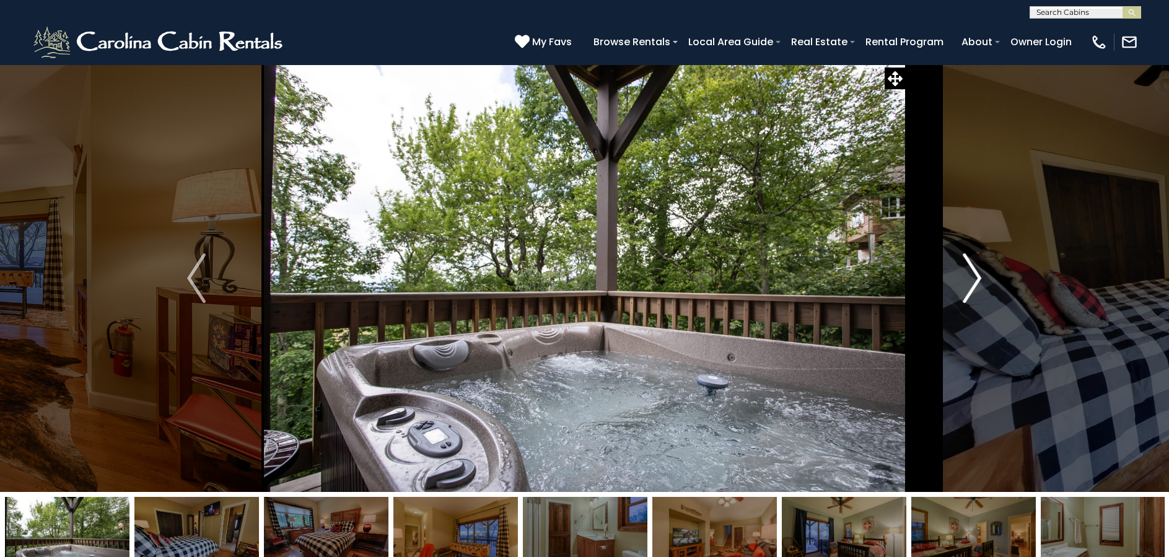
click at [973, 276] on img "Next" at bounding box center [972, 278] width 19 height 50
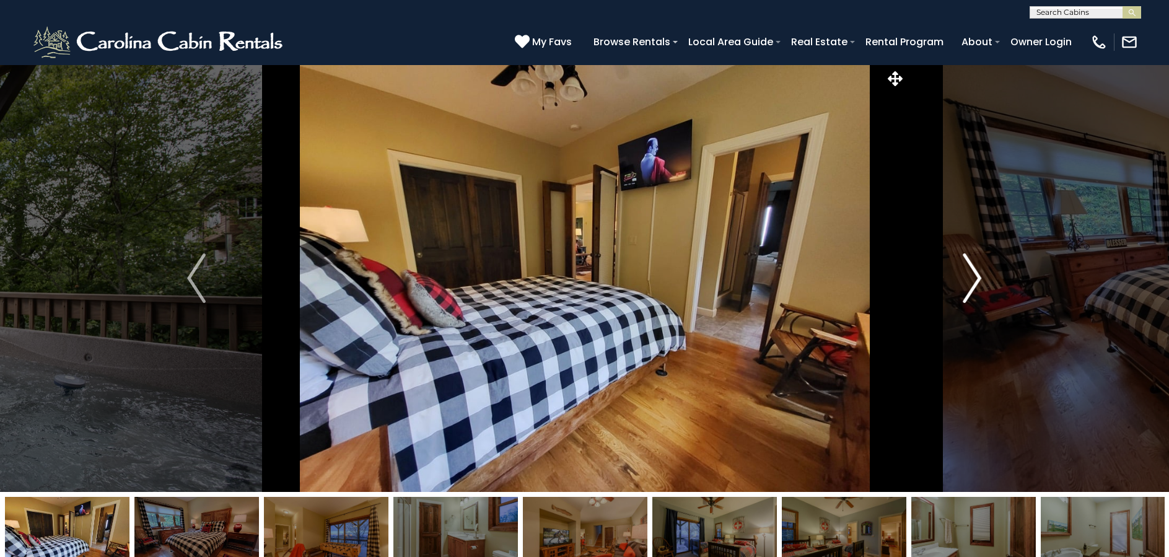
click at [973, 276] on img "Next" at bounding box center [972, 278] width 19 height 50
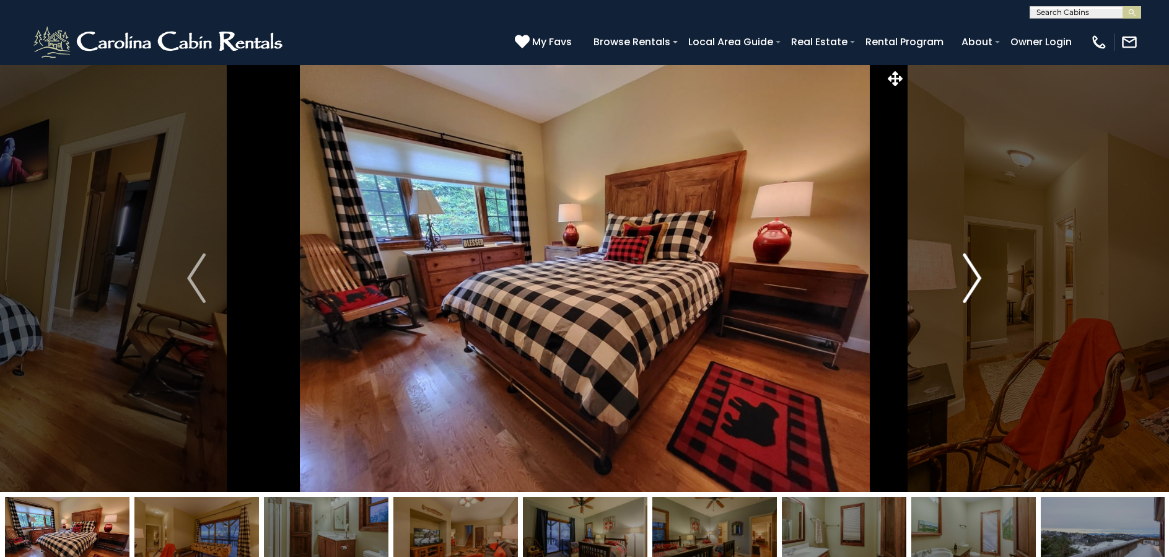
click at [973, 276] on img "Next" at bounding box center [972, 278] width 19 height 50
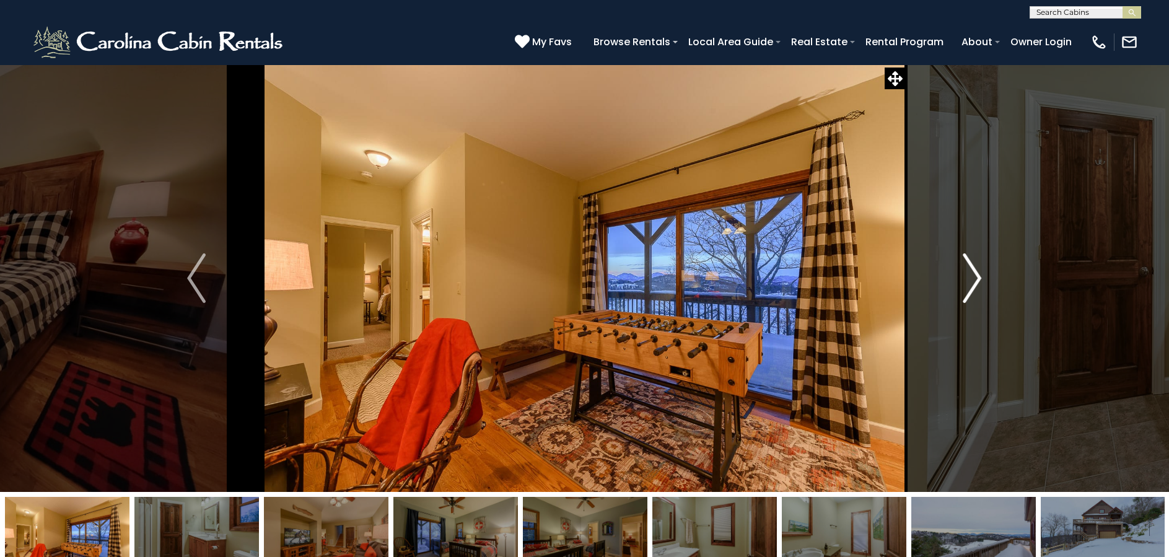
click at [973, 275] on img "Next" at bounding box center [972, 278] width 19 height 50
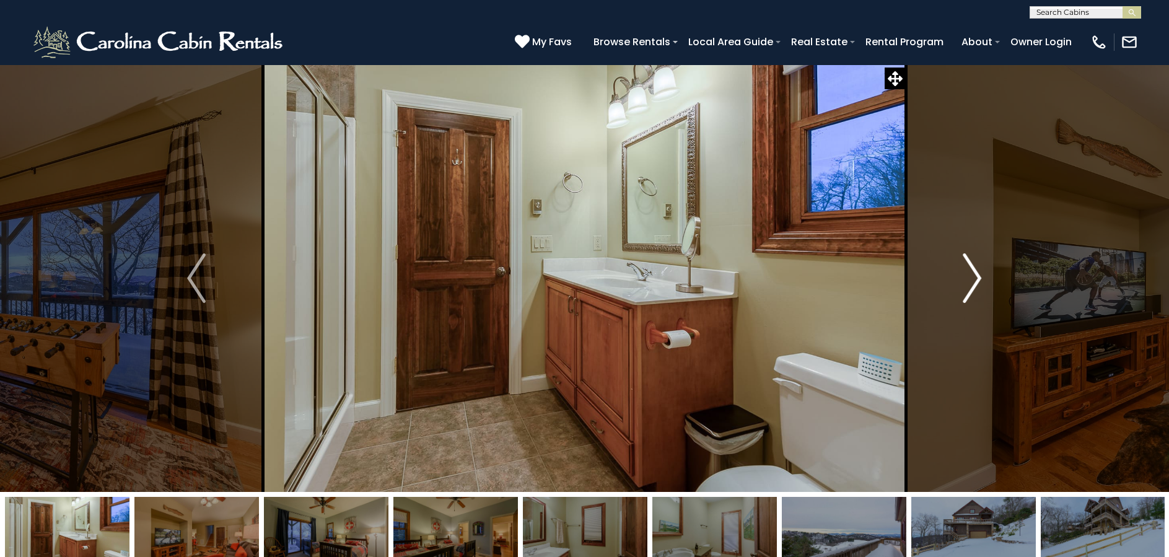
click at [973, 276] on img "Next" at bounding box center [972, 278] width 19 height 50
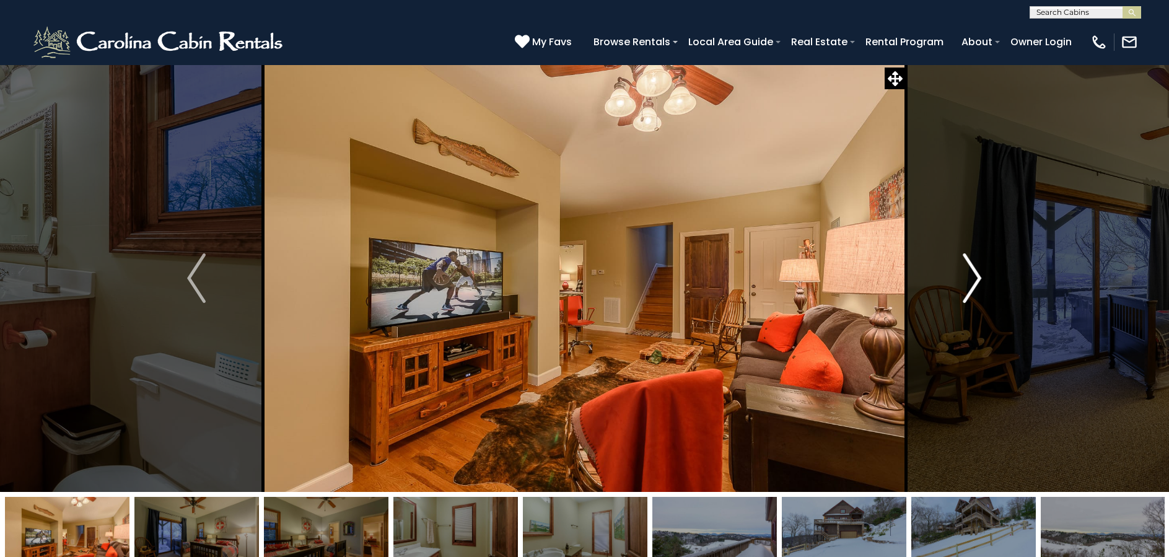
click at [973, 276] on img "Next" at bounding box center [972, 278] width 19 height 50
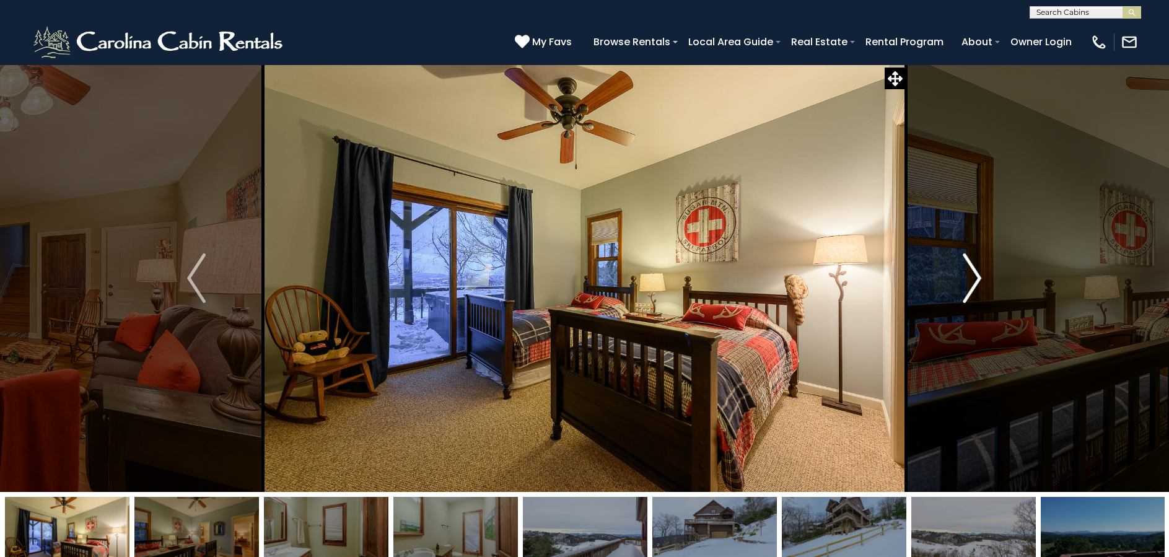
click at [973, 276] on img "Next" at bounding box center [972, 278] width 19 height 50
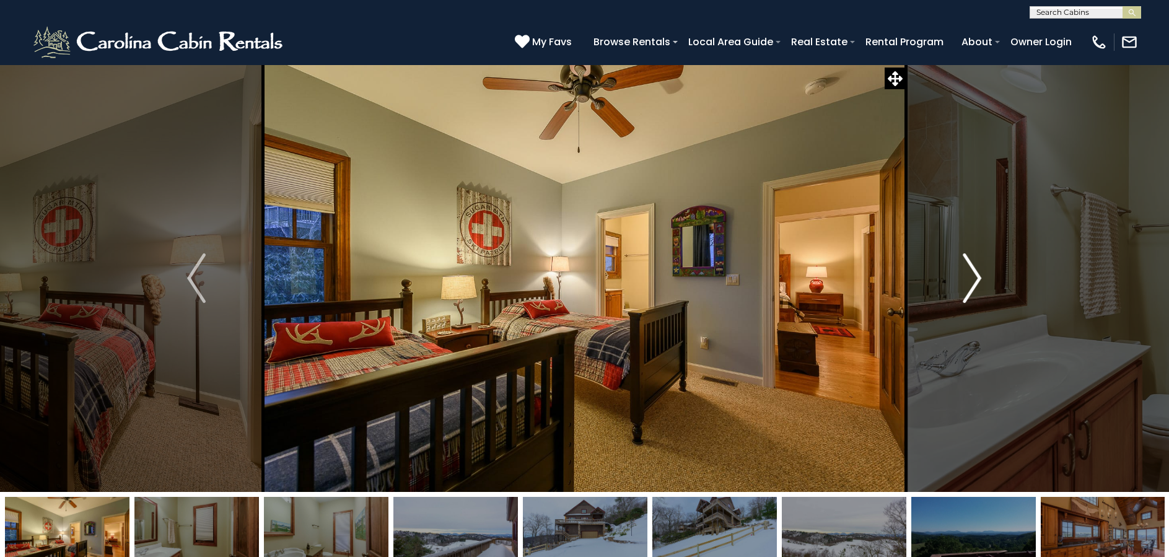
click at [973, 276] on img "Next" at bounding box center [972, 278] width 19 height 50
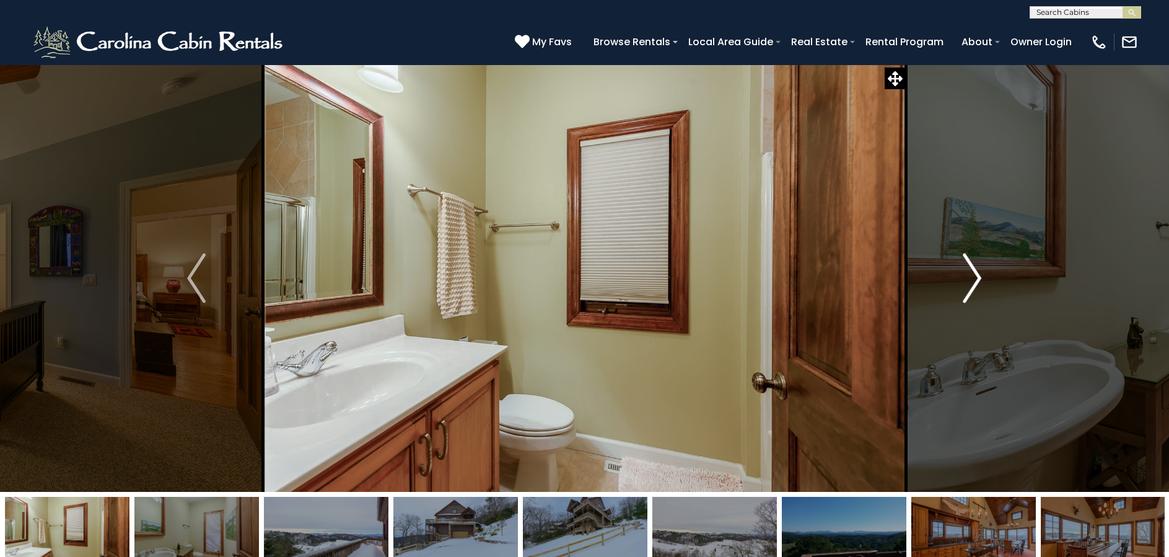
click at [973, 276] on img "Next" at bounding box center [972, 278] width 19 height 50
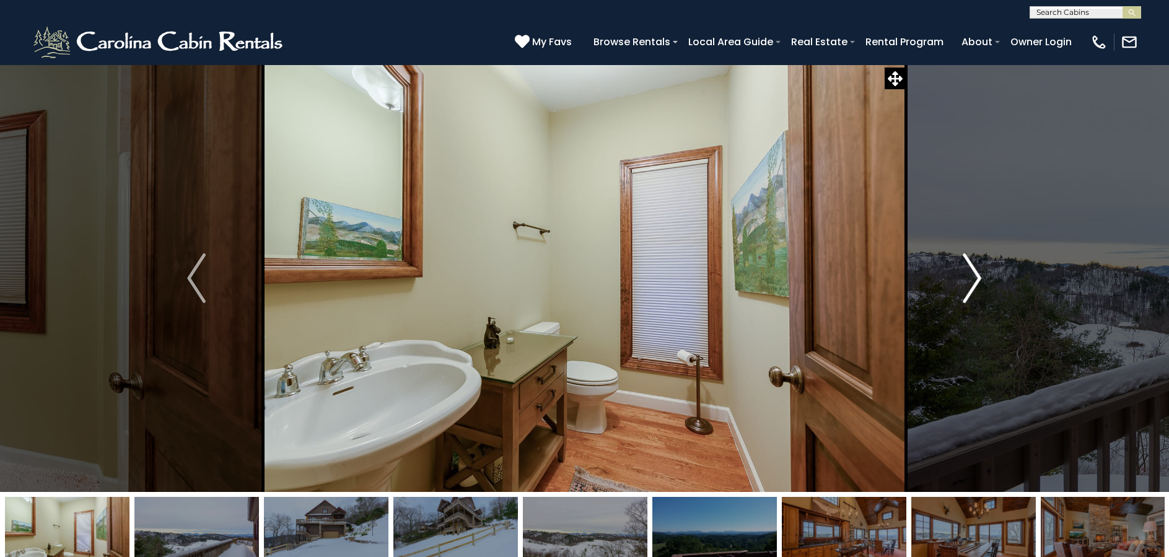
click at [973, 276] on img "Next" at bounding box center [972, 278] width 19 height 50
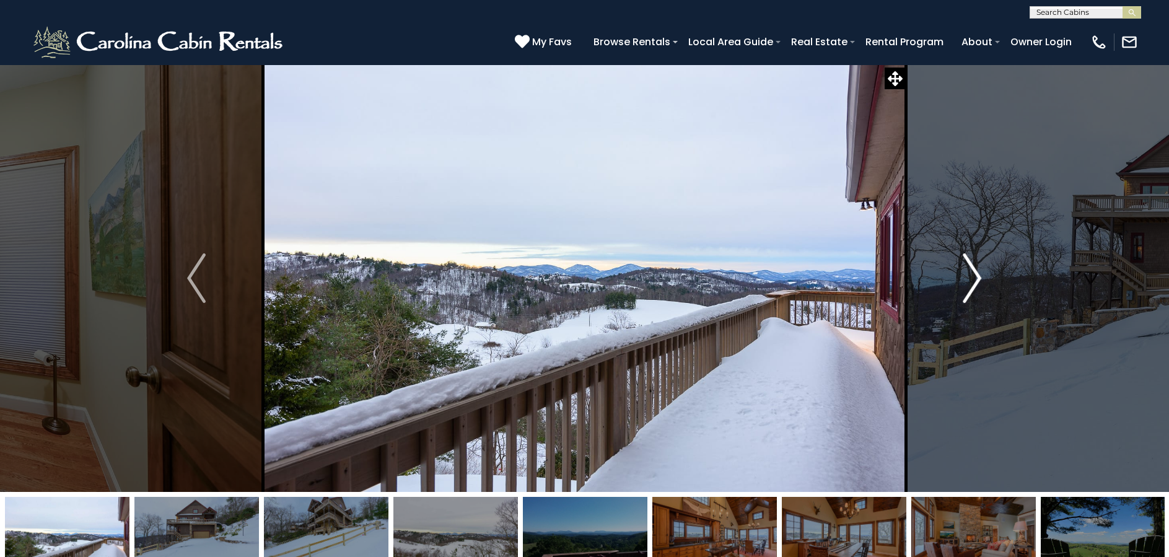
click at [973, 276] on img "Next" at bounding box center [972, 278] width 19 height 50
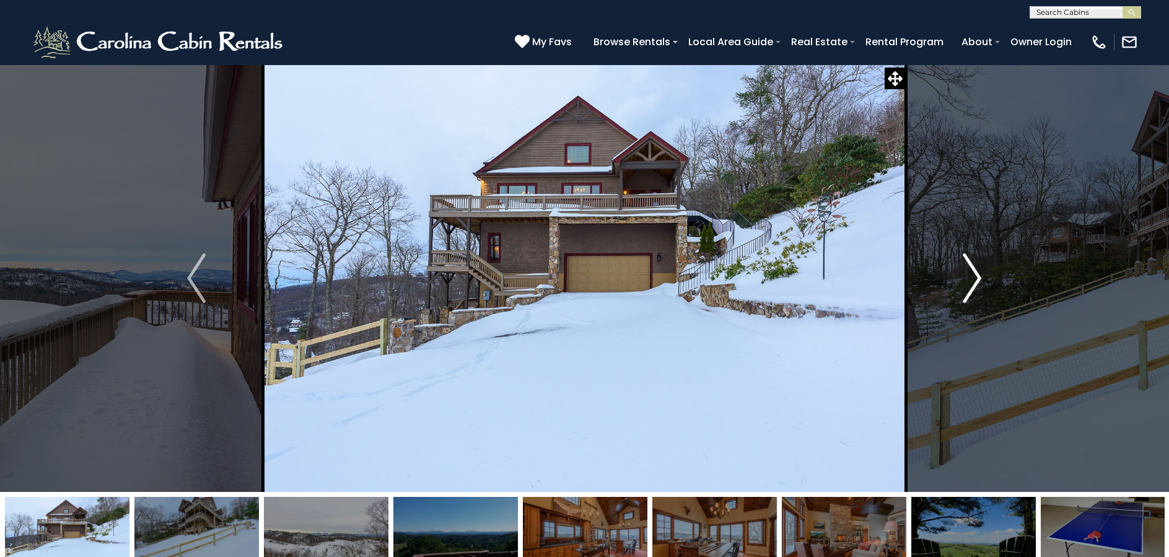
click at [973, 276] on img "Next" at bounding box center [972, 278] width 19 height 50
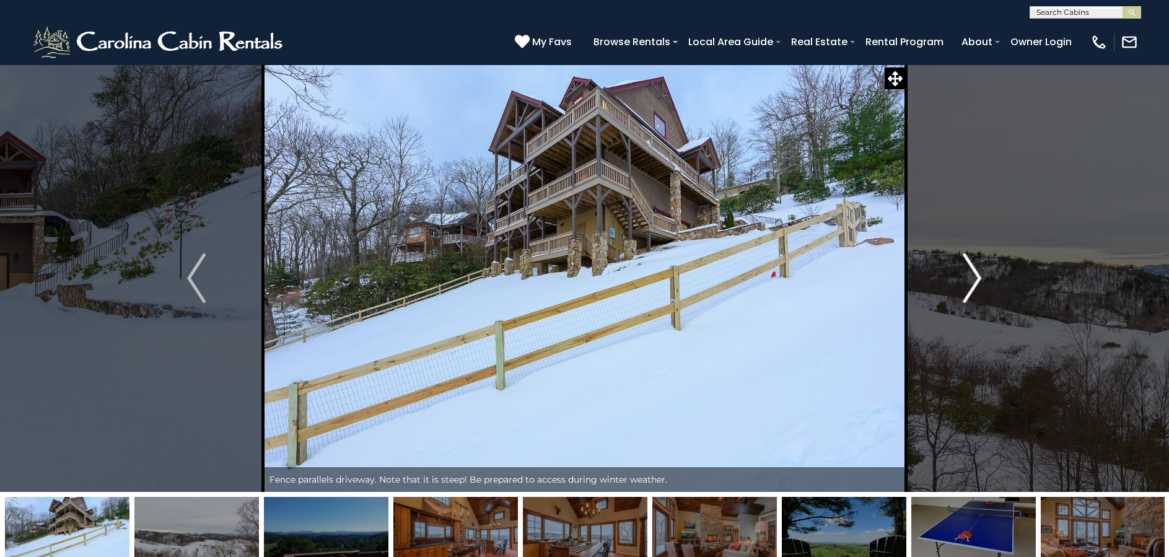
click at [973, 276] on img "Next" at bounding box center [972, 278] width 19 height 50
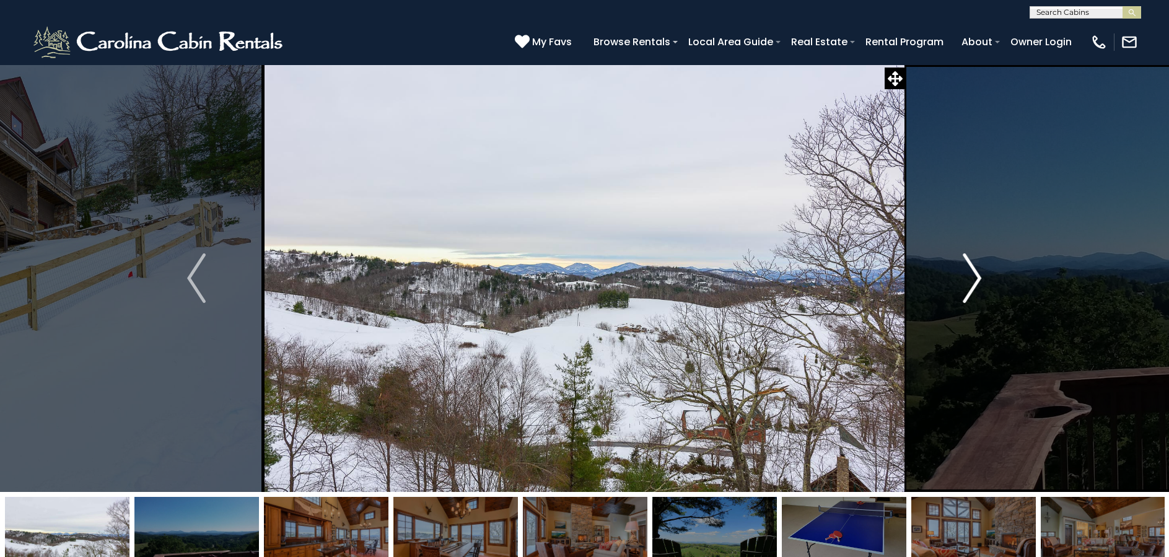
click at [973, 276] on img "Next" at bounding box center [972, 278] width 19 height 50
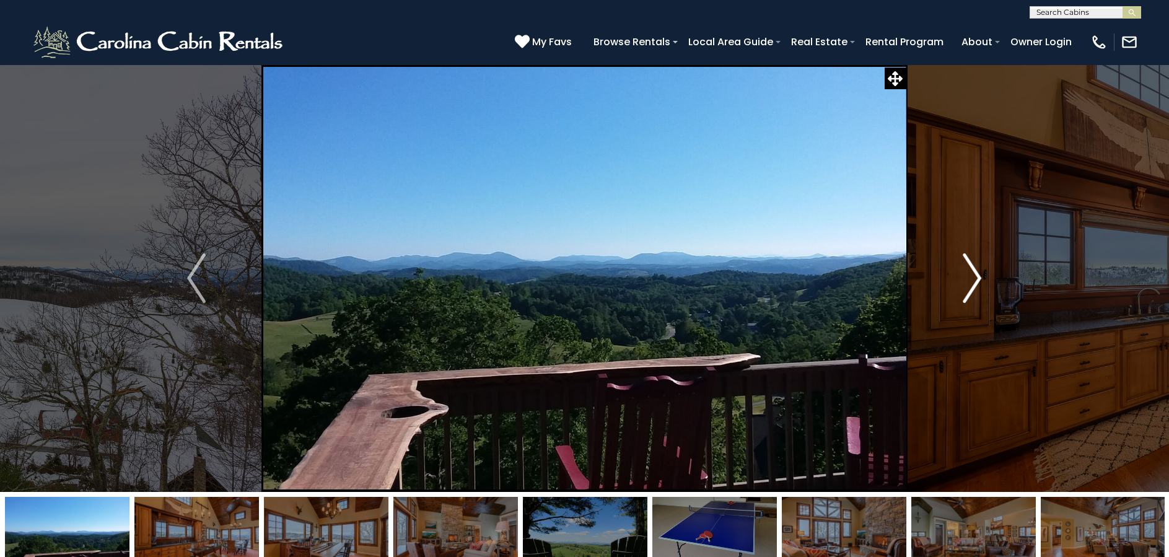
click at [973, 276] on img "Next" at bounding box center [972, 278] width 19 height 50
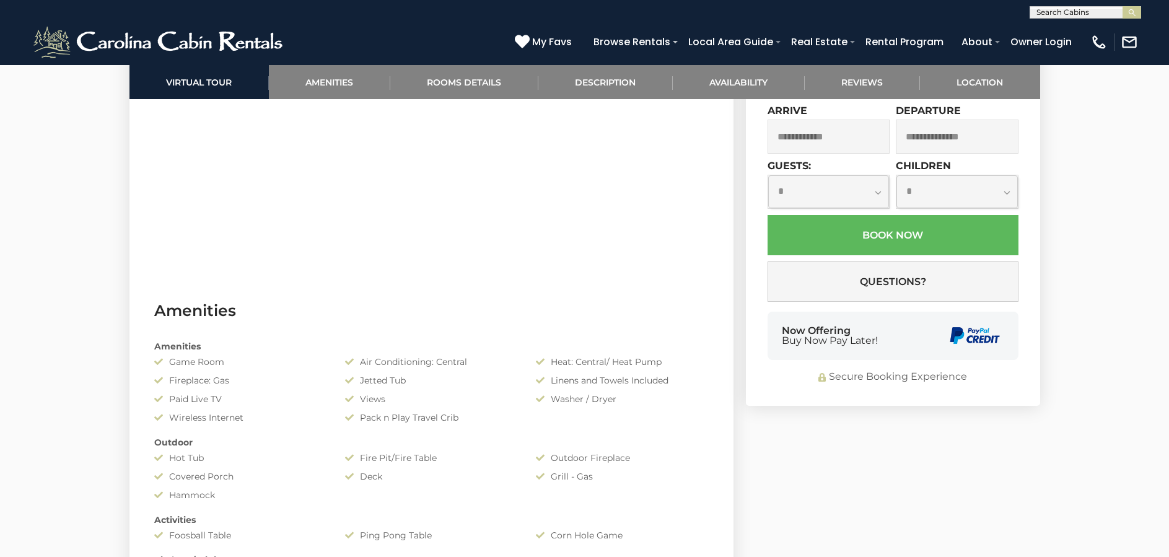
scroll to position [802, 0]
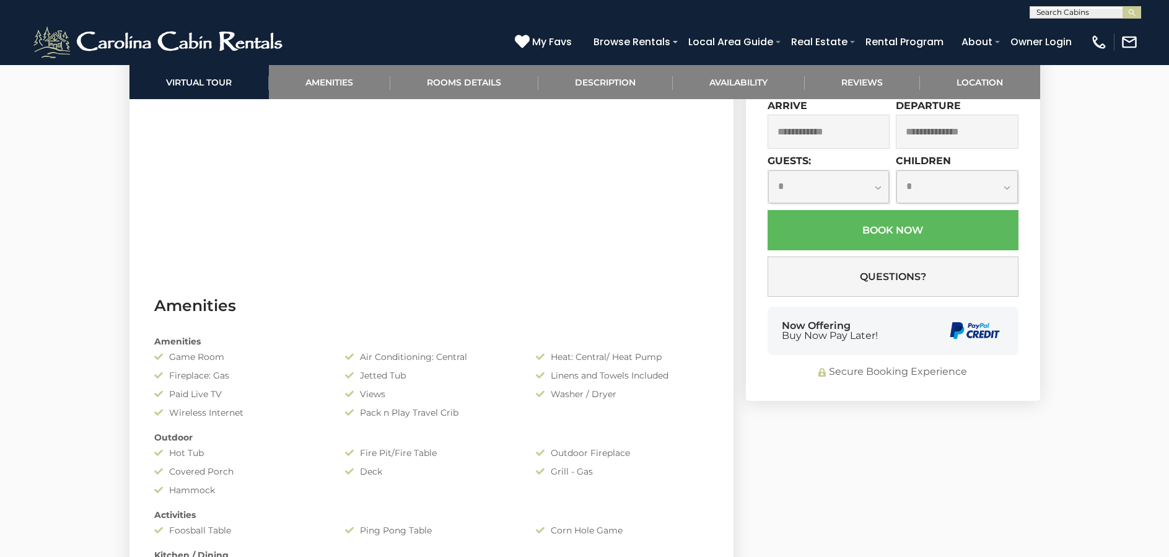
click at [845, 149] on input "text" at bounding box center [829, 132] width 123 height 34
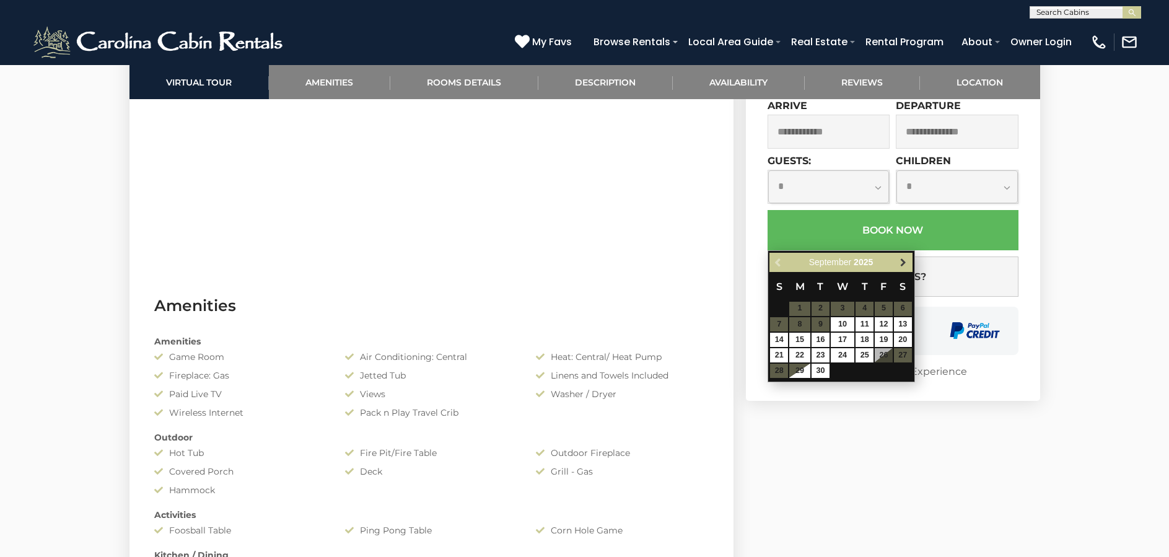
click at [905, 261] on span "Next" at bounding box center [903, 262] width 10 height 10
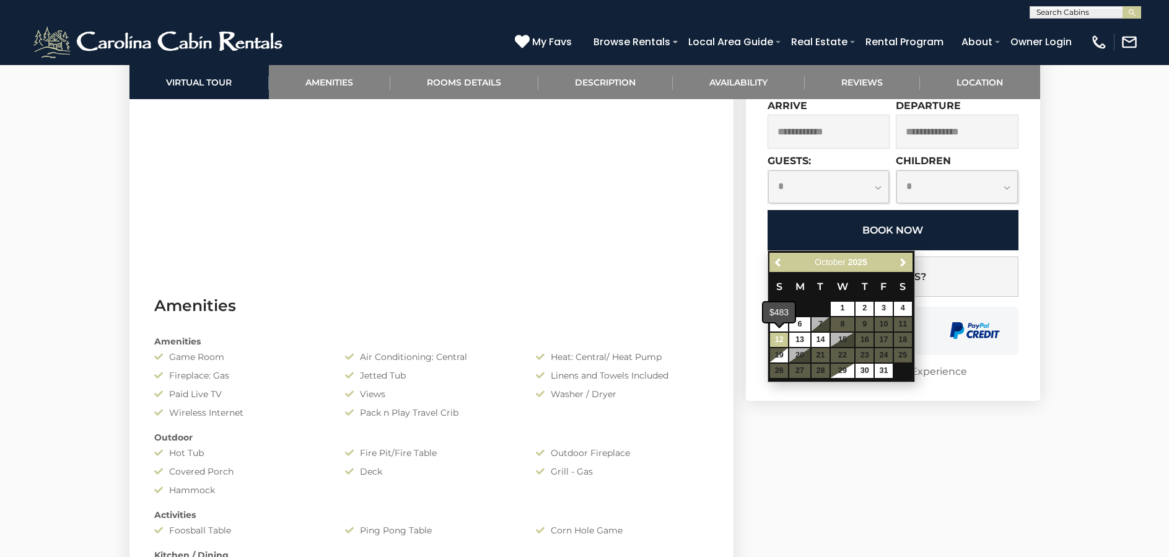
click at [782, 338] on link "12" at bounding box center [779, 340] width 18 height 14
type input "**********"
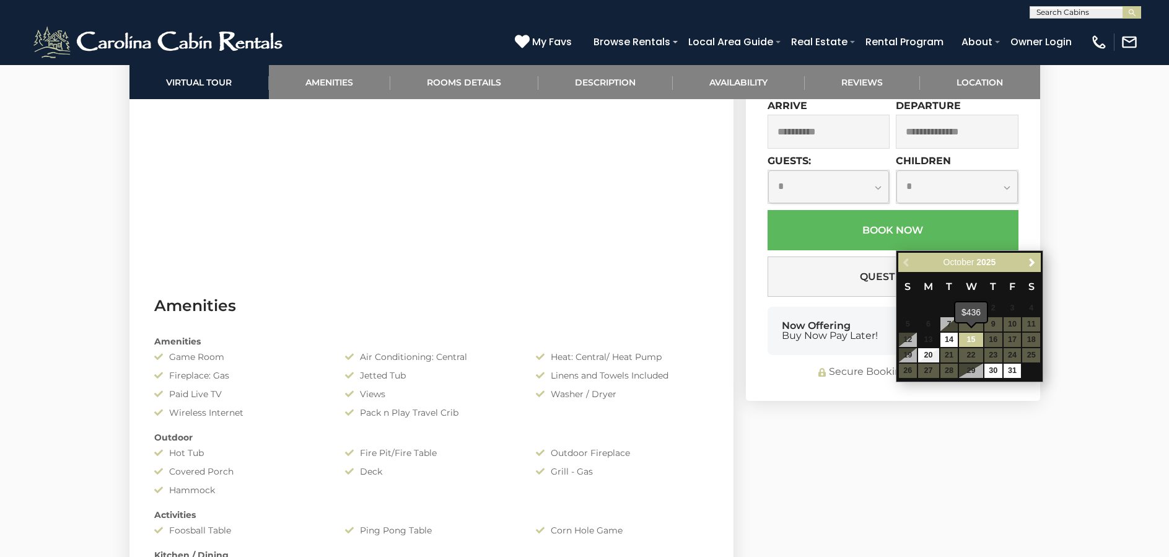
click at [968, 338] on link "15" at bounding box center [971, 340] width 24 height 14
type input "**********"
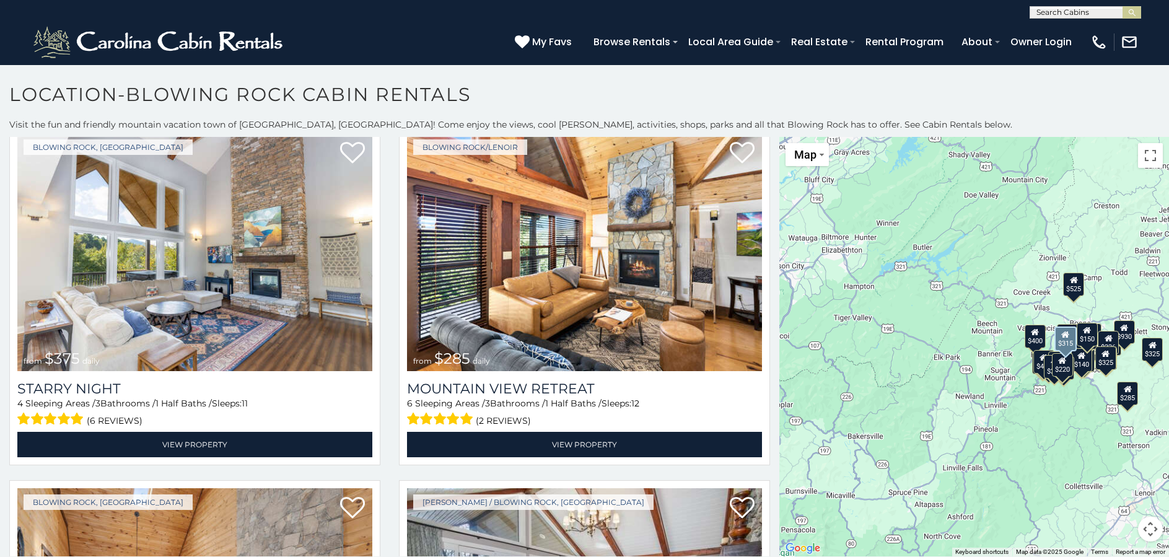
scroll to position [1828, 0]
